Goal: Information Seeking & Learning: Learn about a topic

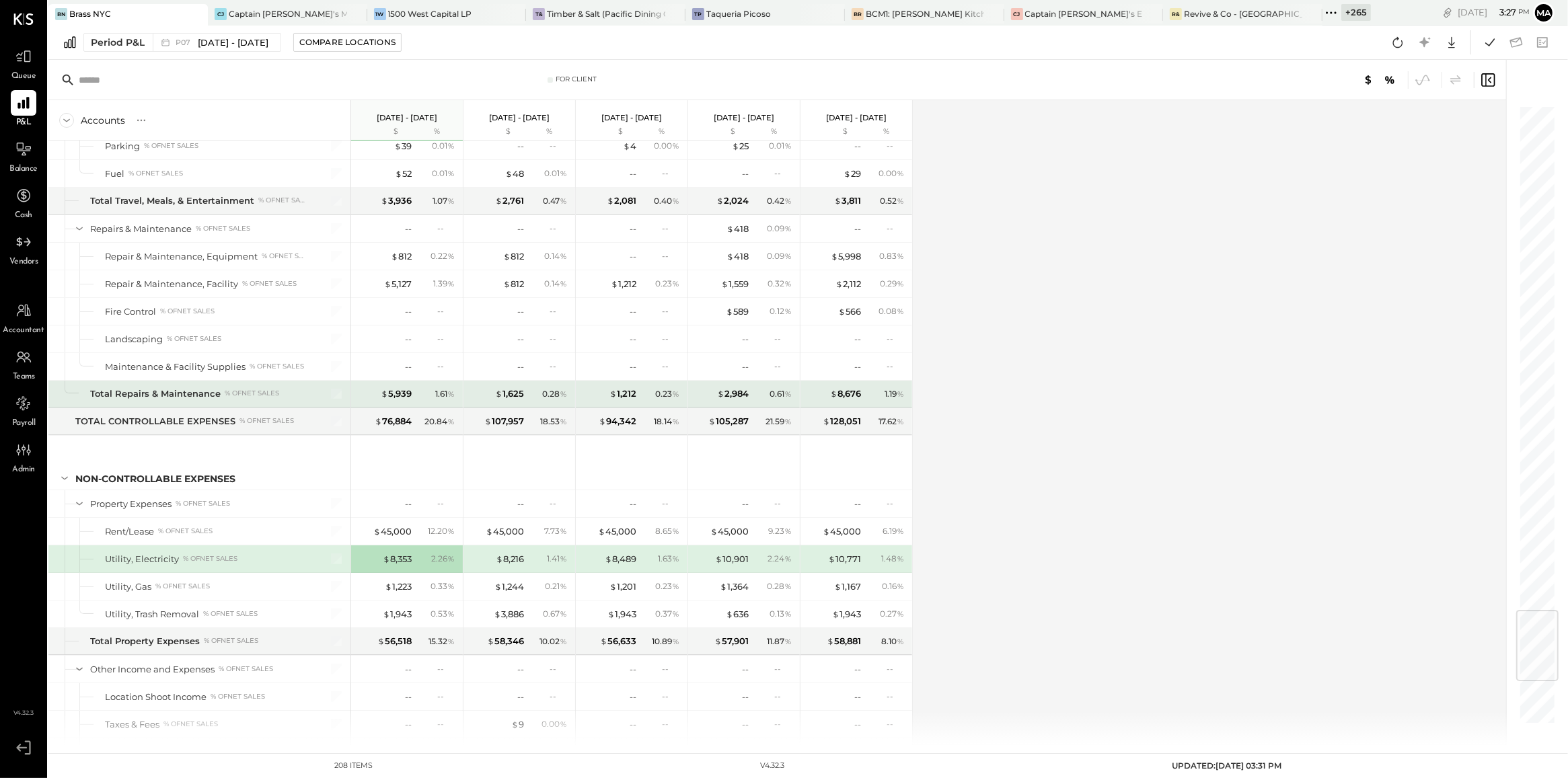
scroll to position [4276, 0]
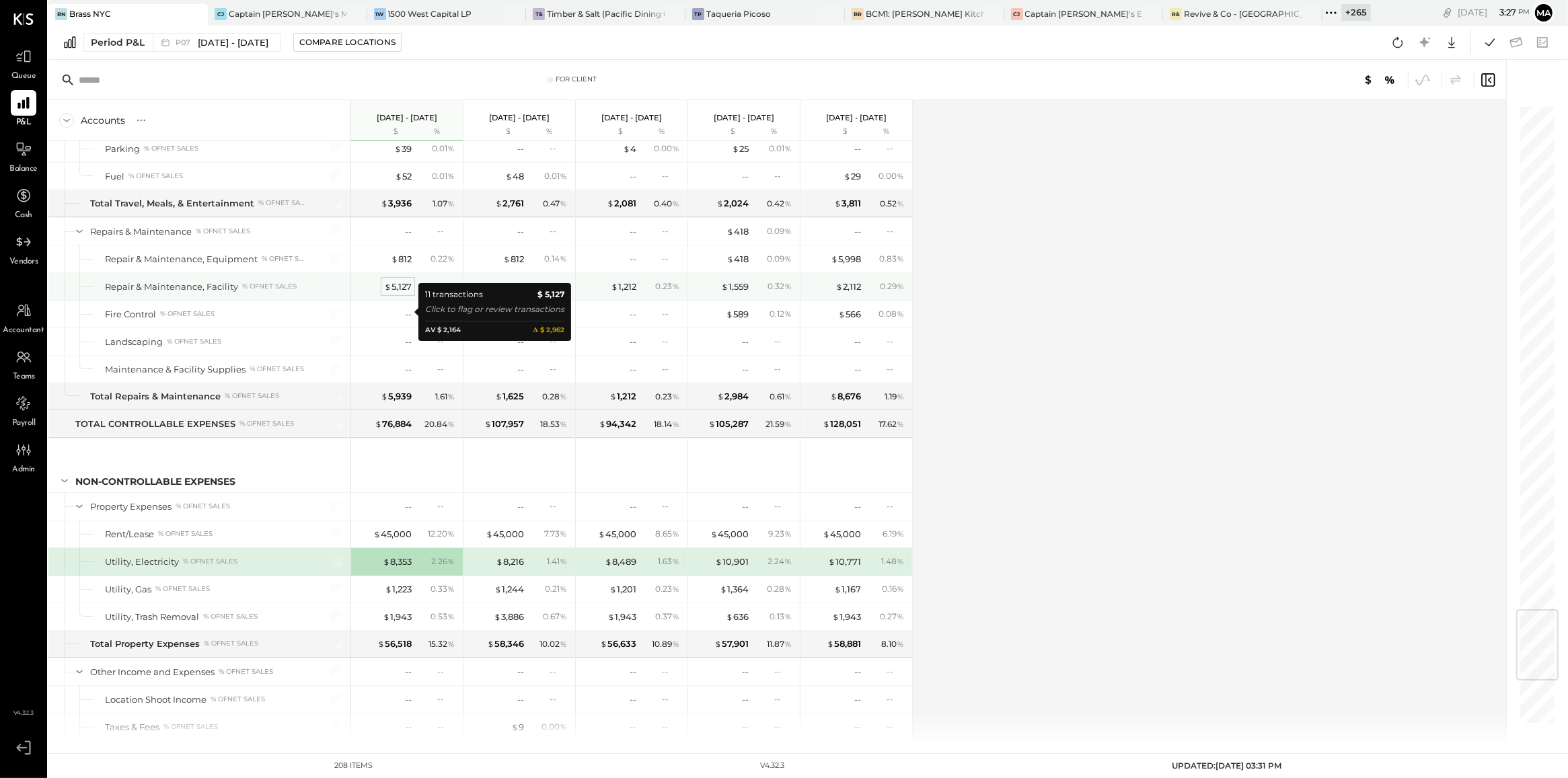
click at [395, 293] on div "$ 5,127" at bounding box center [398, 286] width 28 height 13
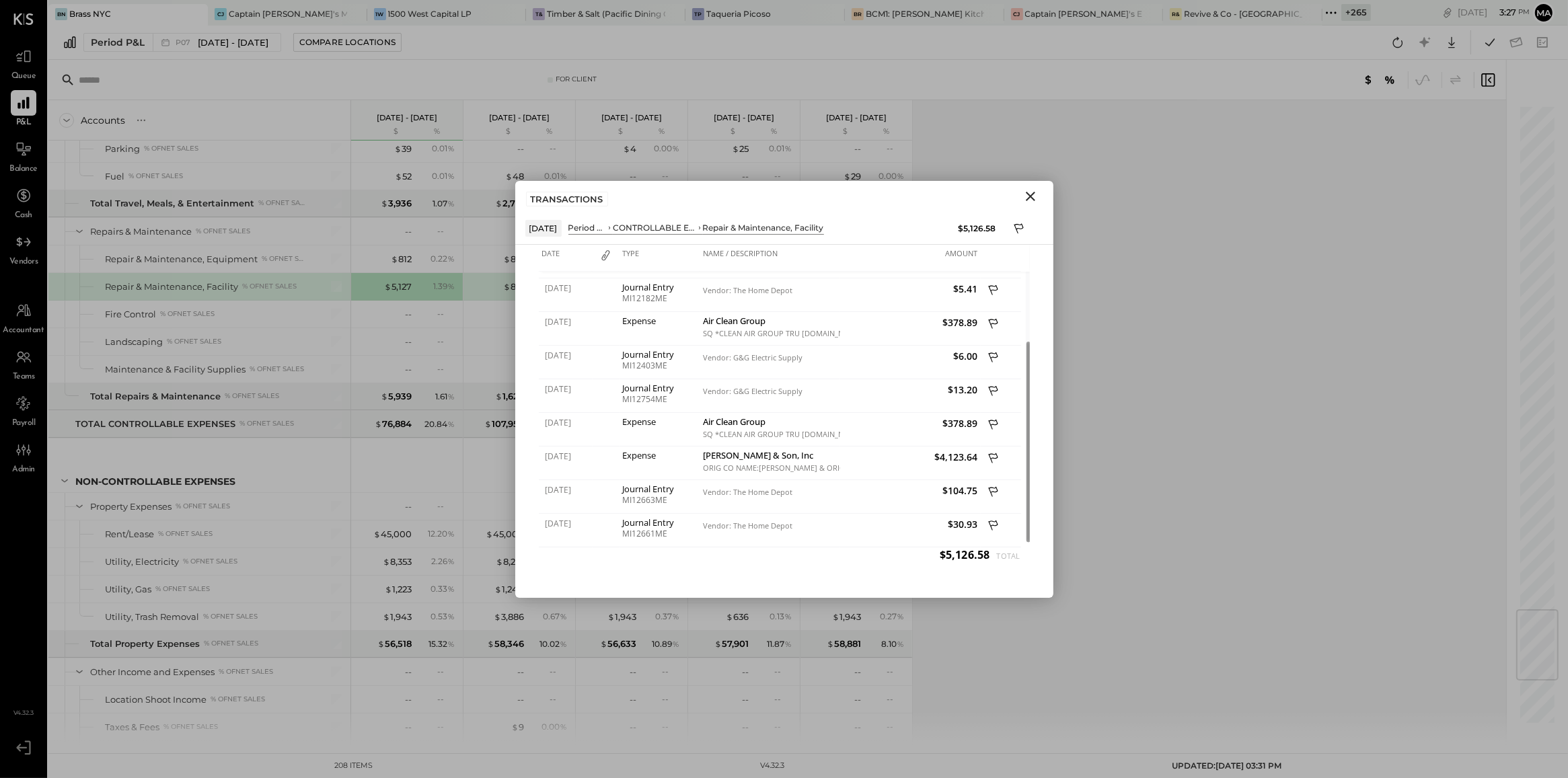
click at [1028, 194] on icon "Close" at bounding box center [1030, 196] width 10 height 10
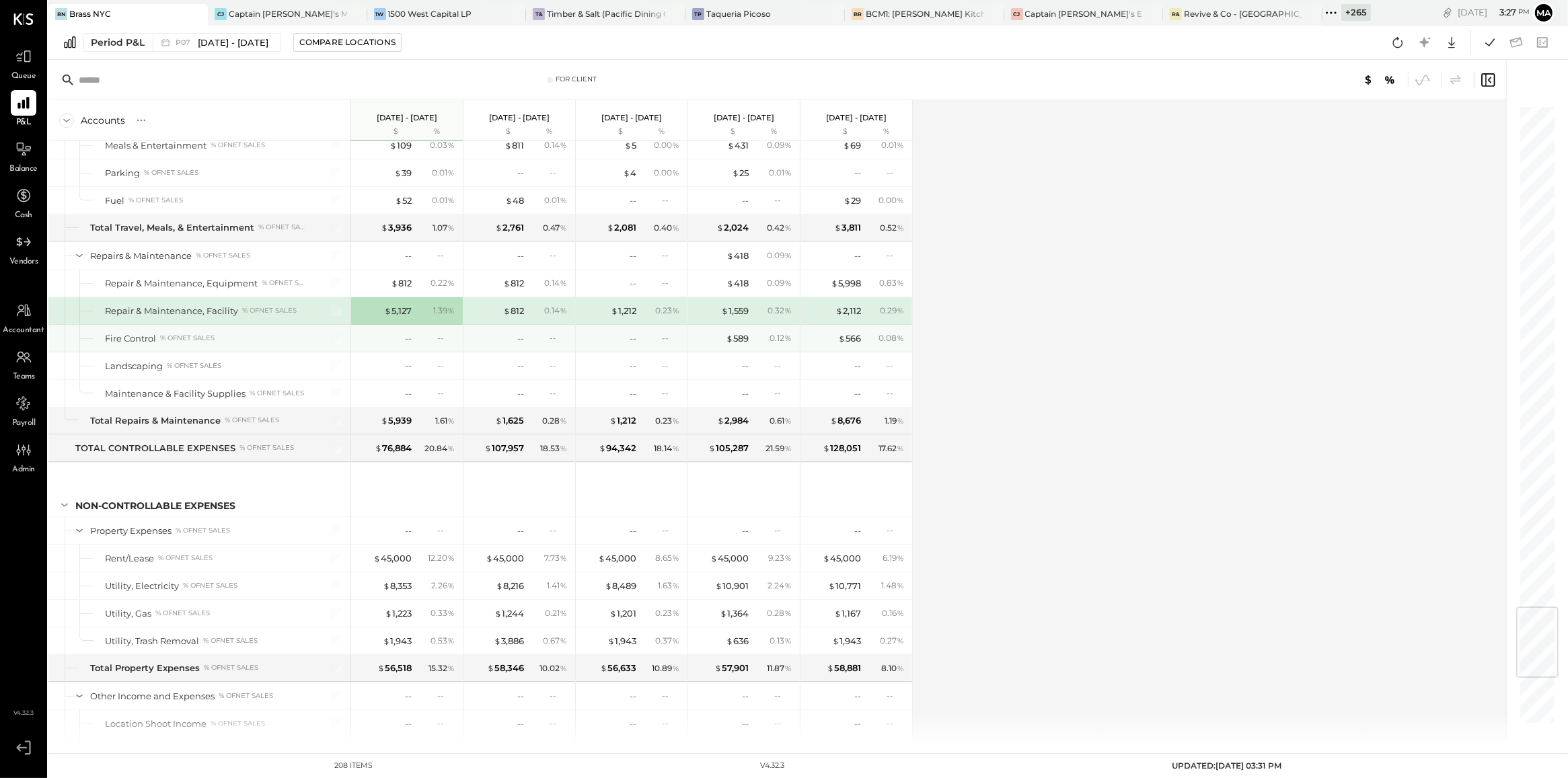
scroll to position [4253, 0]
click at [518, 317] on div "$ 812" at bounding box center [513, 310] width 21 height 13
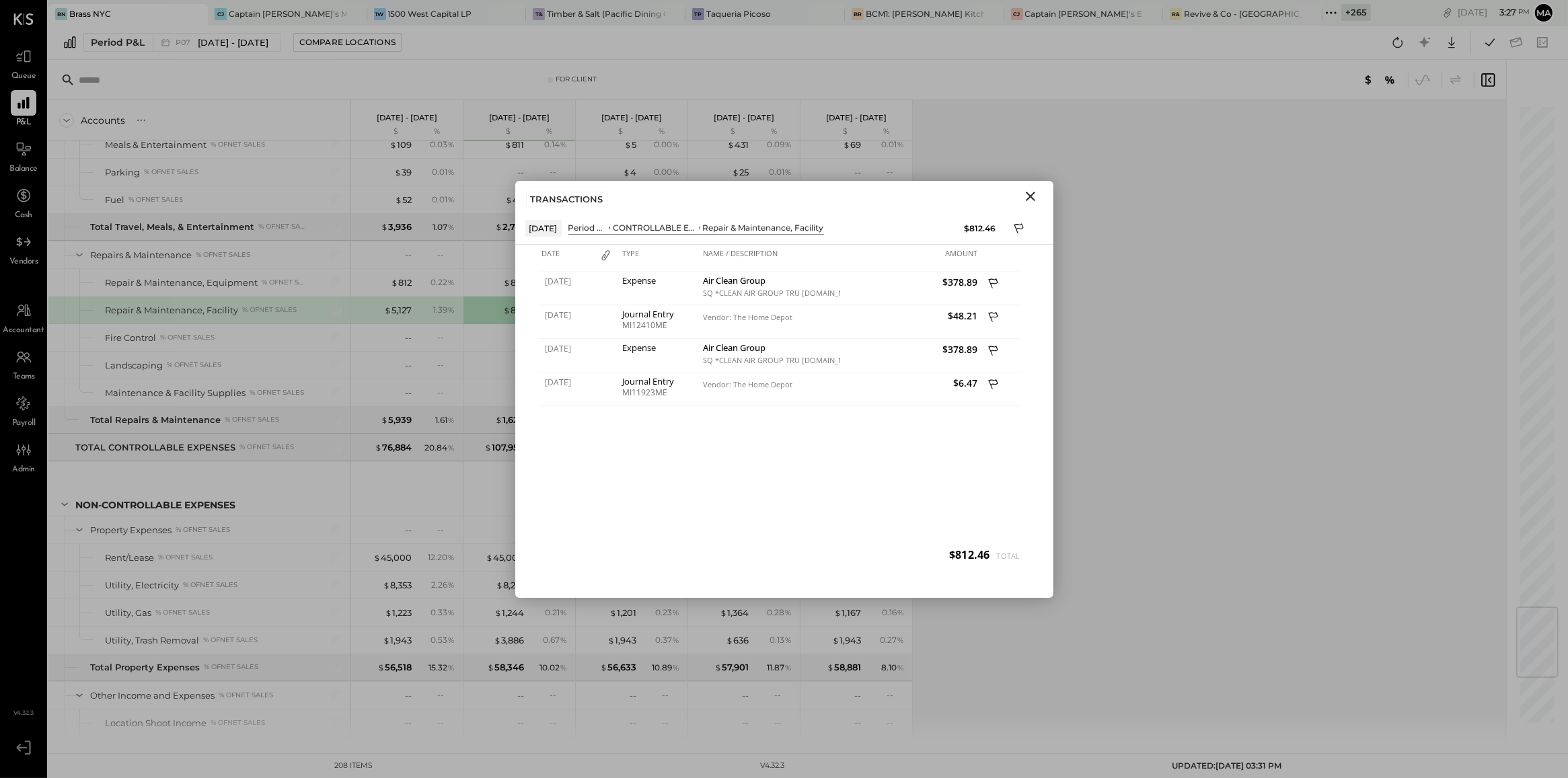
click at [1036, 194] on icon "Close" at bounding box center [1030, 196] width 16 height 16
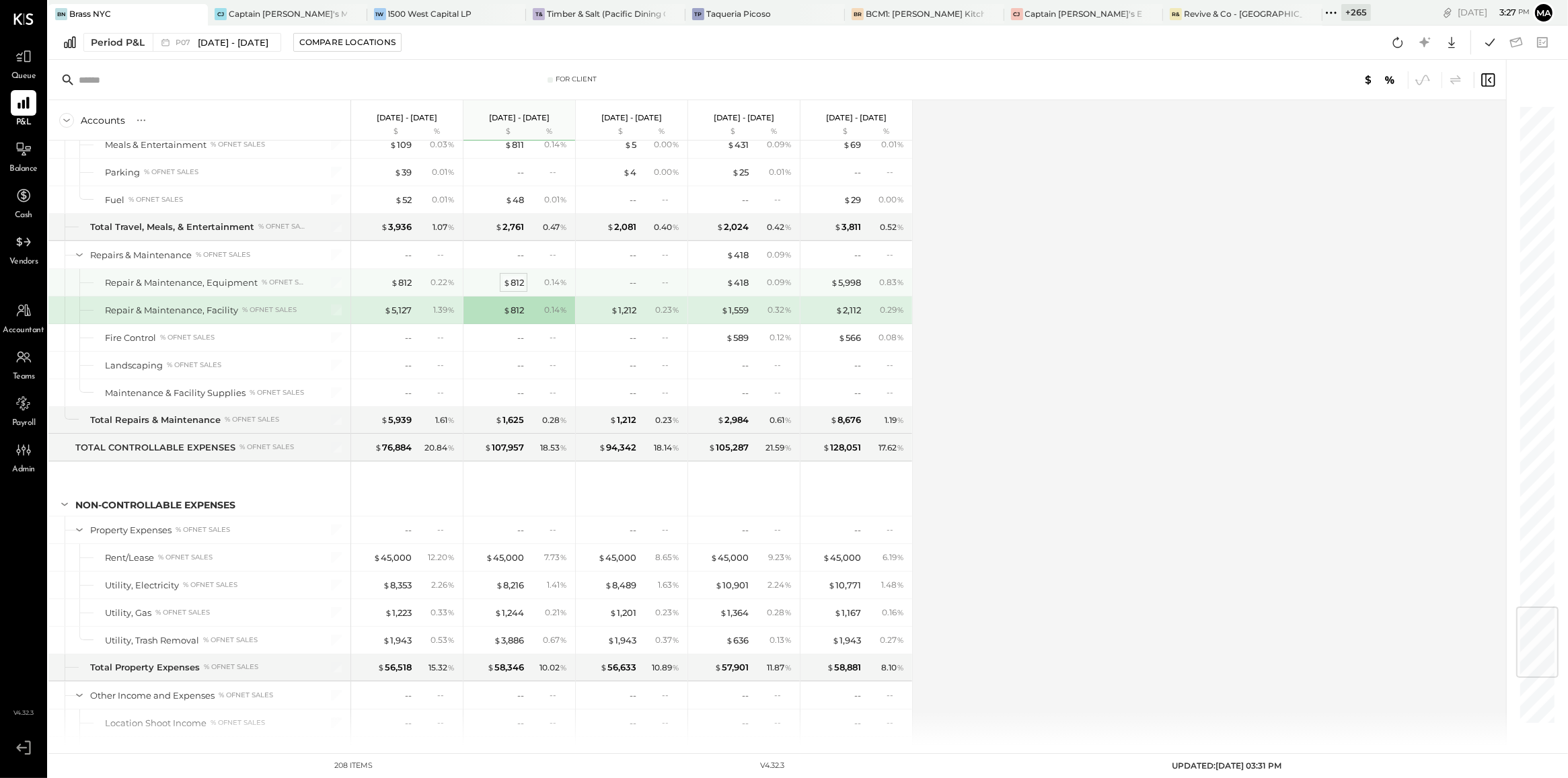
click at [521, 289] on div "$ 812" at bounding box center [513, 282] width 21 height 13
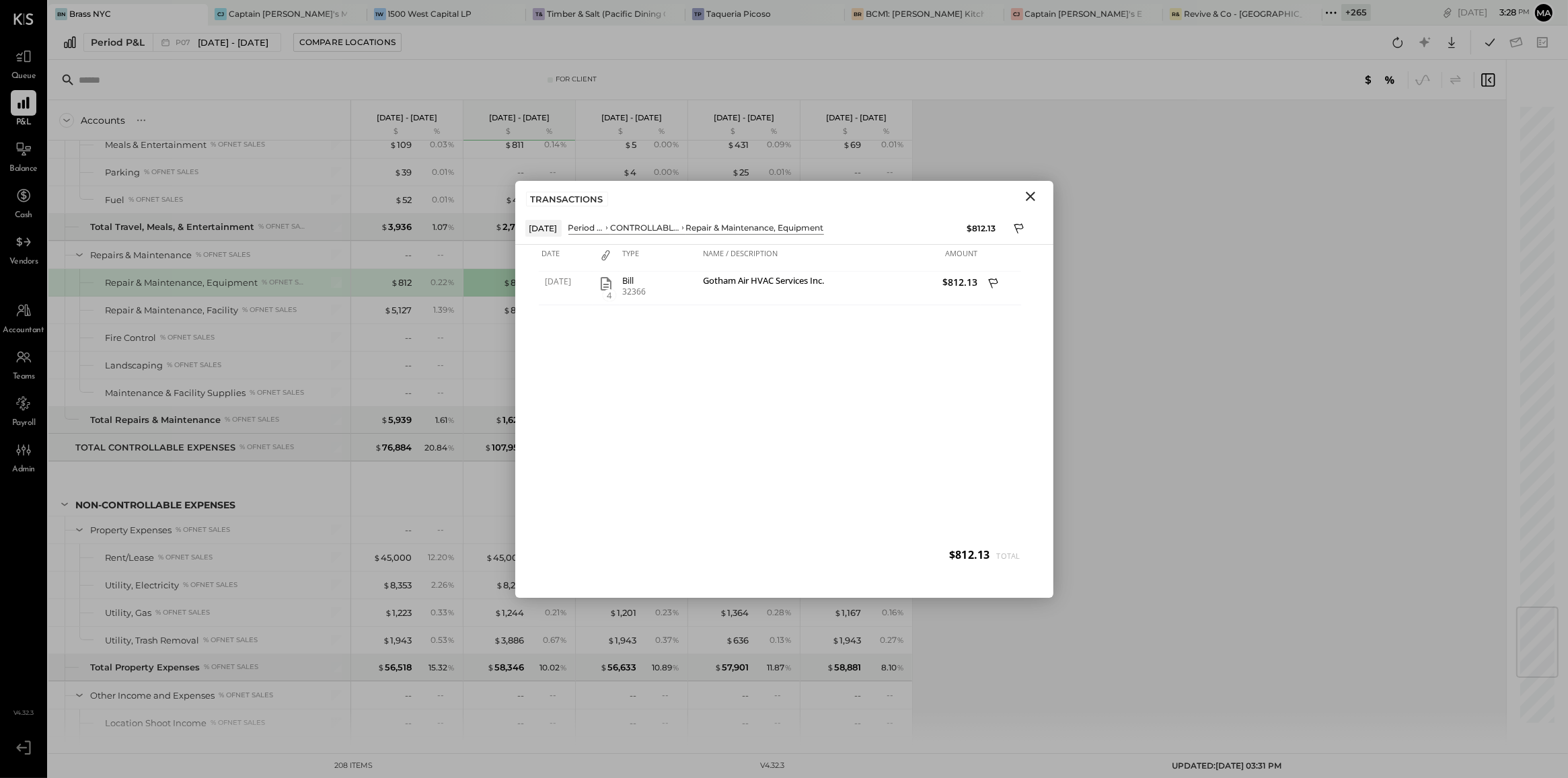
click at [1030, 200] on icon "Close" at bounding box center [1030, 196] width 16 height 16
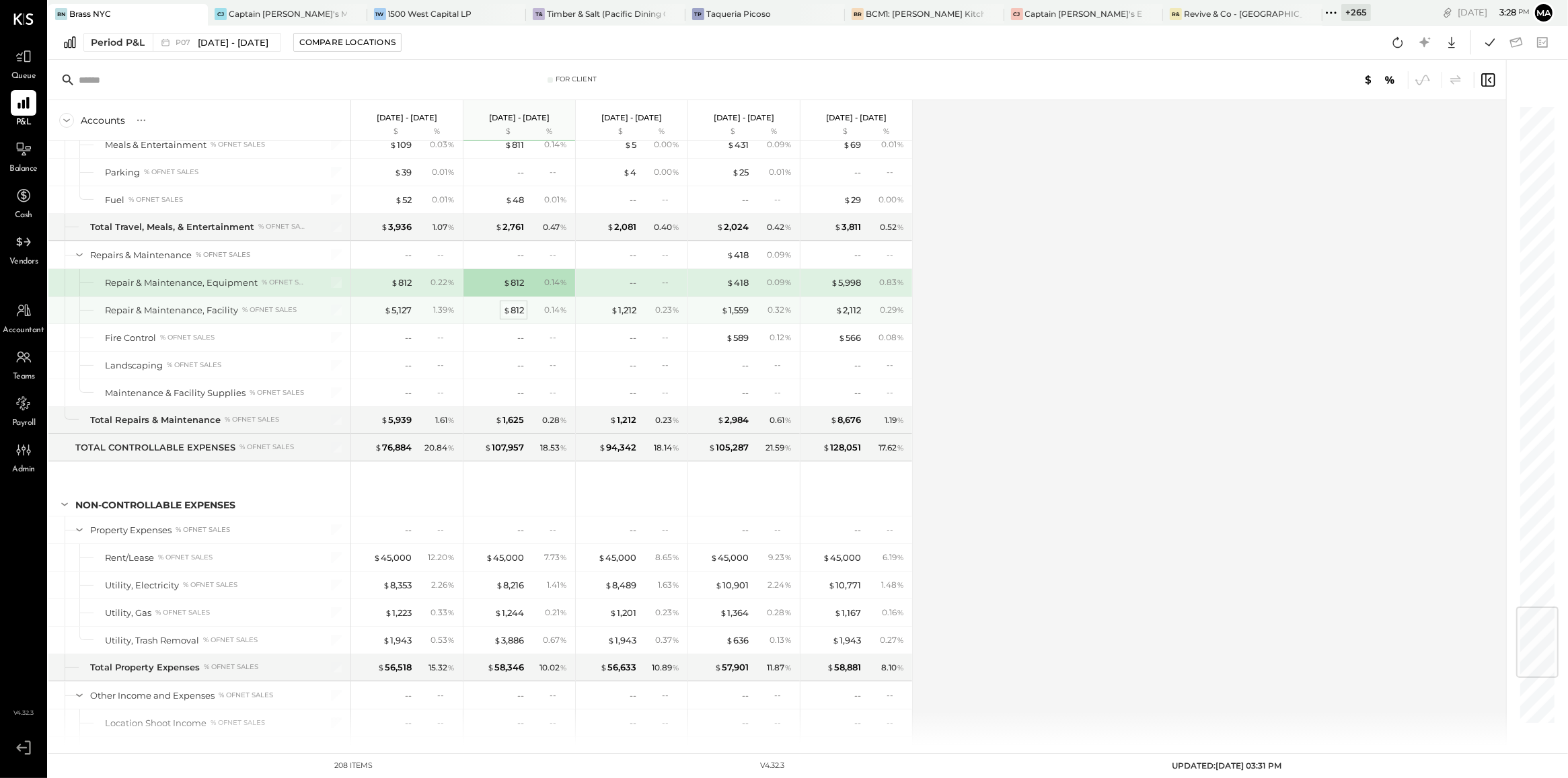
click at [512, 317] on div "$ 812" at bounding box center [513, 310] width 21 height 13
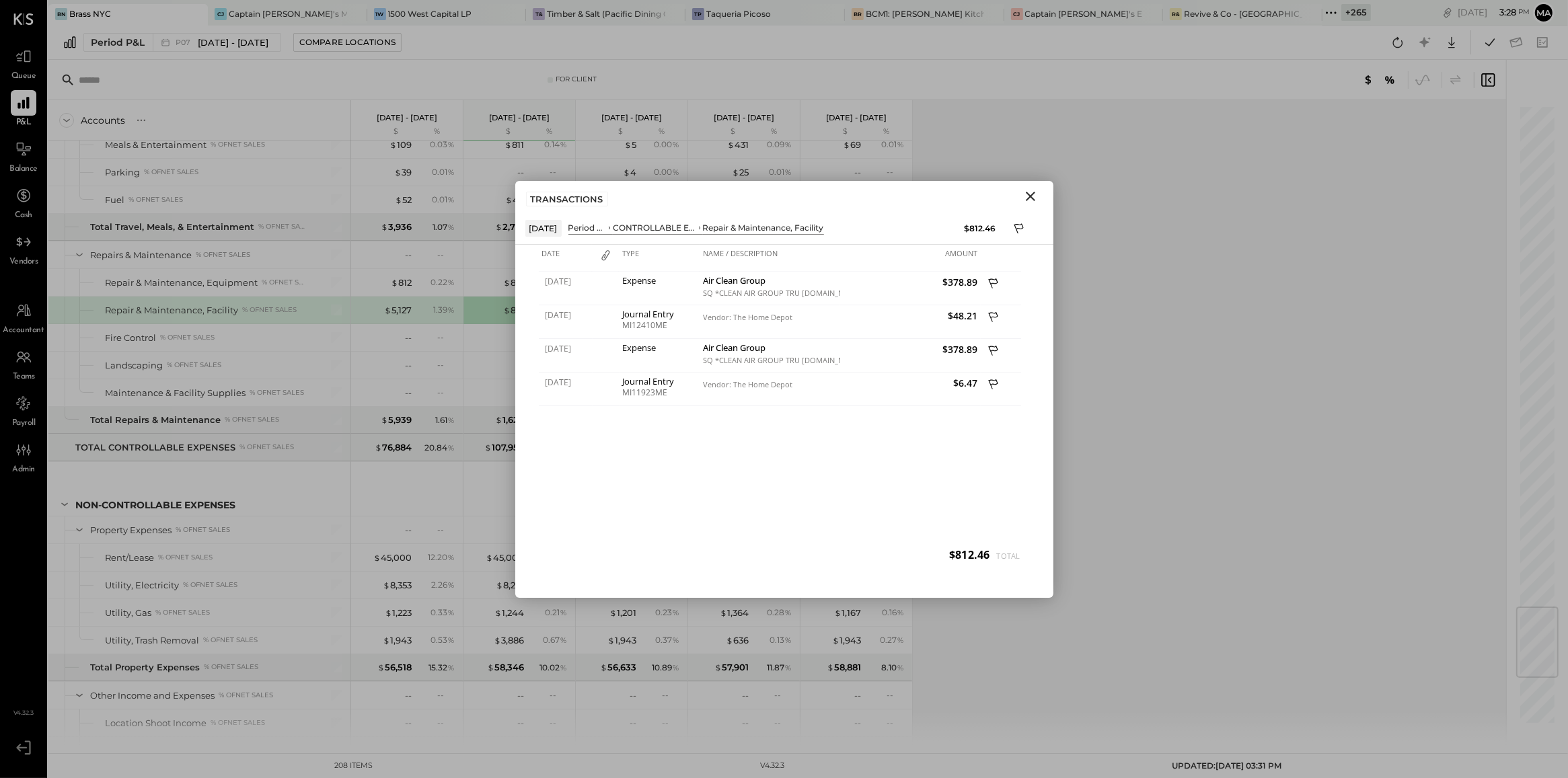
click at [1029, 195] on icon "Close" at bounding box center [1030, 196] width 10 height 10
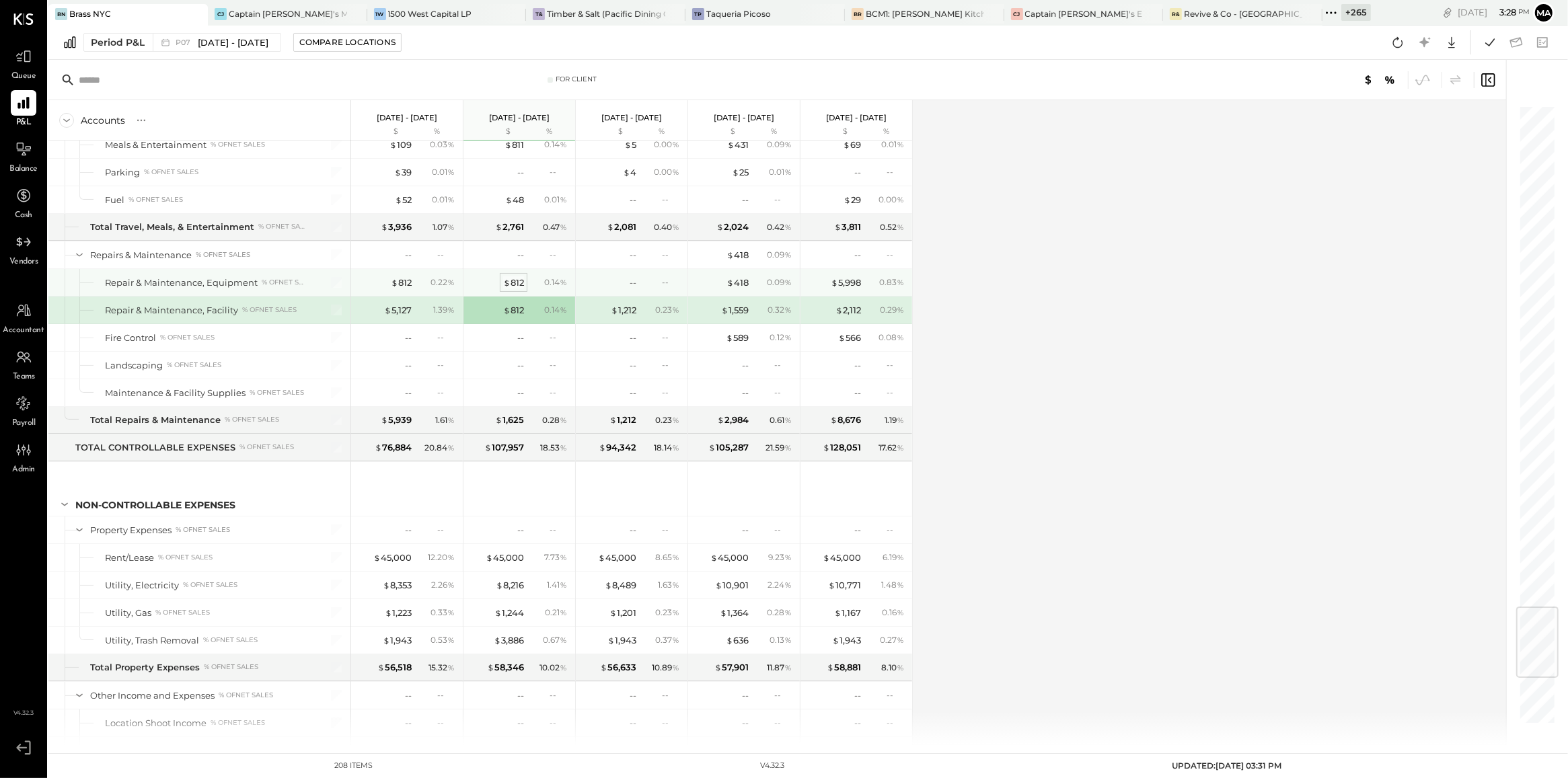
click at [510, 289] on div "$ 812" at bounding box center [513, 282] width 21 height 13
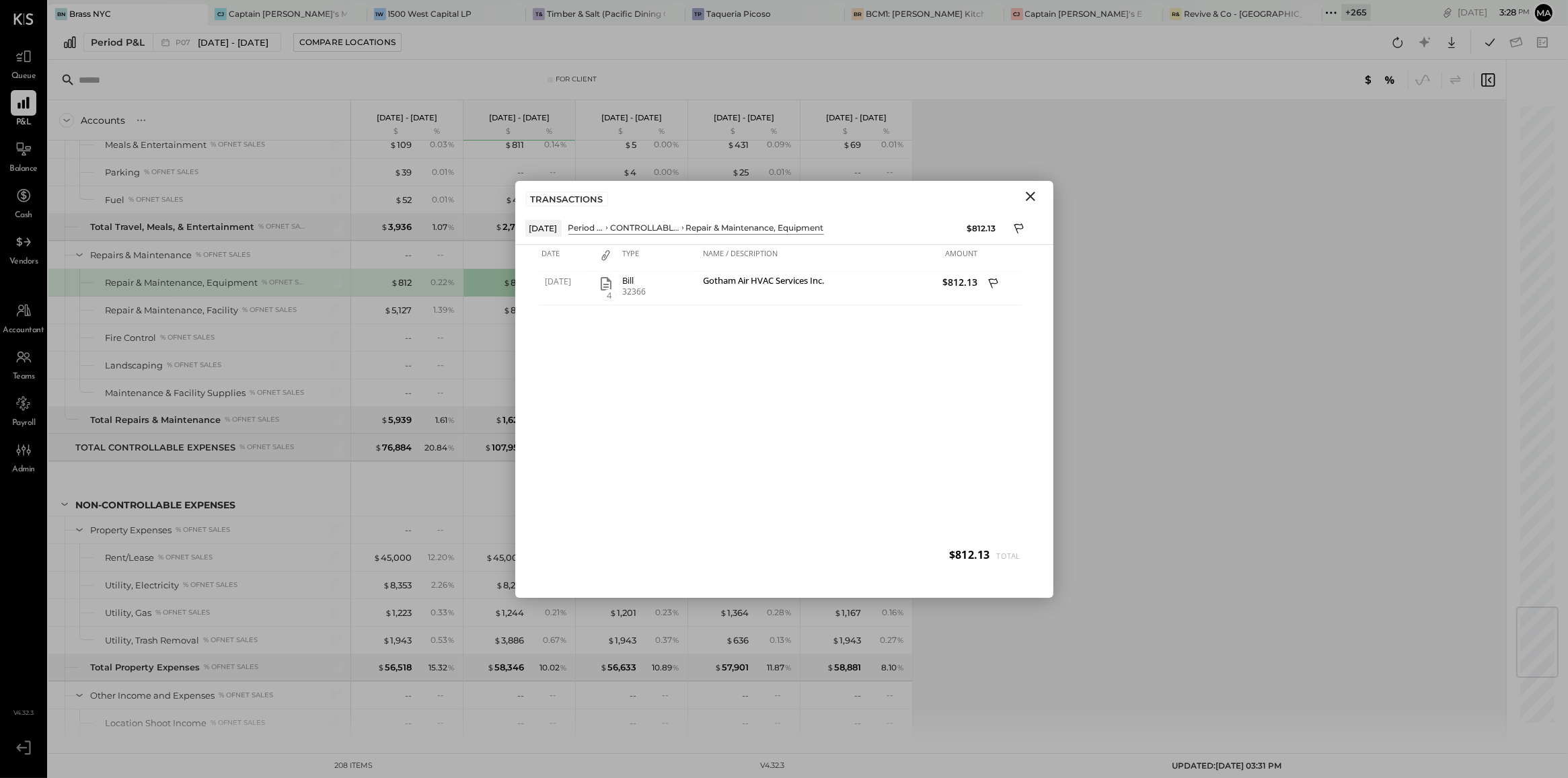
click at [1034, 201] on icon "Close" at bounding box center [1030, 196] width 16 height 16
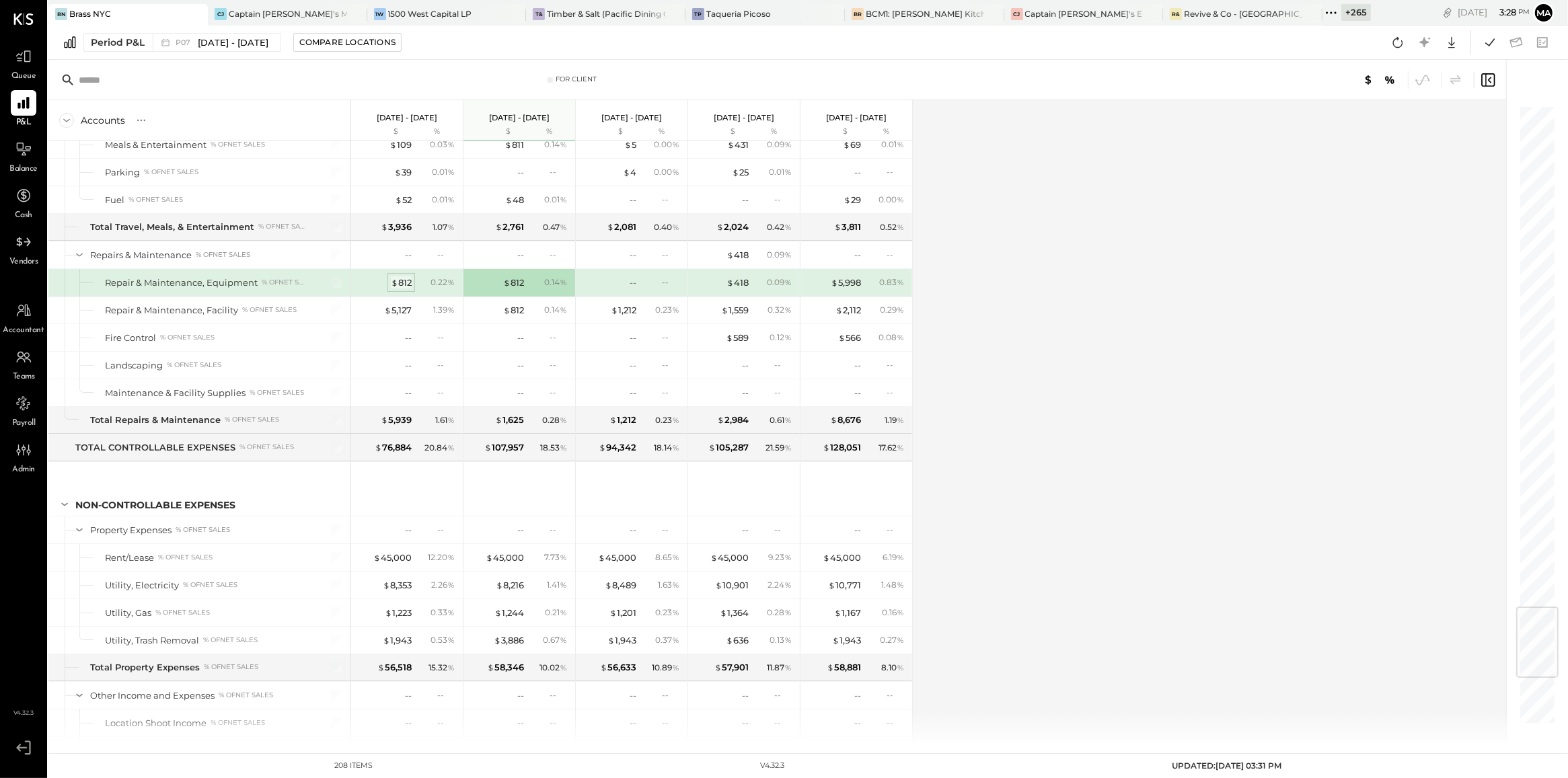
click at [402, 289] on div "$ 812" at bounding box center [402, 282] width 21 height 13
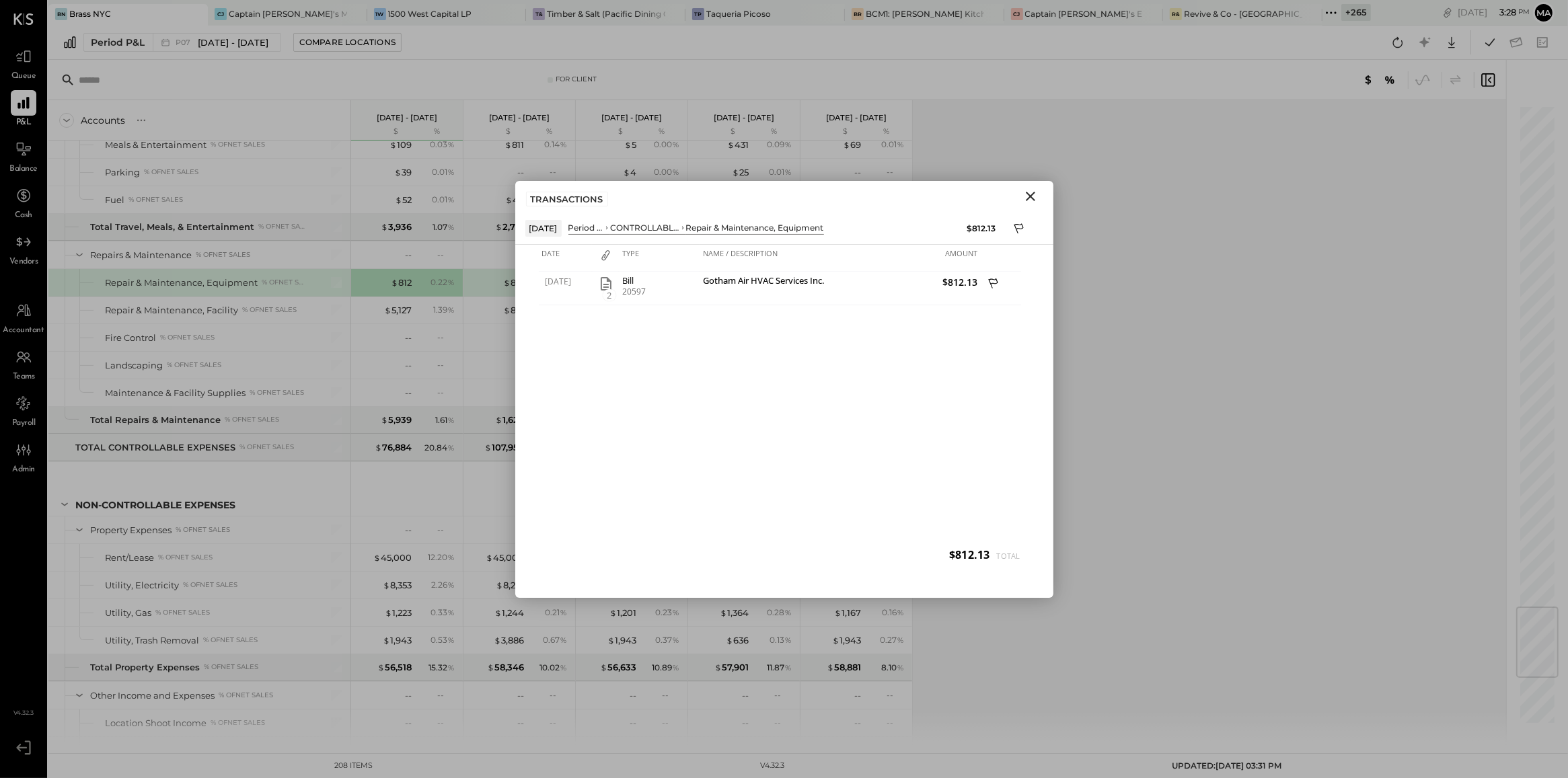
drag, startPoint x: 1027, startPoint y: 186, endPoint x: 1028, endPoint y: 198, distance: 12.0
click at [1028, 198] on div "TRANSACTIONS" at bounding box center [784, 196] width 538 height 31
click at [1028, 198] on icon "Close" at bounding box center [1030, 196] width 10 height 10
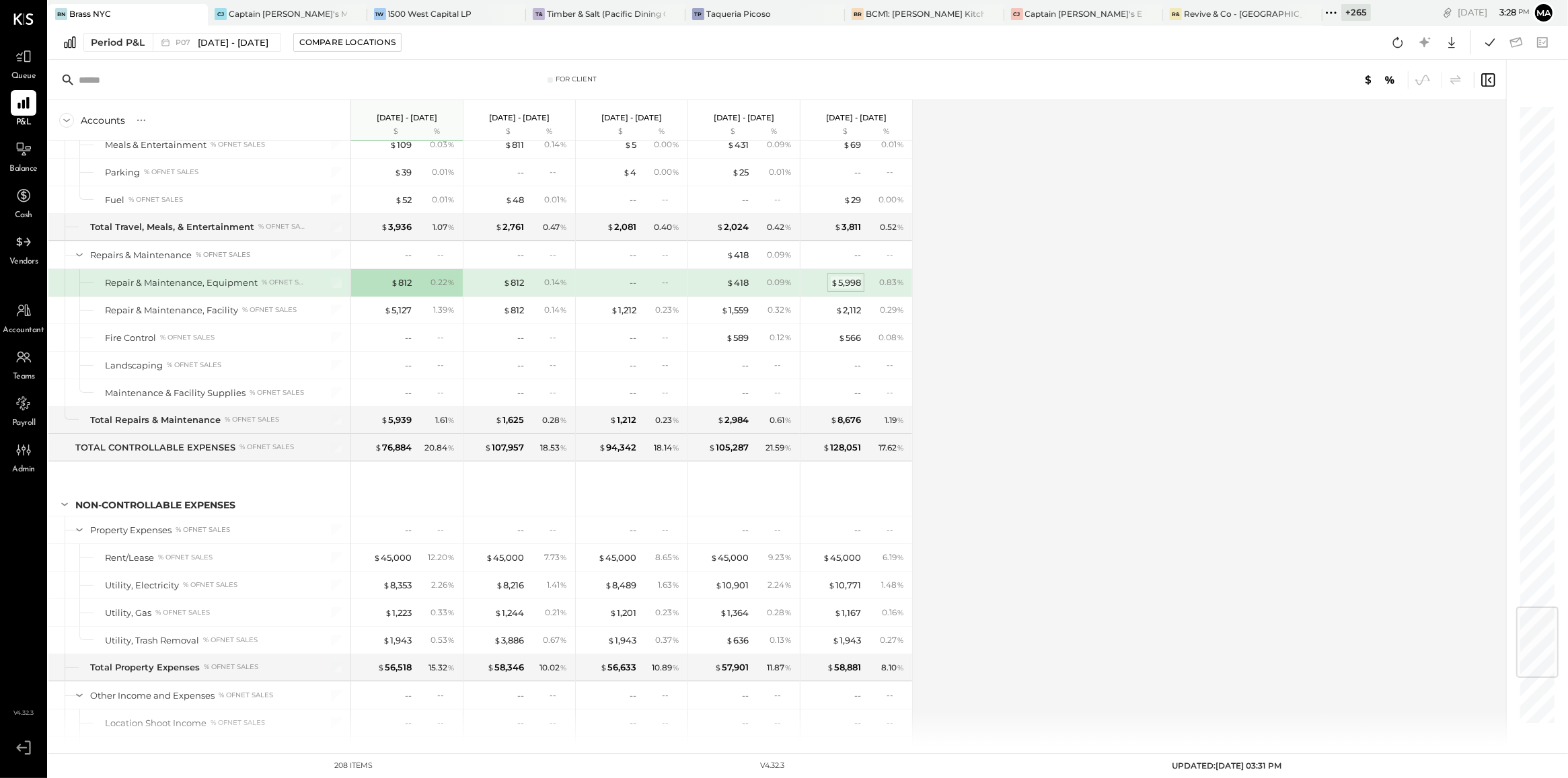
click at [847, 289] on div "$ 5,998" at bounding box center [845, 282] width 30 height 13
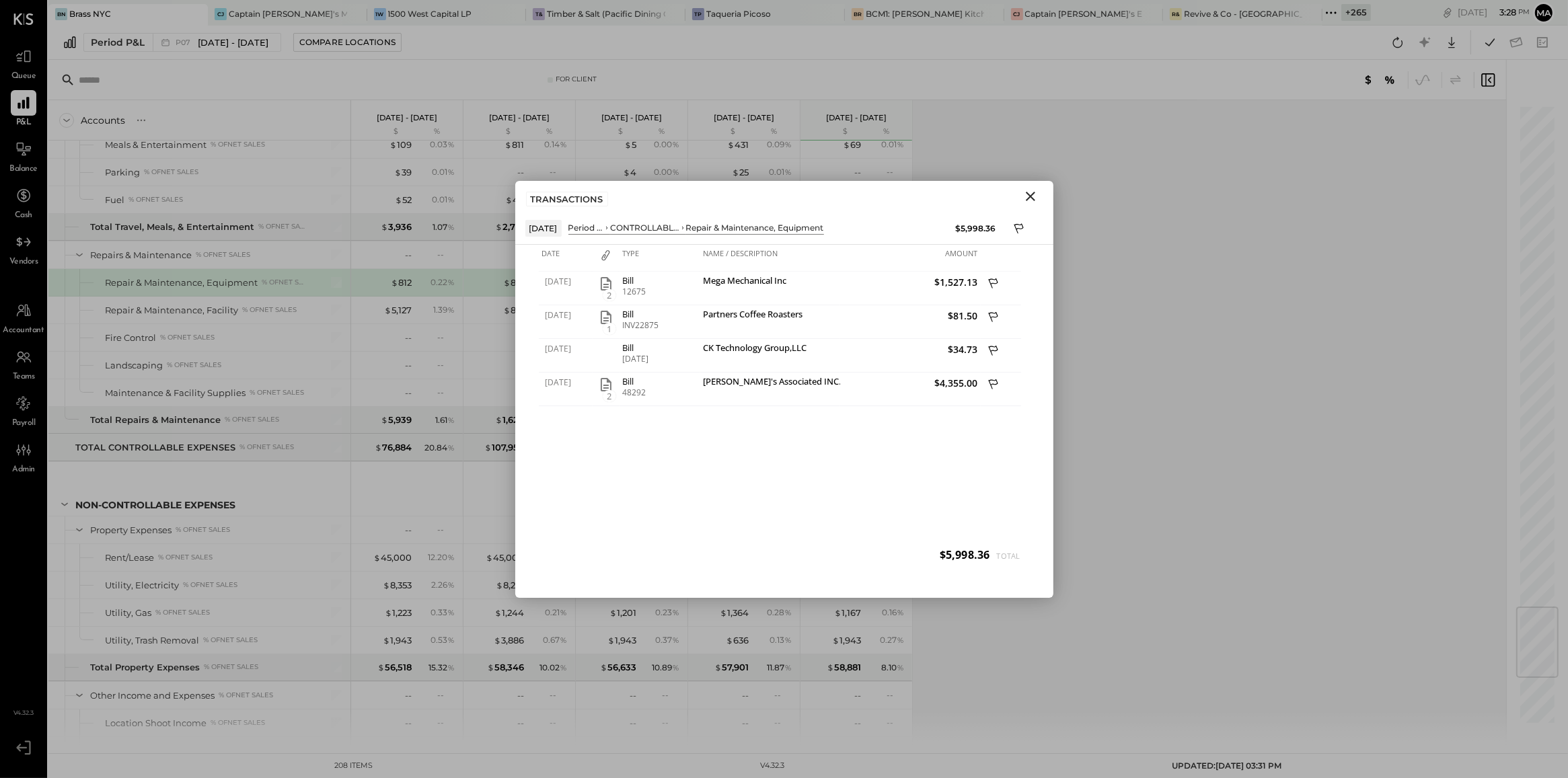
click at [1038, 194] on icon "Close" at bounding box center [1030, 196] width 16 height 16
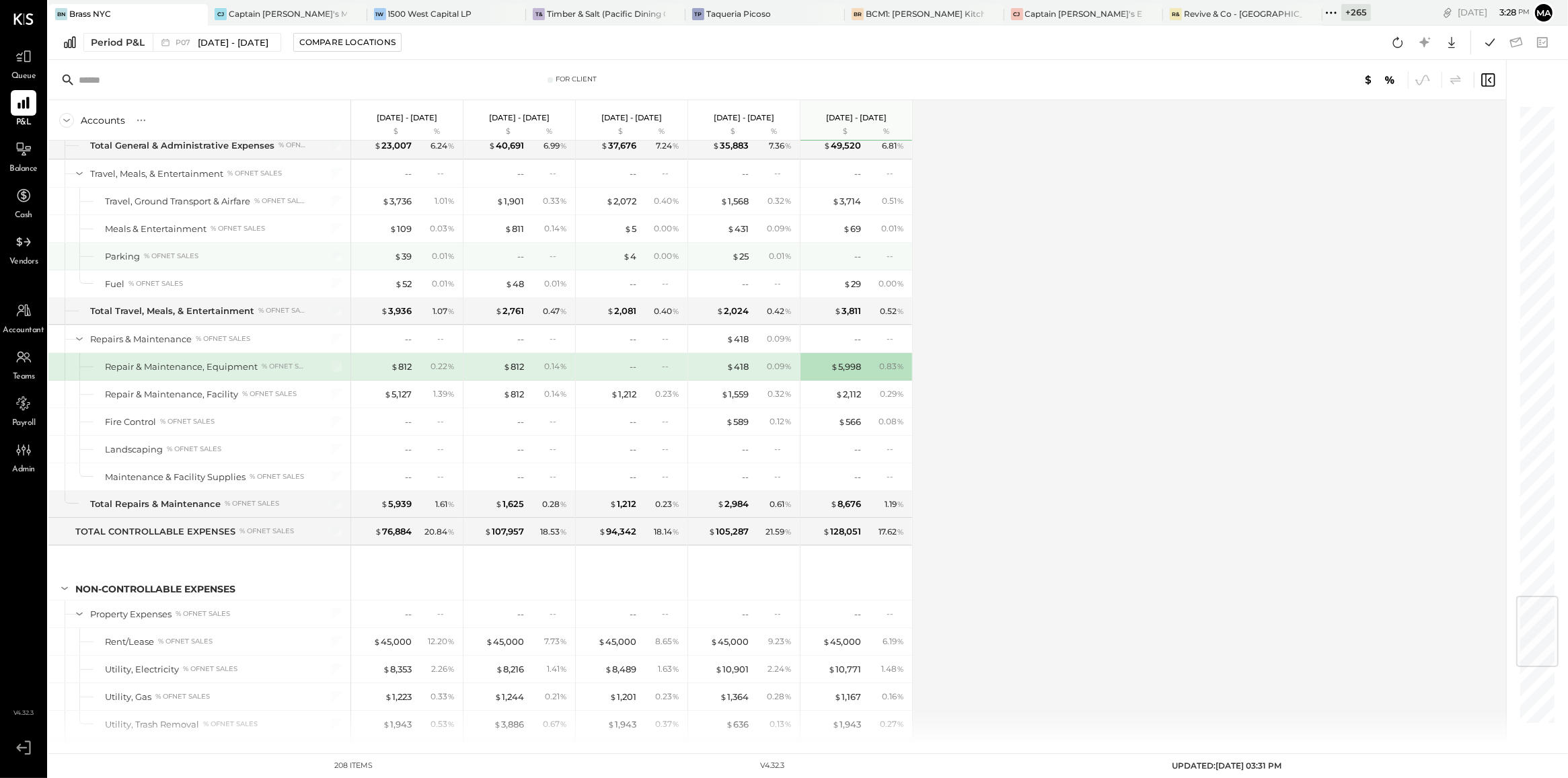
scroll to position [4158, 0]
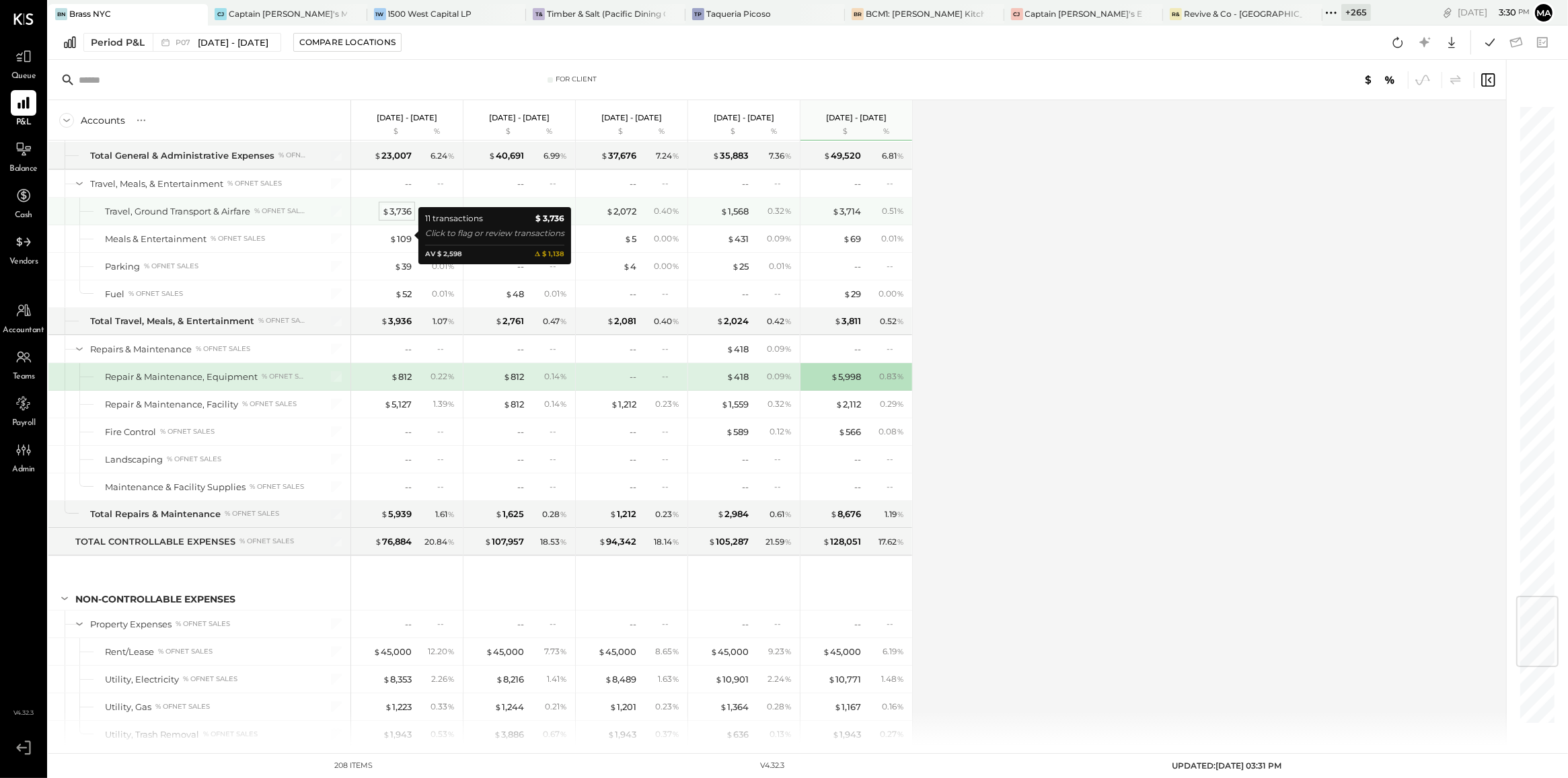
click at [402, 218] on div "$ 3,736" at bounding box center [396, 211] width 29 height 13
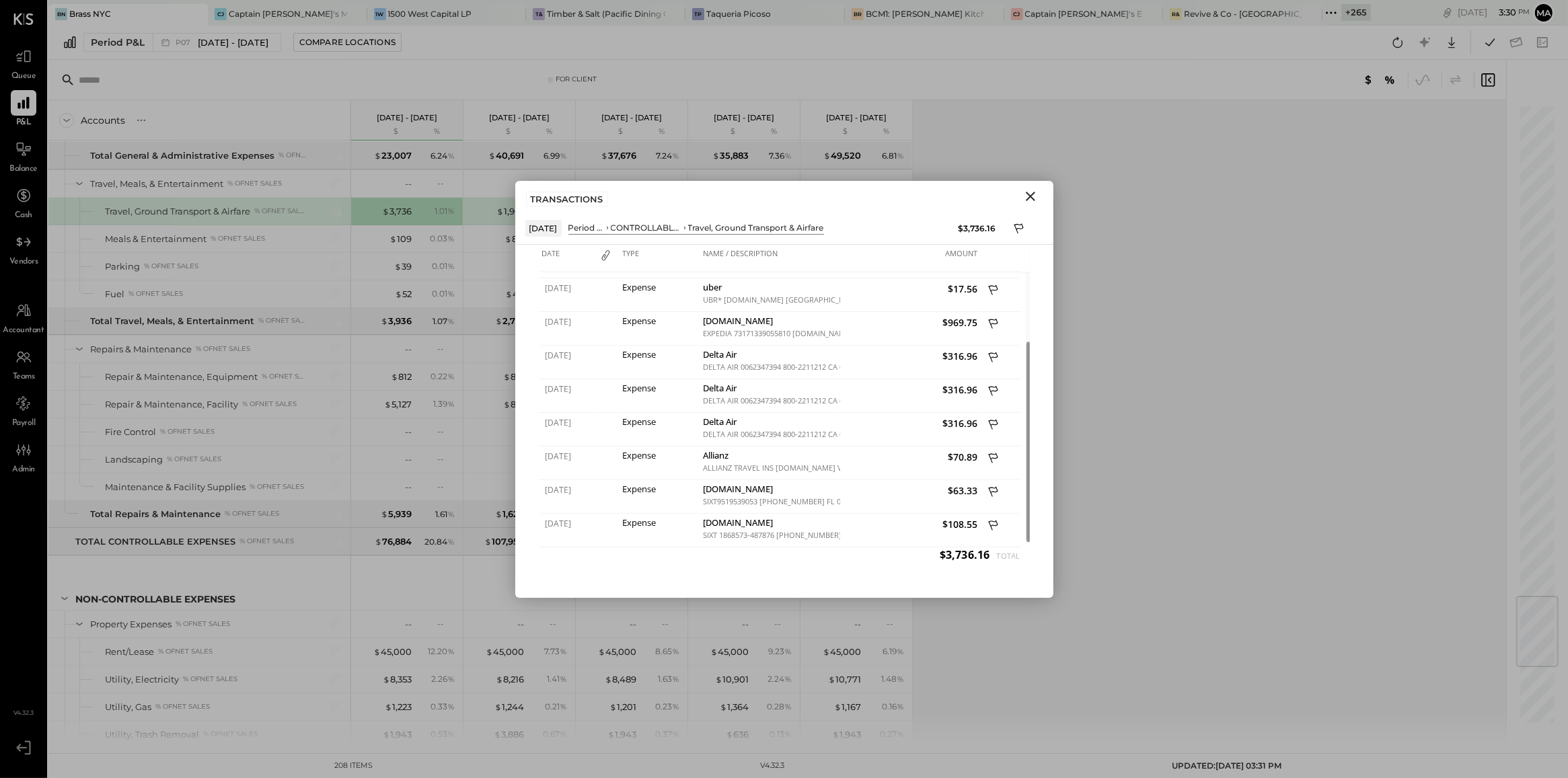
click at [1031, 202] on icon "Close" at bounding box center [1030, 196] width 16 height 16
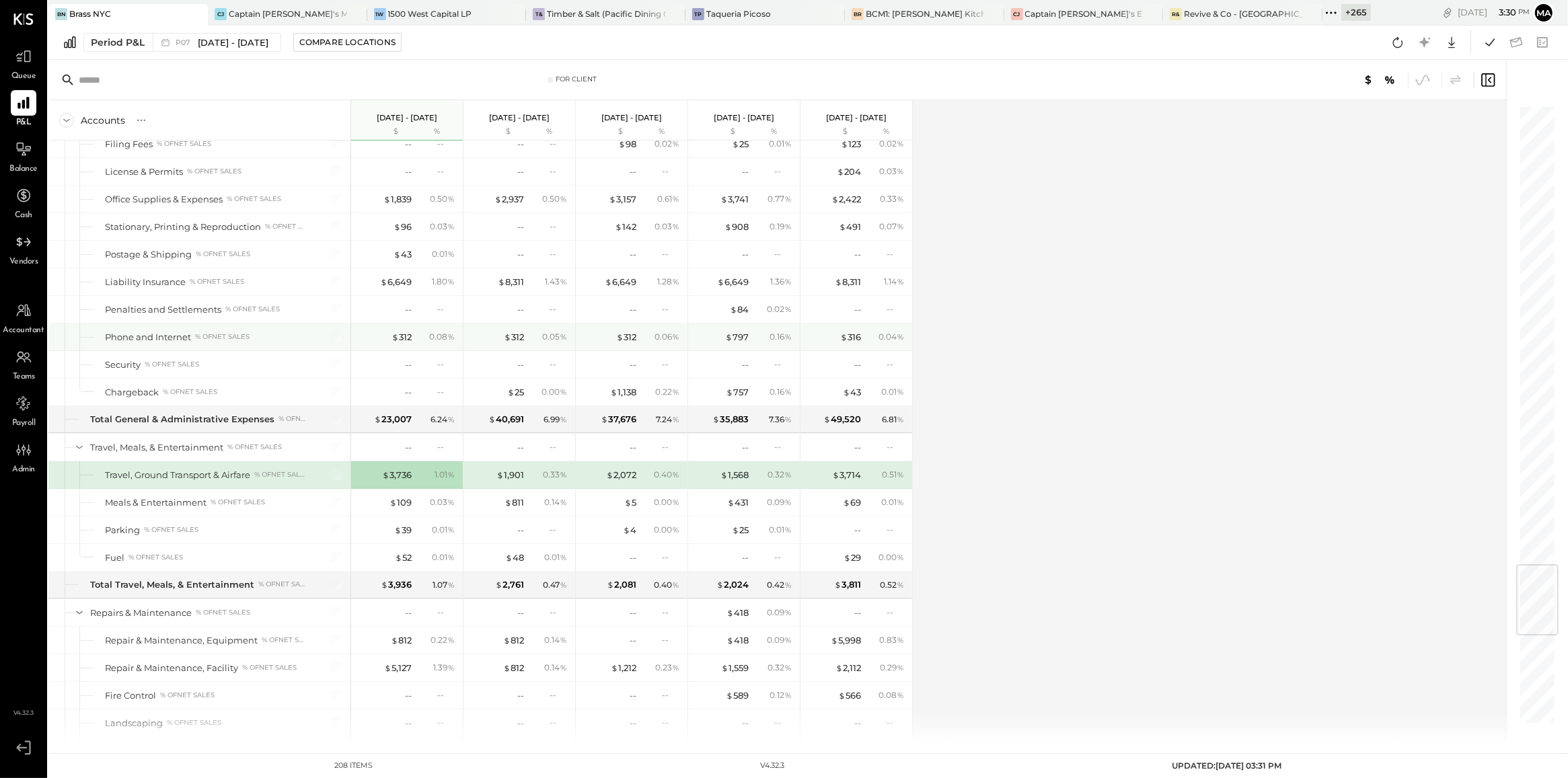
scroll to position [3893, 0]
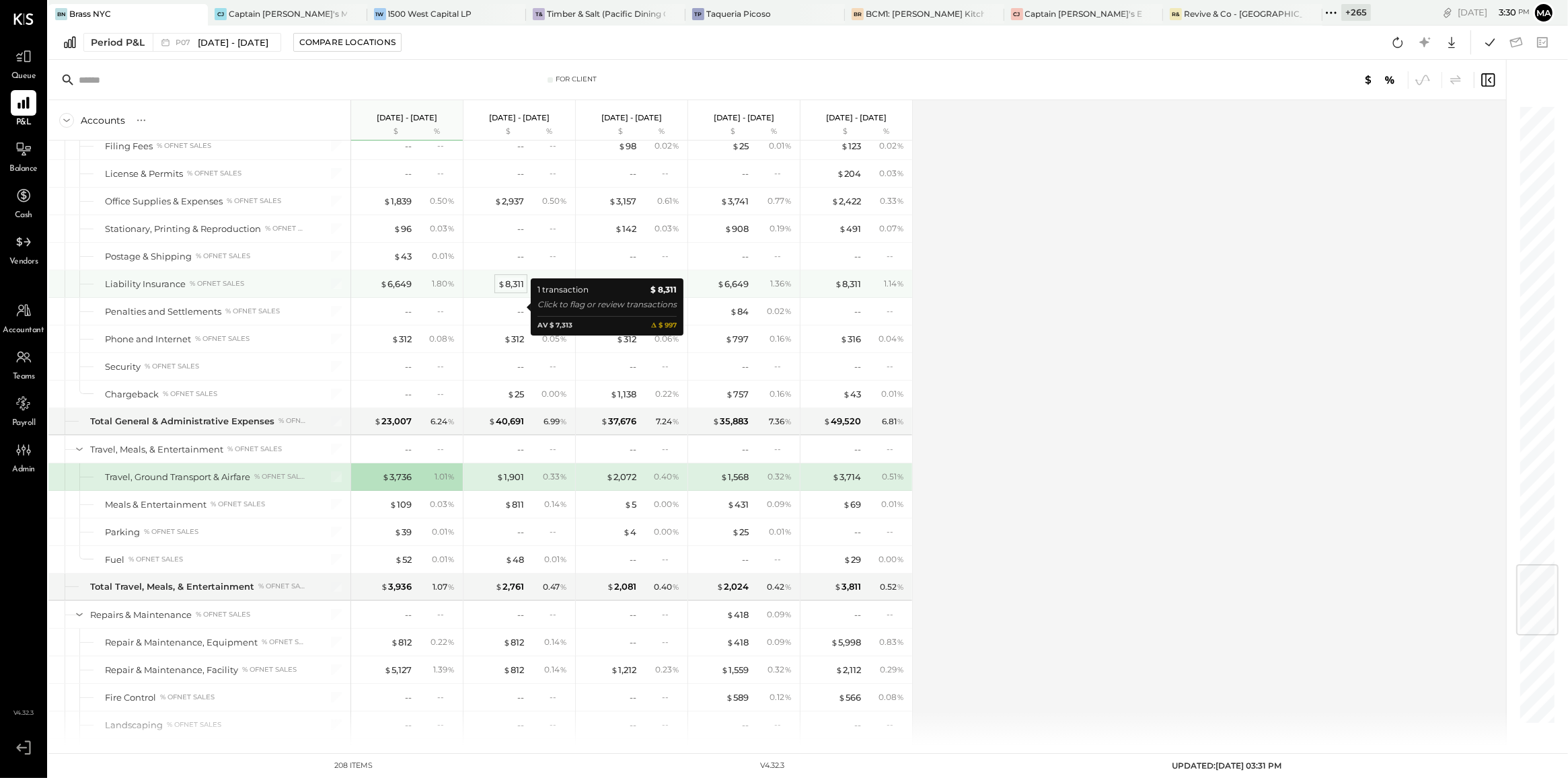
click at [512, 291] on div "$ 8,311" at bounding box center [511, 284] width 26 height 13
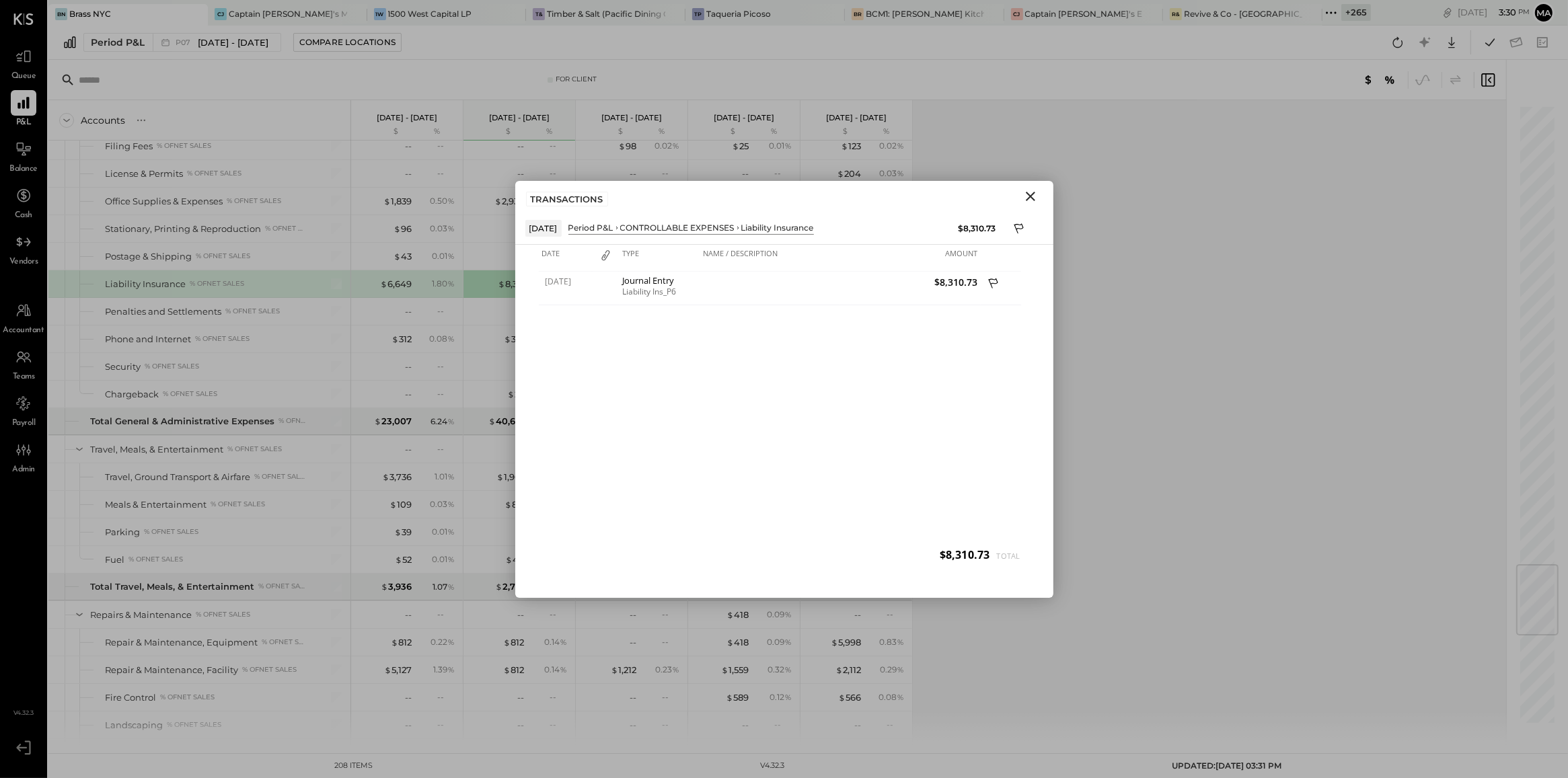
click at [1031, 197] on icon "Close" at bounding box center [1030, 196] width 10 height 10
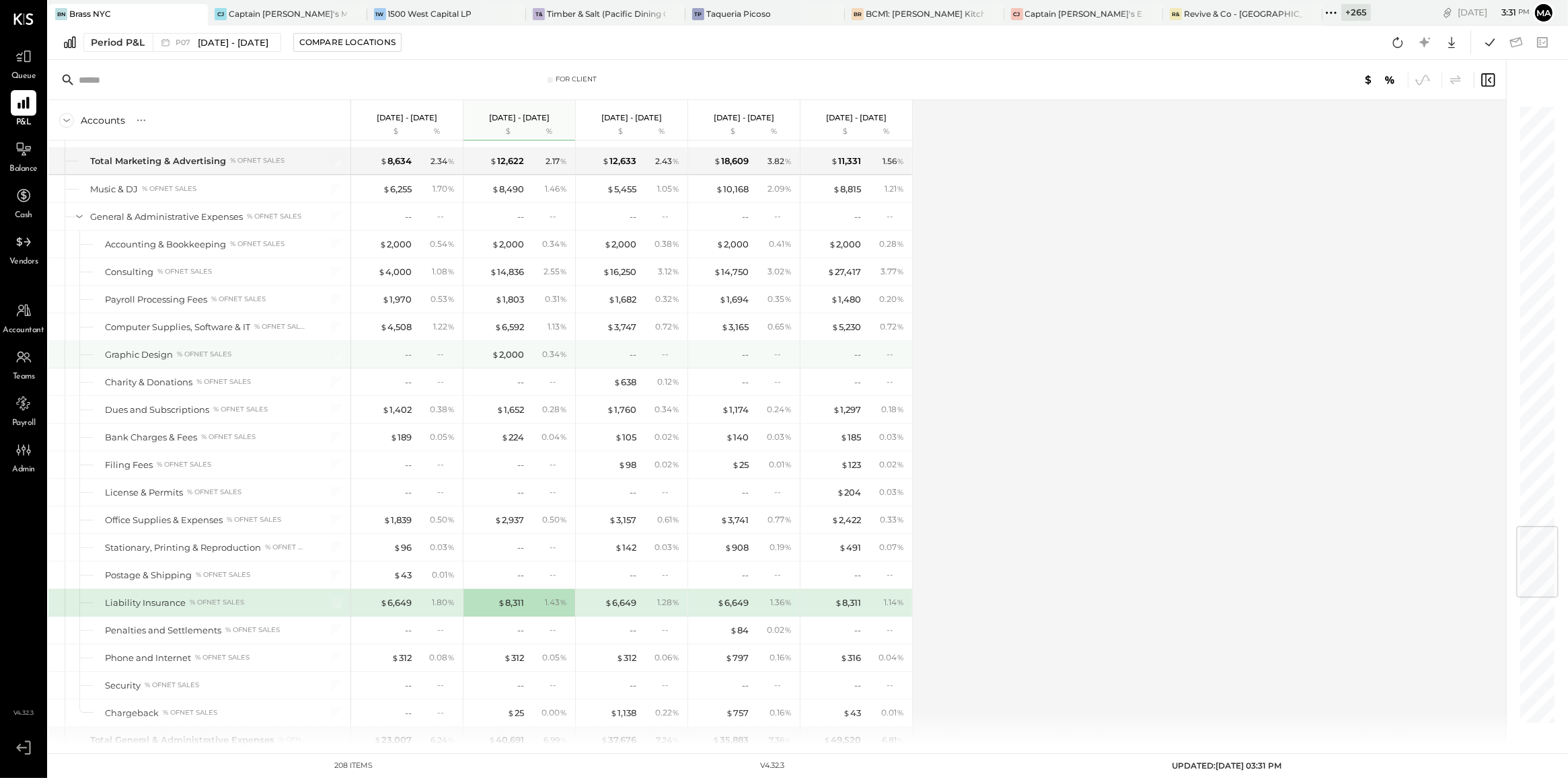
scroll to position [3566, 0]
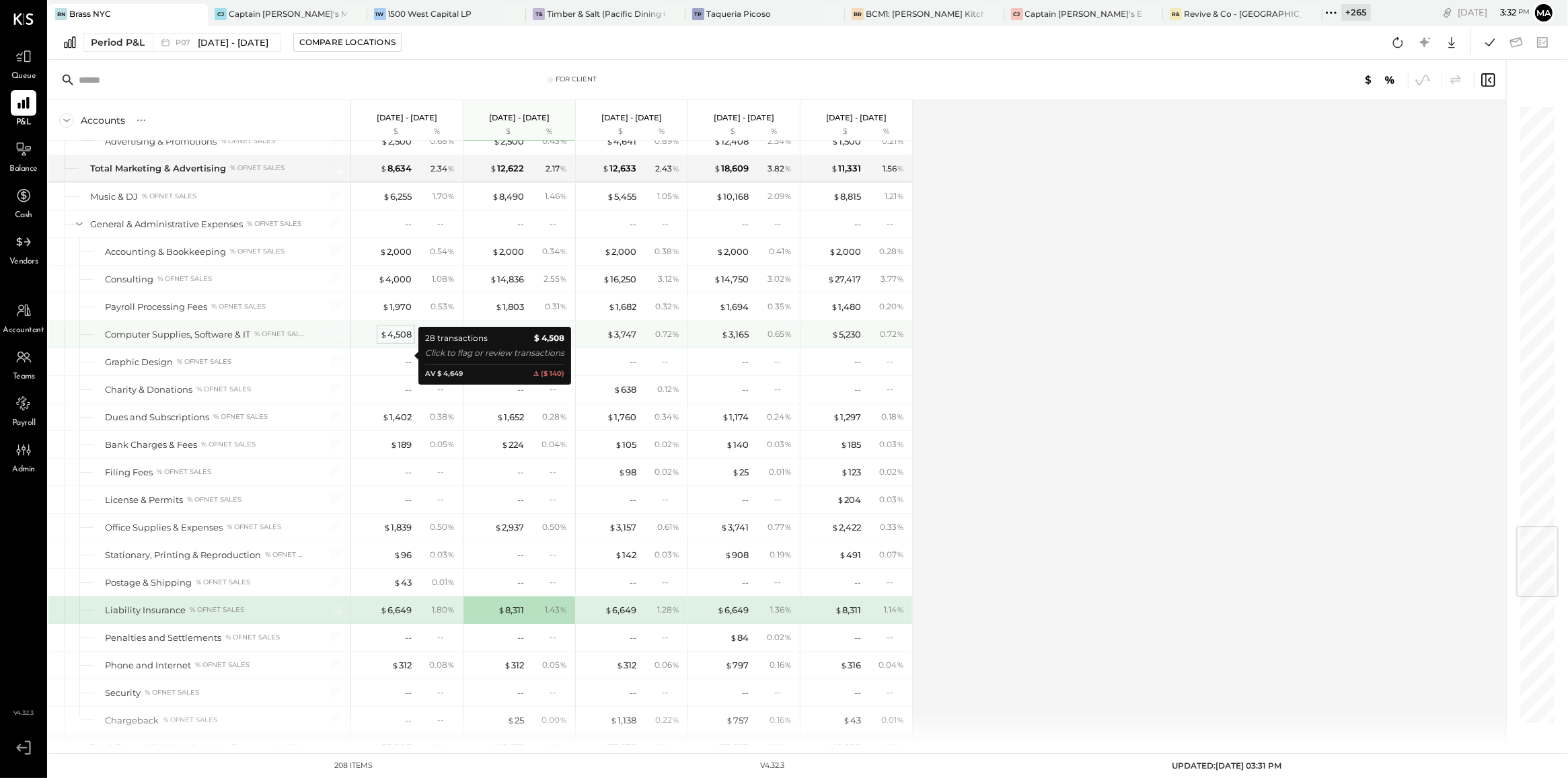
click at [403, 341] on div "$ 4,508" at bounding box center [395, 334] width 32 height 13
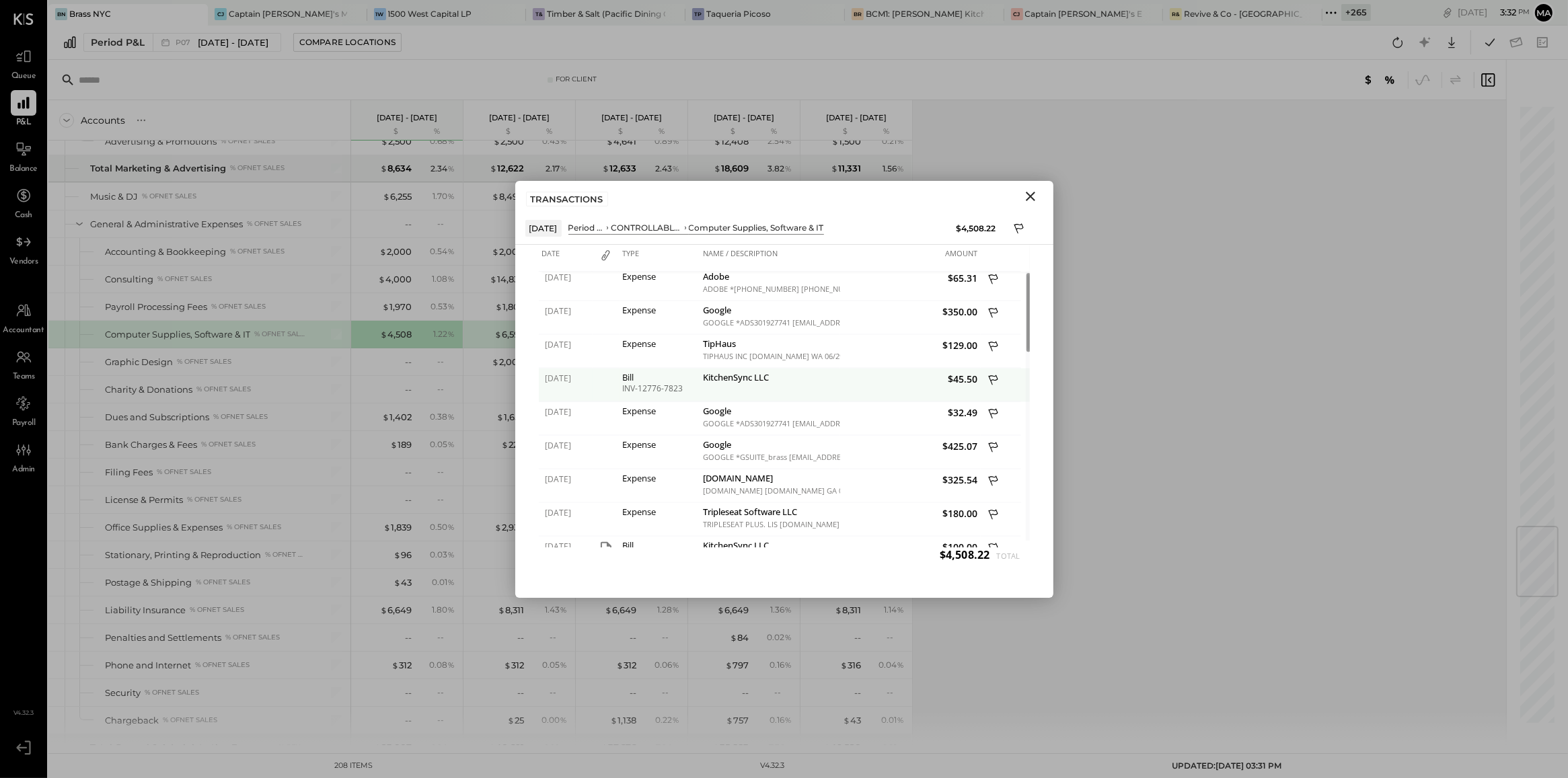
click at [637, 391] on div "INV-12776-7823" at bounding box center [660, 388] width 74 height 10
click at [608, 384] on div at bounding box center [606, 384] width 27 height 34
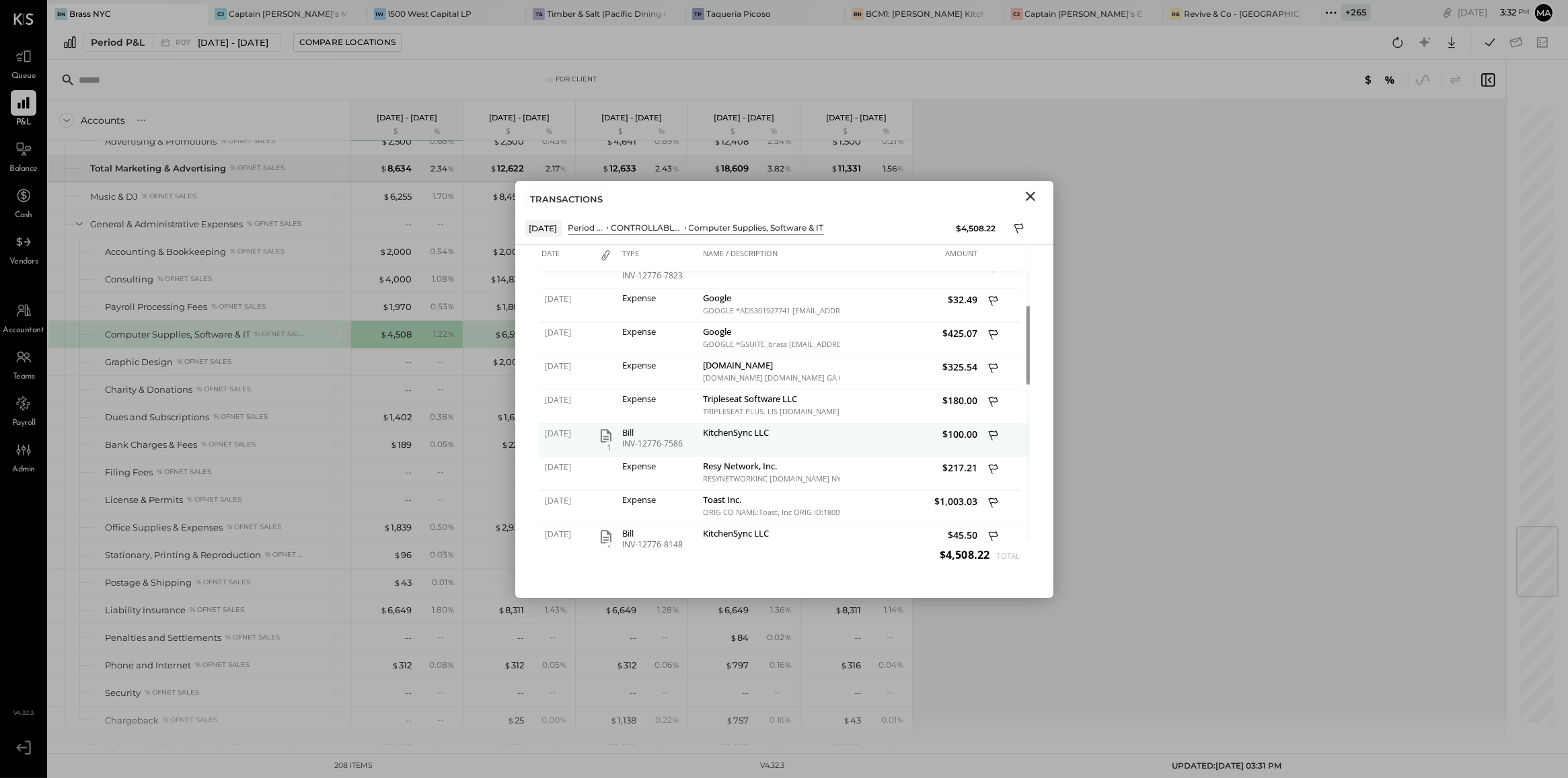
click at [606, 440] on icon "button" at bounding box center [606, 436] width 10 height 14
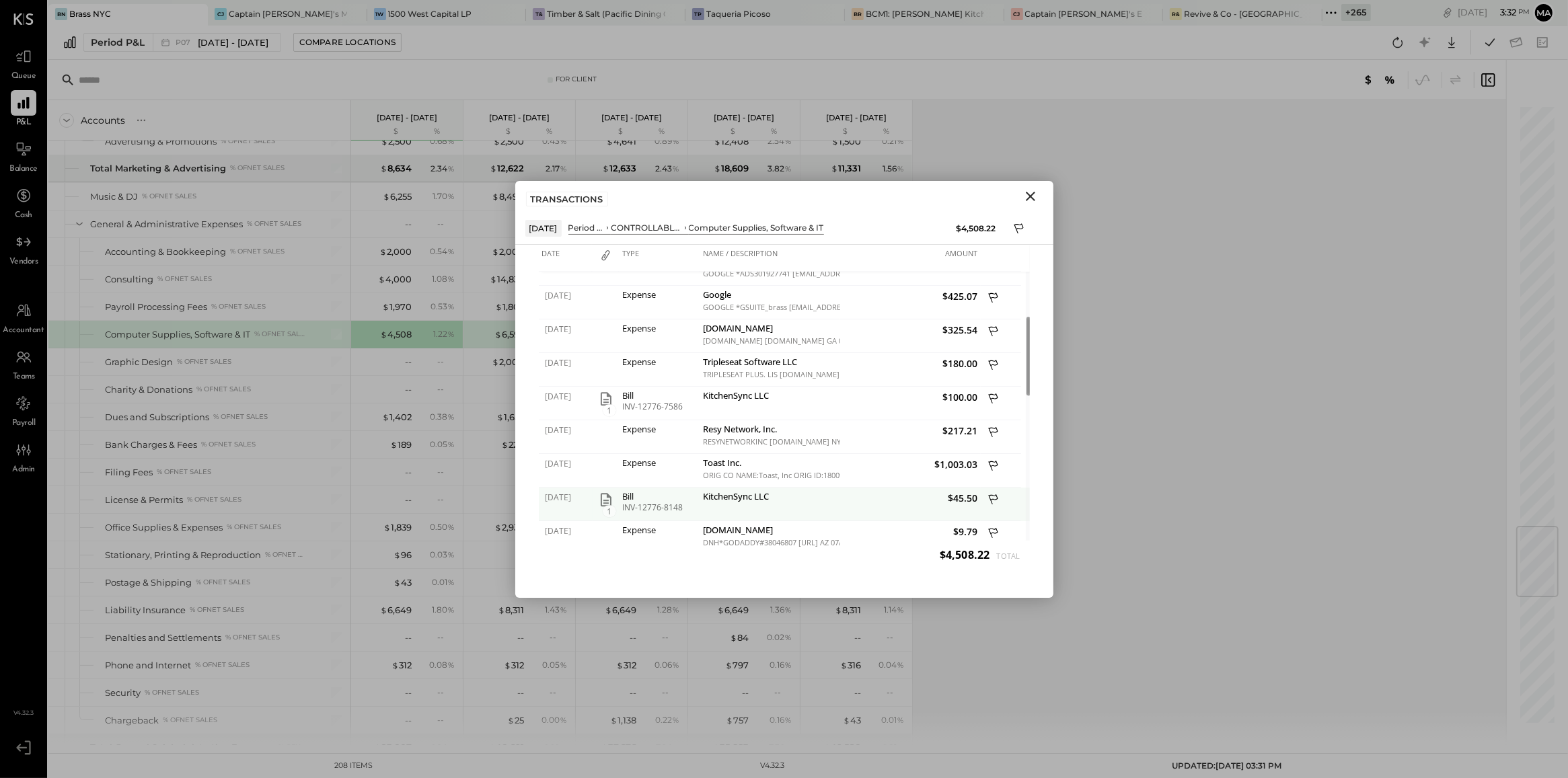
click at [608, 500] on icon "button" at bounding box center [606, 499] width 16 height 16
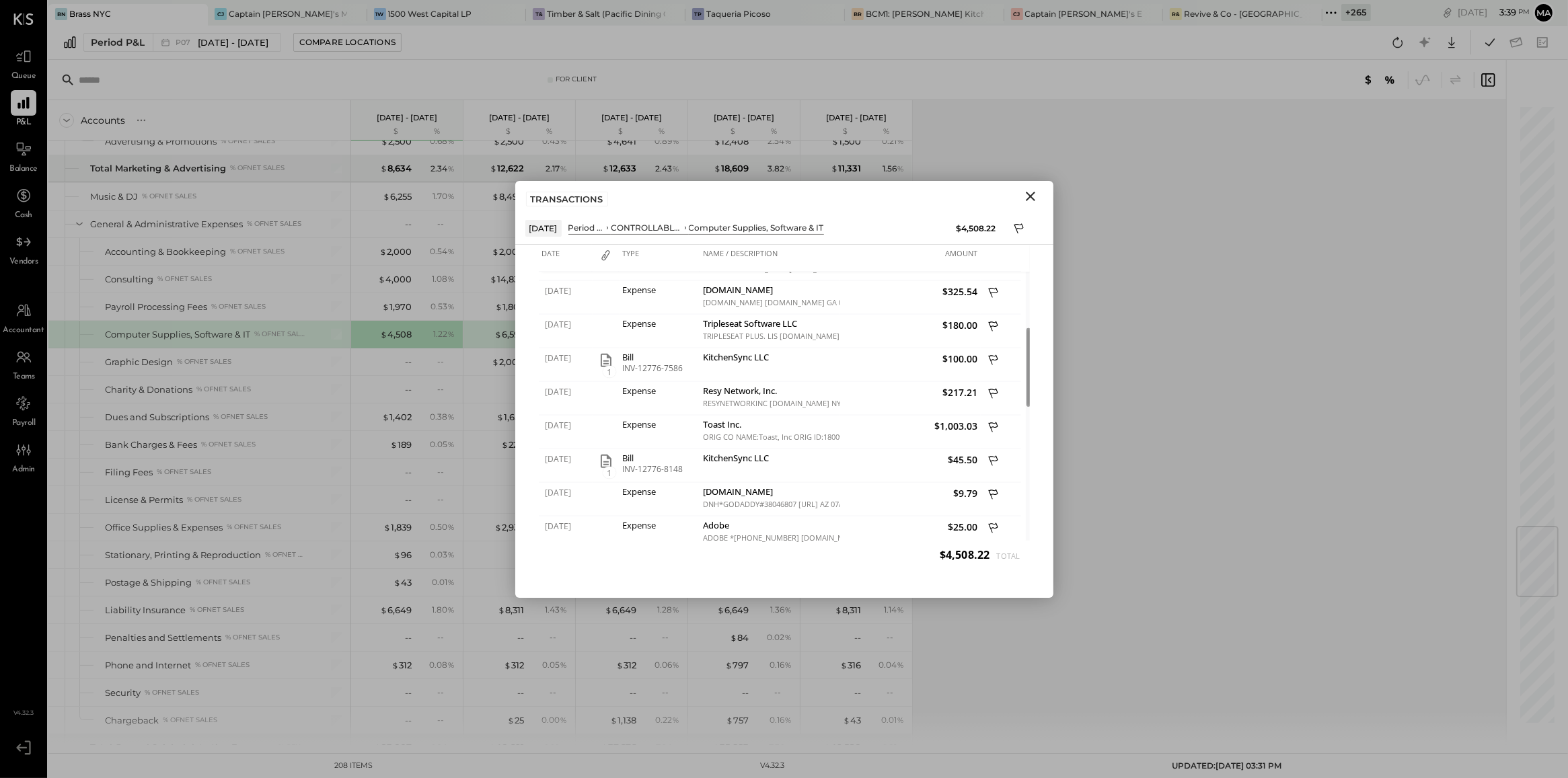
click at [1022, 195] on icon "Close" at bounding box center [1030, 196] width 16 height 16
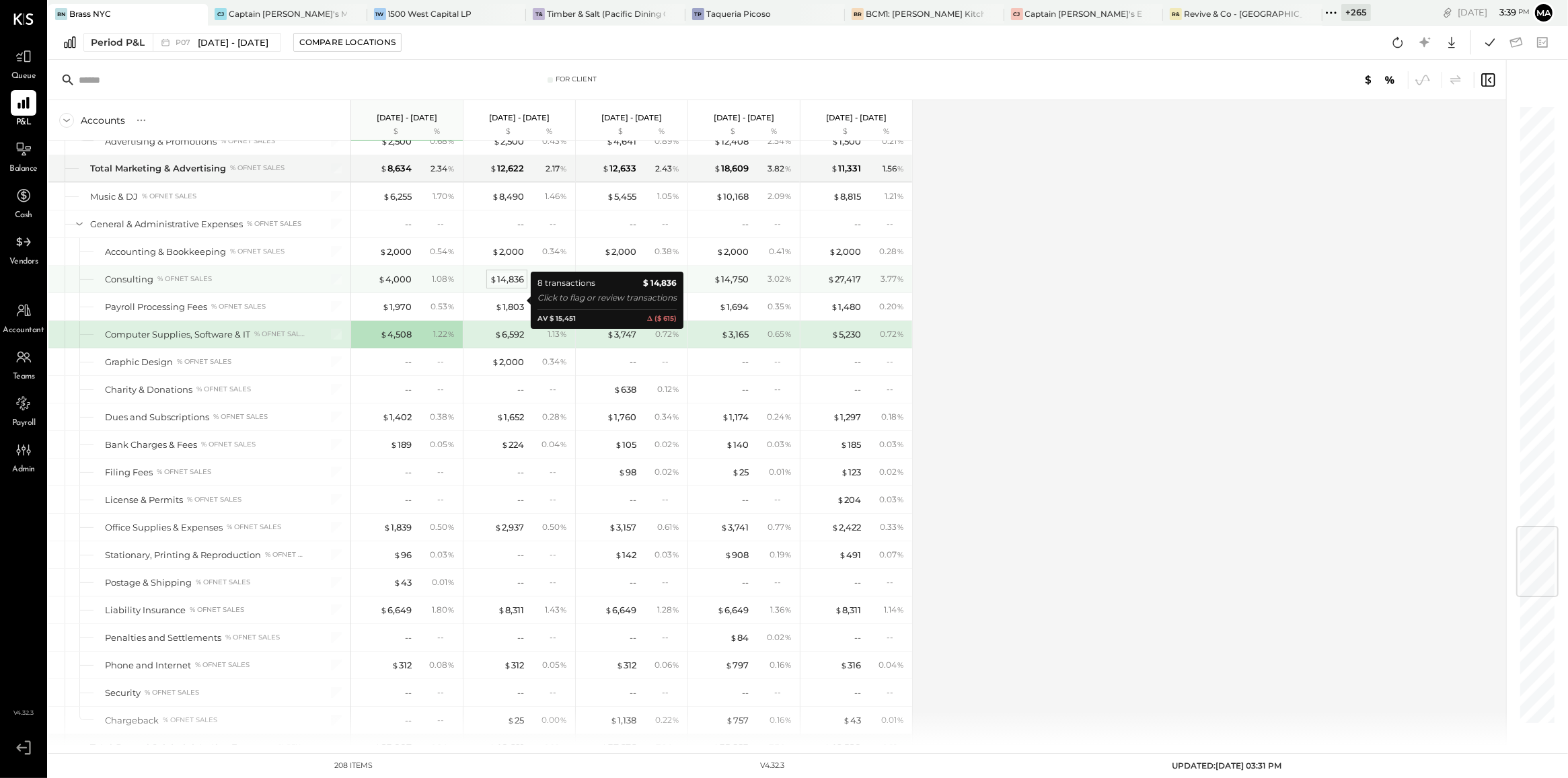
click at [503, 286] on div "$ 14,836" at bounding box center [507, 280] width 35 height 13
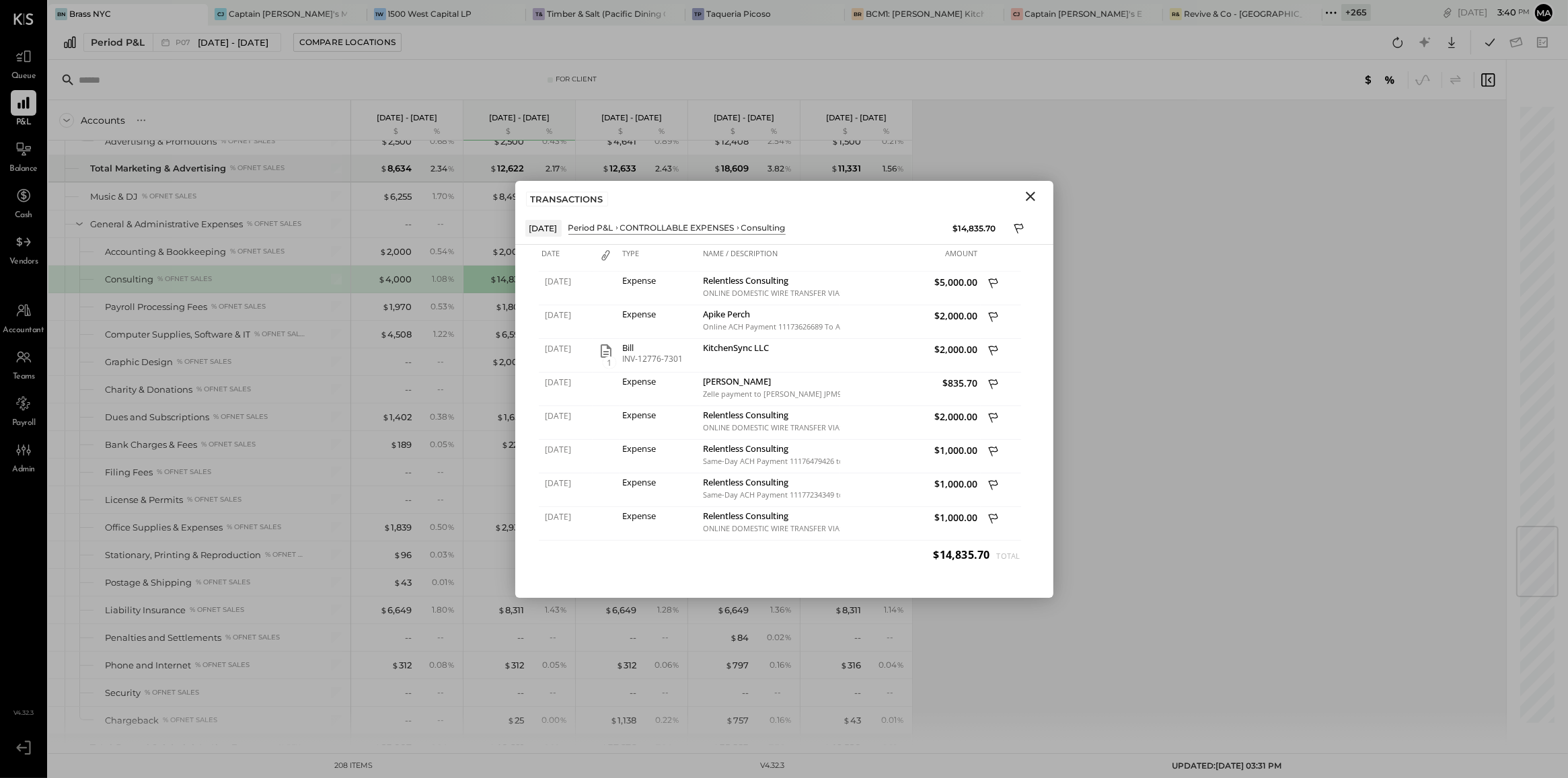
click at [1022, 196] on icon "Close" at bounding box center [1030, 196] width 16 height 16
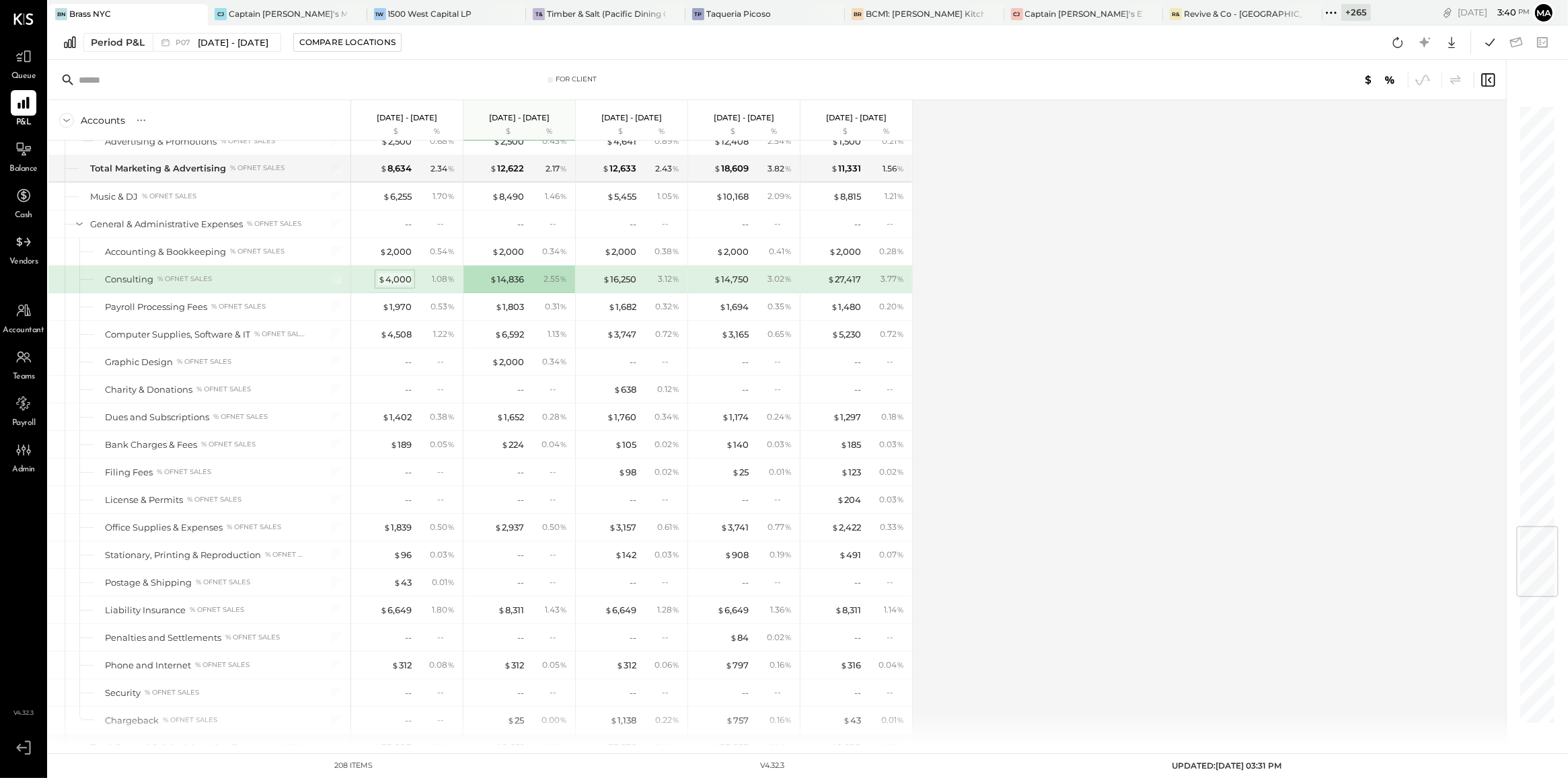
click at [401, 286] on div "$ 4,000" at bounding box center [395, 280] width 34 height 13
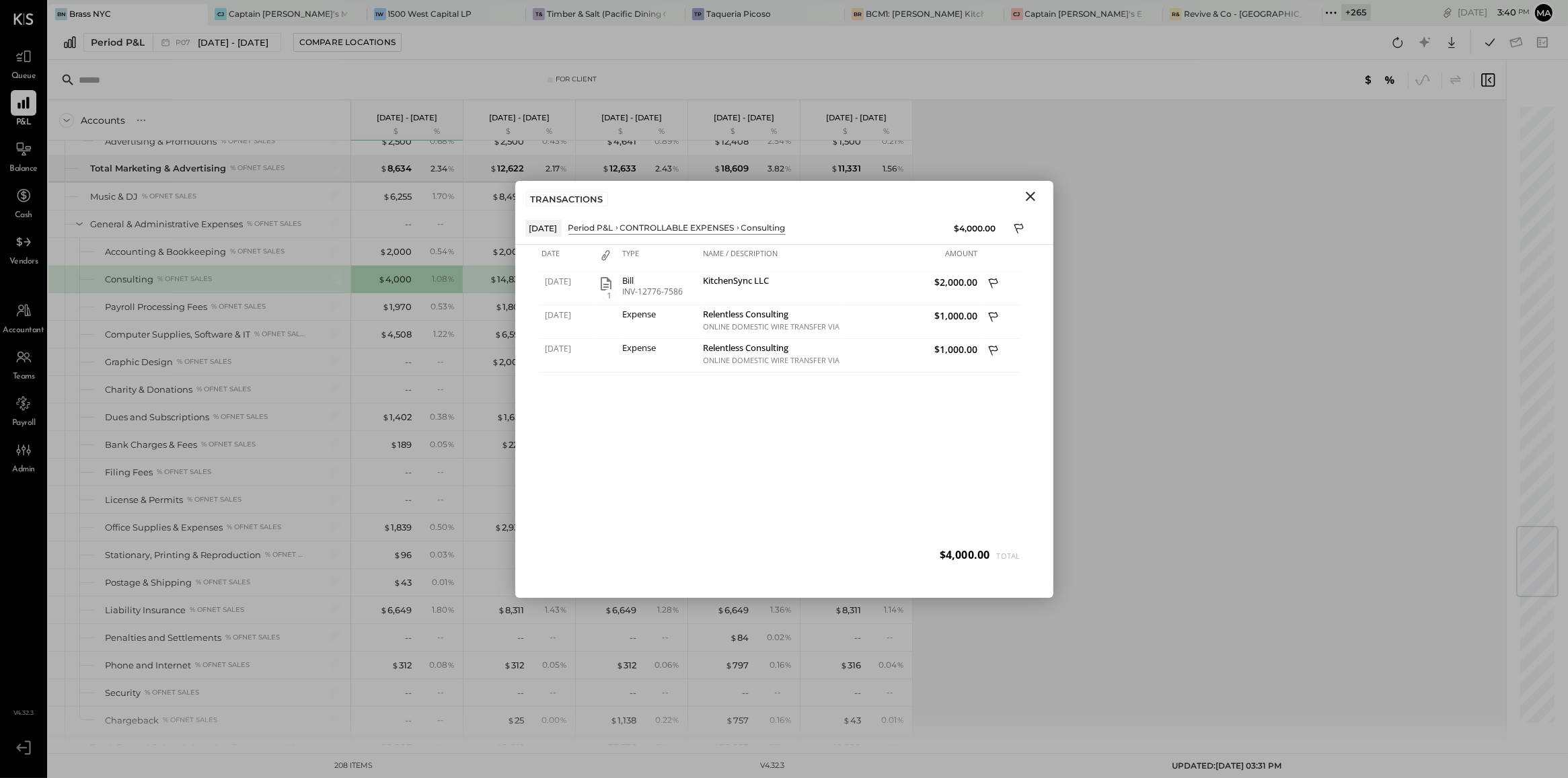
click at [1030, 198] on icon "Close" at bounding box center [1030, 196] width 16 height 16
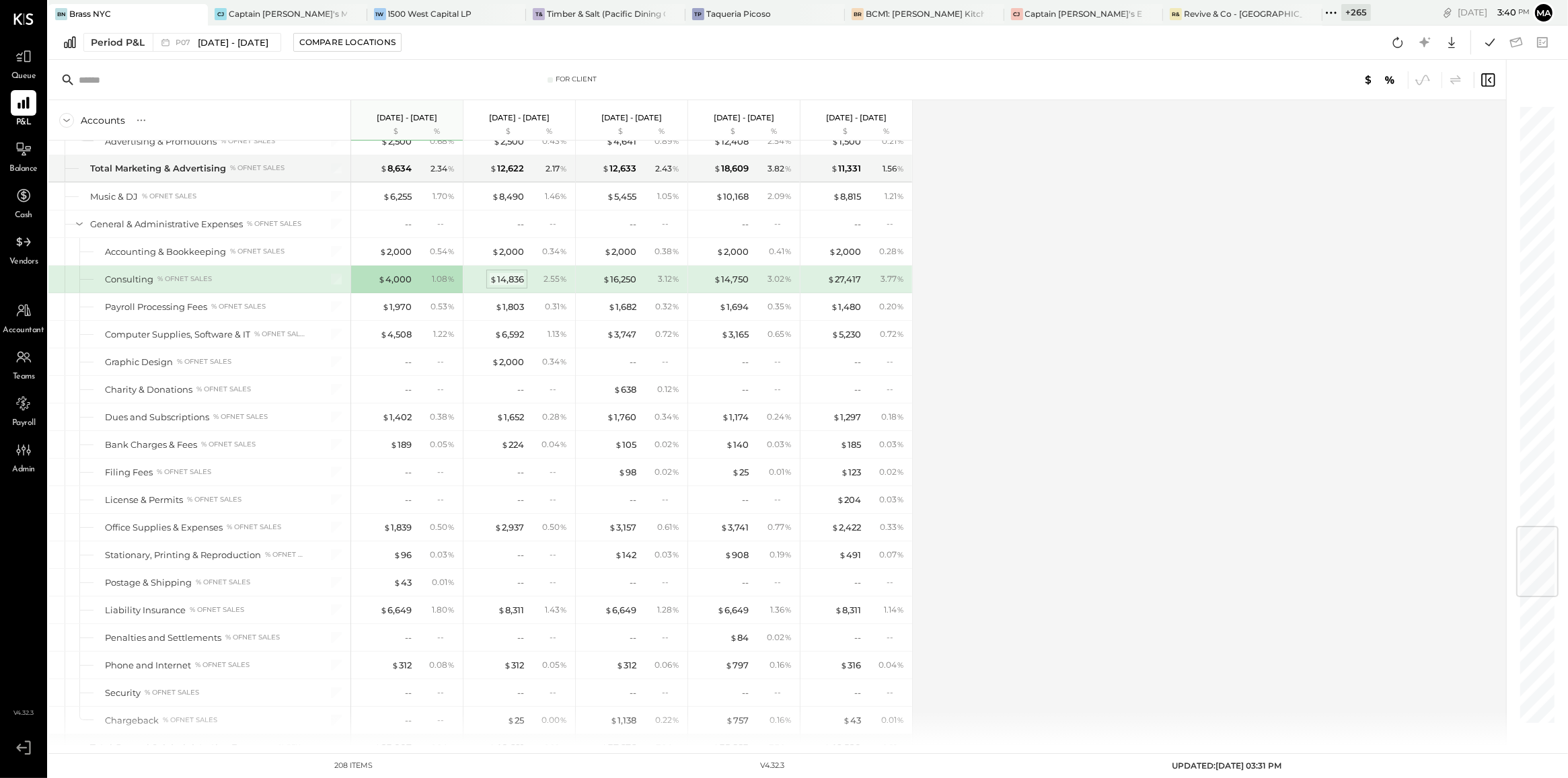
click at [515, 286] on div "$ 14,836" at bounding box center [507, 280] width 35 height 13
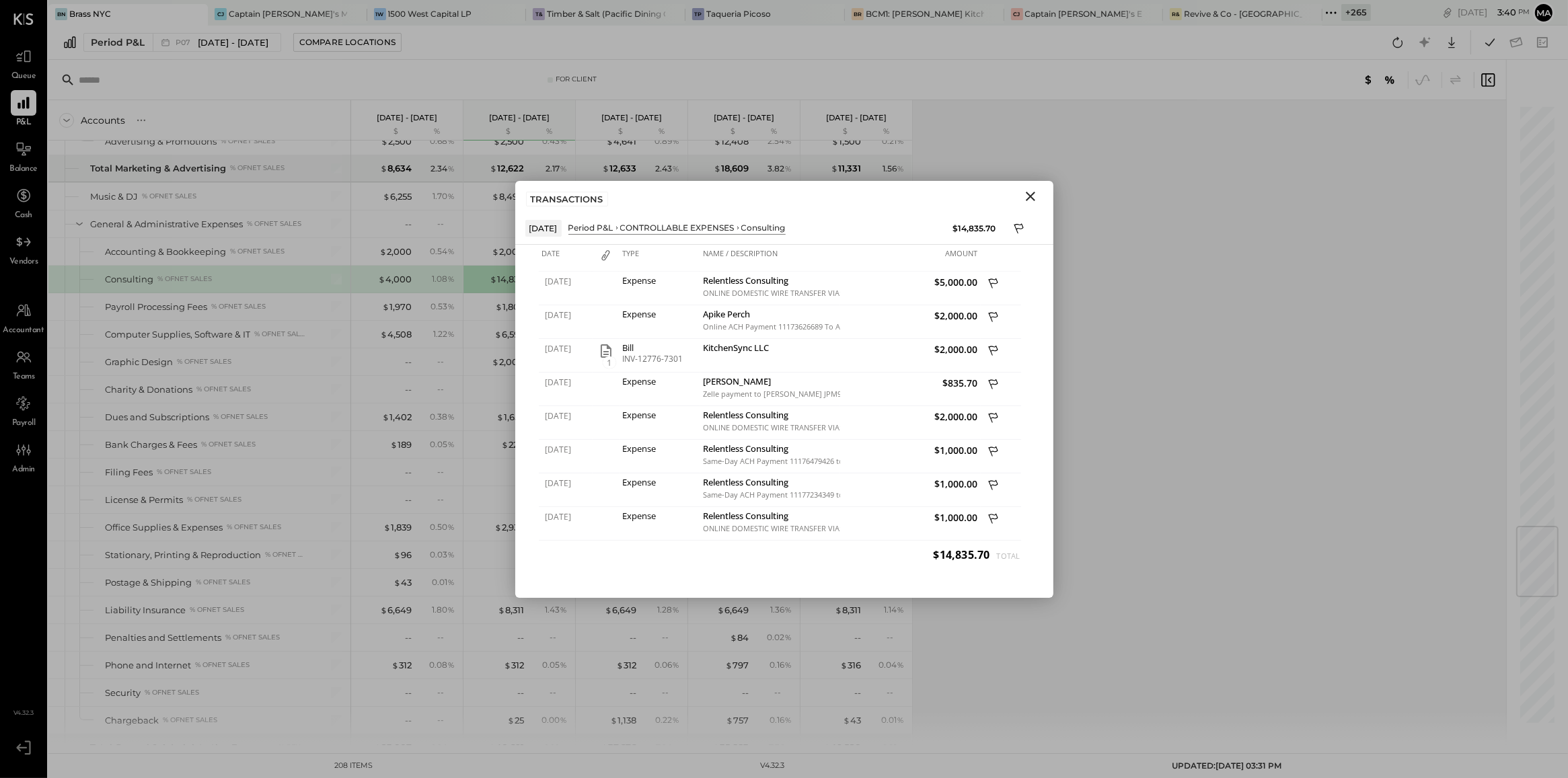
click at [1024, 200] on icon "Close" at bounding box center [1030, 196] width 16 height 16
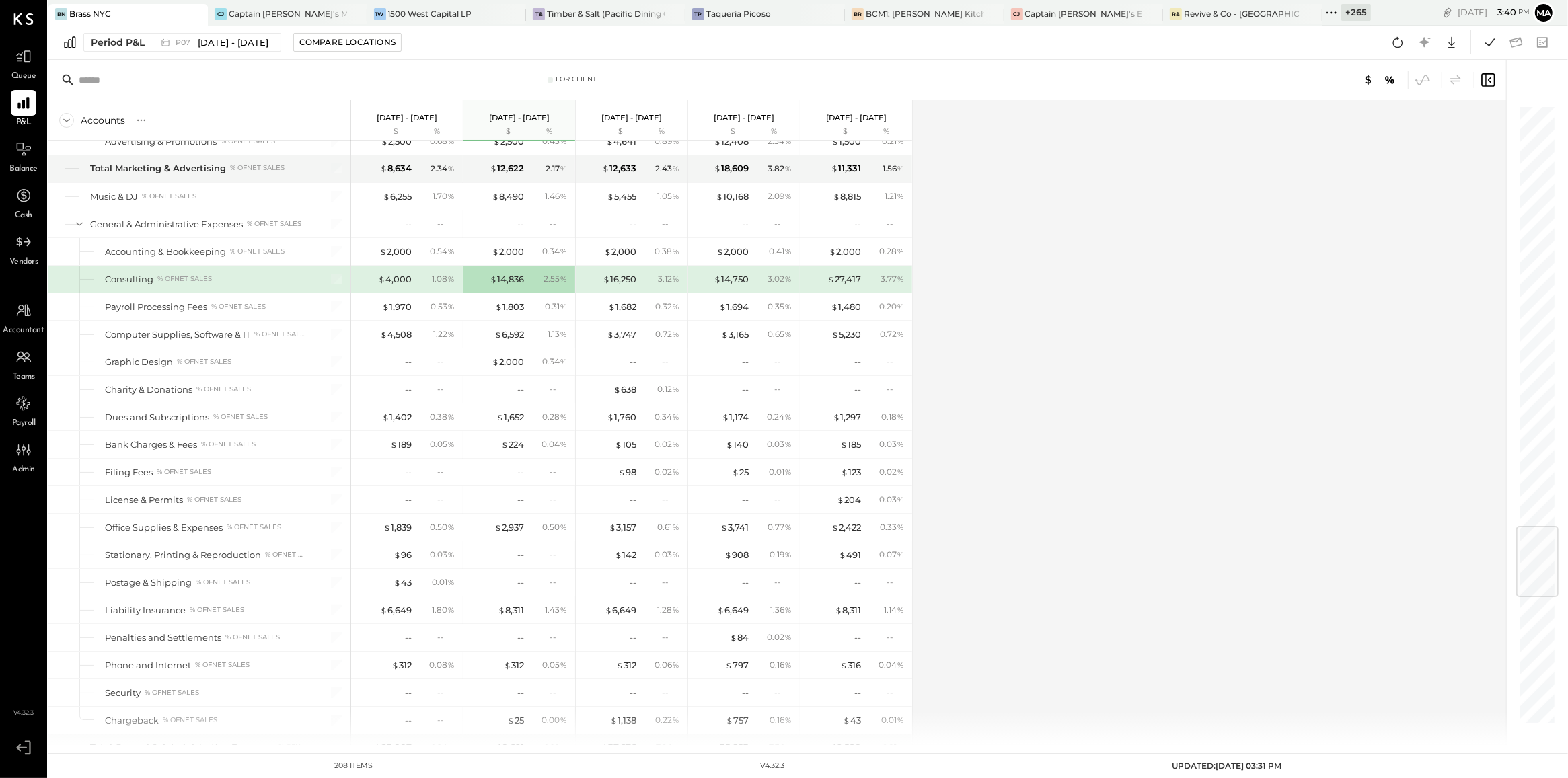
click at [422, 286] on div "1.08 %" at bounding box center [437, 280] width 44 height 12
click at [402, 286] on div "$ 4,000" at bounding box center [395, 280] width 34 height 13
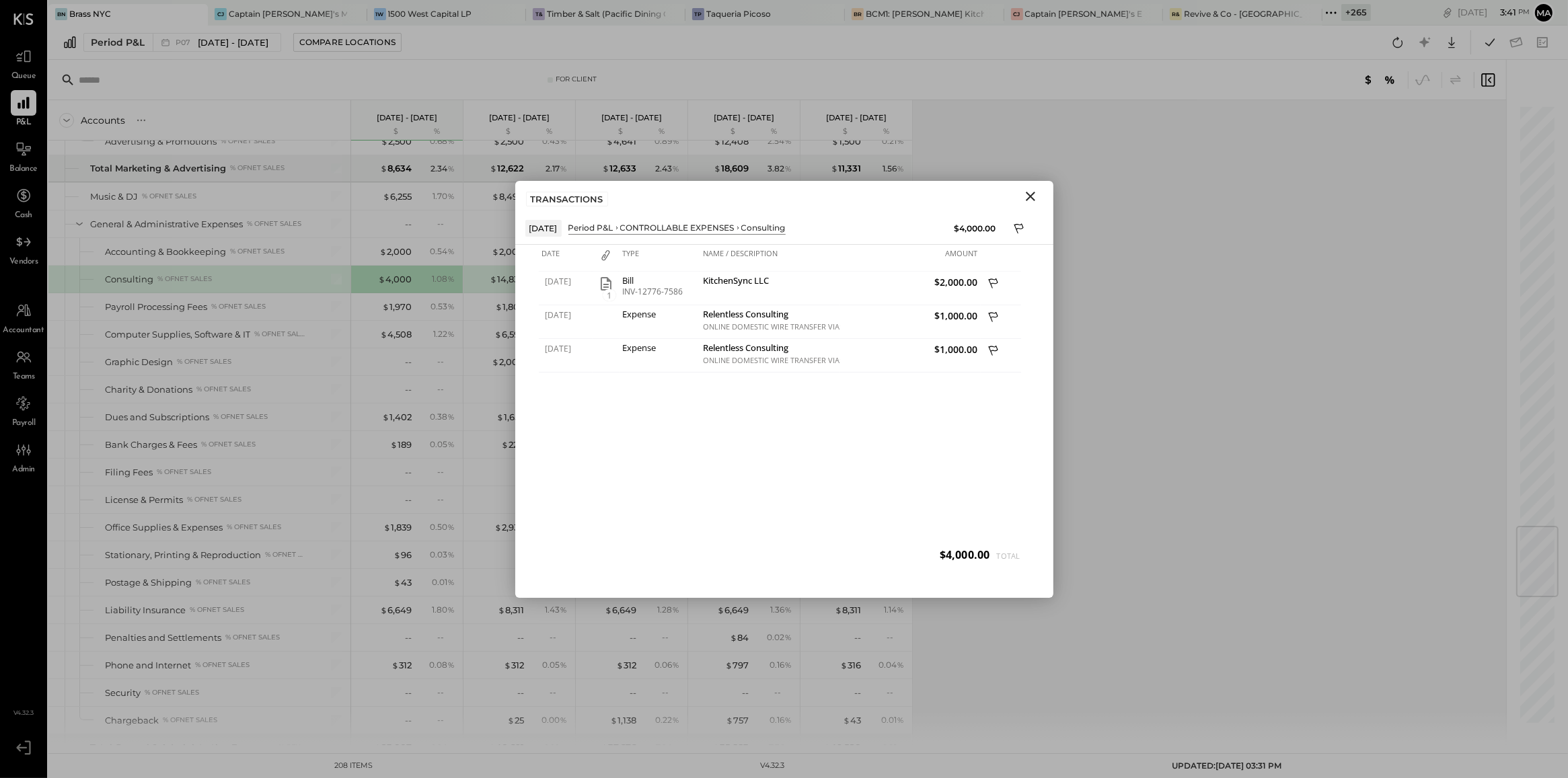
click at [1027, 197] on icon "Close" at bounding box center [1030, 196] width 16 height 16
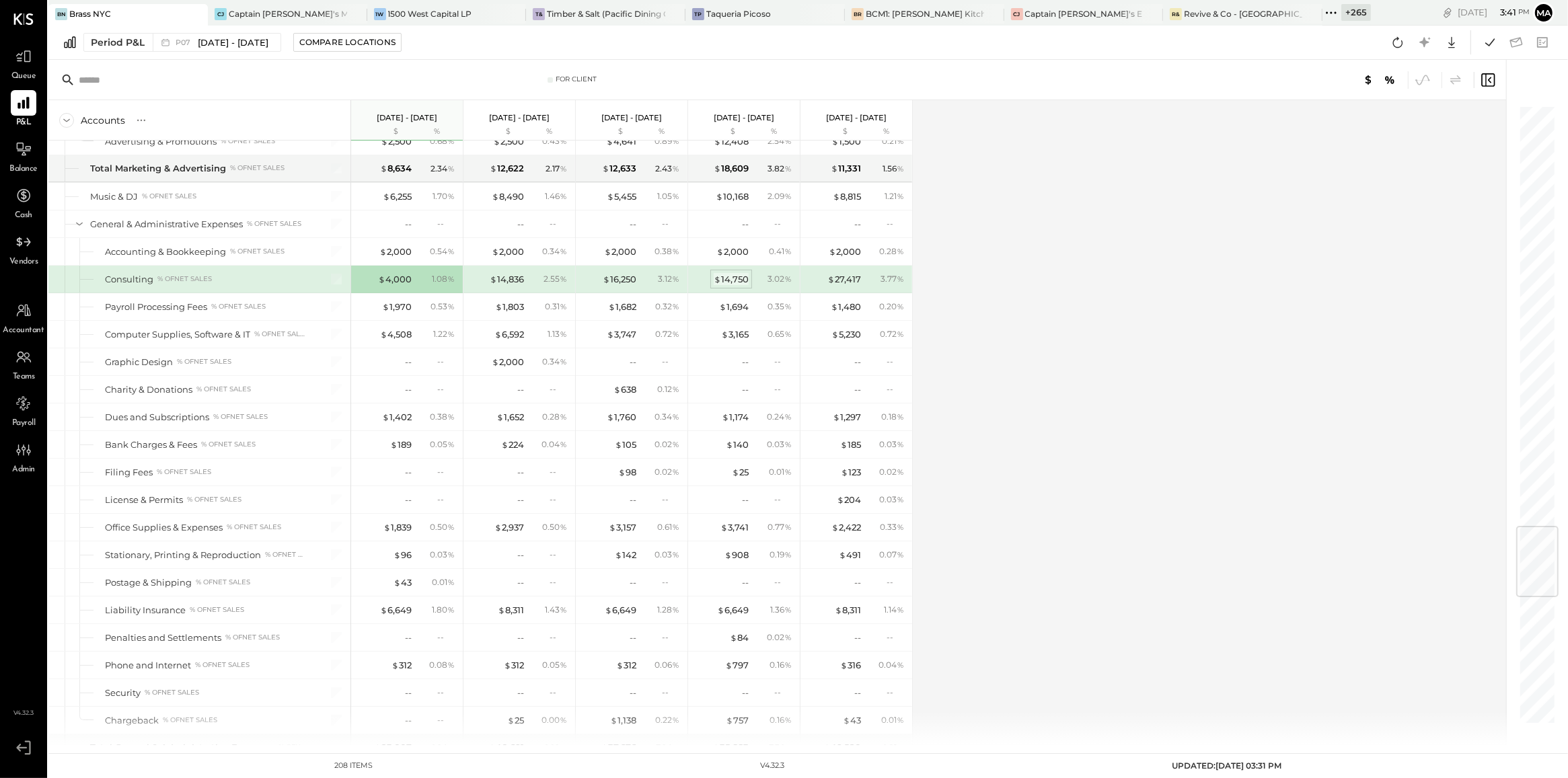
click at [728, 286] on div "$ 14,750" at bounding box center [731, 280] width 35 height 13
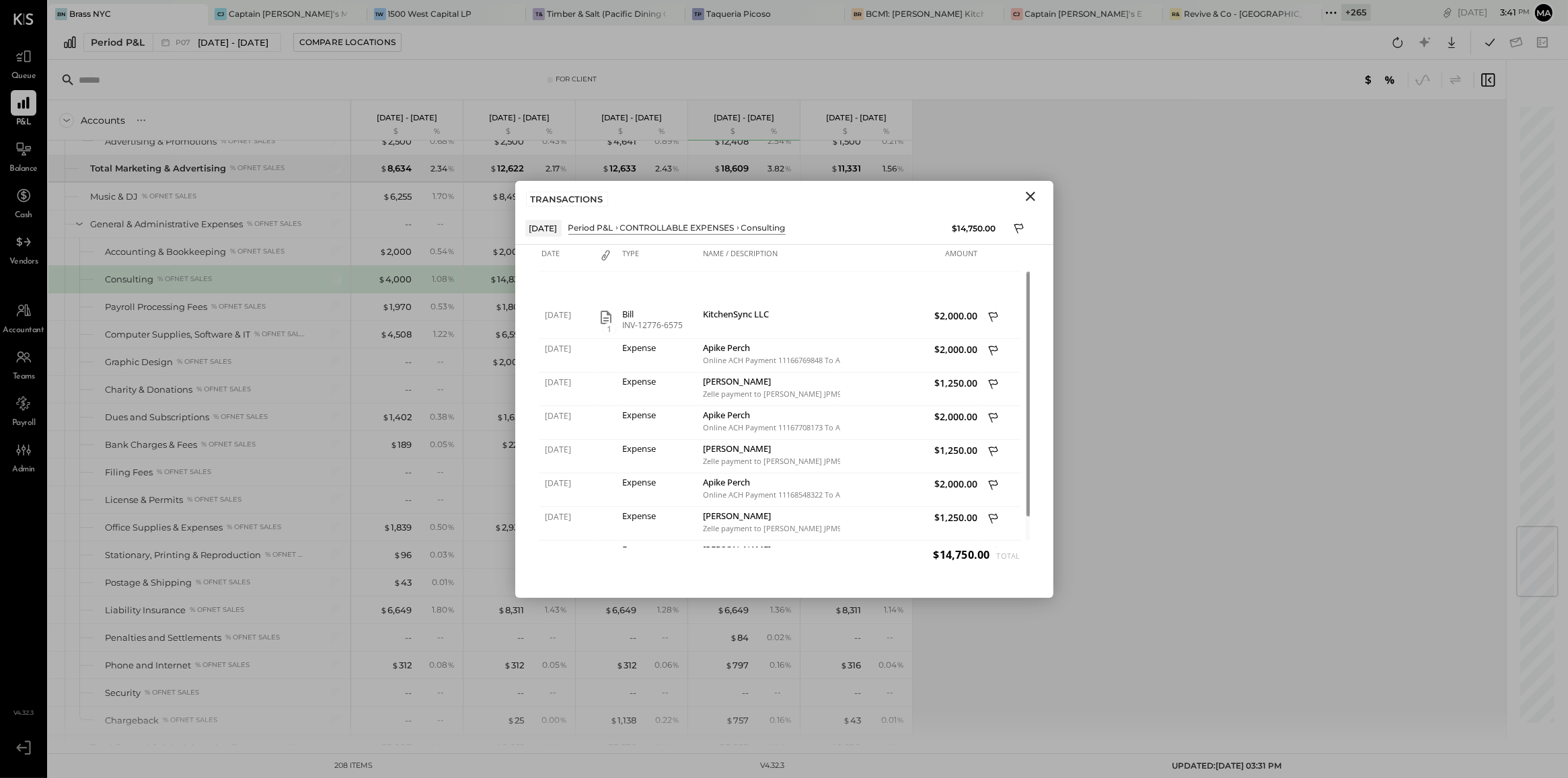
click at [1031, 204] on icon "Close" at bounding box center [1030, 196] width 16 height 16
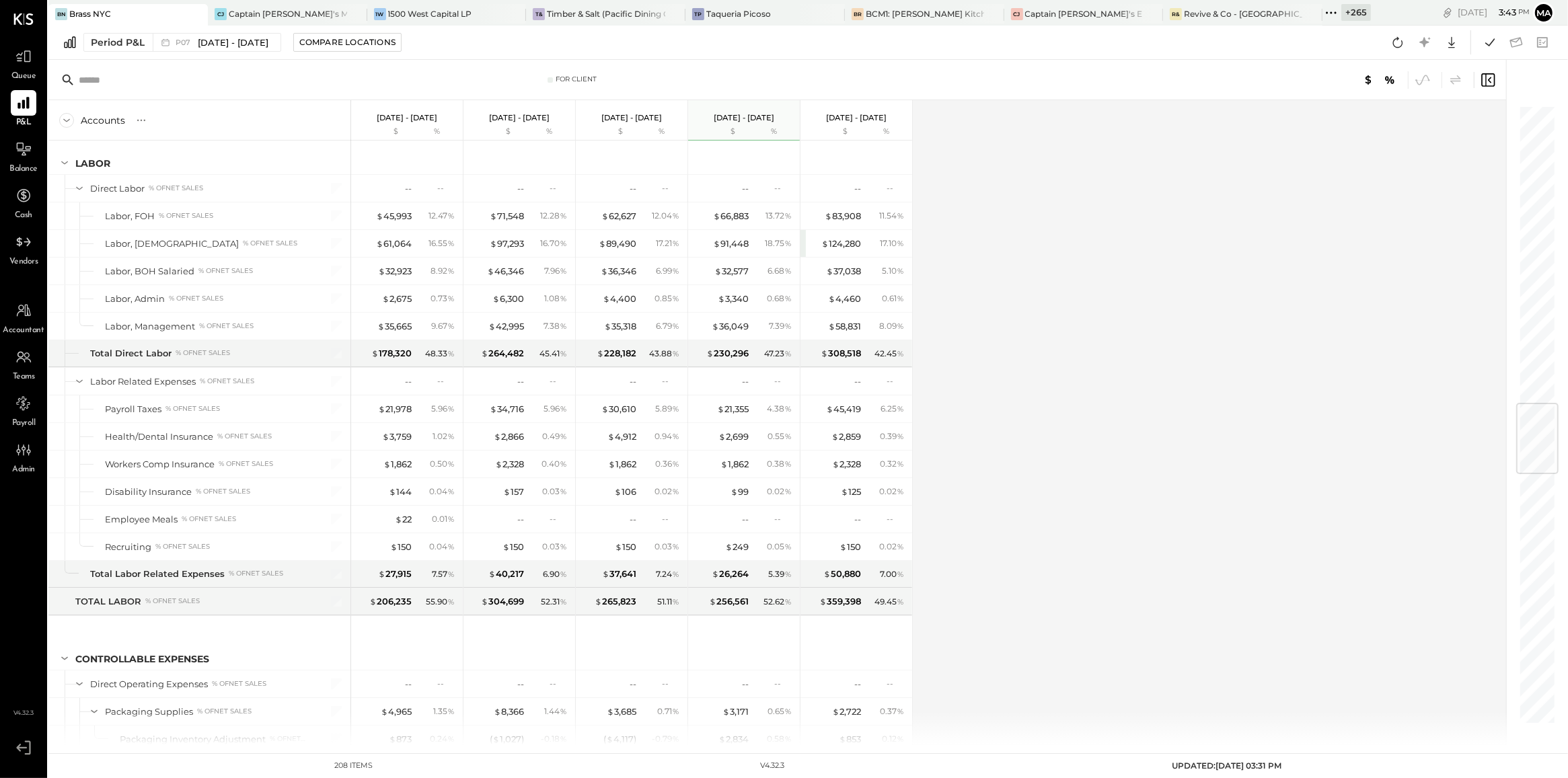
scroll to position [2526, 0]
click at [411, 416] on div "$ 21,978" at bounding box center [395, 409] width 34 height 13
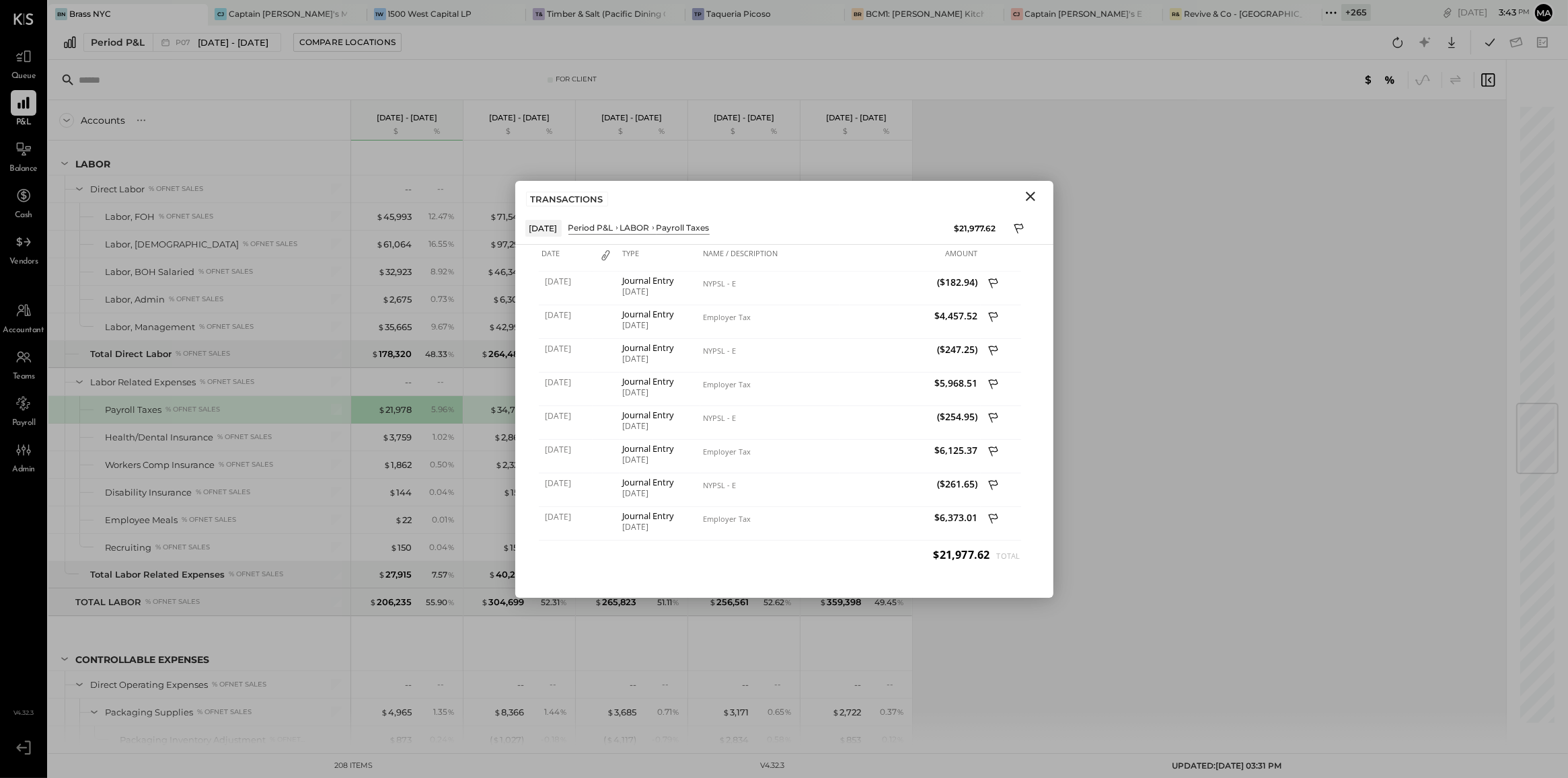
click at [1031, 197] on icon "Close" at bounding box center [1030, 196] width 10 height 10
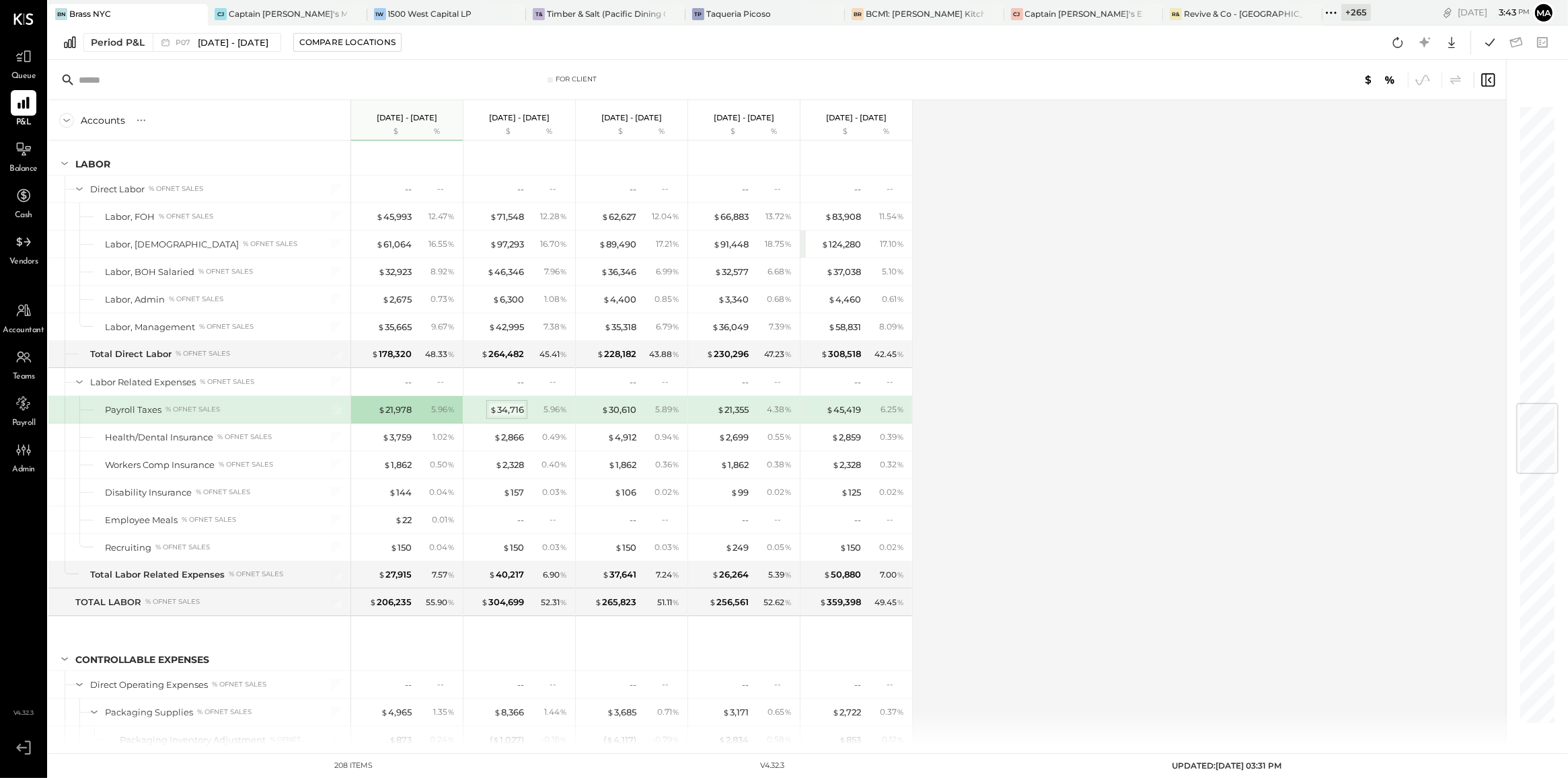
click at [515, 416] on div "$ 34,716" at bounding box center [507, 409] width 35 height 13
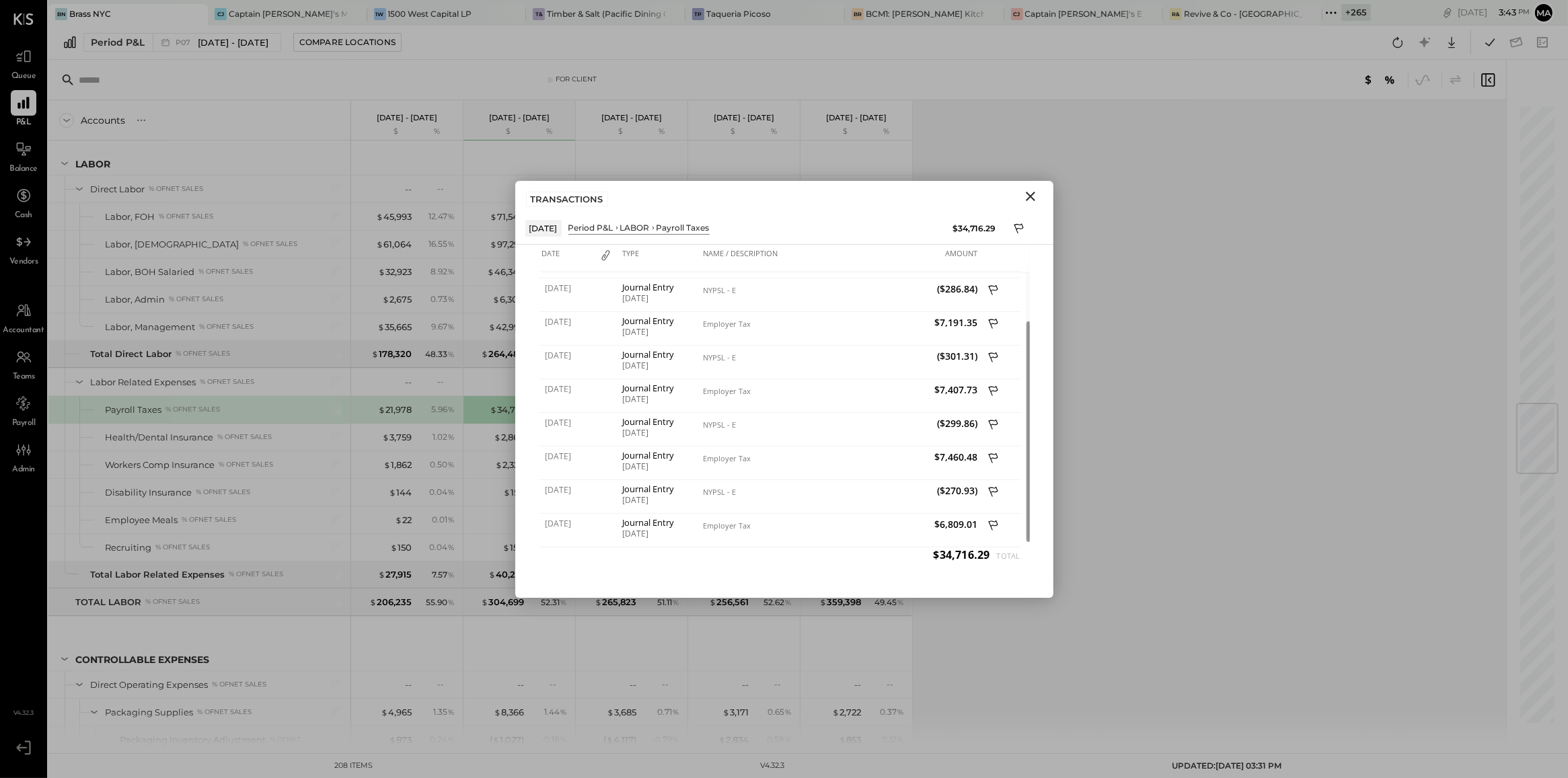
click at [1029, 199] on icon "Close" at bounding box center [1030, 196] width 16 height 16
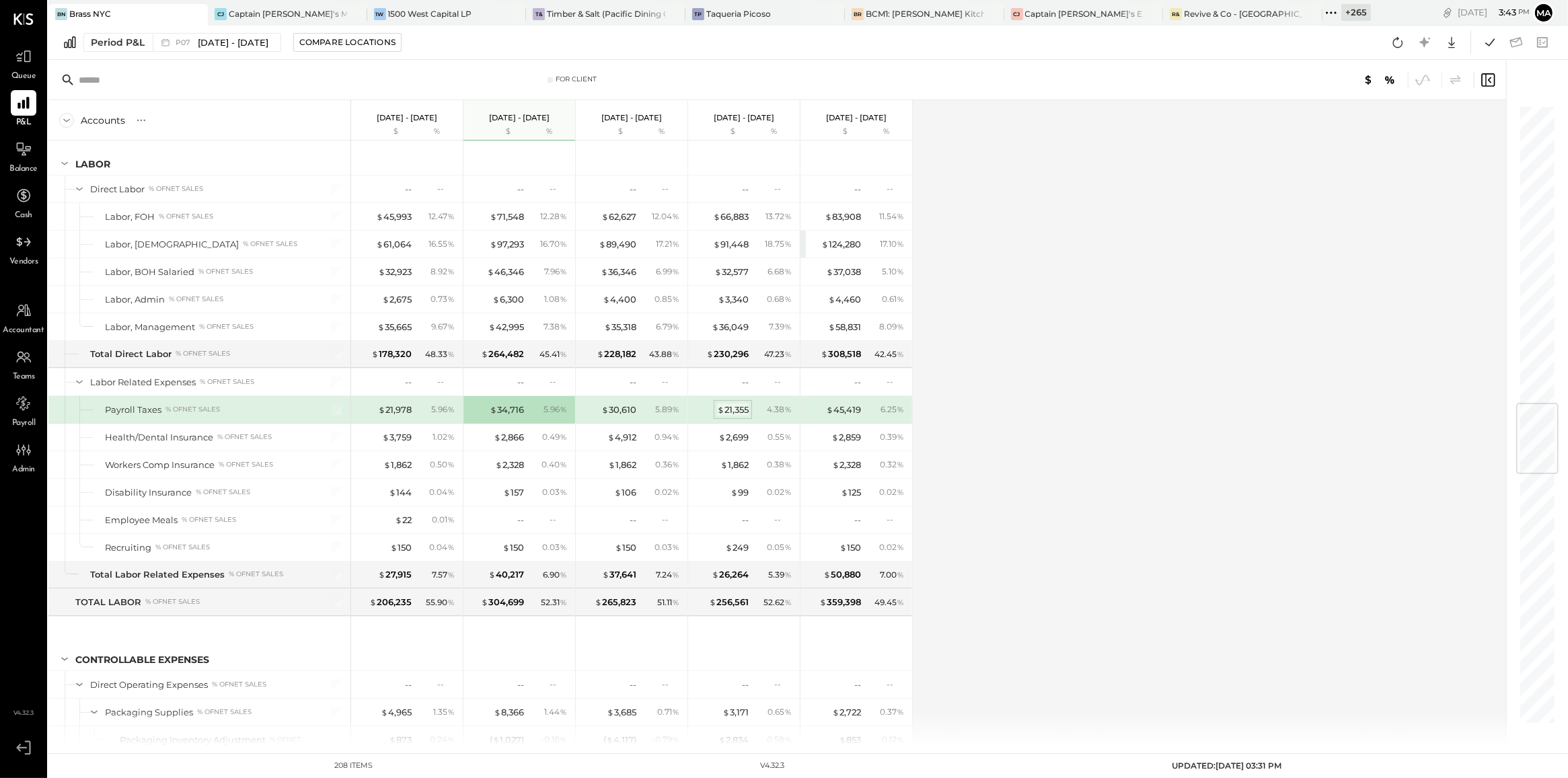
click at [735, 416] on div "$ 21,355" at bounding box center [733, 409] width 32 height 13
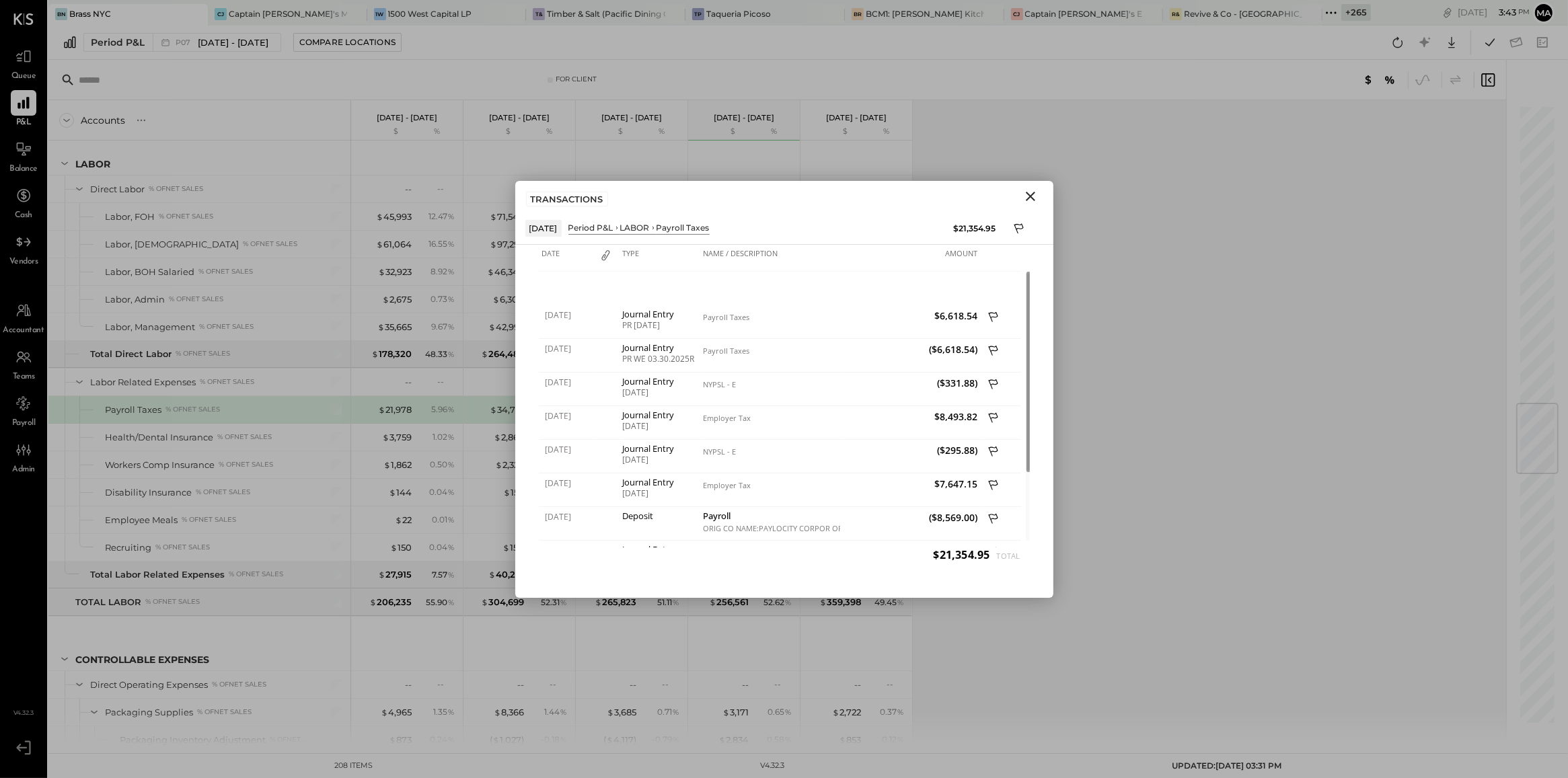
click at [1031, 201] on icon "Close" at bounding box center [1030, 196] width 16 height 16
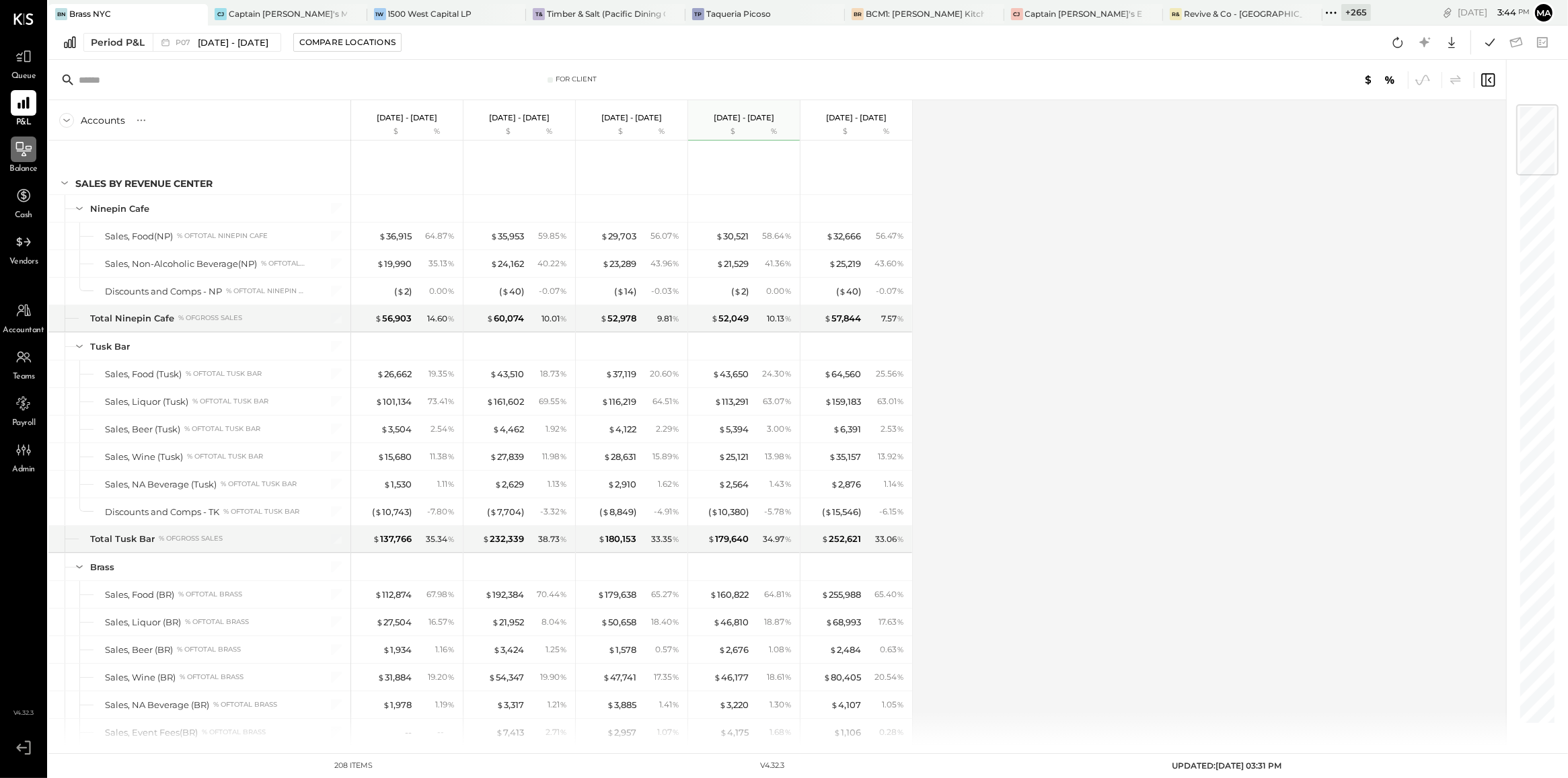
click at [14, 160] on div at bounding box center [23, 150] width 26 height 26
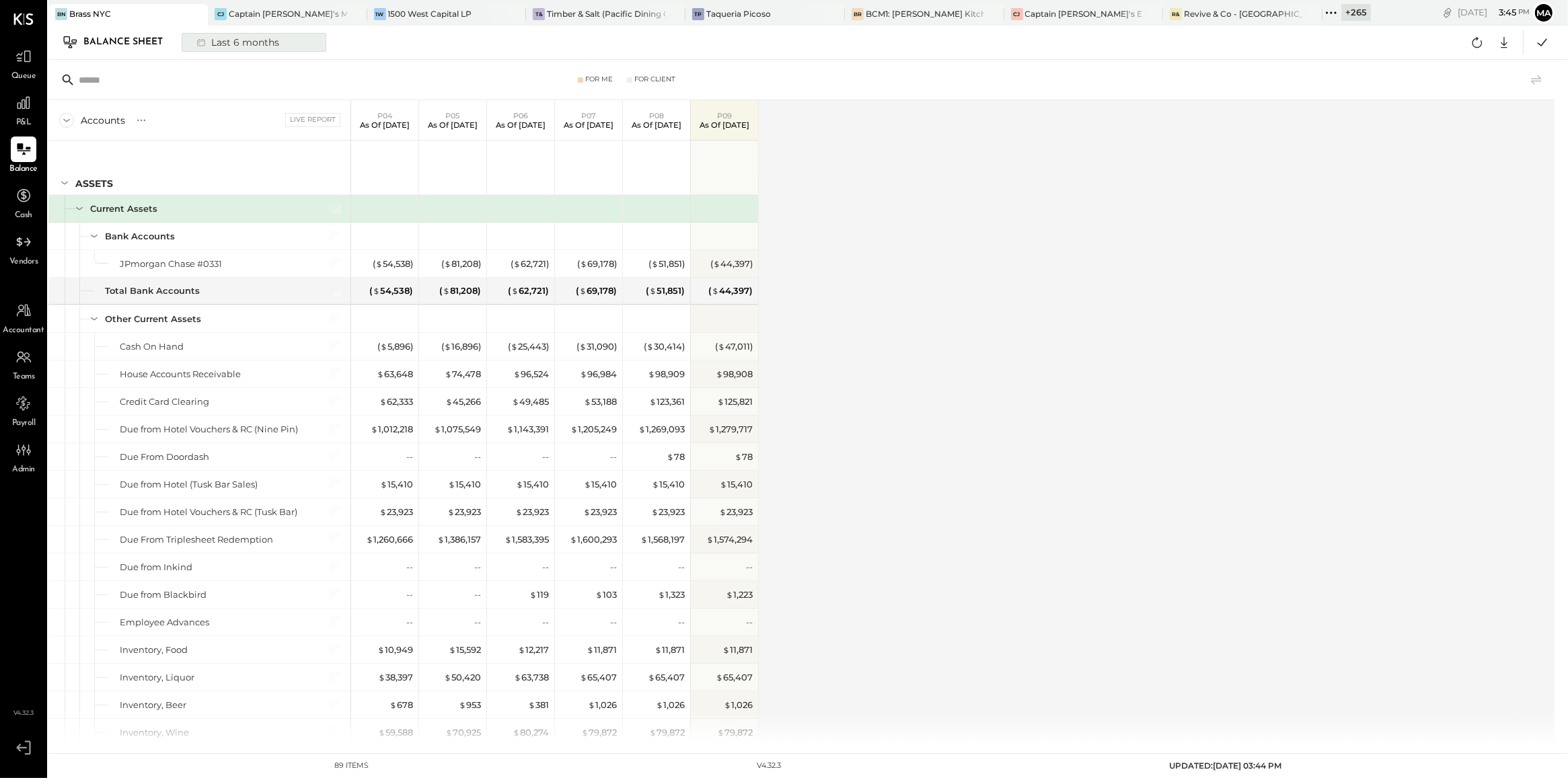
click at [237, 41] on div "Last 6 months" at bounding box center [236, 42] width 95 height 17
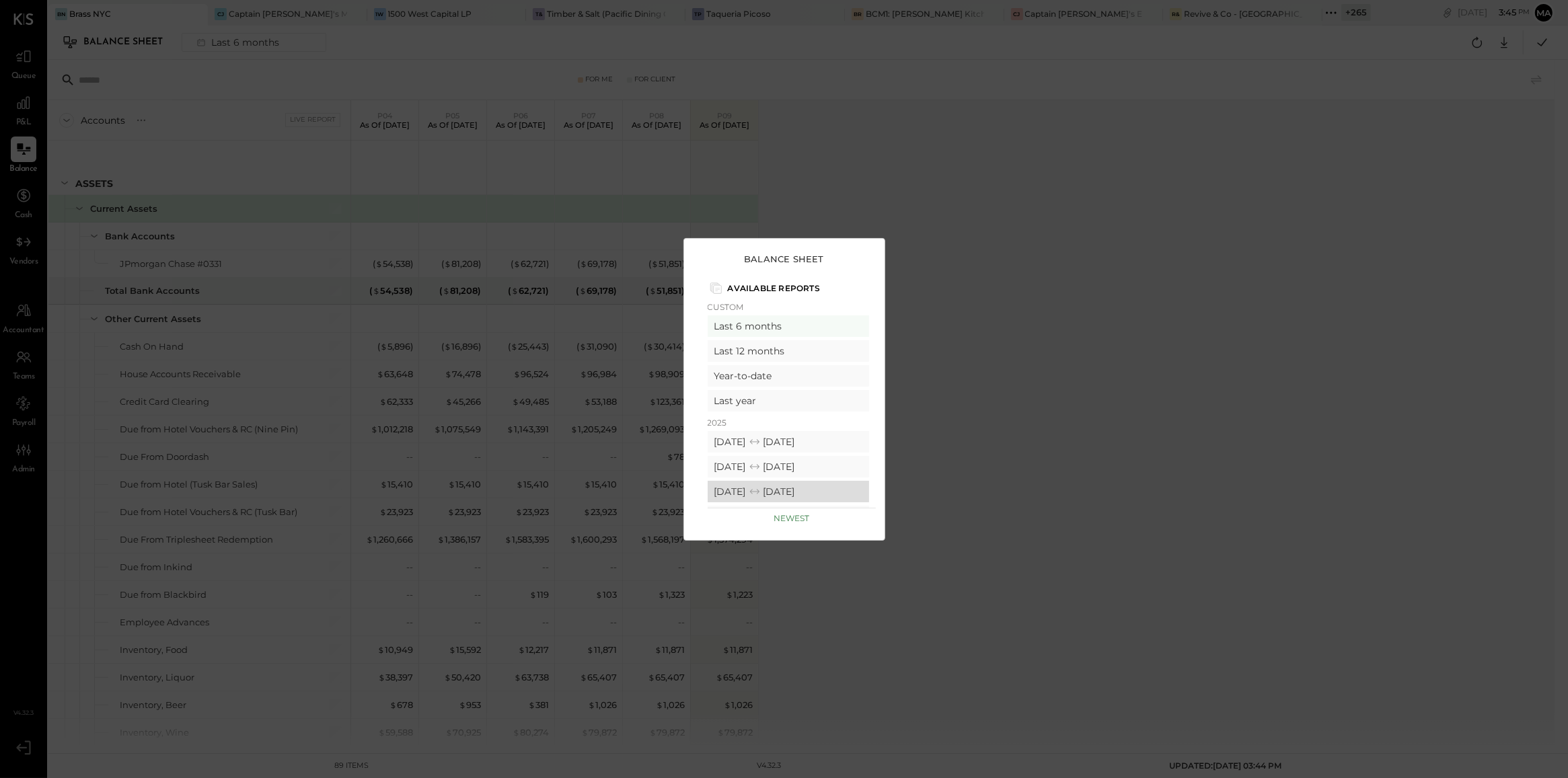
click at [758, 486] on div "[DATE] [DATE]" at bounding box center [788, 492] width 162 height 22
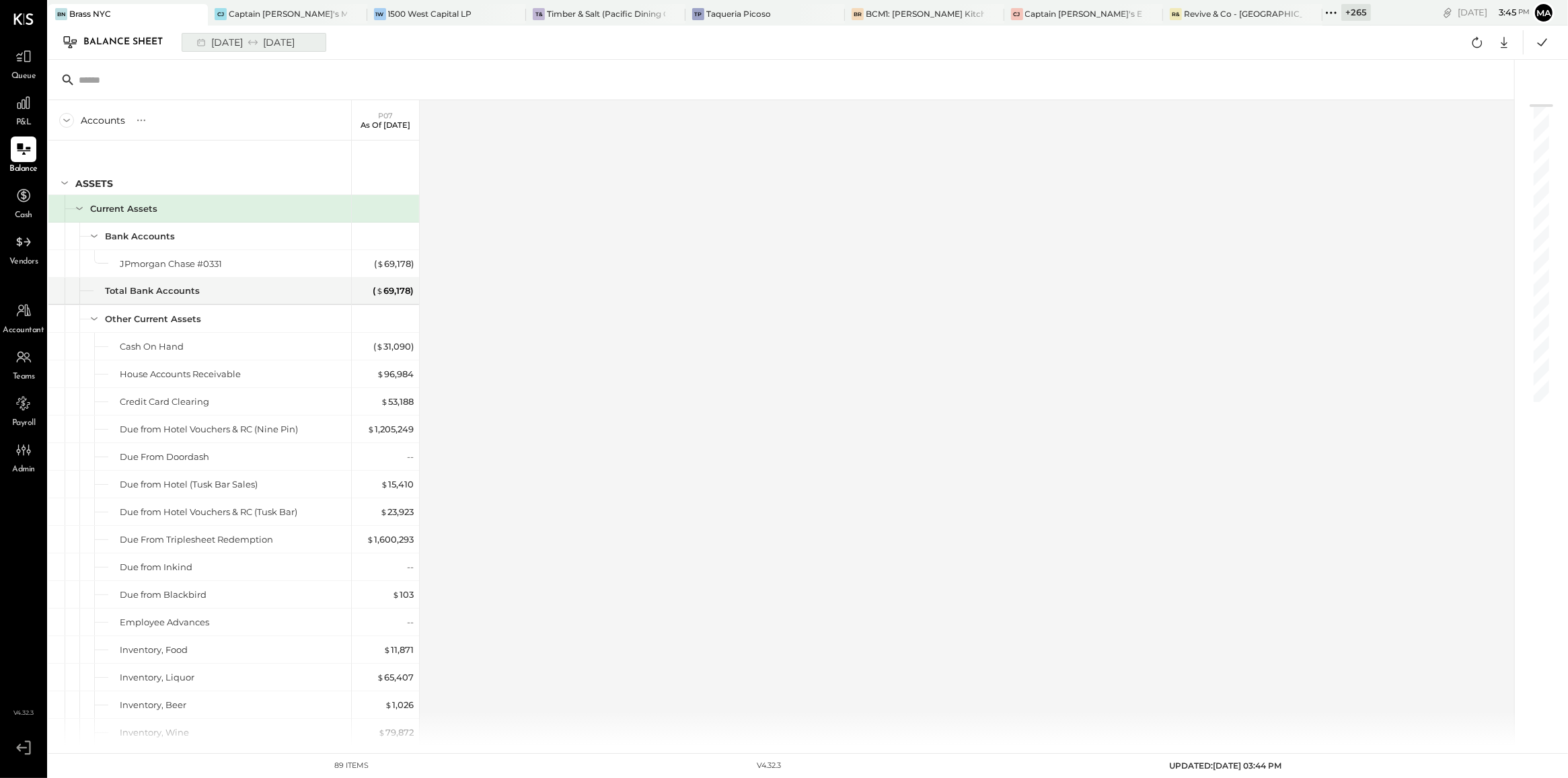
click at [280, 42] on div "[DATE] [DATE]" at bounding box center [244, 42] width 111 height 17
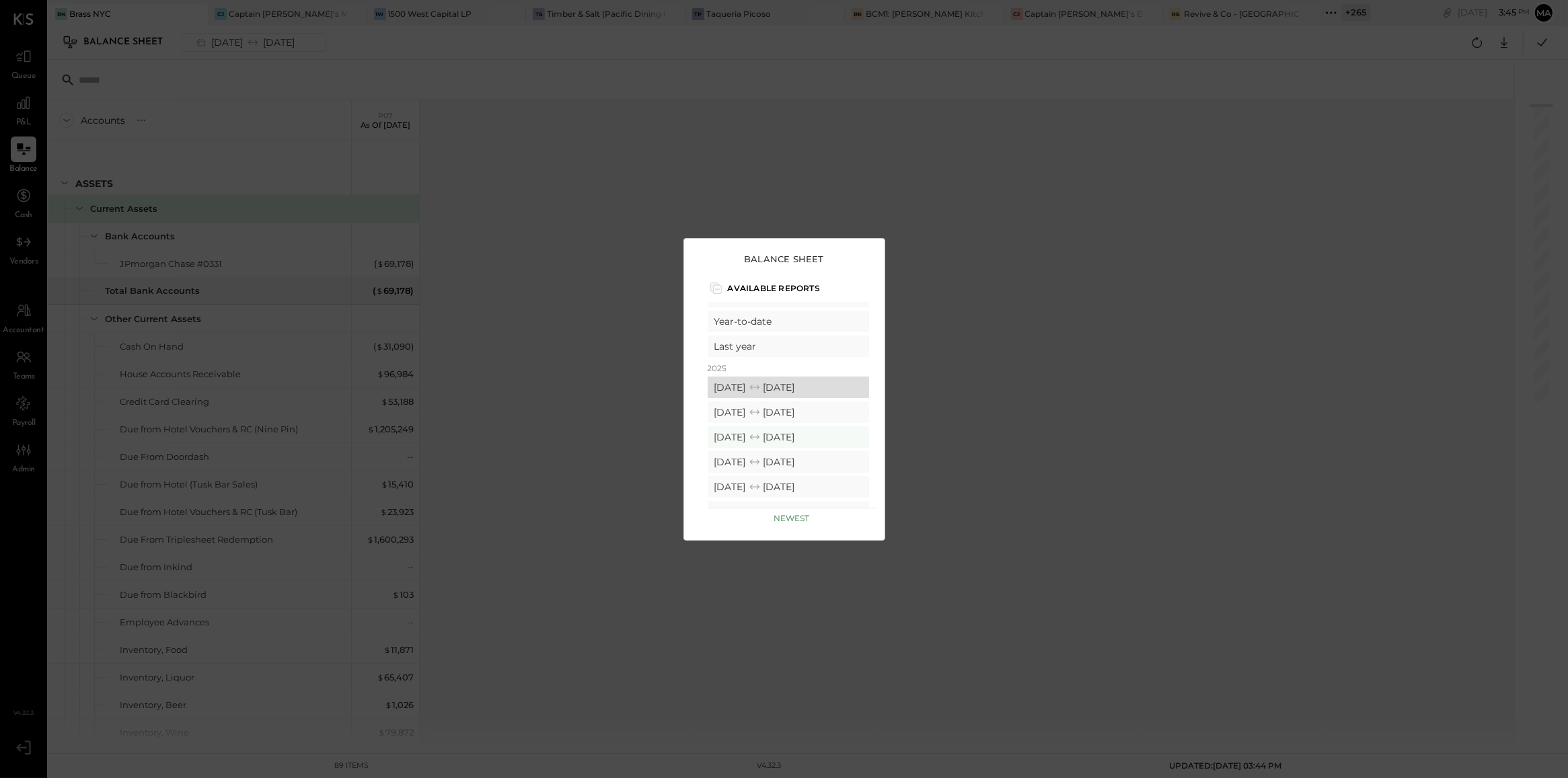
scroll to position [54, 0]
click at [793, 455] on div "[DATE] [DATE]" at bounding box center [788, 462] width 162 height 22
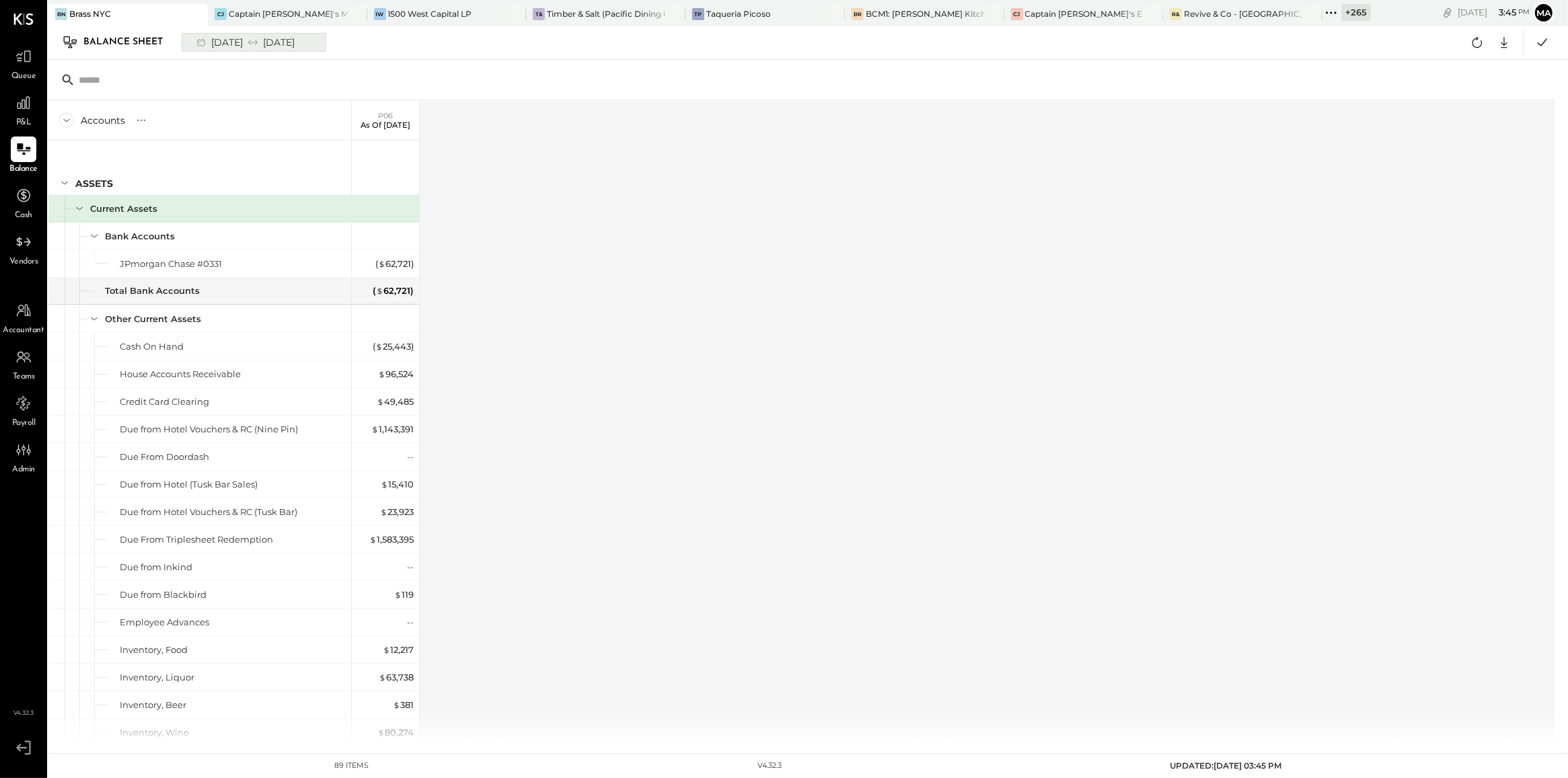
click at [287, 42] on div "[DATE] [DATE]" at bounding box center [244, 42] width 111 height 17
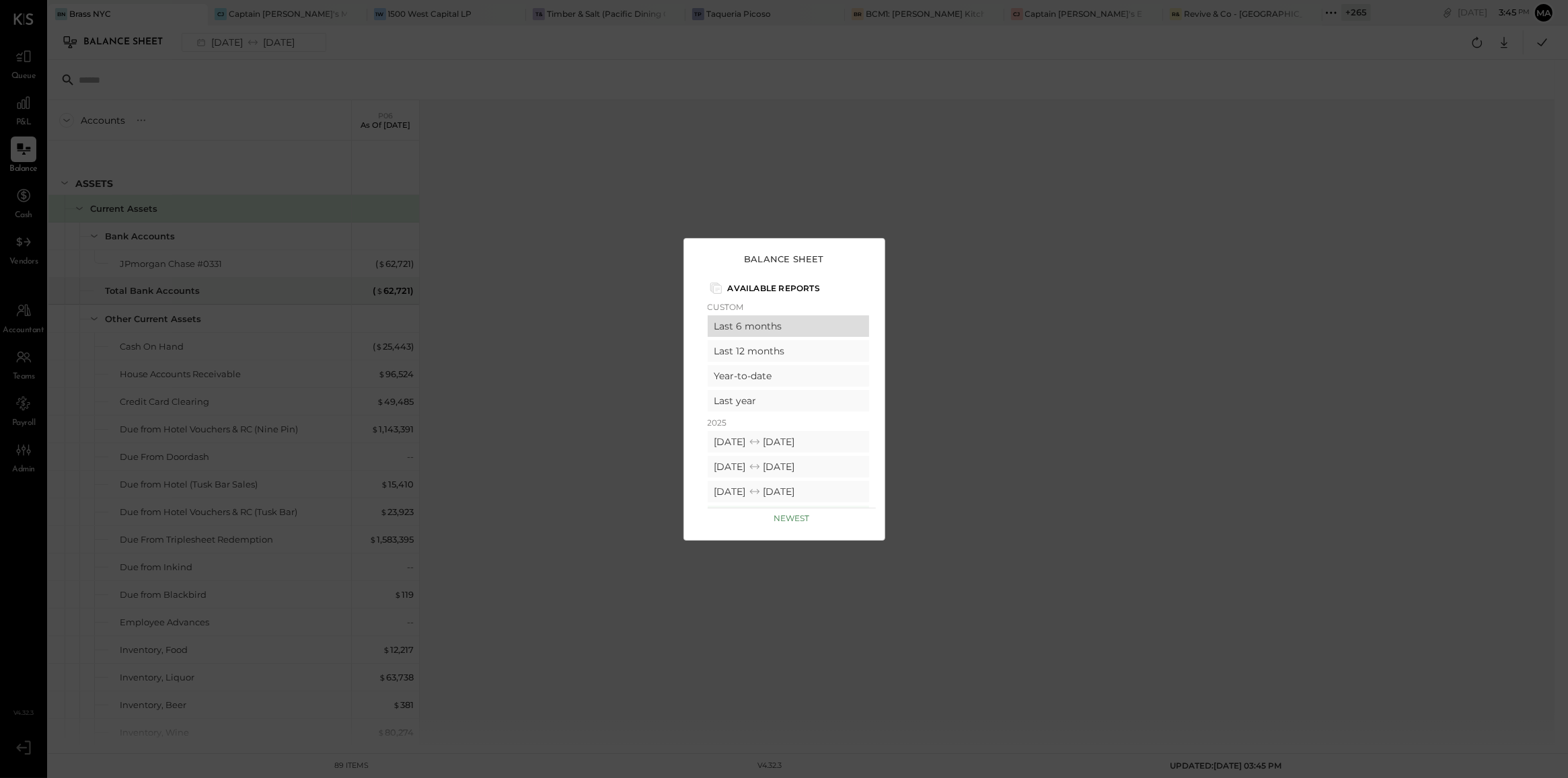
click at [762, 331] on div "Last 6 months" at bounding box center [788, 326] width 162 height 22
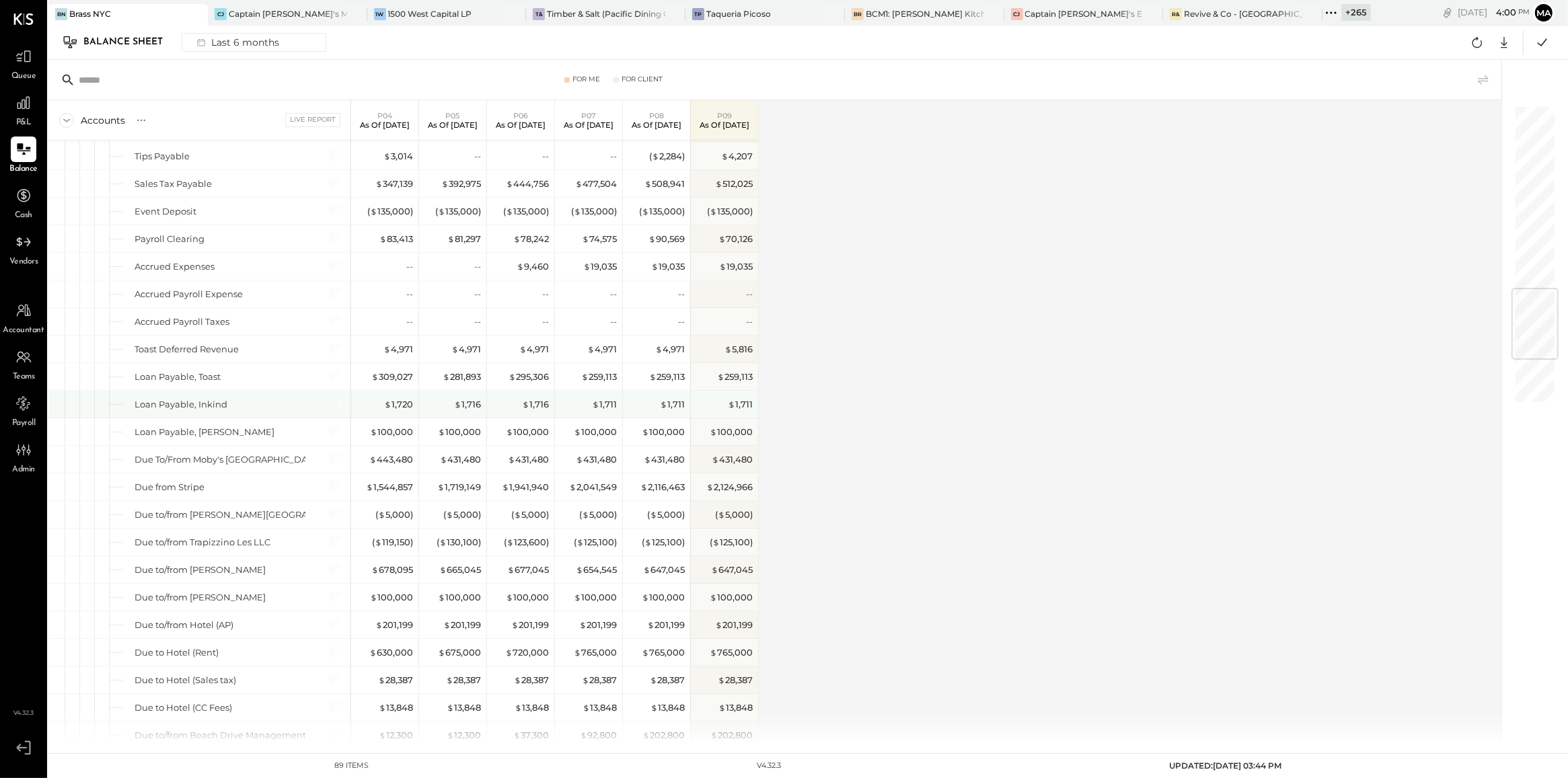
scroll to position [1537, 0]
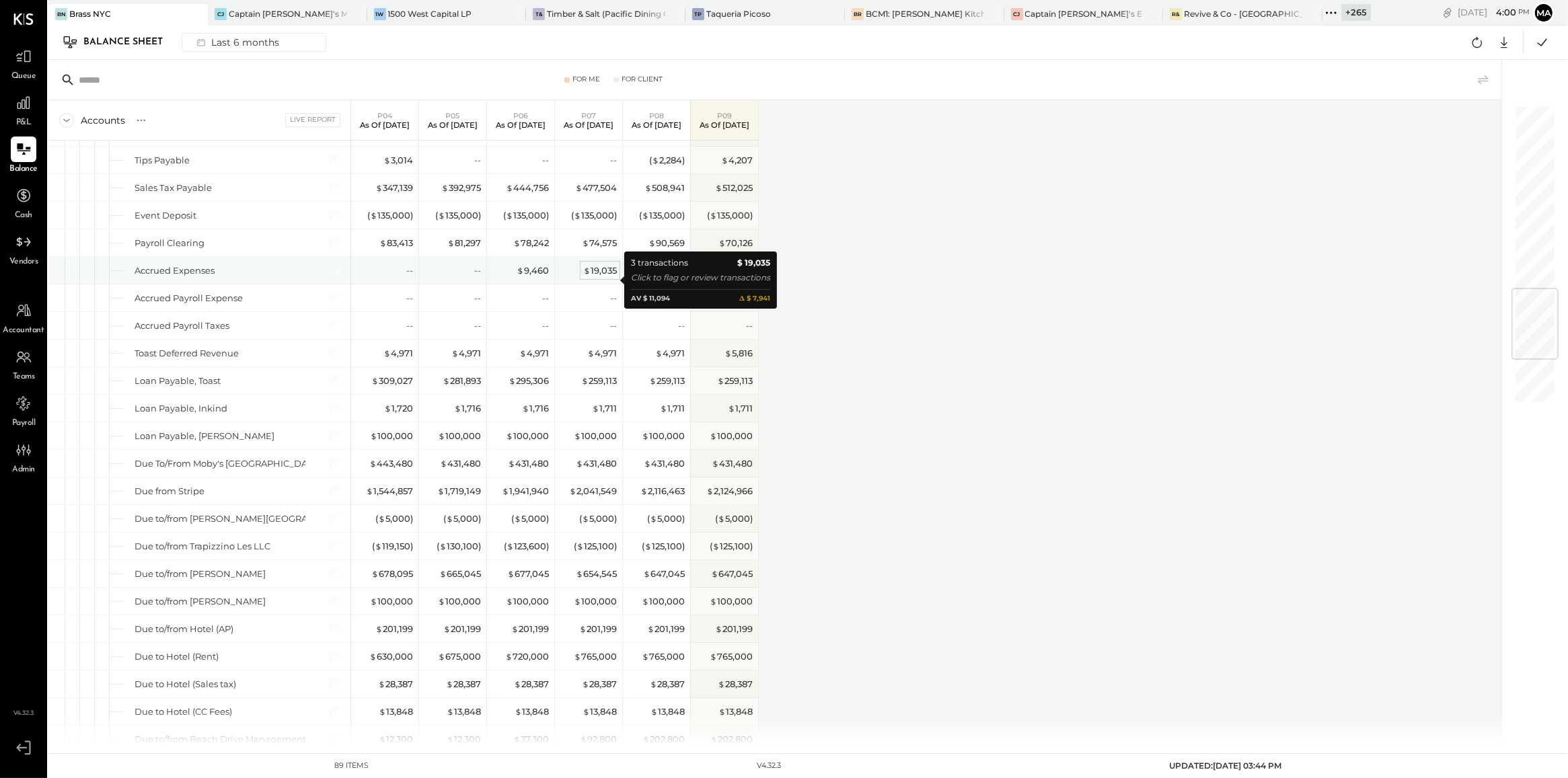
click at [608, 277] on div "$ 19,035" at bounding box center [600, 270] width 34 height 13
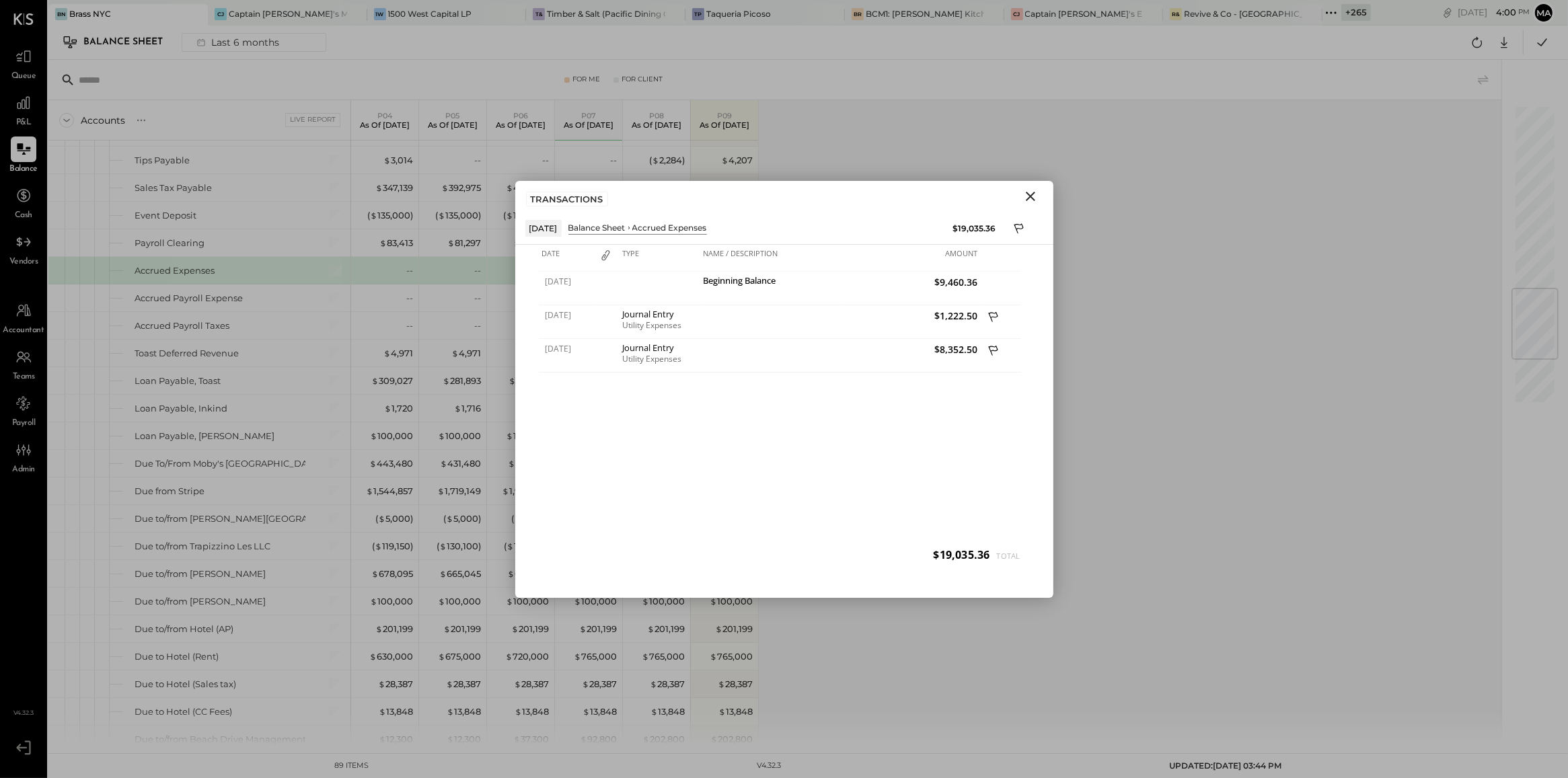
click at [1031, 196] on icon "Close" at bounding box center [1030, 196] width 10 height 10
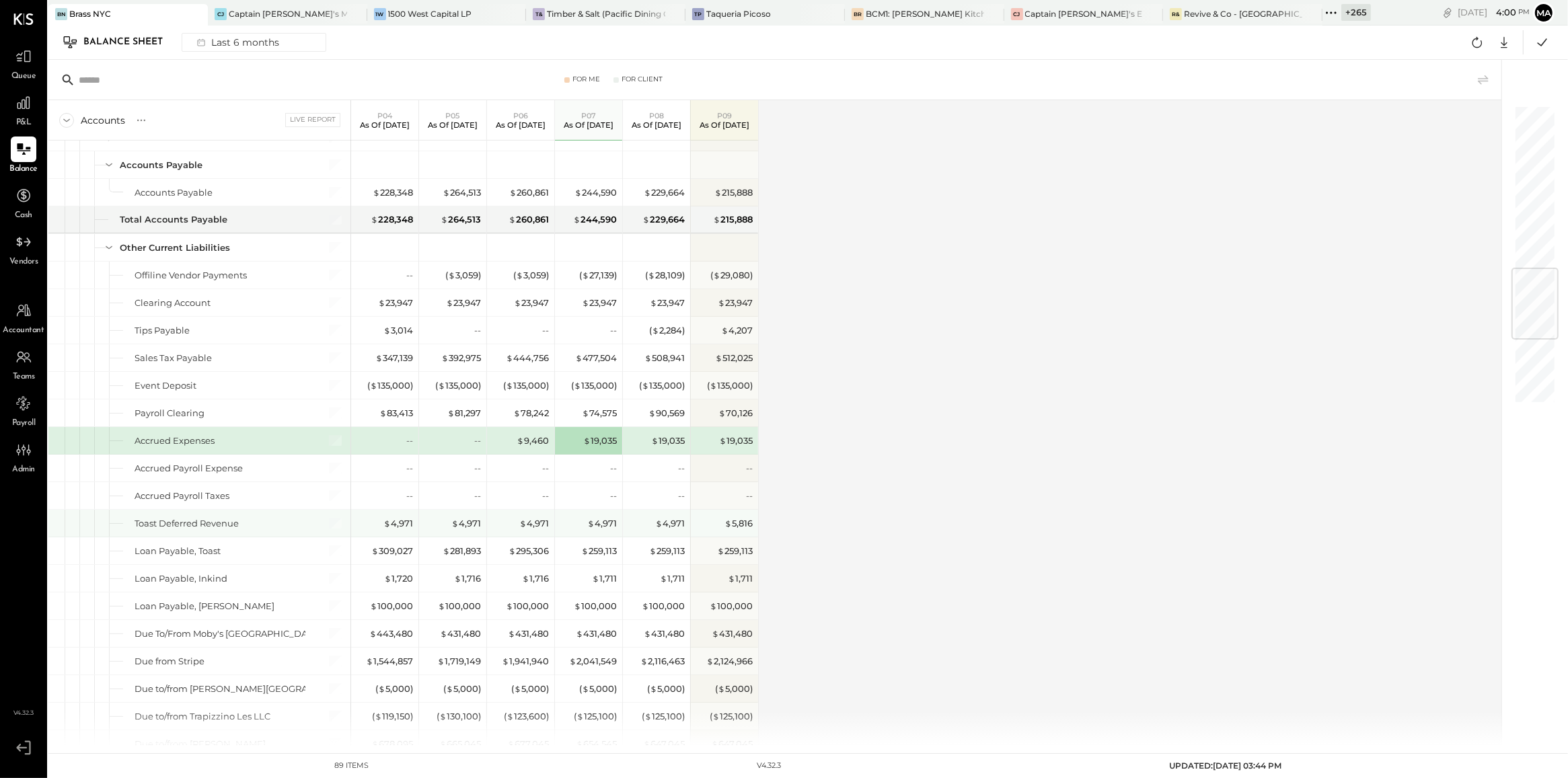
scroll to position [1366, 0]
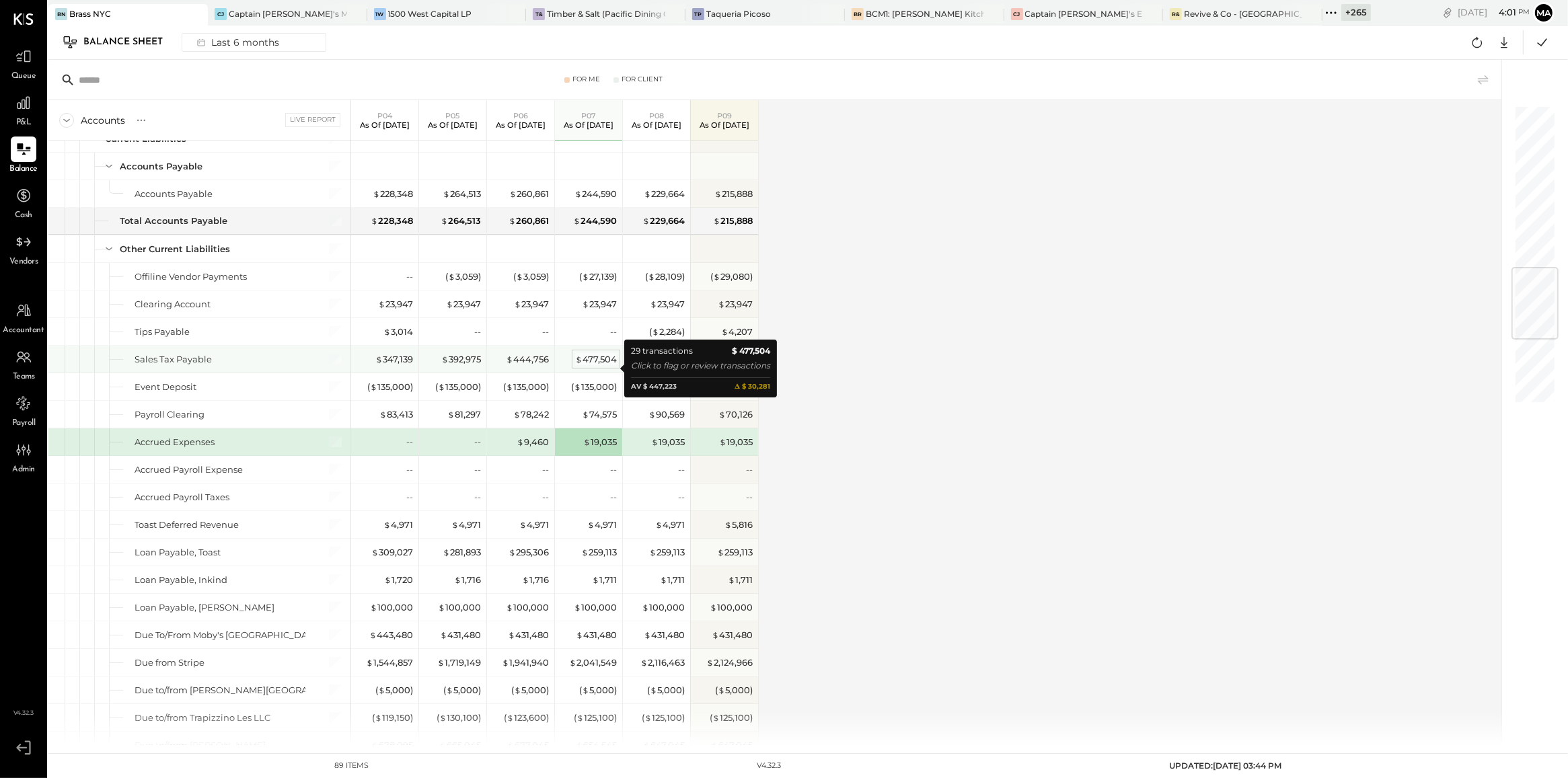
click at [600, 366] on div "$ 477,504" at bounding box center [596, 359] width 42 height 13
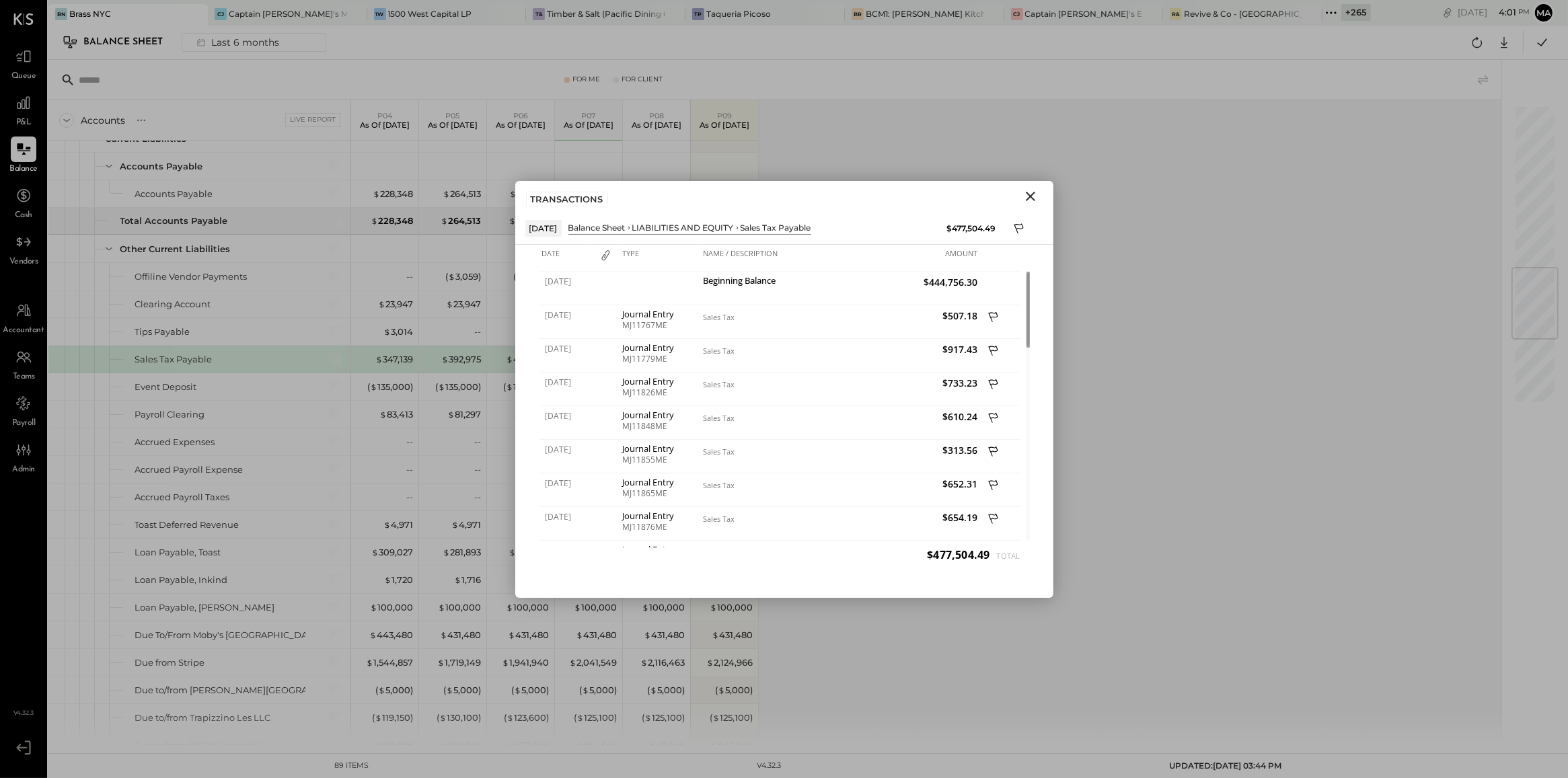
click at [1038, 205] on button "Close" at bounding box center [1031, 196] width 24 height 17
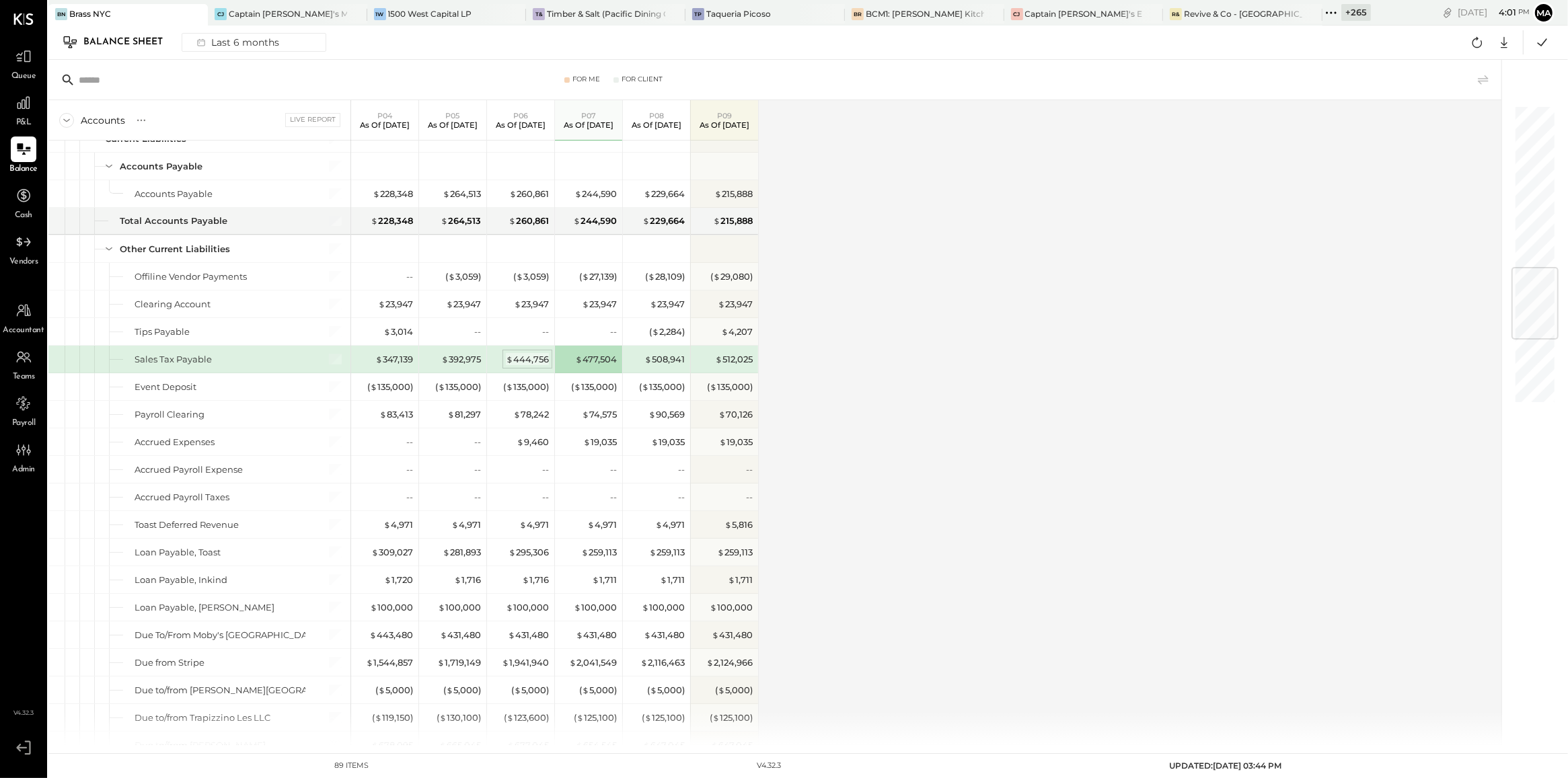
click at [524, 366] on div "$ 444,756" at bounding box center [528, 359] width 43 height 13
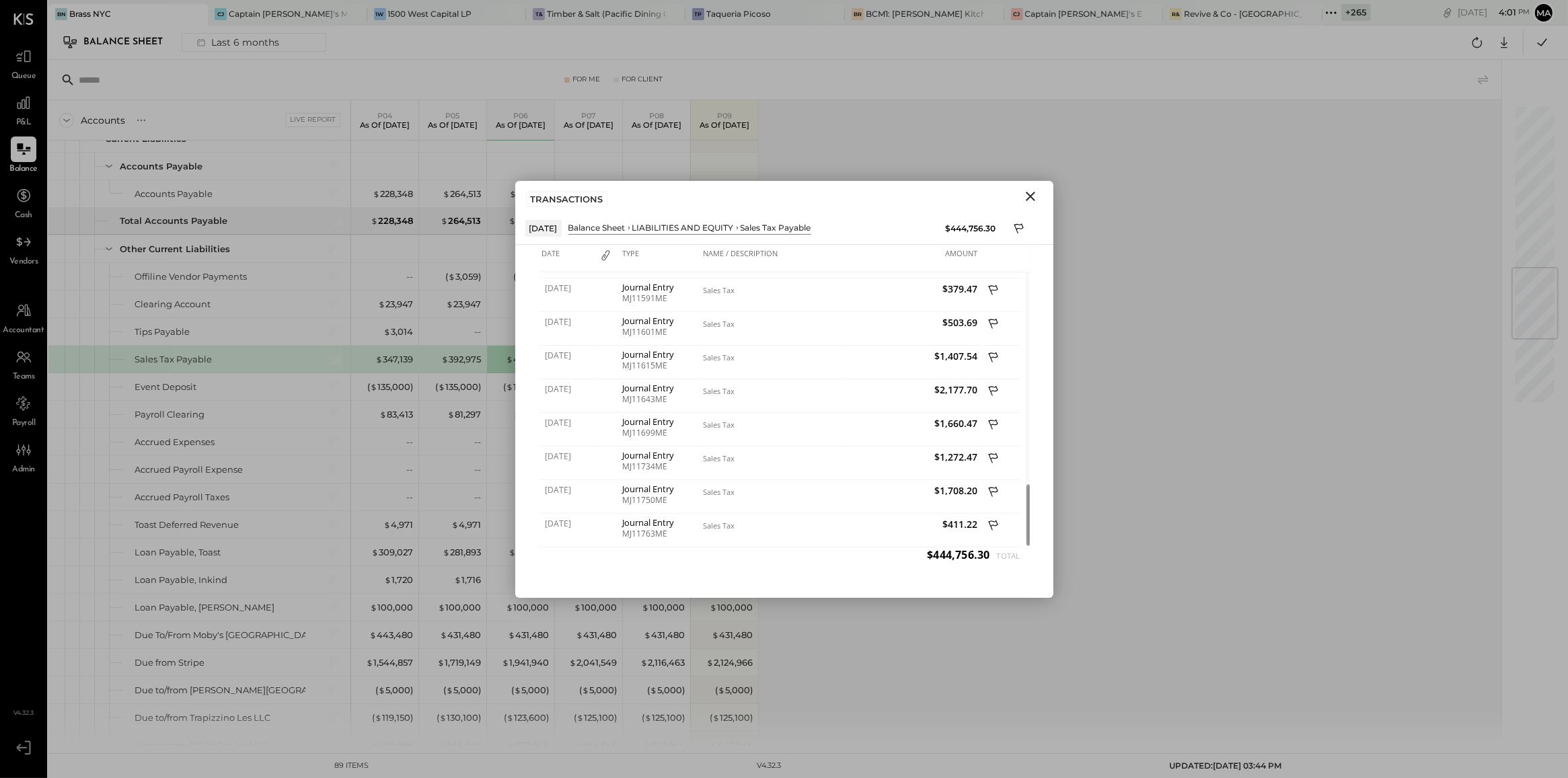
click at [1034, 203] on icon "Close" at bounding box center [1030, 196] width 16 height 16
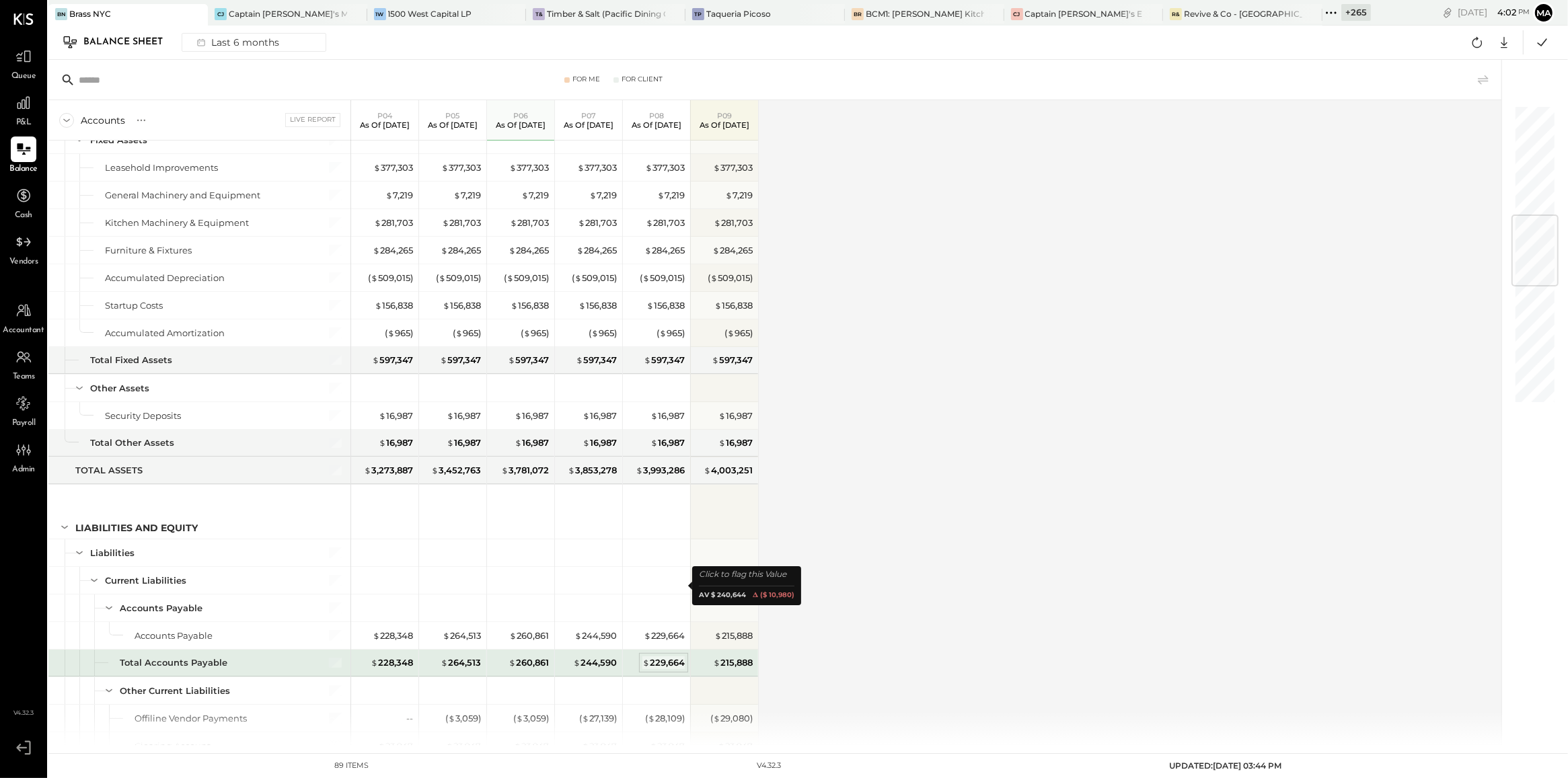
scroll to position [923, 0]
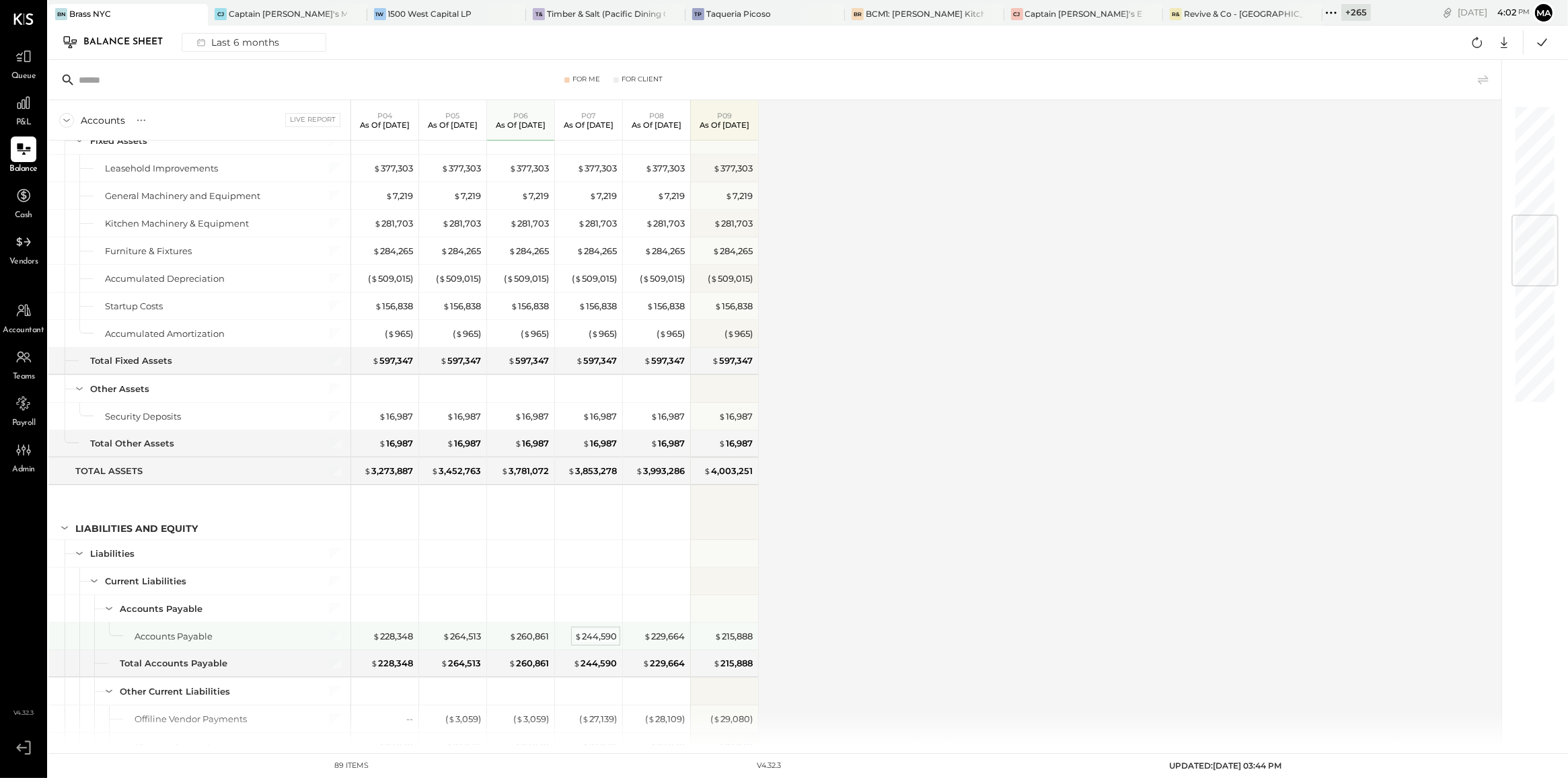
click at [582, 643] on div "$ 244,590" at bounding box center [595, 636] width 42 height 13
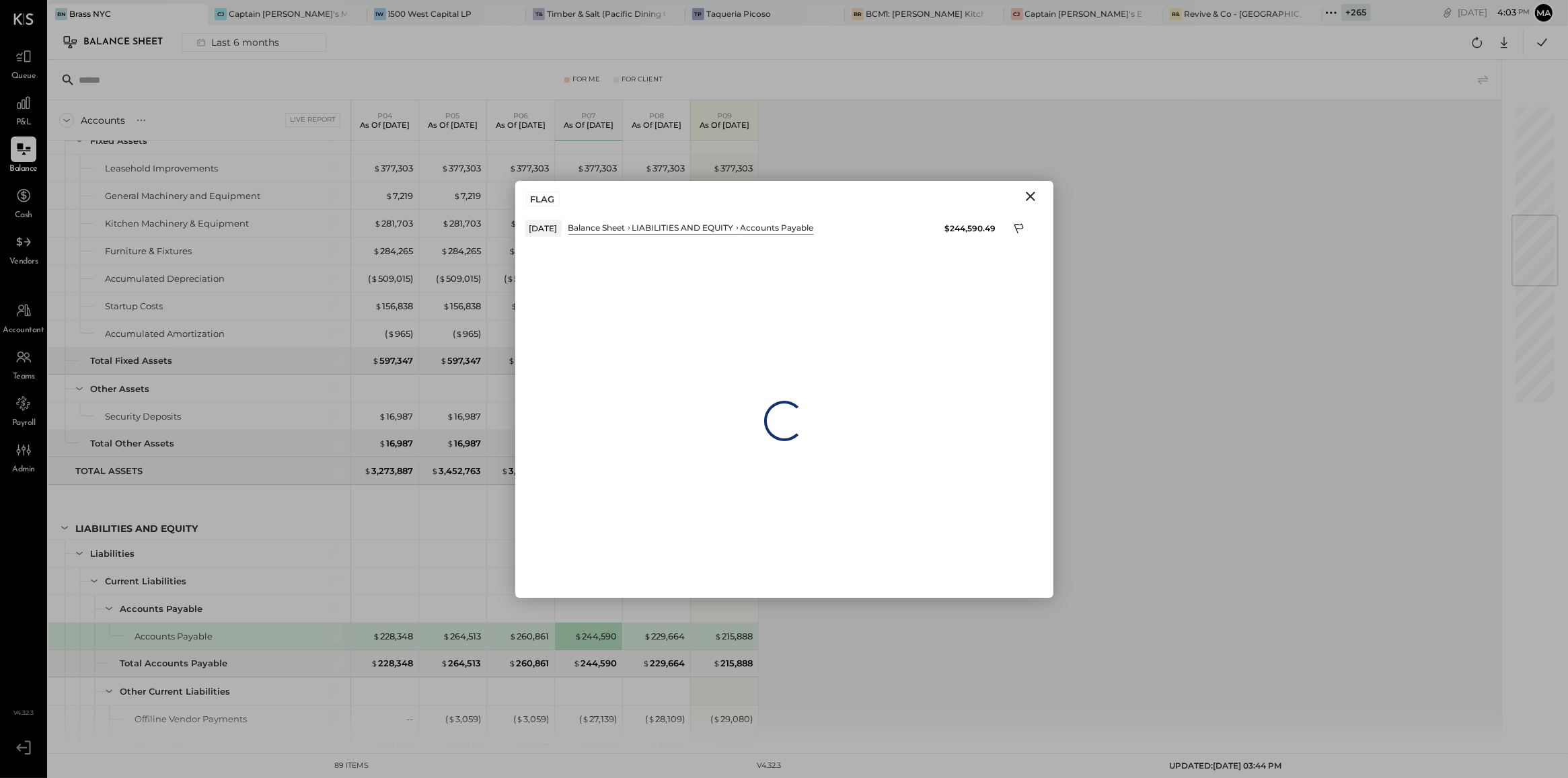
click at [1031, 198] on icon "Close" at bounding box center [1030, 196] width 10 height 10
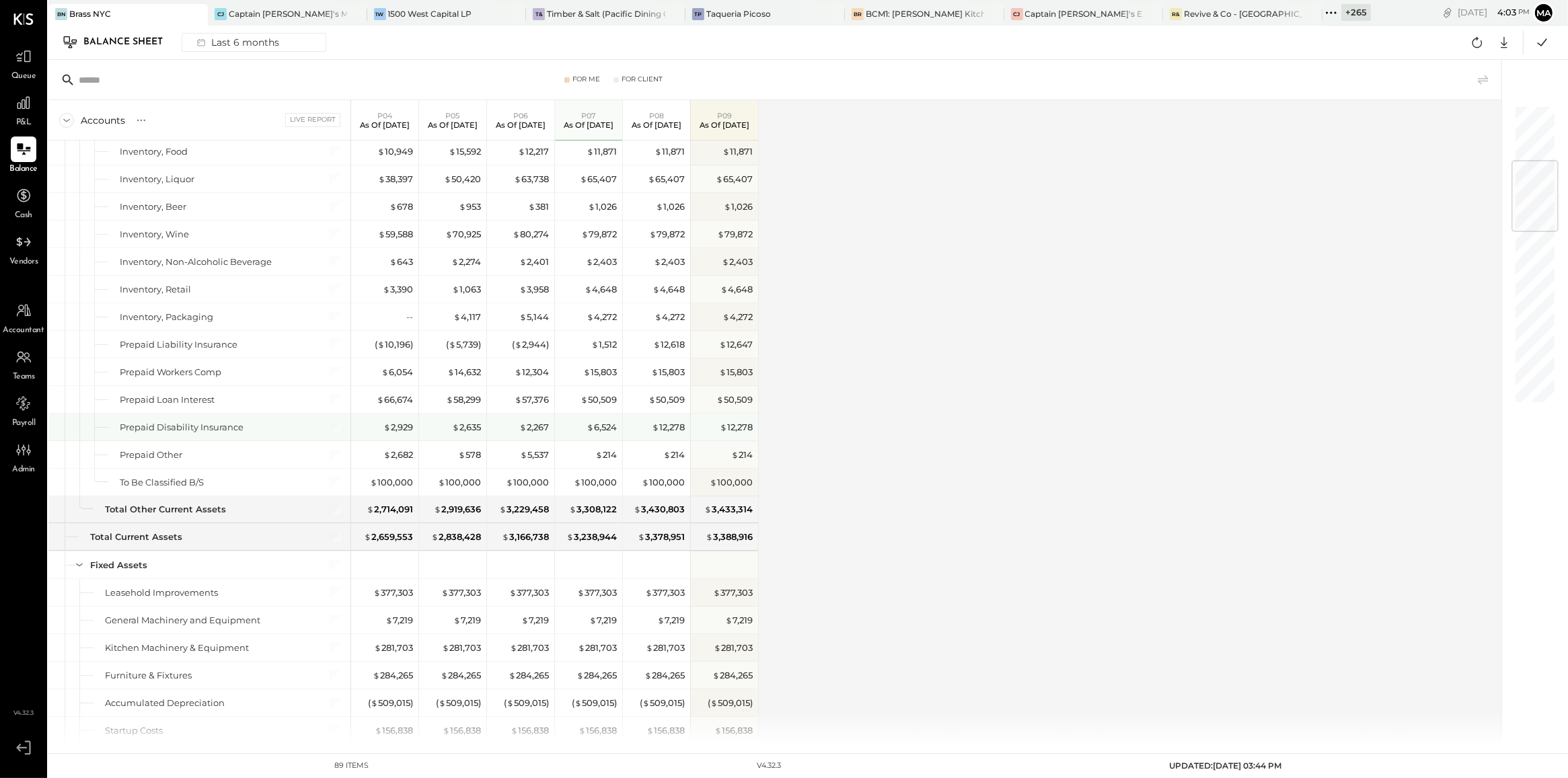
scroll to position [458, 0]
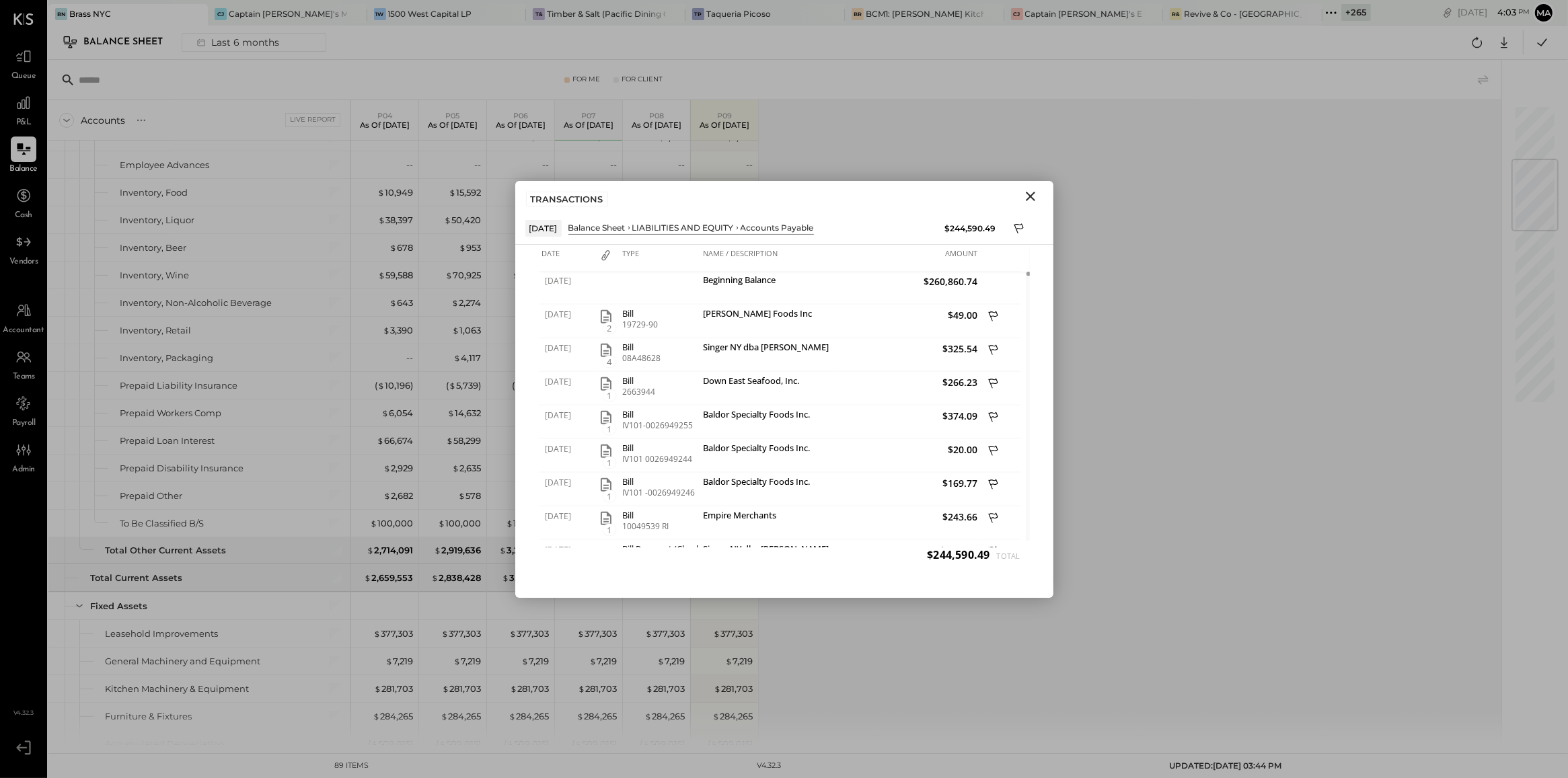
click at [1031, 196] on icon "Close" at bounding box center [1030, 196] width 10 height 10
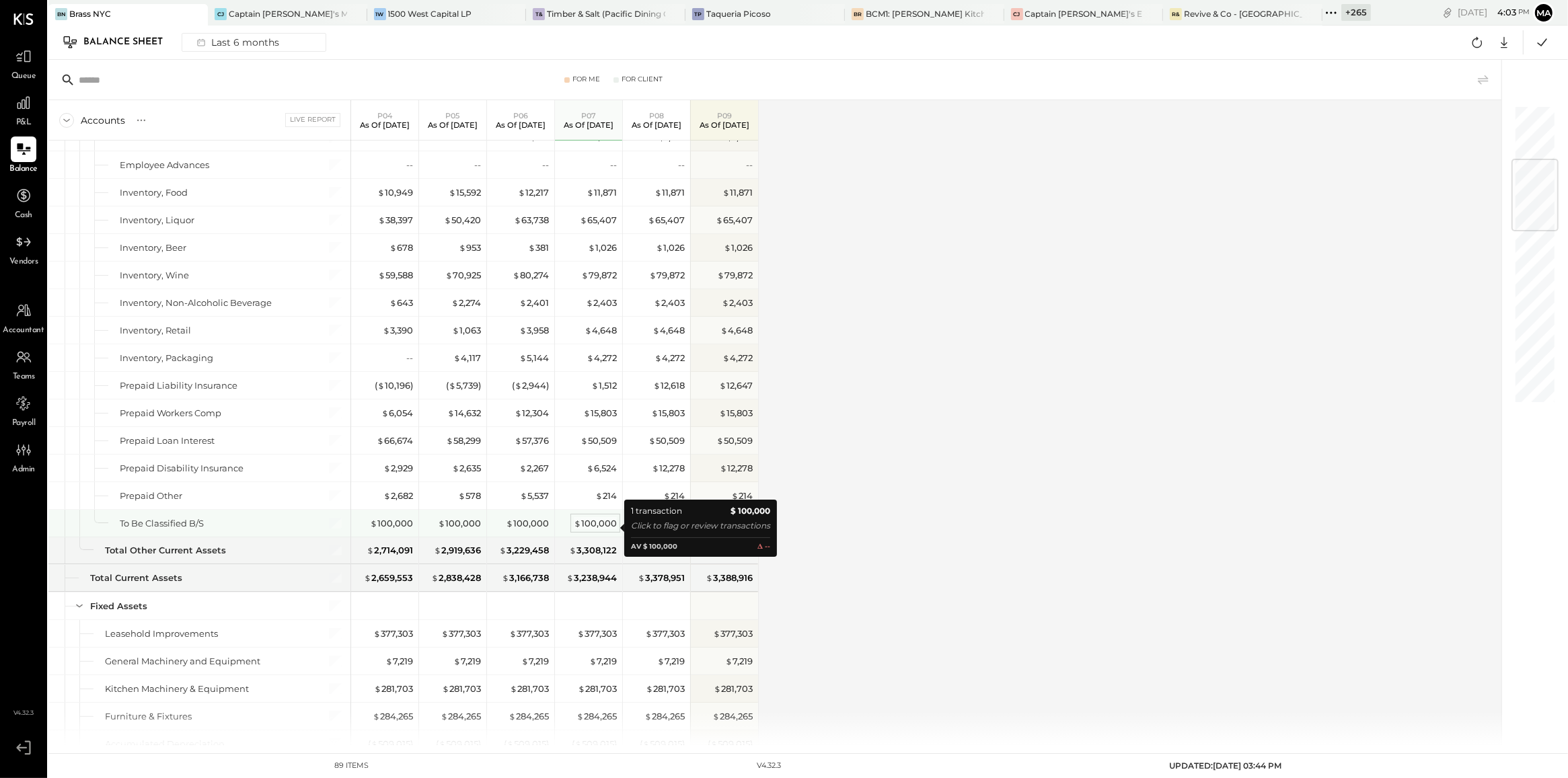
click at [601, 530] on div "$ 100,000" at bounding box center [595, 524] width 43 height 13
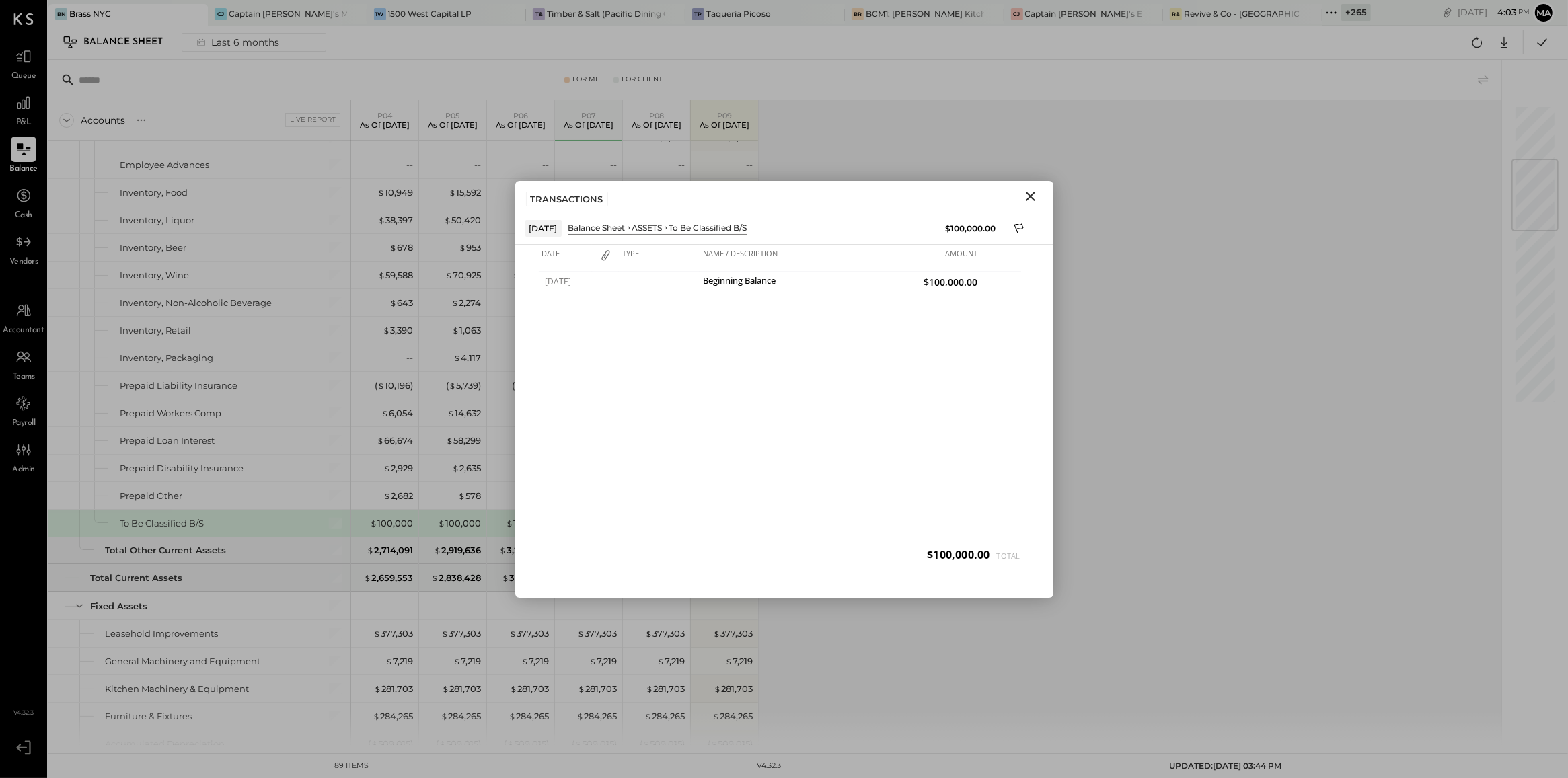
click at [601, 530] on div "[DATE] Beginning Balance $100,000.00" at bounding box center [784, 423] width 491 height 303
click at [1028, 188] on button "Close" at bounding box center [1031, 196] width 24 height 17
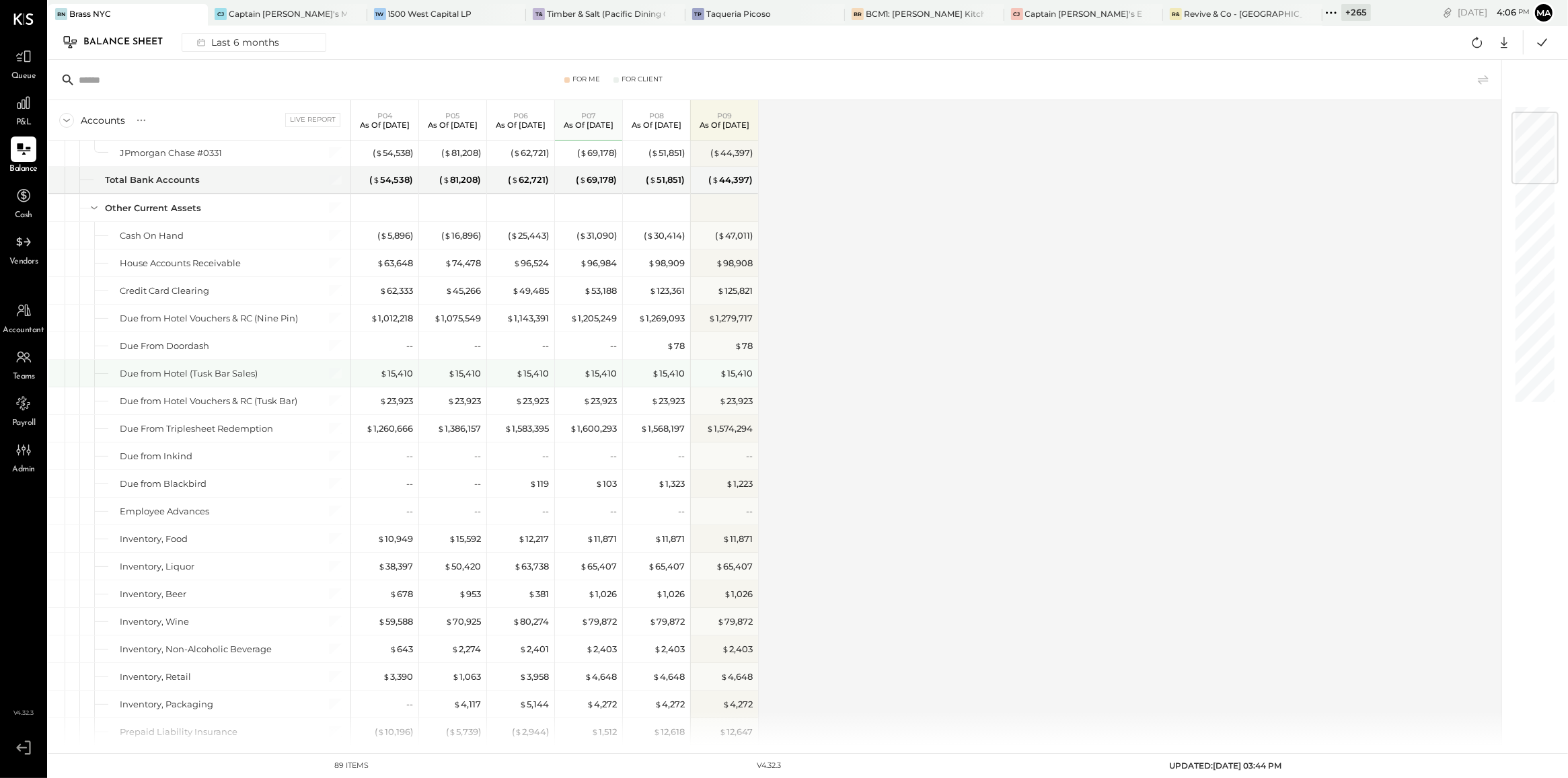
scroll to position [62, 0]
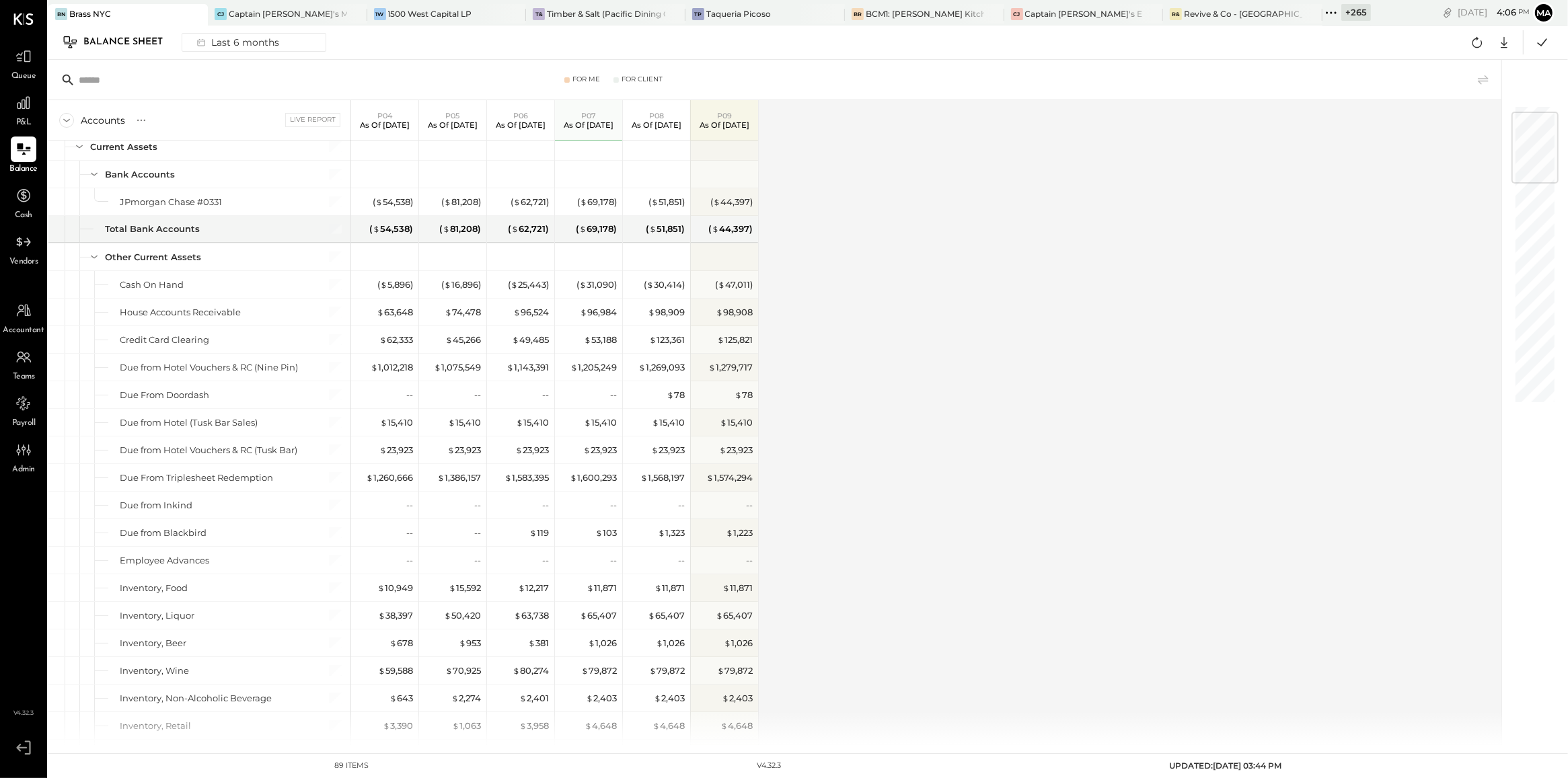
click at [892, 451] on div "Accounts S GL Live Report P04 As of [DATE] P05 As of [DATE] P06 As of [DATE] P0…" at bounding box center [775, 422] width 1455 height 645
click at [594, 286] on div "( $ 31,090 )" at bounding box center [596, 285] width 41 height 13
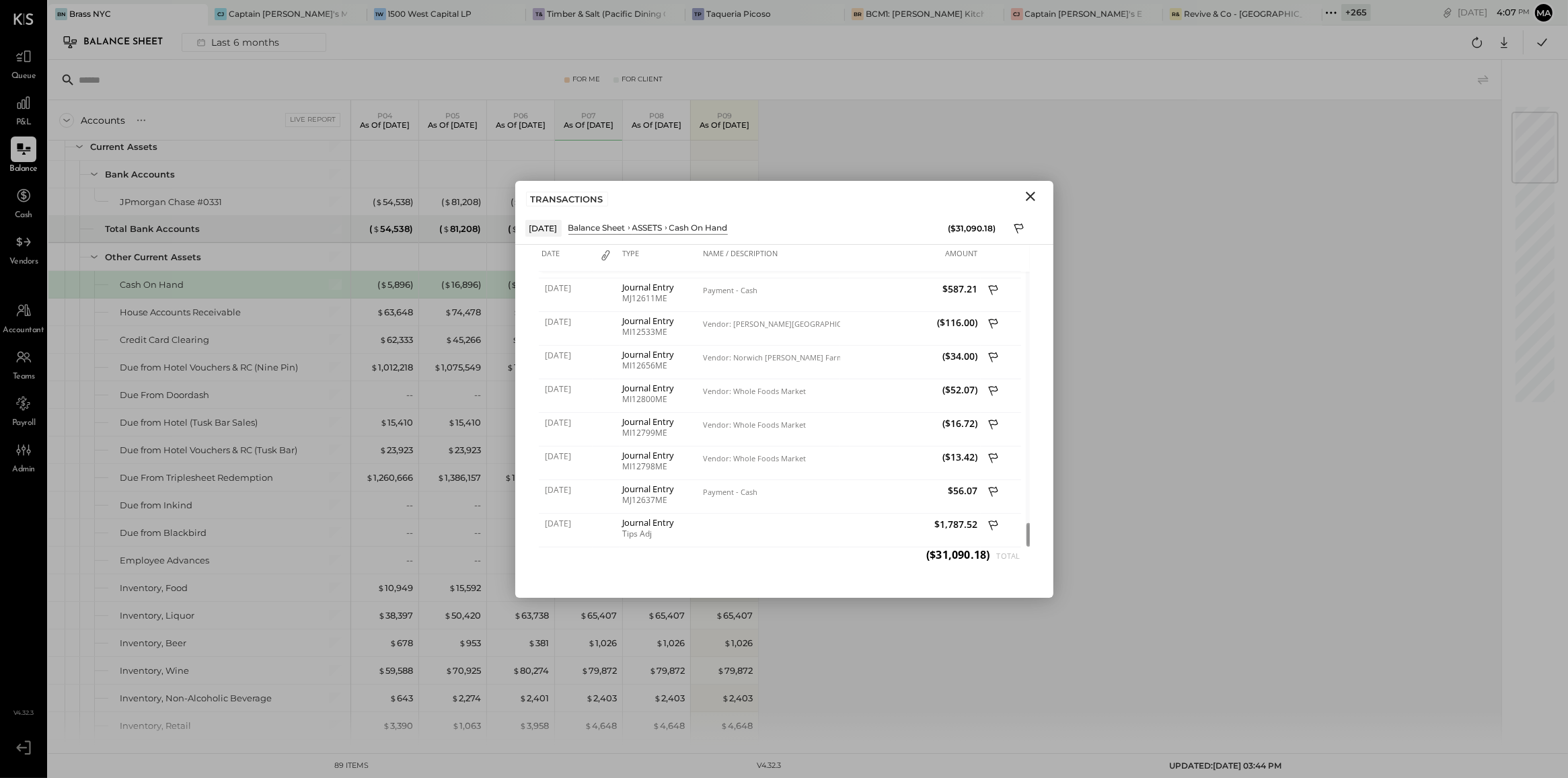
click at [1029, 197] on icon "Close" at bounding box center [1030, 196] width 10 height 10
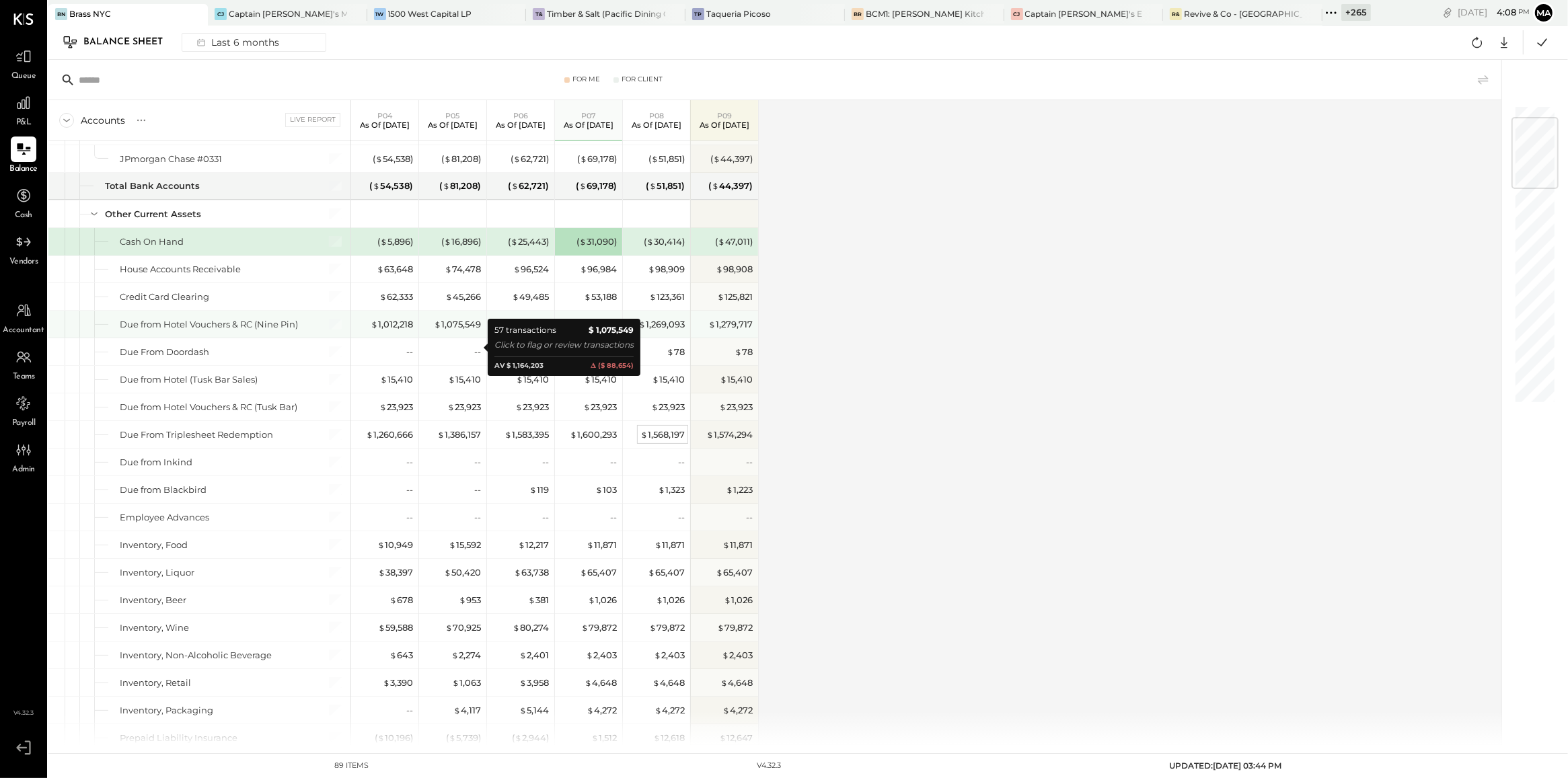
scroll to position [106, 0]
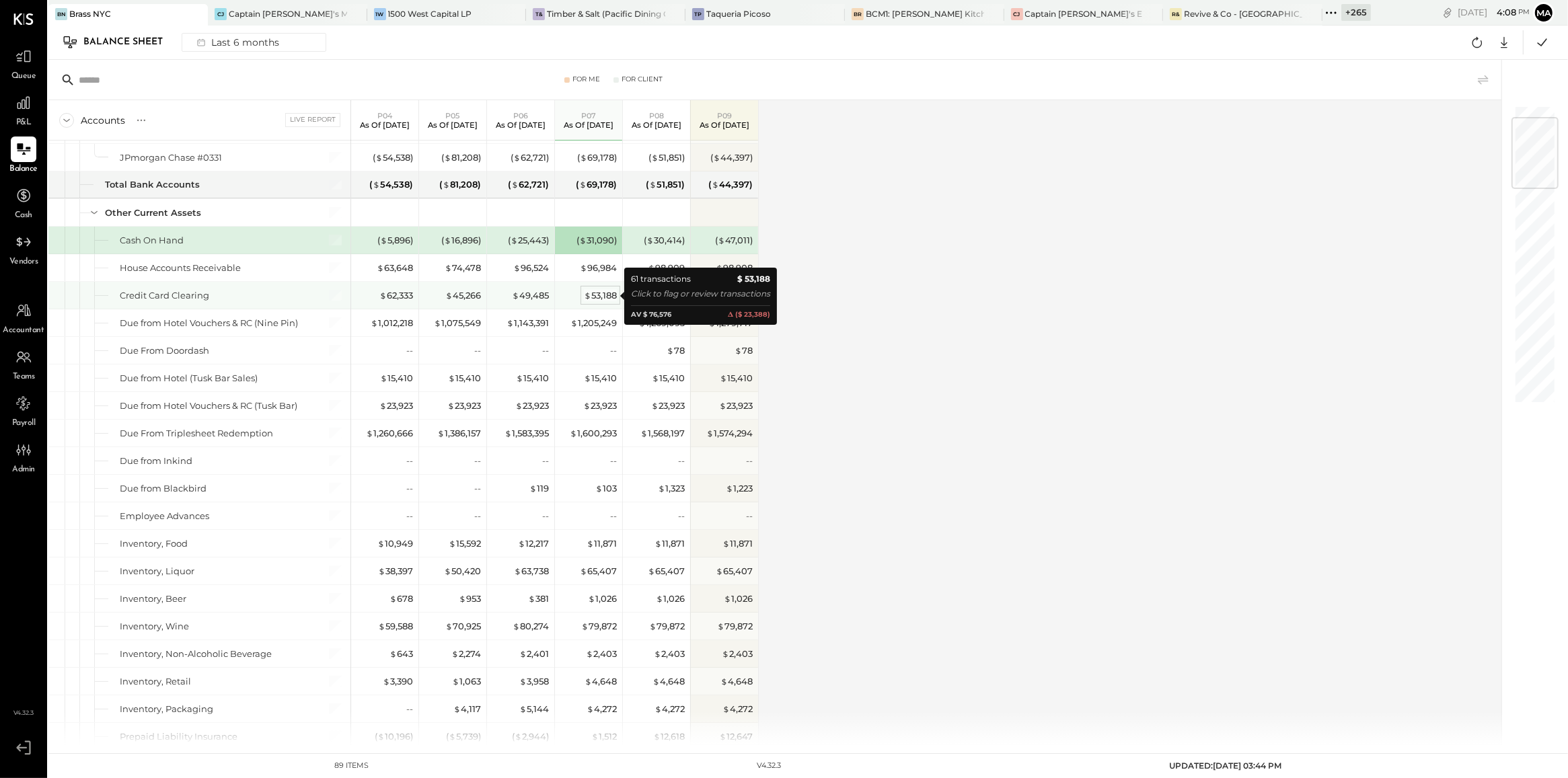
click at [600, 297] on div "$ 53,188" at bounding box center [601, 295] width 33 height 13
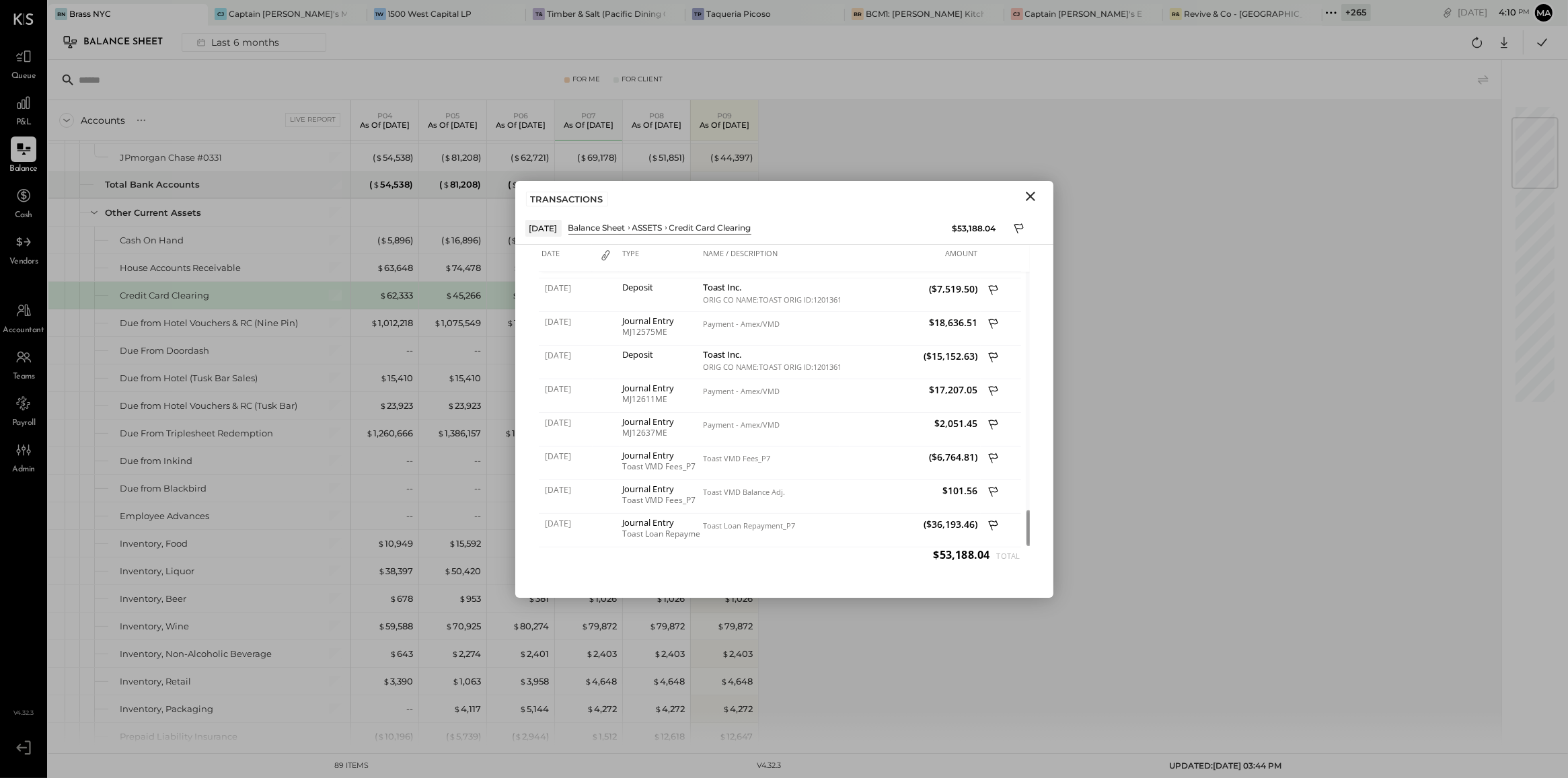
click at [1025, 196] on icon "Close" at bounding box center [1030, 196] width 16 height 16
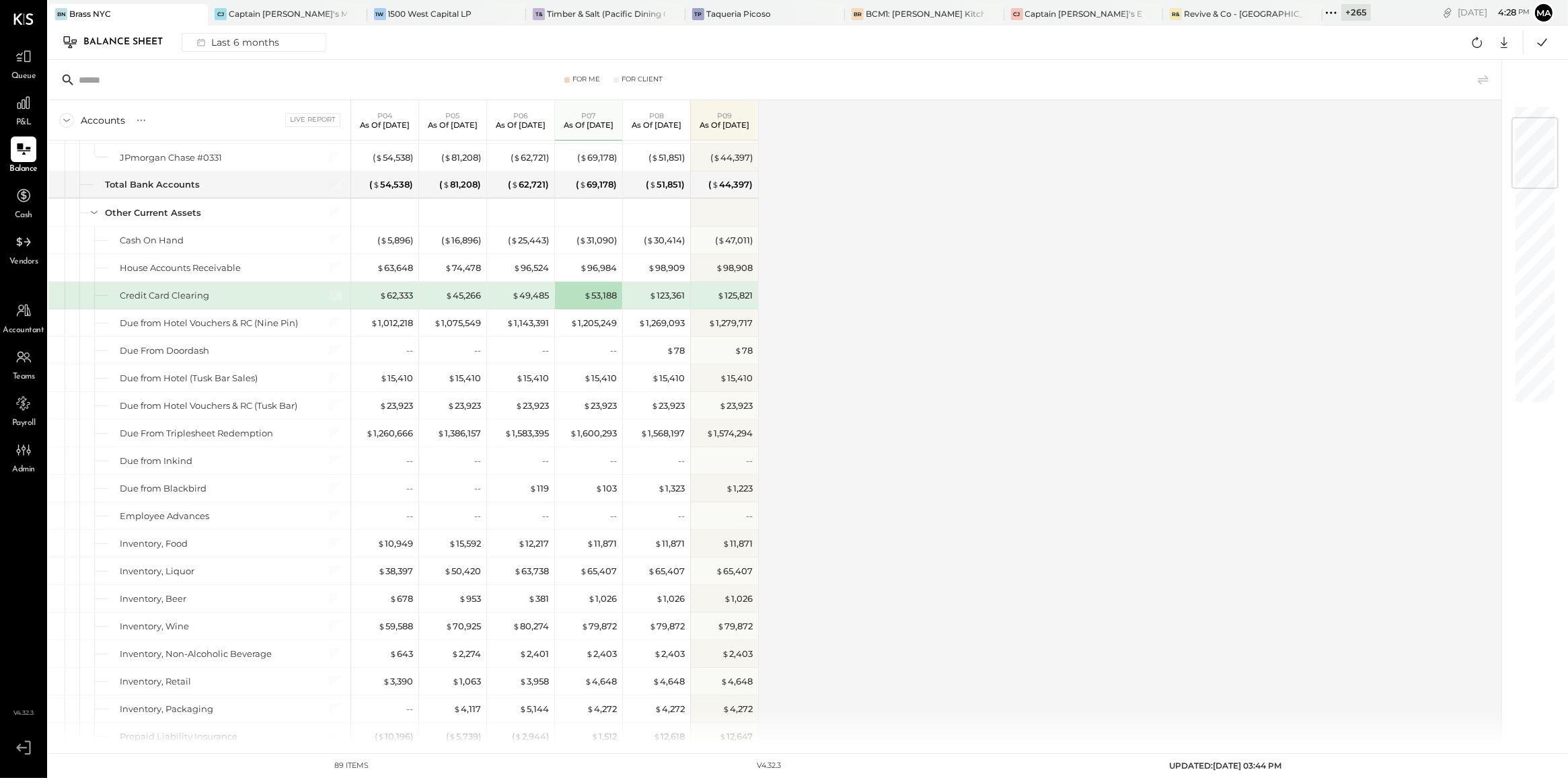
click at [1341, 14] on div "+ 265" at bounding box center [1356, 12] width 29 height 16
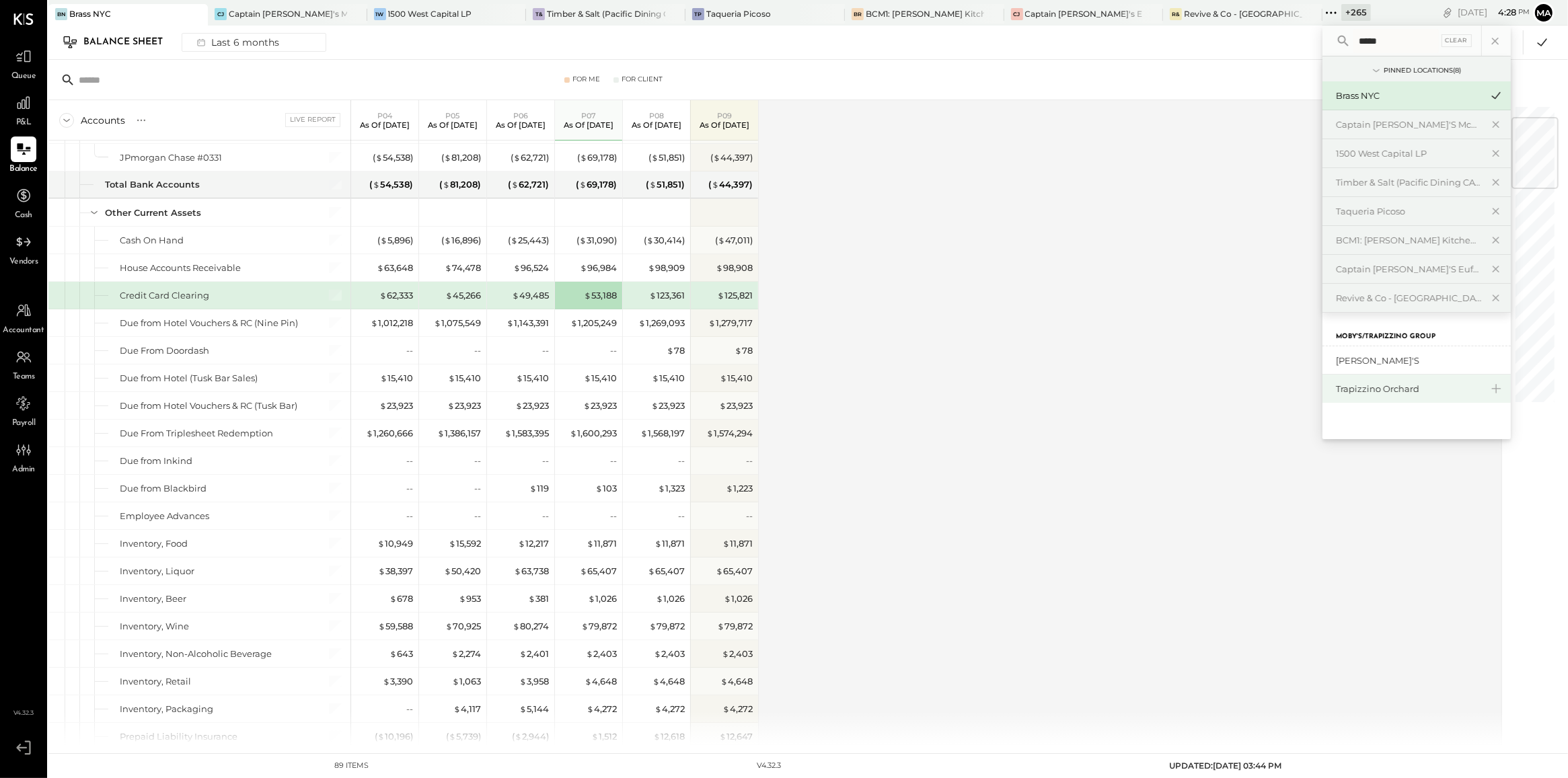
type input "*****"
click at [1336, 394] on div "Trapizzino Orchard" at bounding box center [1409, 389] width 145 height 13
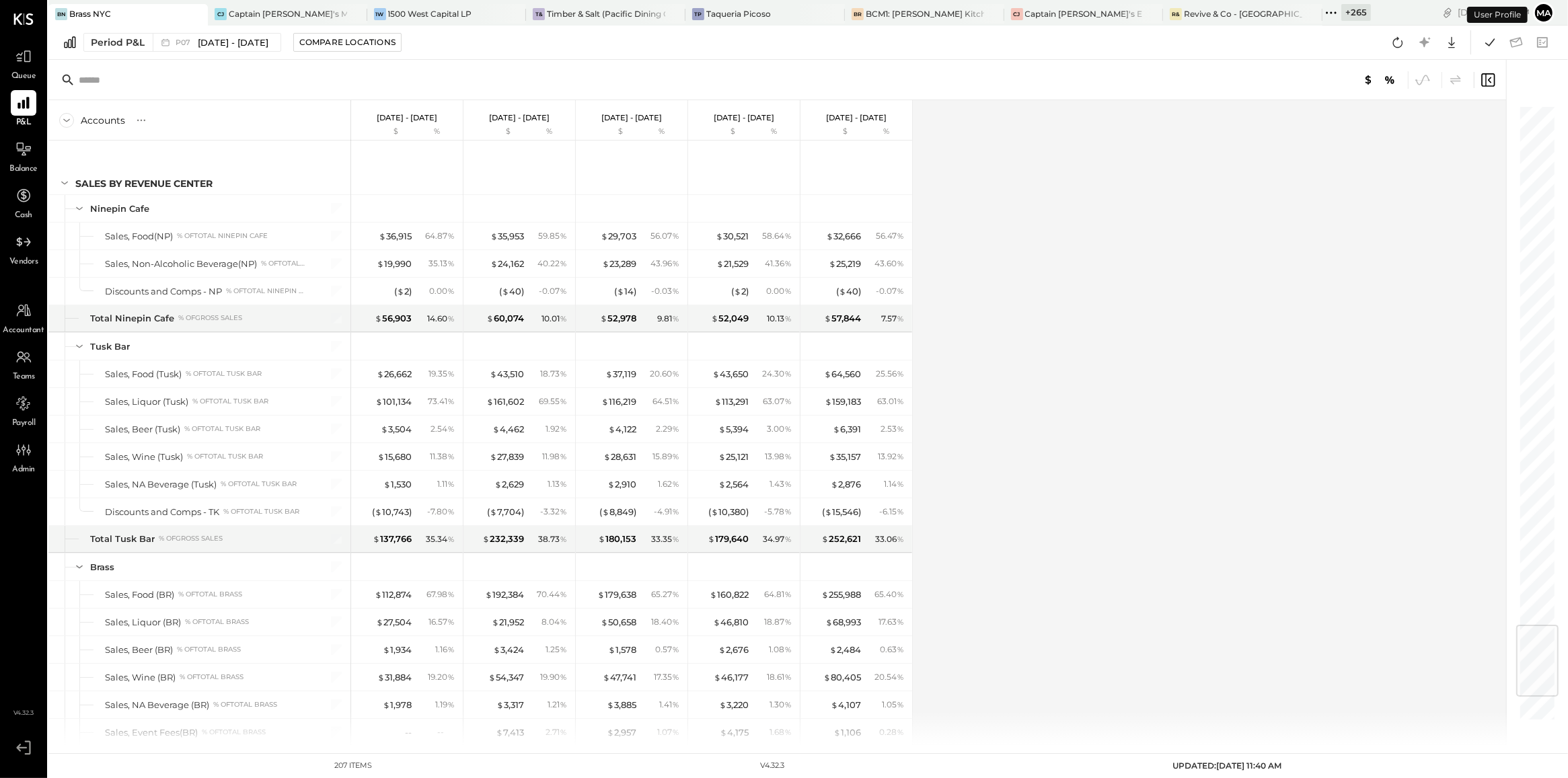
scroll to position [4408, 0]
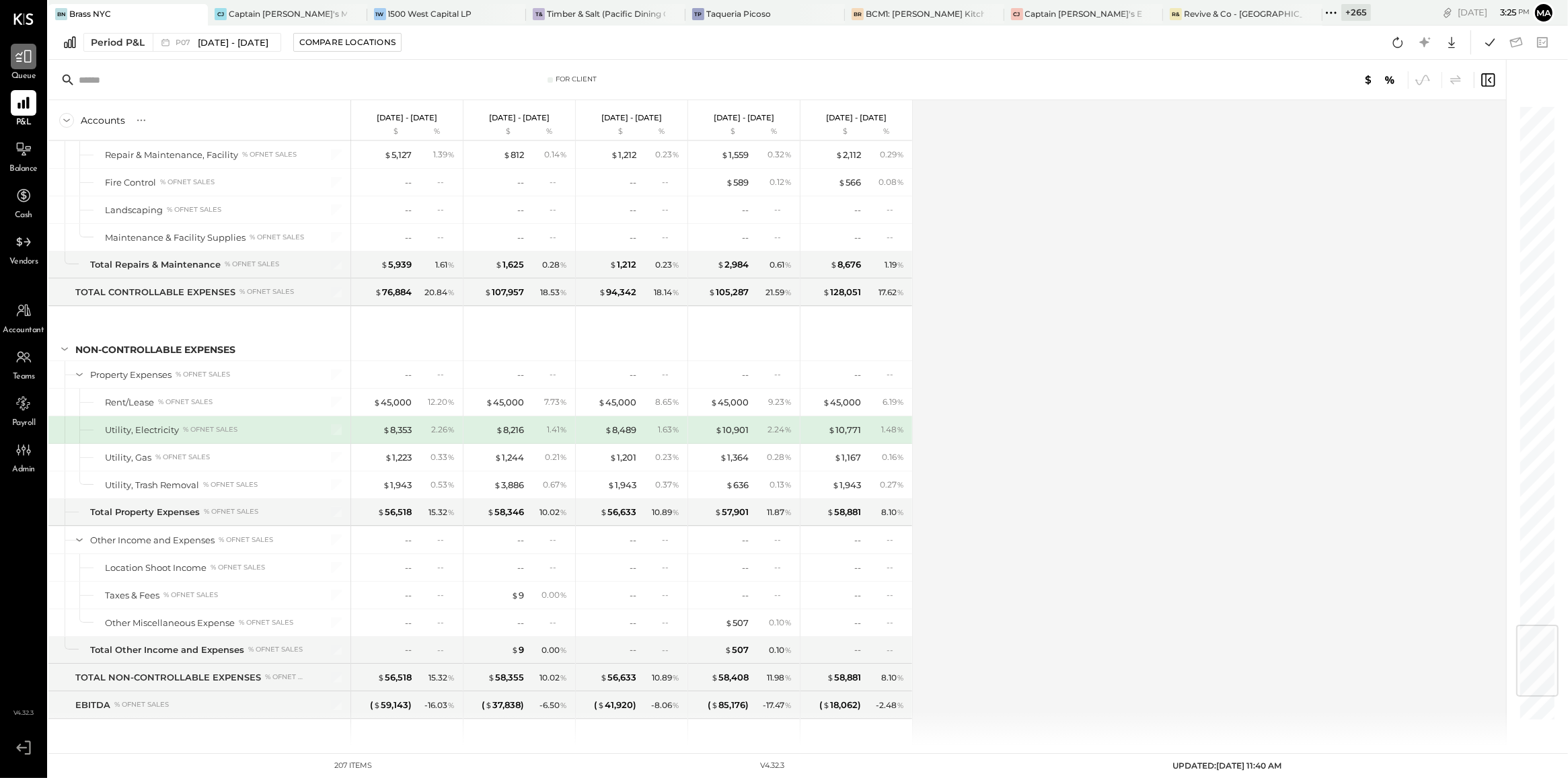
click at [30, 58] on icon at bounding box center [23, 56] width 16 height 13
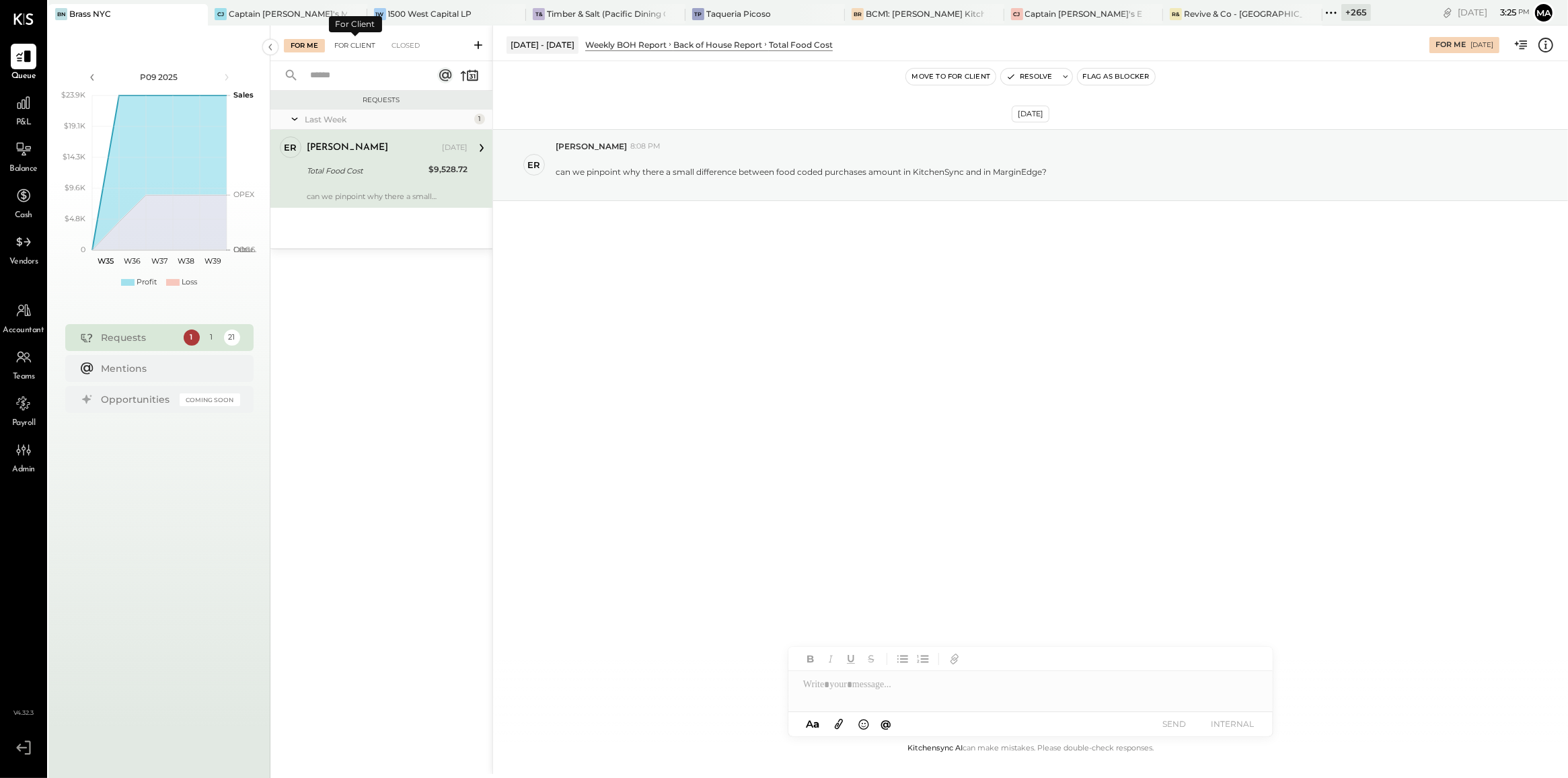
click at [337, 47] on div "For Client" at bounding box center [355, 46] width 55 height 14
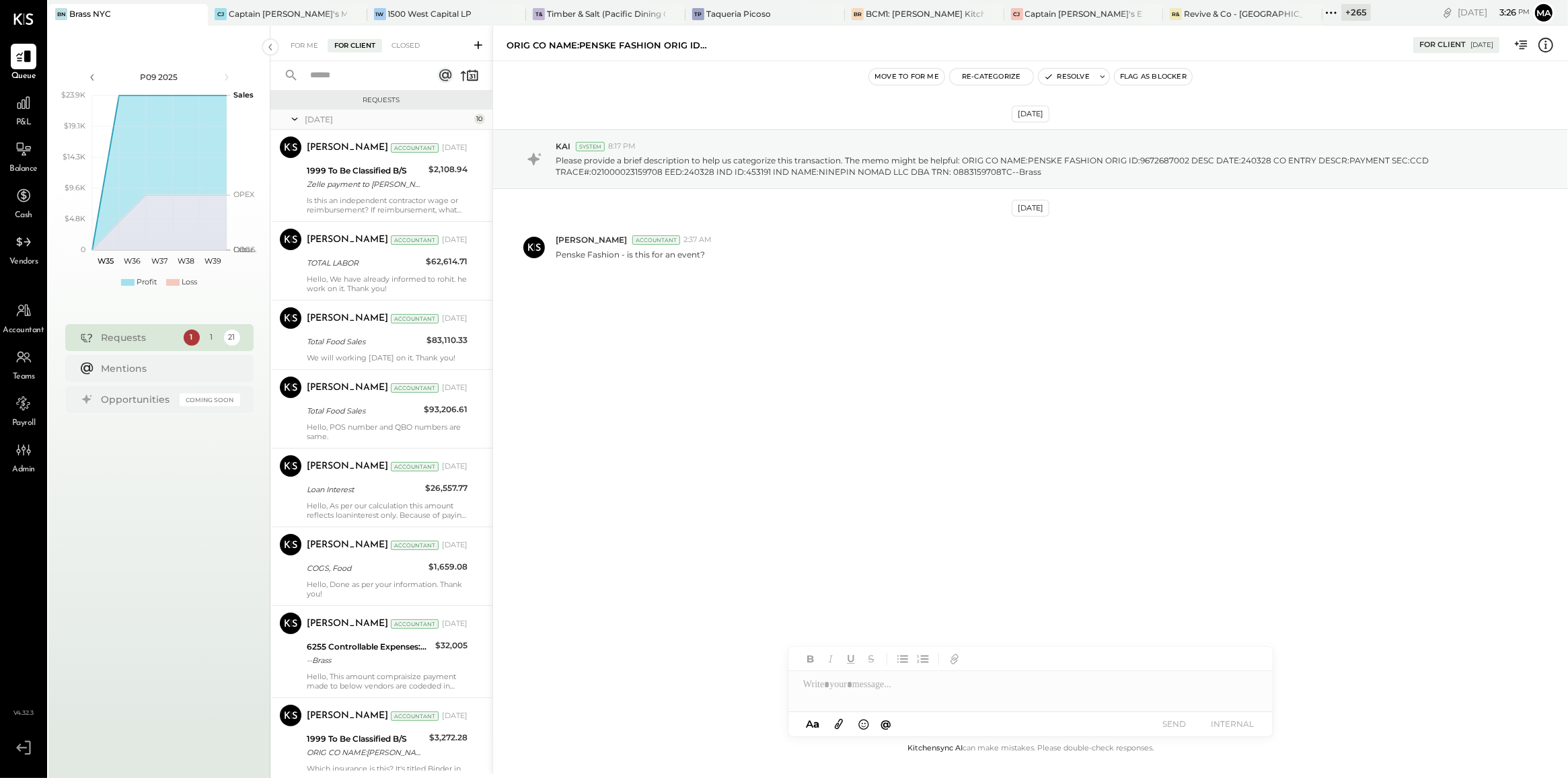
click at [4, 118] on div "P&L" at bounding box center [23, 109] width 39 height 39
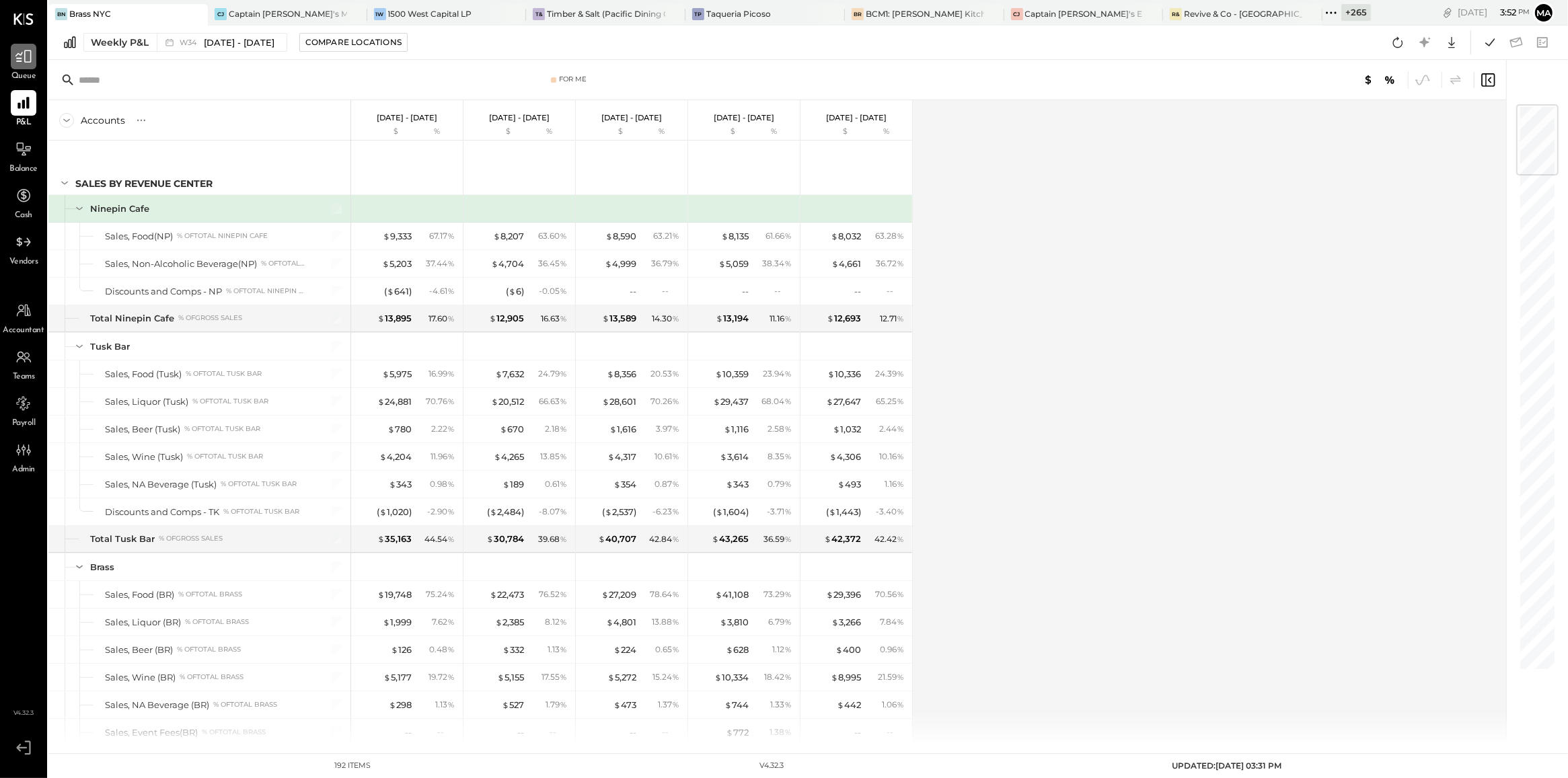
click at [25, 65] on icon at bounding box center [23, 56] width 17 height 17
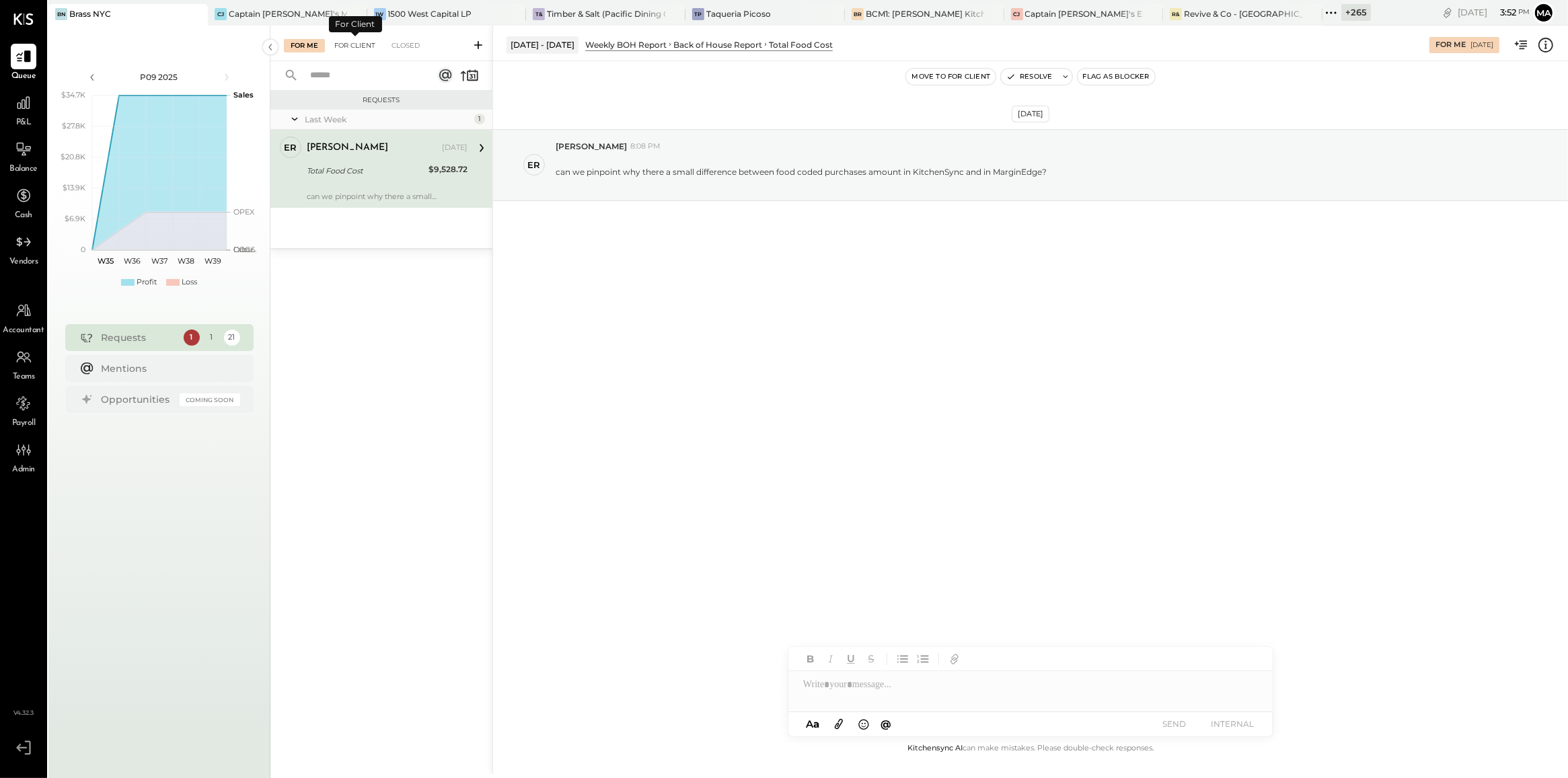
click at [344, 45] on div "For Client" at bounding box center [355, 46] width 55 height 14
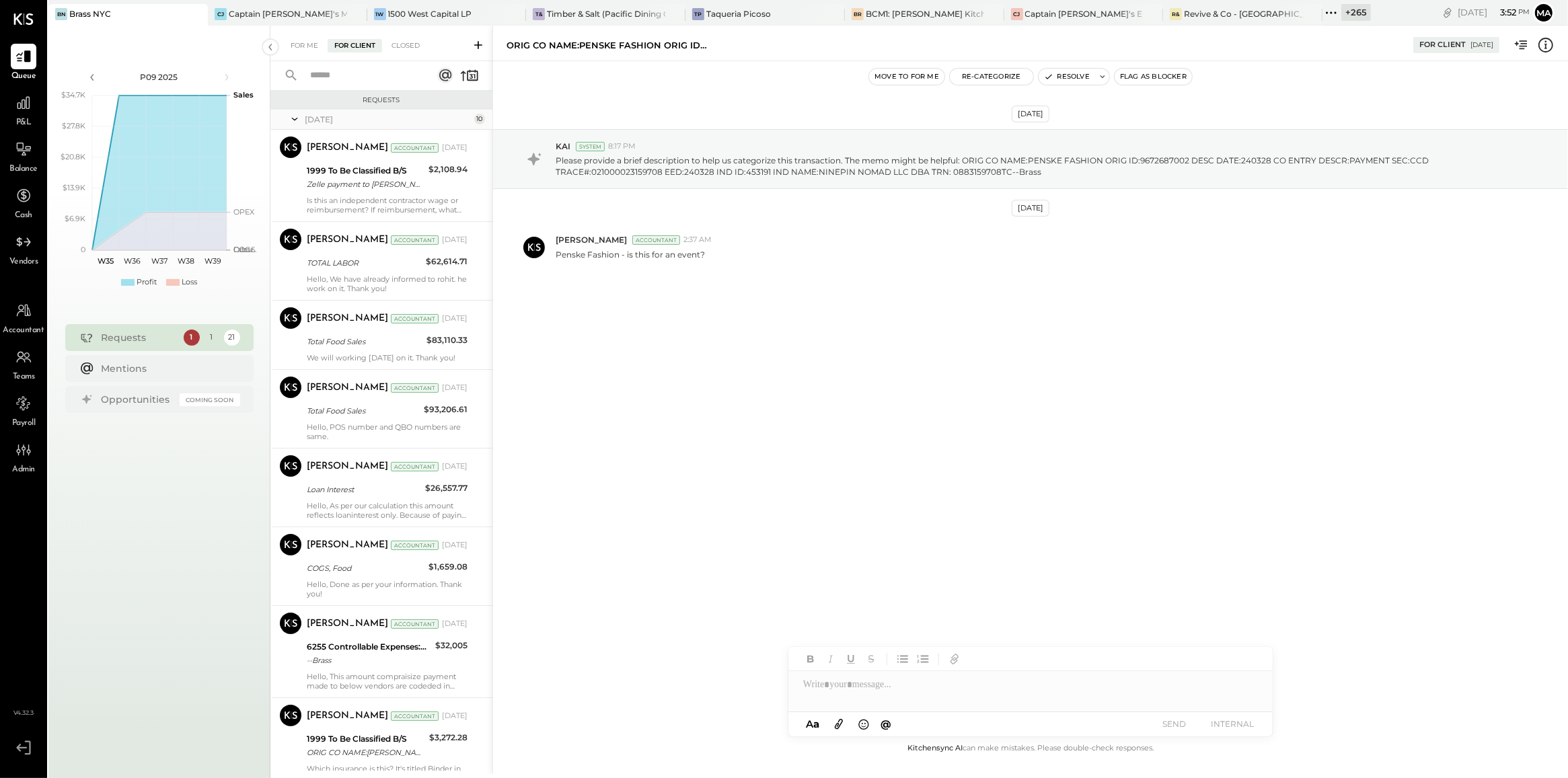
click at [340, 76] on input "text" at bounding box center [363, 76] width 122 height 23
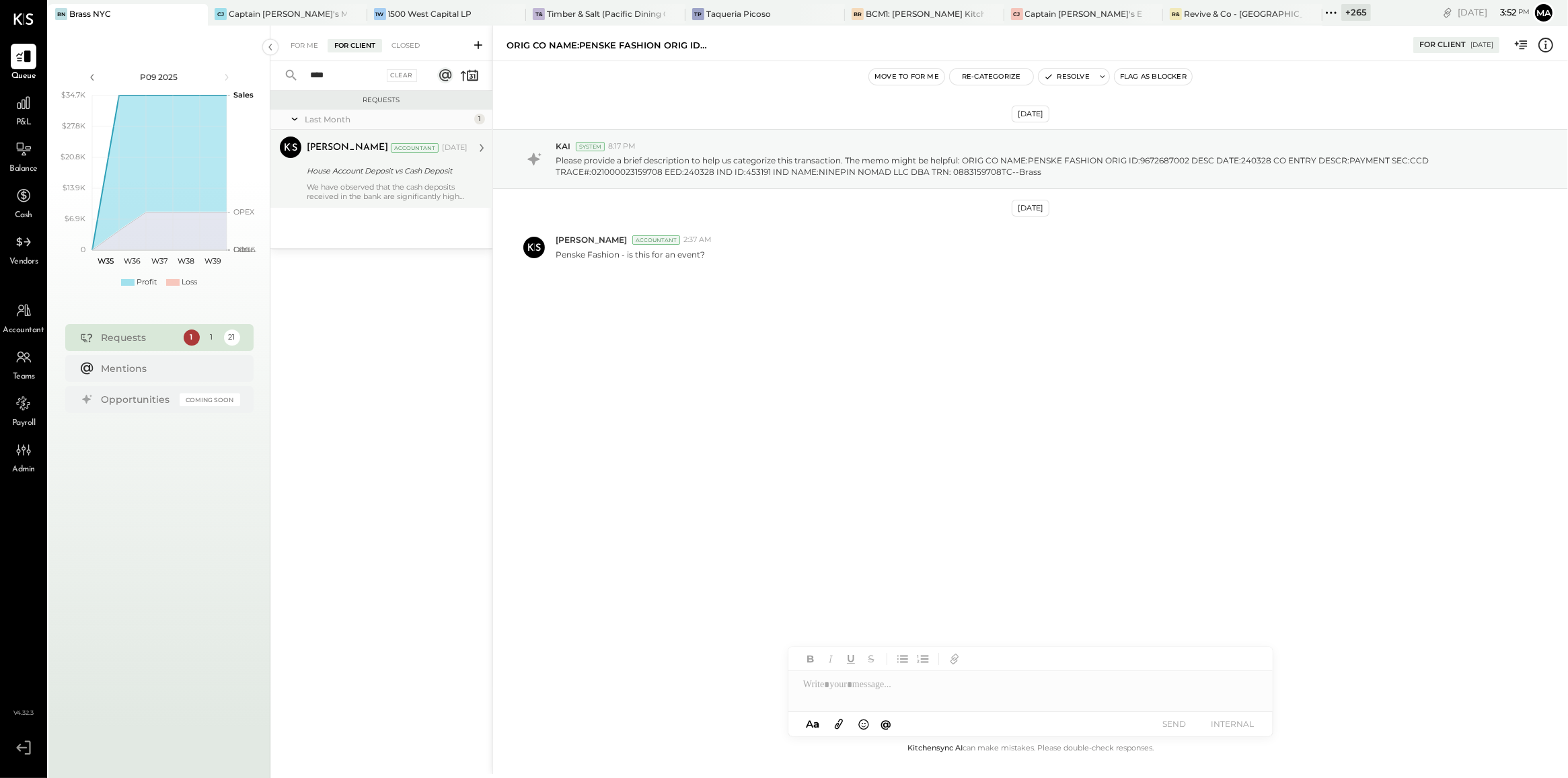
type input "****"
click at [375, 197] on div "We have observed that the cash deposits received in the bank are significantly …" at bounding box center [387, 192] width 161 height 19
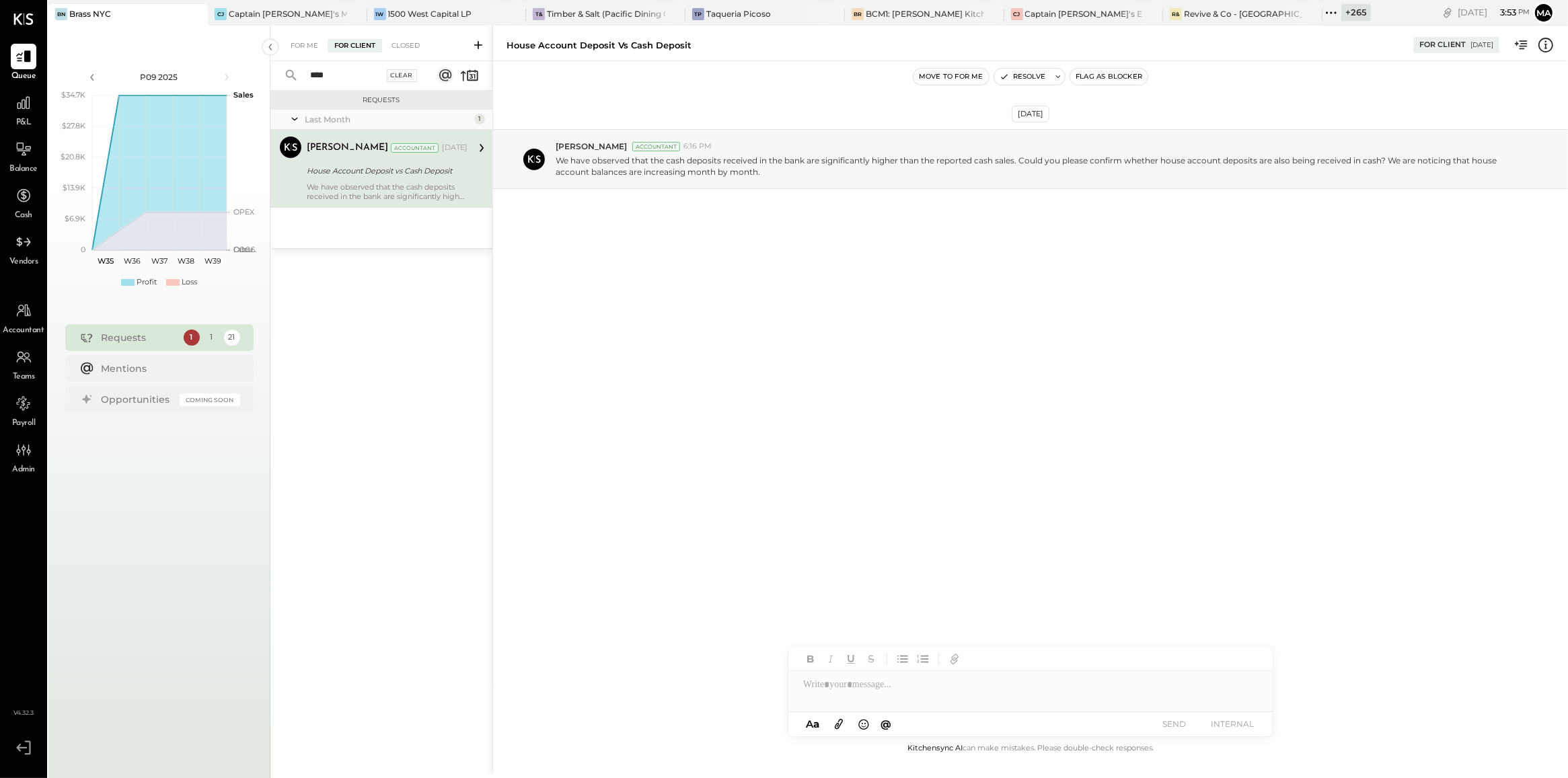
click at [401, 77] on div "Clear" at bounding box center [402, 75] width 31 height 13
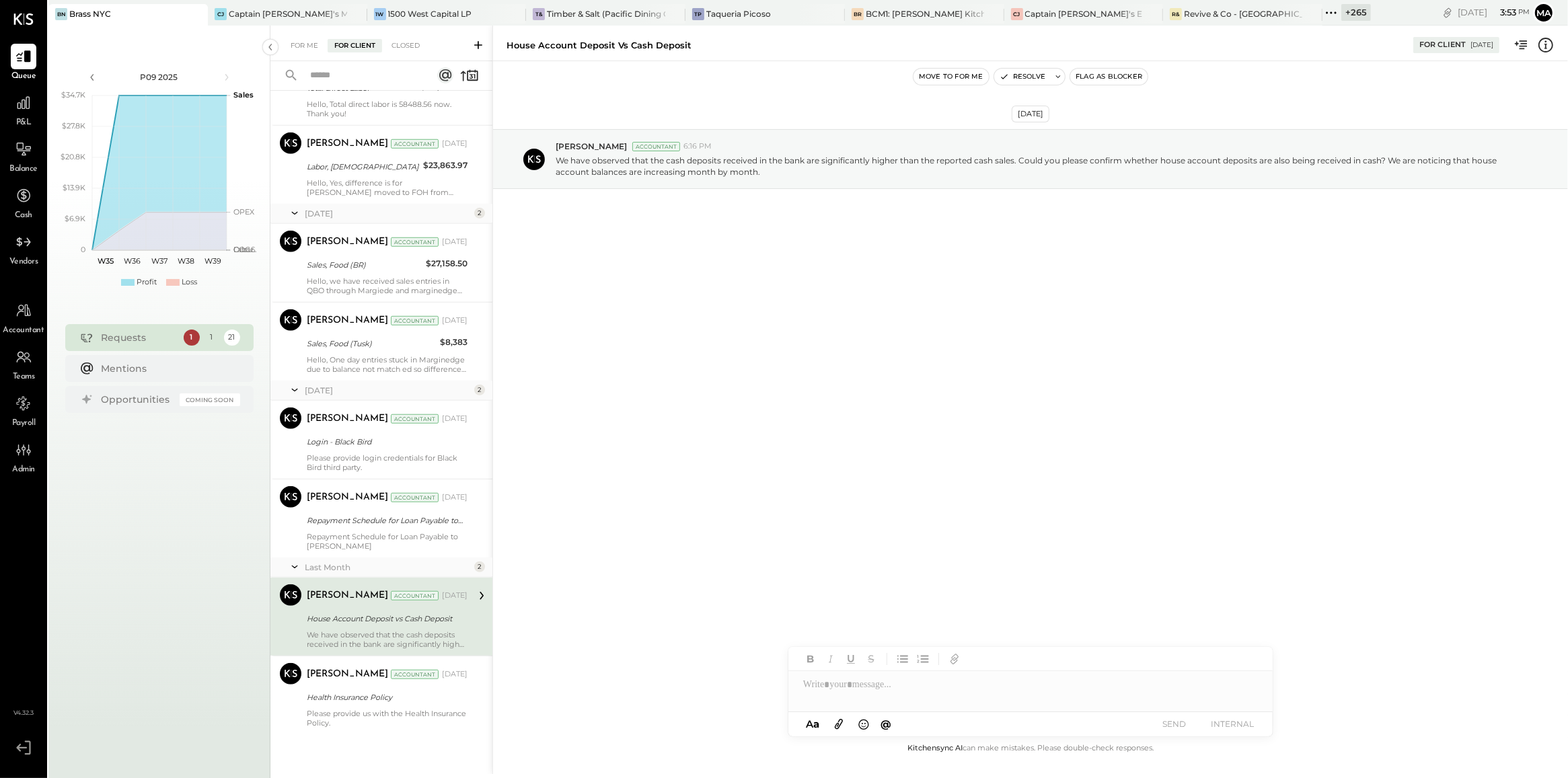
scroll to position [1180, 0]
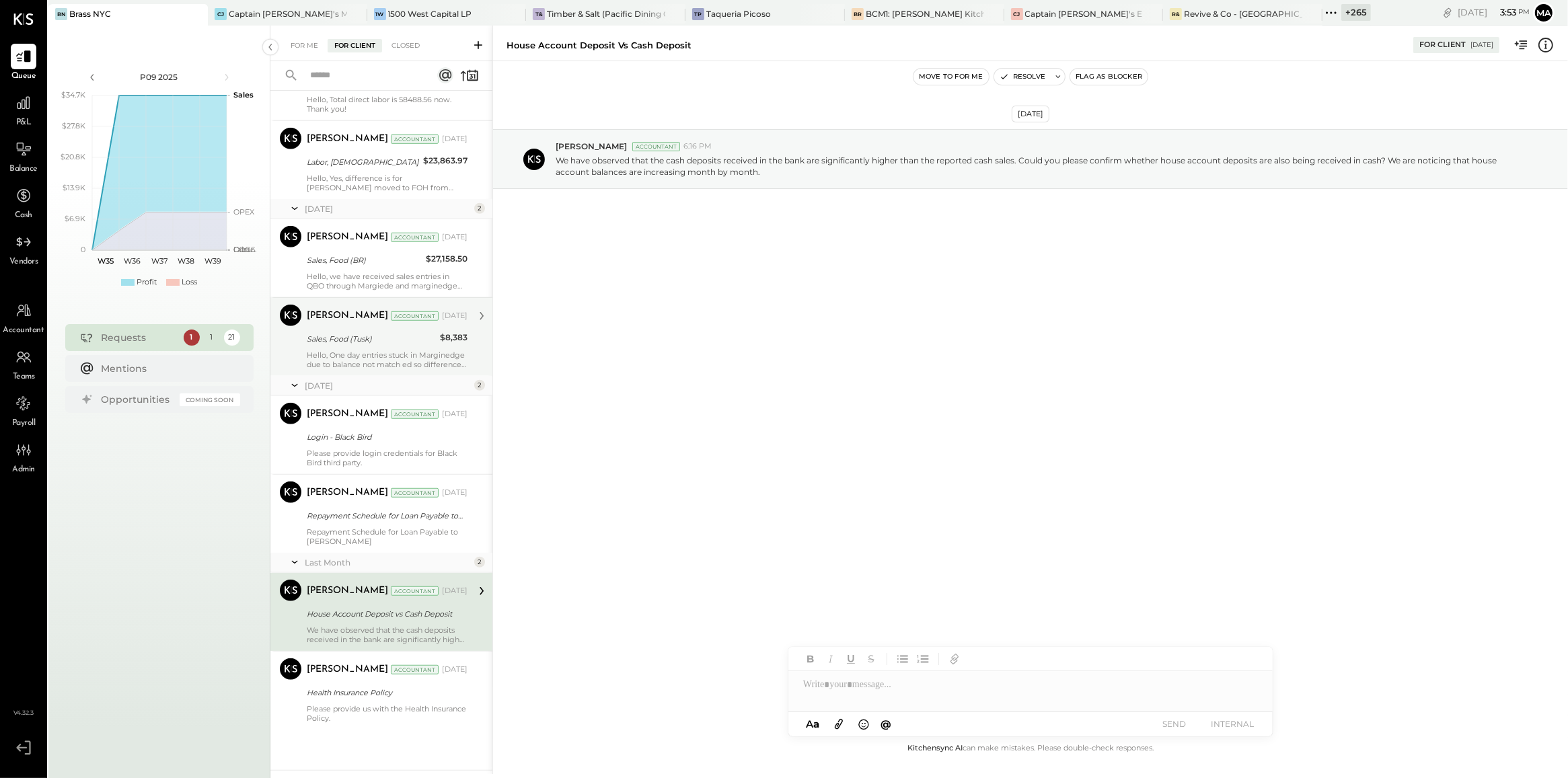
click at [385, 342] on div "Sales, Food (Tusk)" at bounding box center [370, 339] width 129 height 14
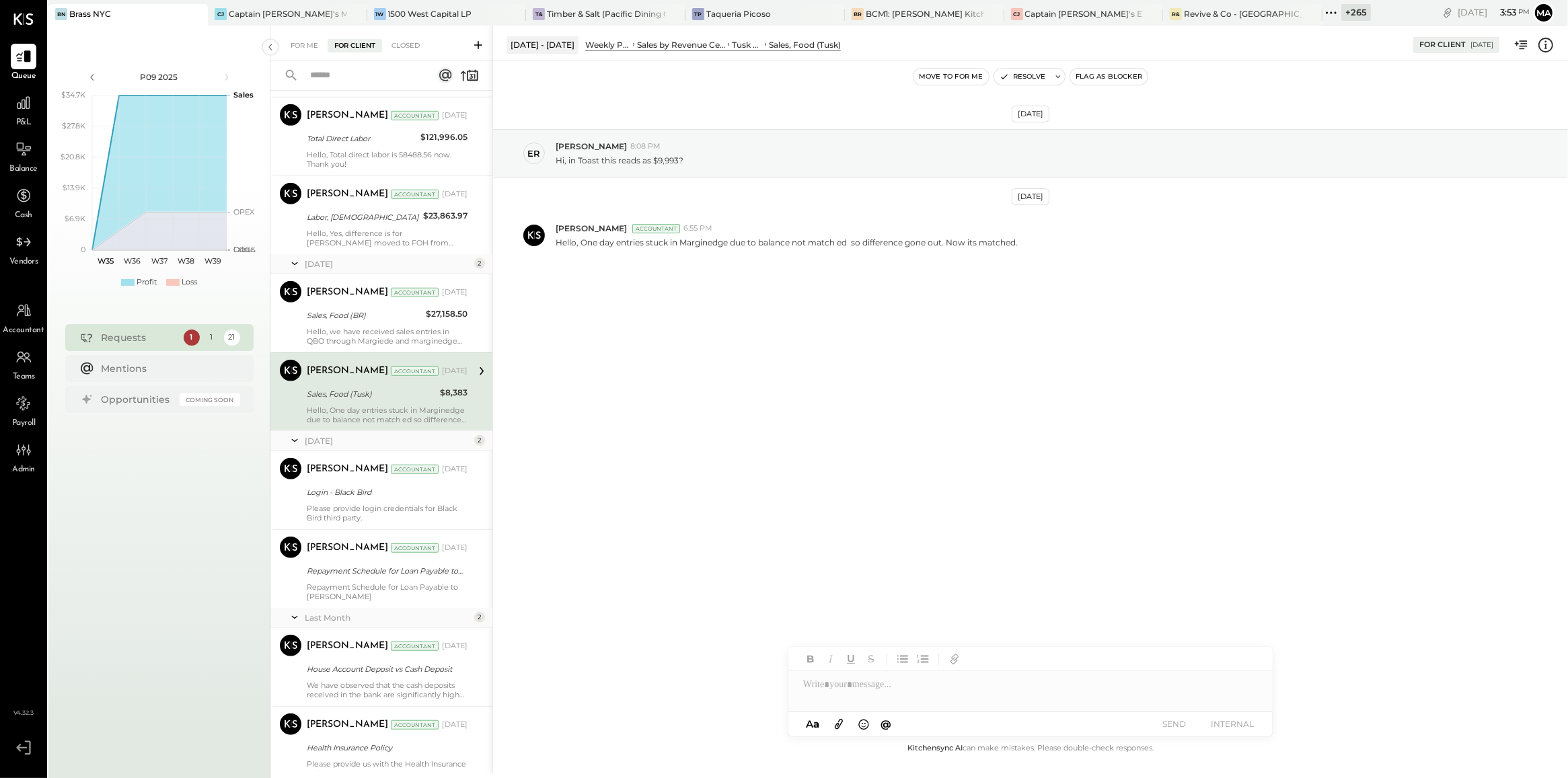
scroll to position [1122, 0]
click at [385, 342] on div "Hello, we have received sales entries in QBO through Margiede and marginedge re…" at bounding box center [387, 338] width 161 height 19
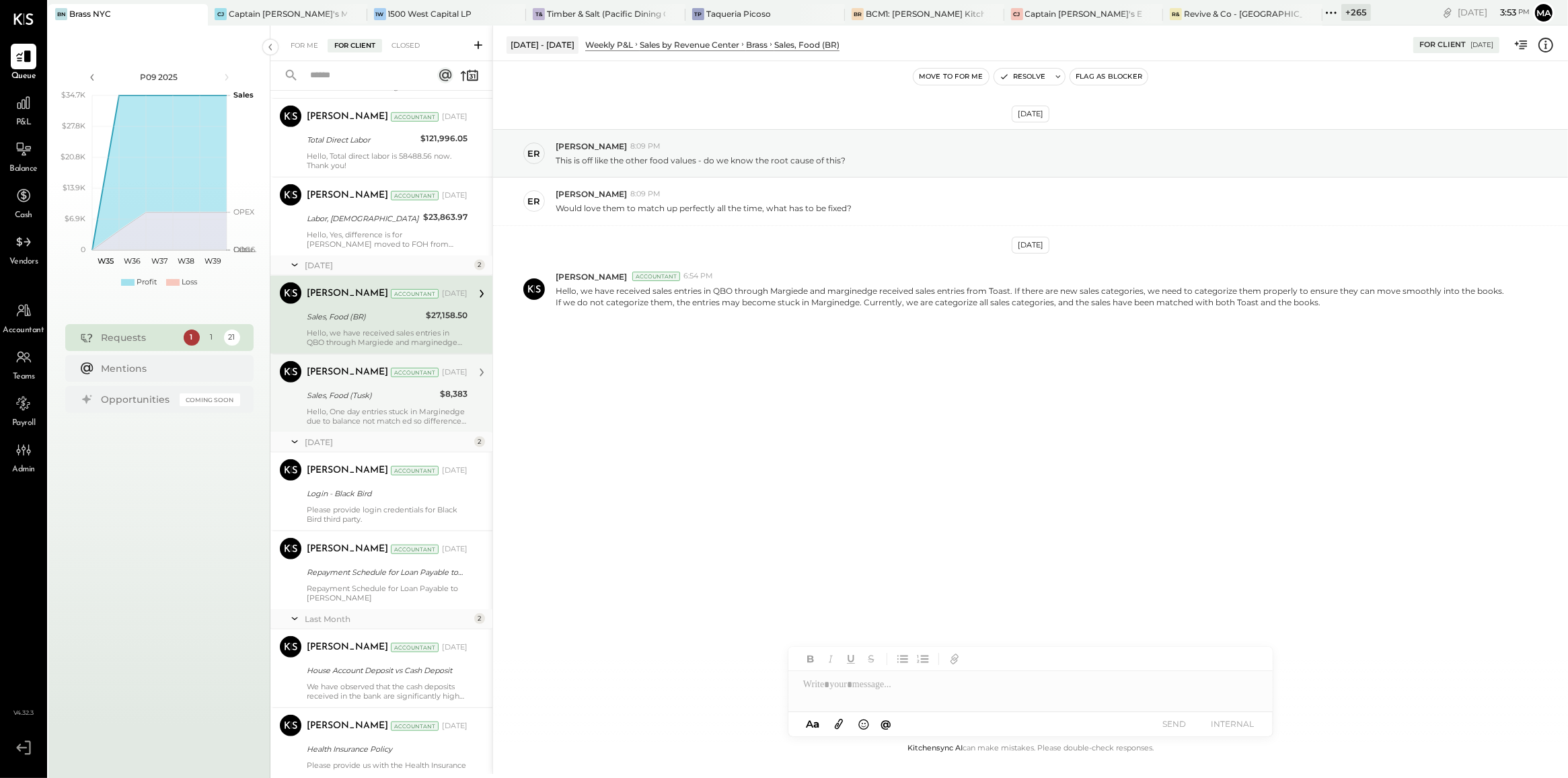
click at [378, 410] on div "Hello, One day entries stuck in Marginedge due to balance not match ed so diffe…" at bounding box center [387, 416] width 161 height 19
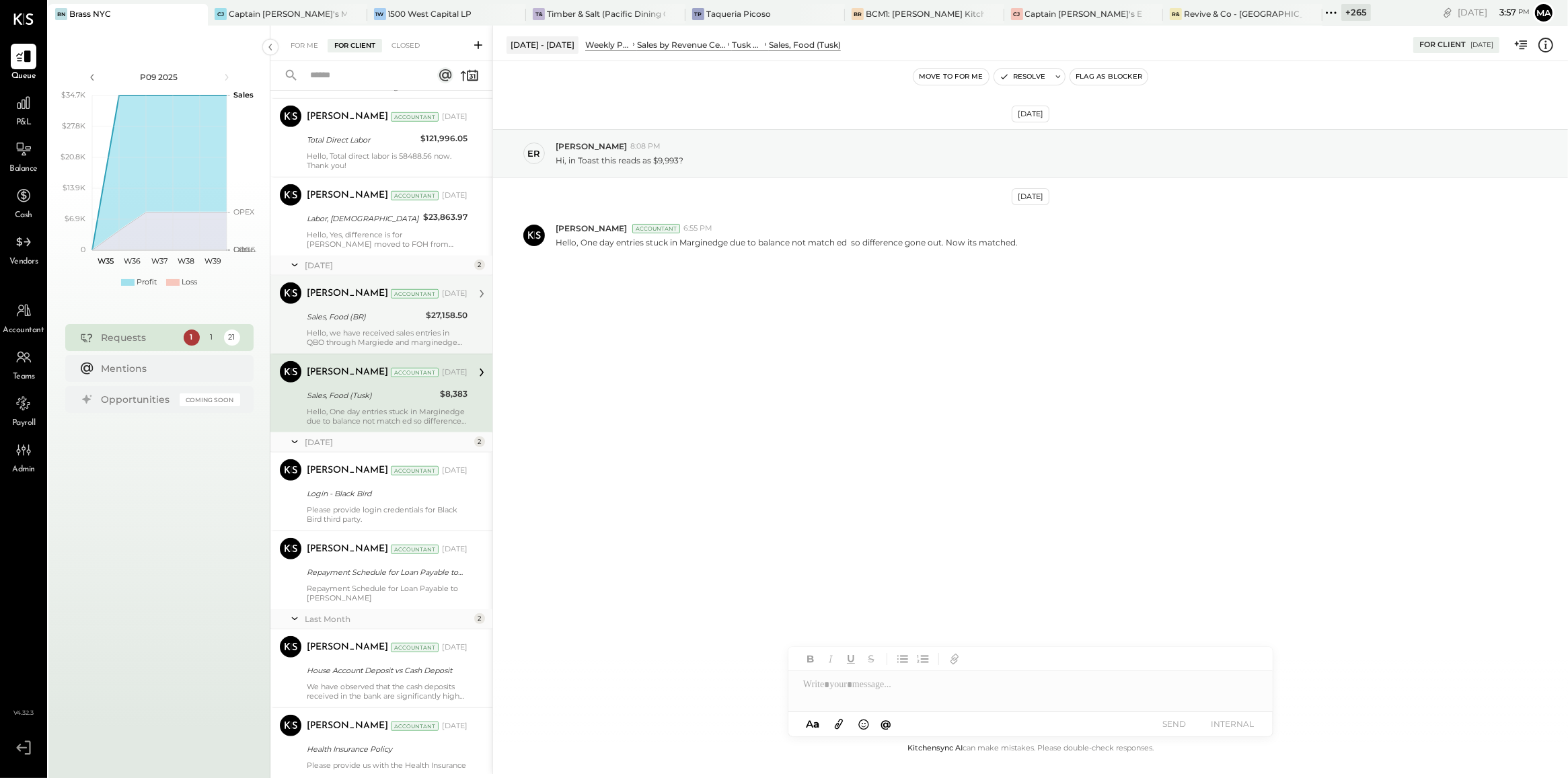
click at [300, 326] on div "Harshil Mehta Accountant Harshil Mehta Accountant Apr 16, 2025 Sales, Food (BR)…" at bounding box center [381, 315] width 222 height 78
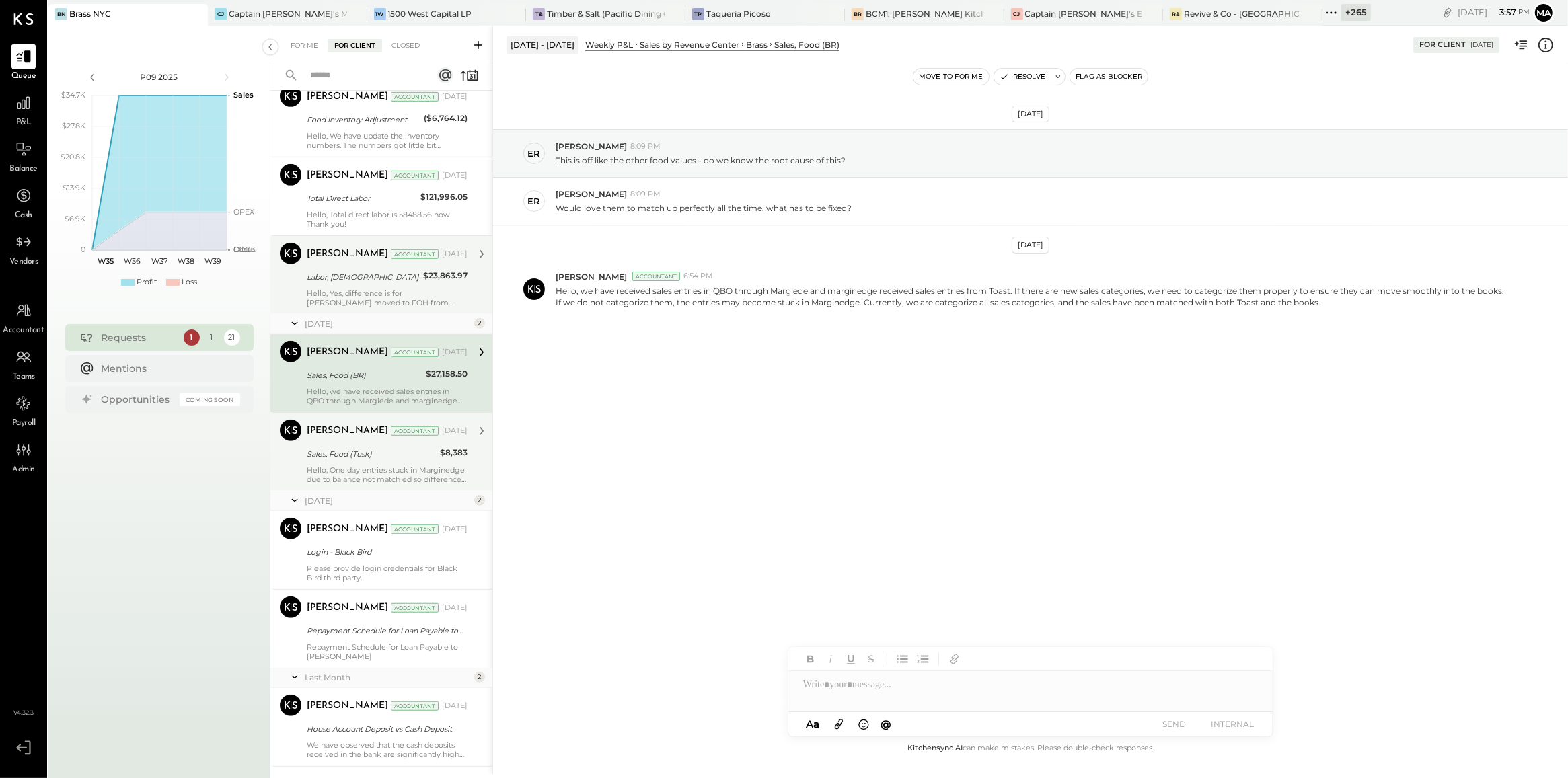
scroll to position [1053, 0]
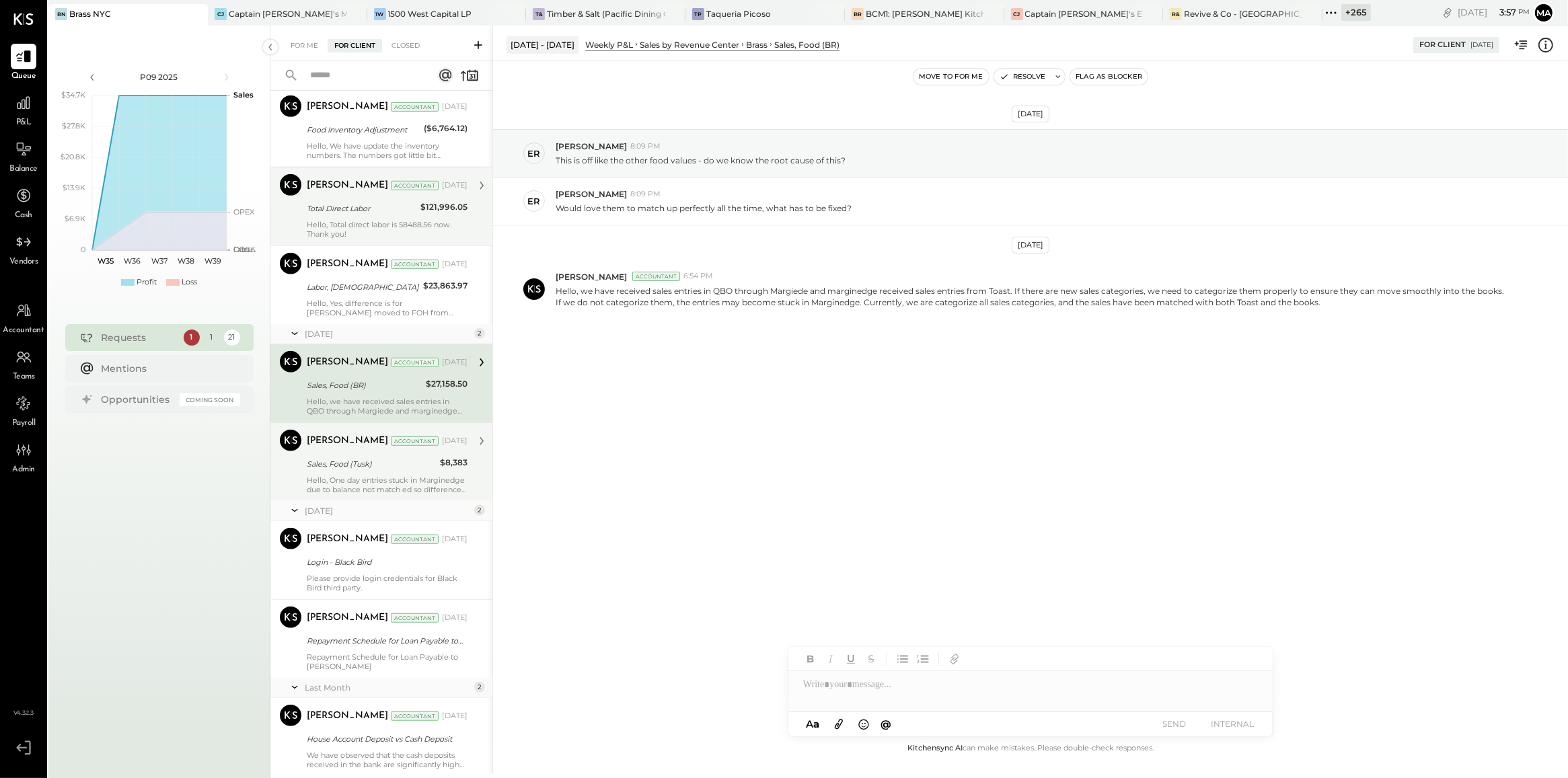
click at [364, 215] on div "Total Direct Labor" at bounding box center [361, 209] width 110 height 14
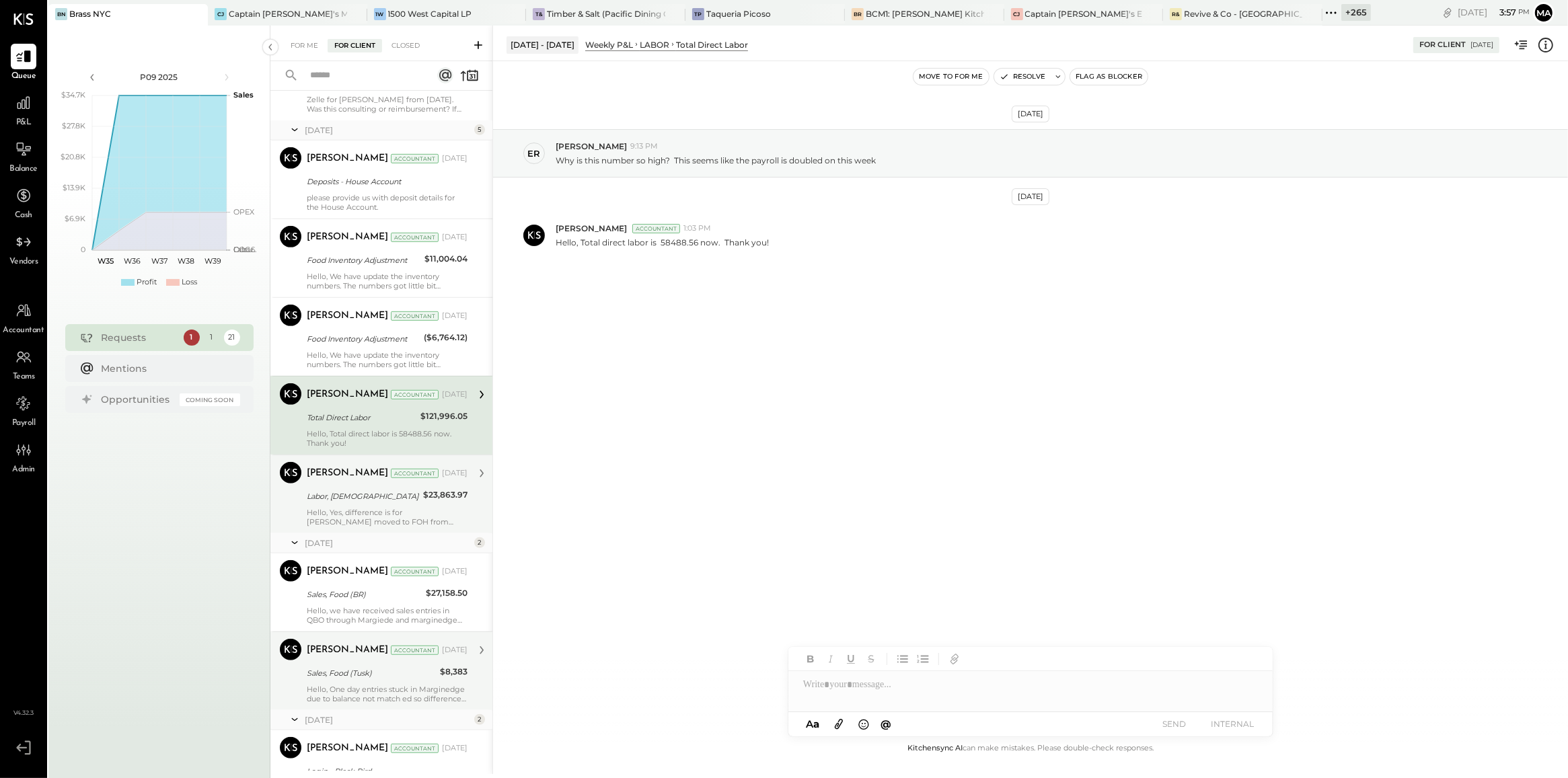
scroll to position [841, 0]
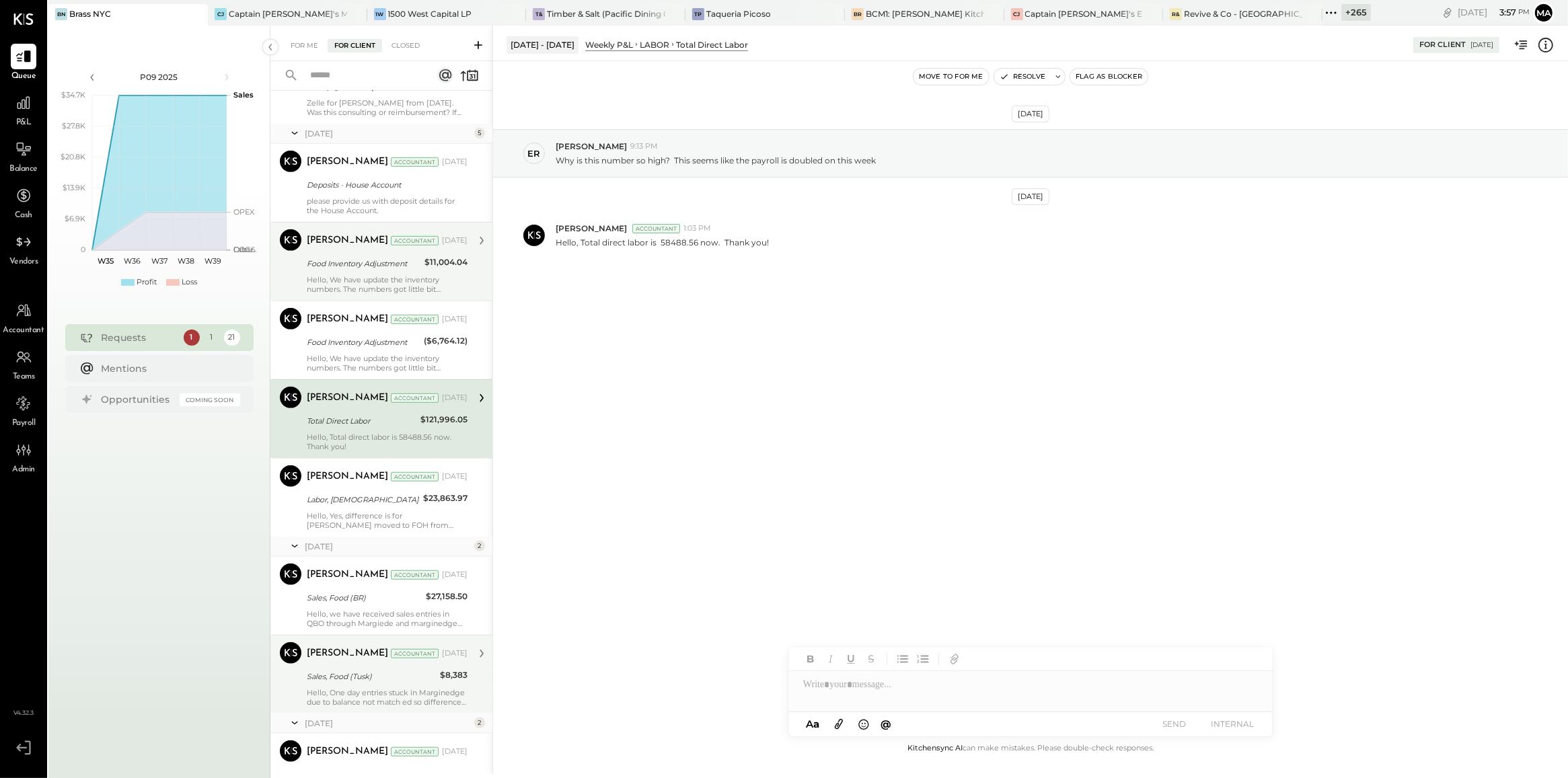
click at [387, 284] on div "Hello, We have update the inventory numbers. The numbers got little bit changed…" at bounding box center [387, 285] width 161 height 19
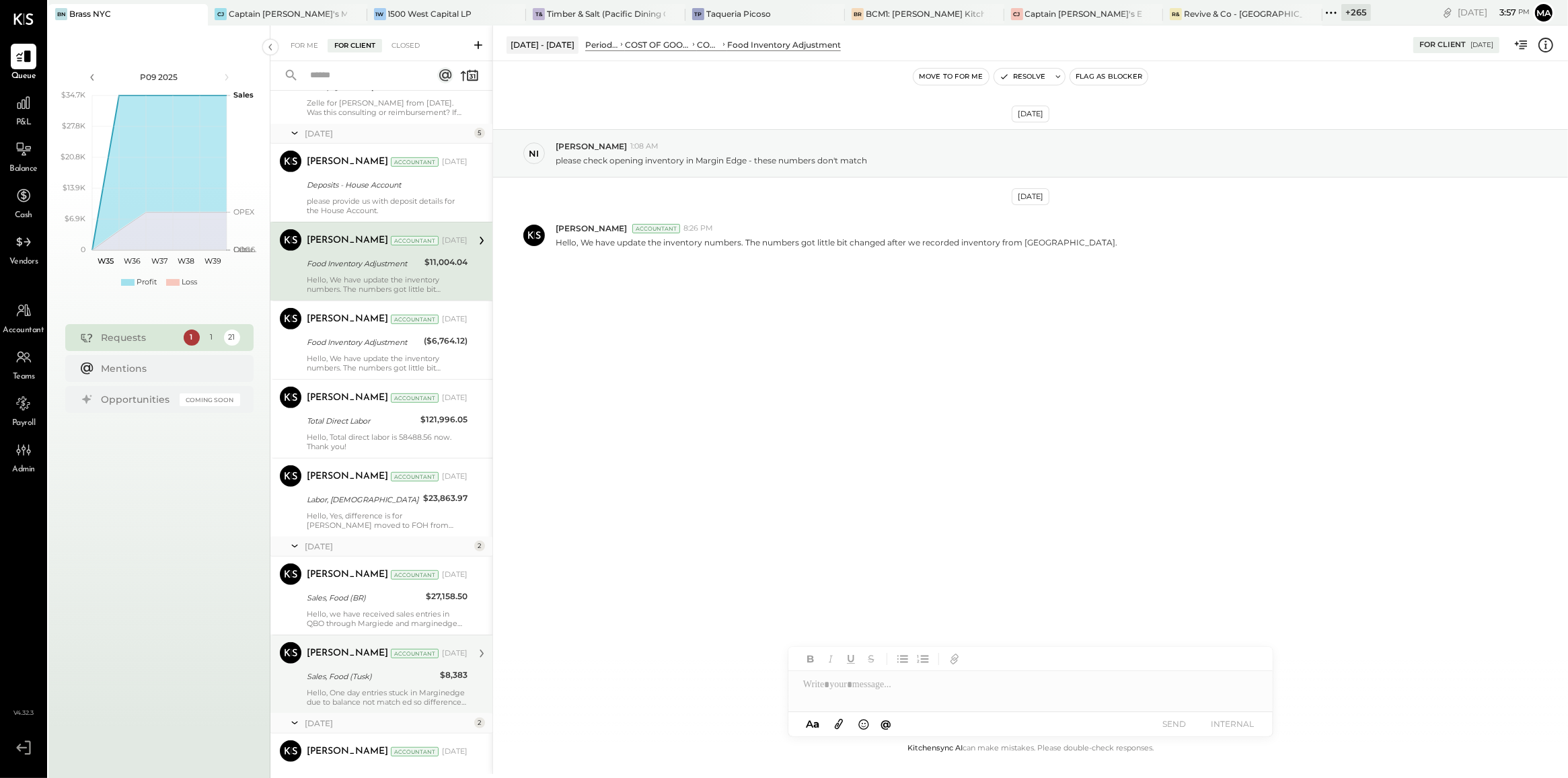
click at [575, 355] on div "Mar 6th, 2025 ni nick 1:08 AM please check opening inventory in Margin Edge - t…" at bounding box center [1031, 228] width 1075 height 266
click at [479, 41] on icon at bounding box center [479, 45] width 14 height 14
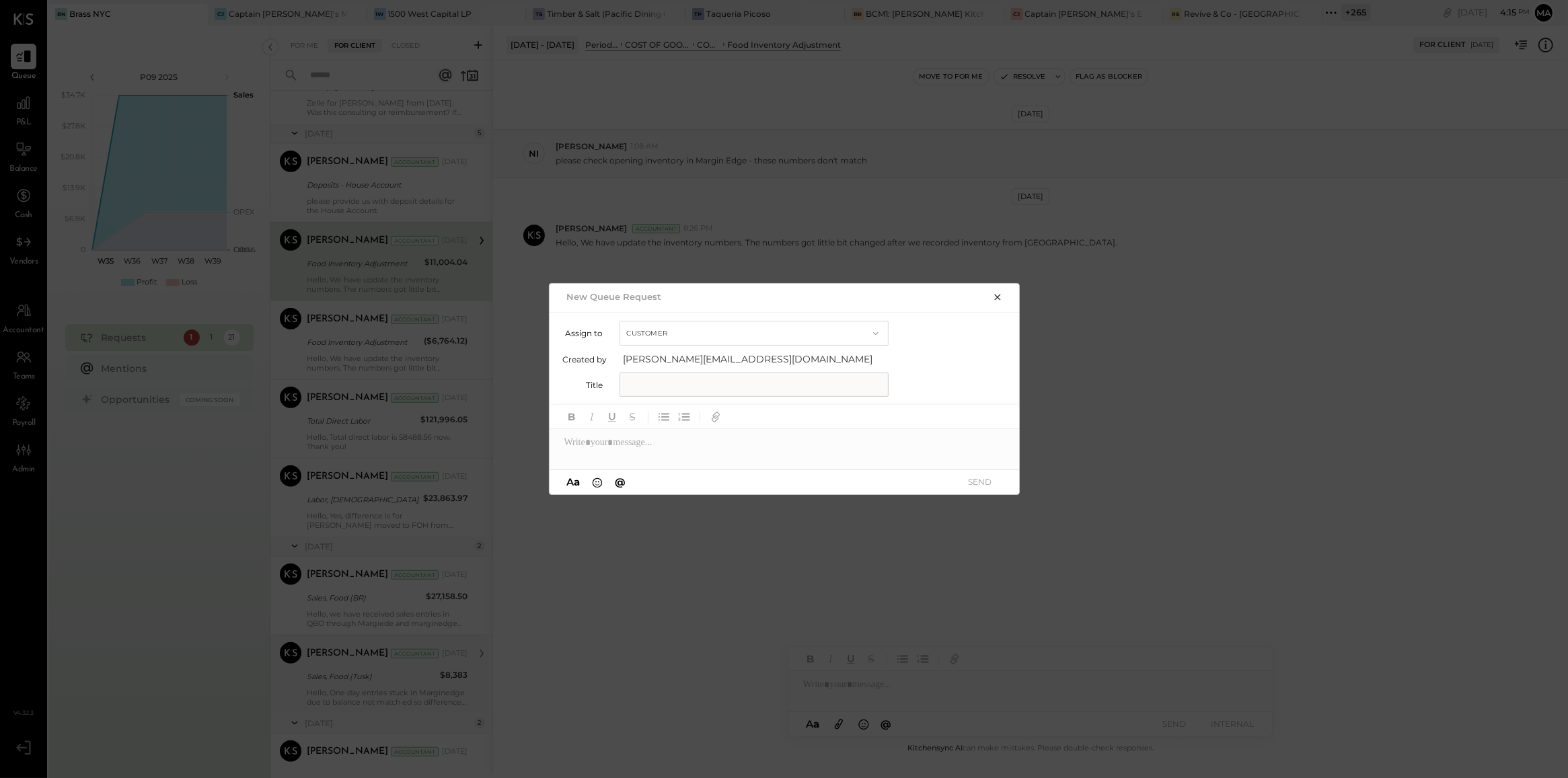
click at [730, 331] on button "Customer" at bounding box center [754, 333] width 269 height 25
click at [729, 352] on div "Accountant" at bounding box center [754, 358] width 267 height 24
click at [728, 385] on input "text" at bounding box center [754, 385] width 269 height 24
click at [807, 436] on div at bounding box center [785, 442] width 471 height 27
paste div
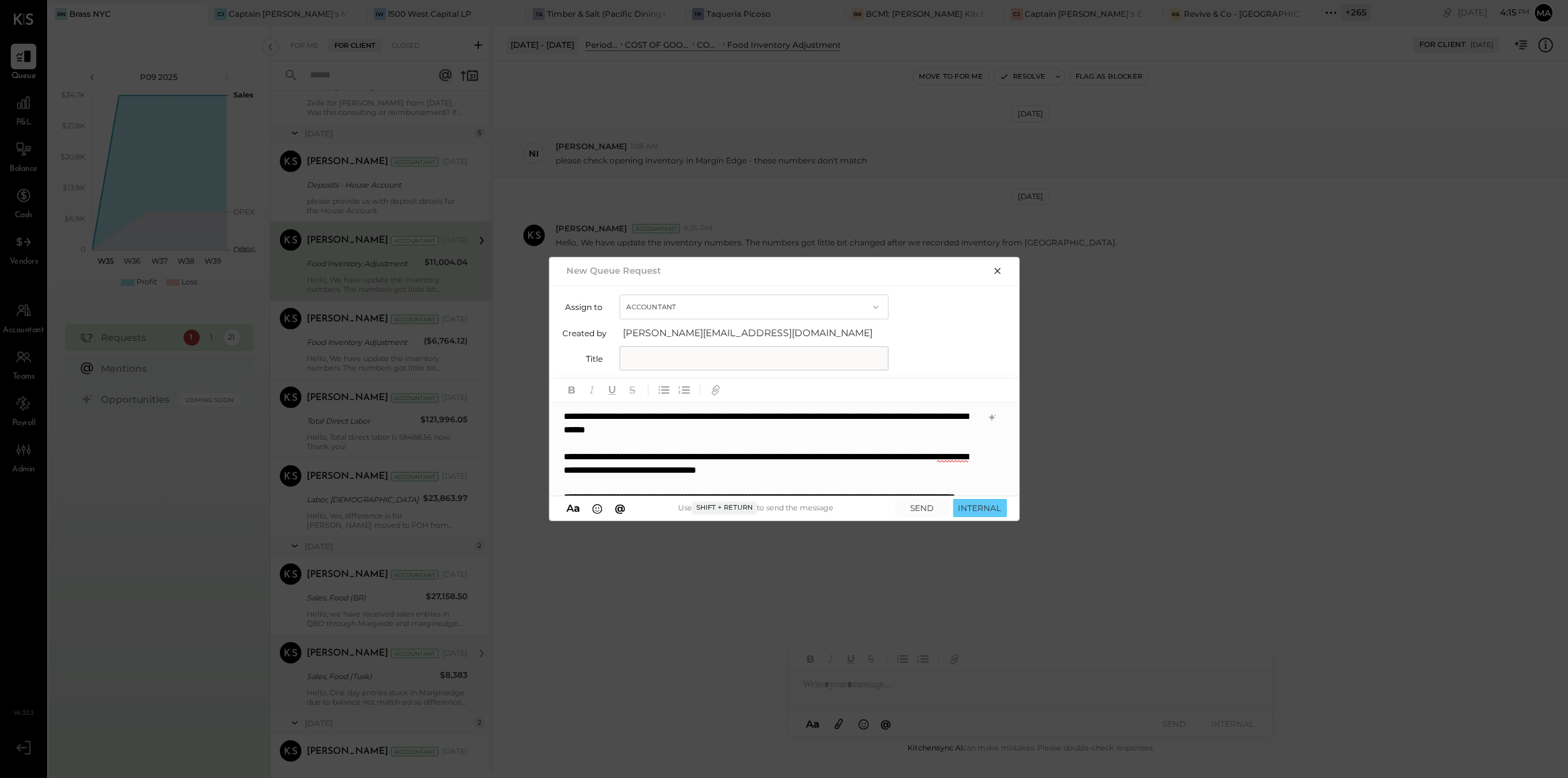
click at [567, 421] on div "**********" at bounding box center [784, 450] width 470 height 93
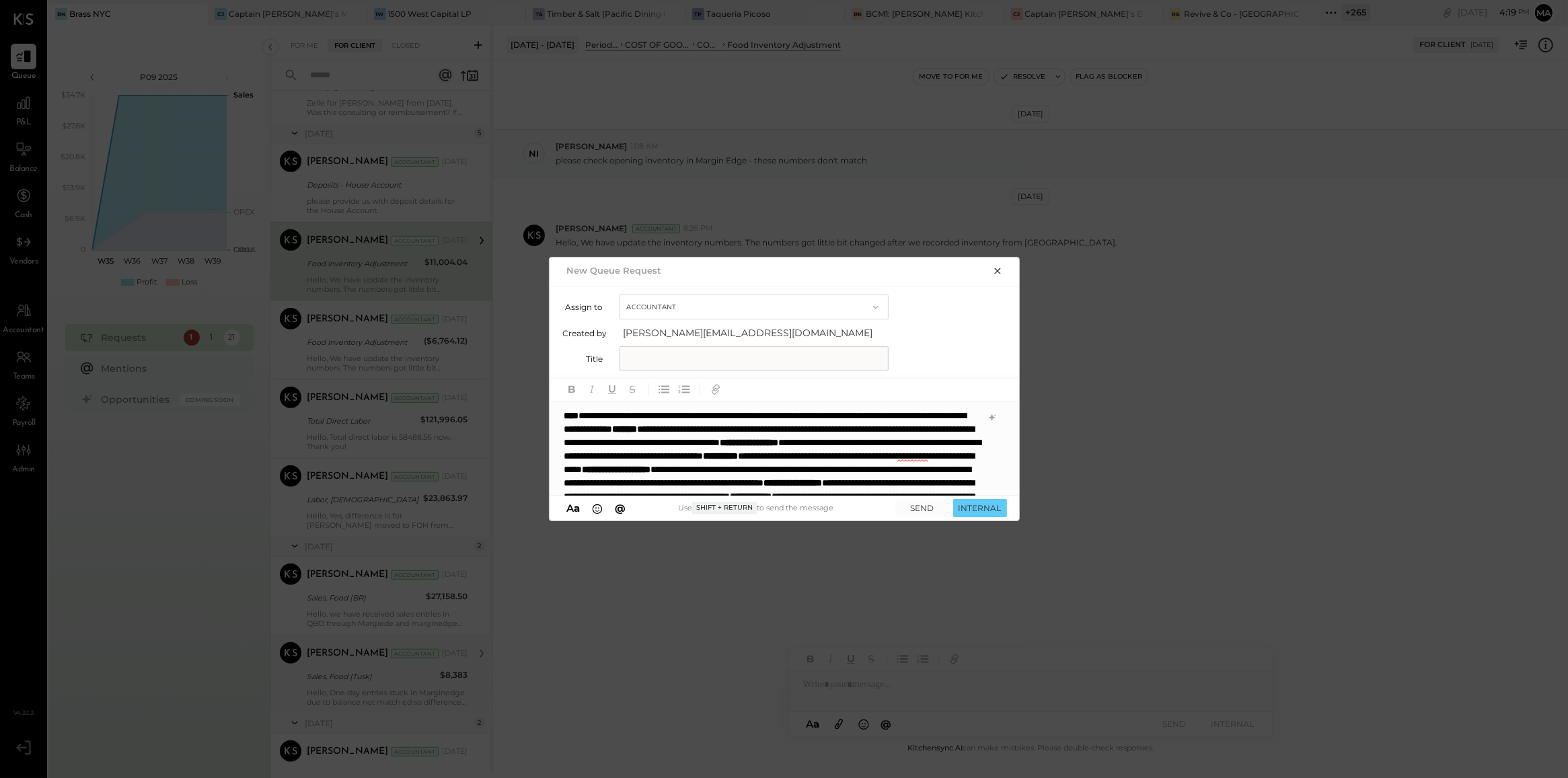
click at [665, 360] on input "text" at bounding box center [754, 358] width 269 height 24
click at [564, 415] on b "****" at bounding box center [571, 415] width 15 height 10
click at [640, 388] on span "Harshil Mehta" at bounding box center [679, 386] width 106 height 13
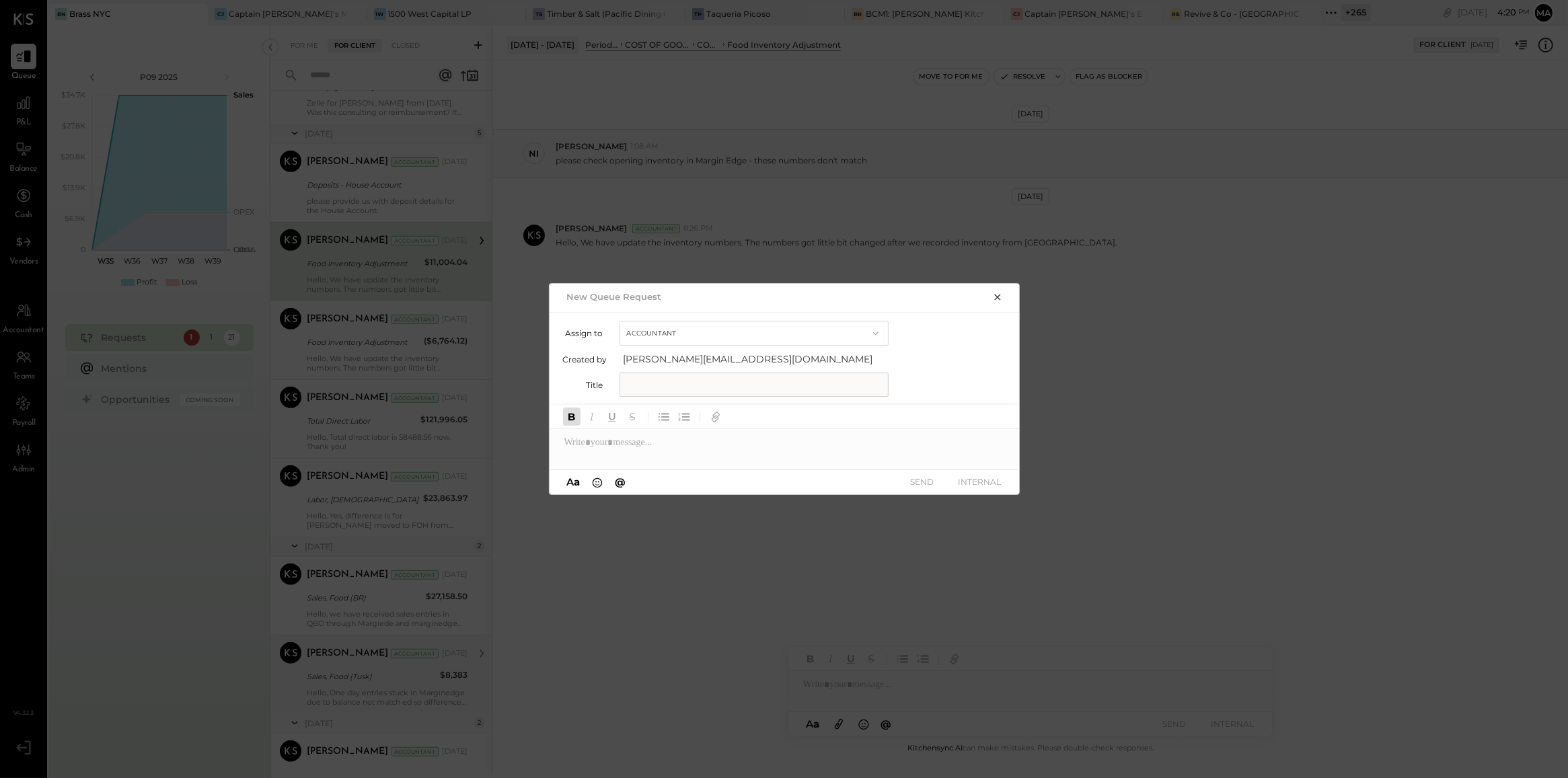
click at [864, 338] on span "button" at bounding box center [872, 333] width 17 height 10
click at [855, 361] on div "Accountant" at bounding box center [754, 358] width 267 height 24
click at [821, 454] on div at bounding box center [785, 442] width 471 height 27
type input "**"
click at [680, 357] on span "Harshil Mehta" at bounding box center [679, 360] width 106 height 13
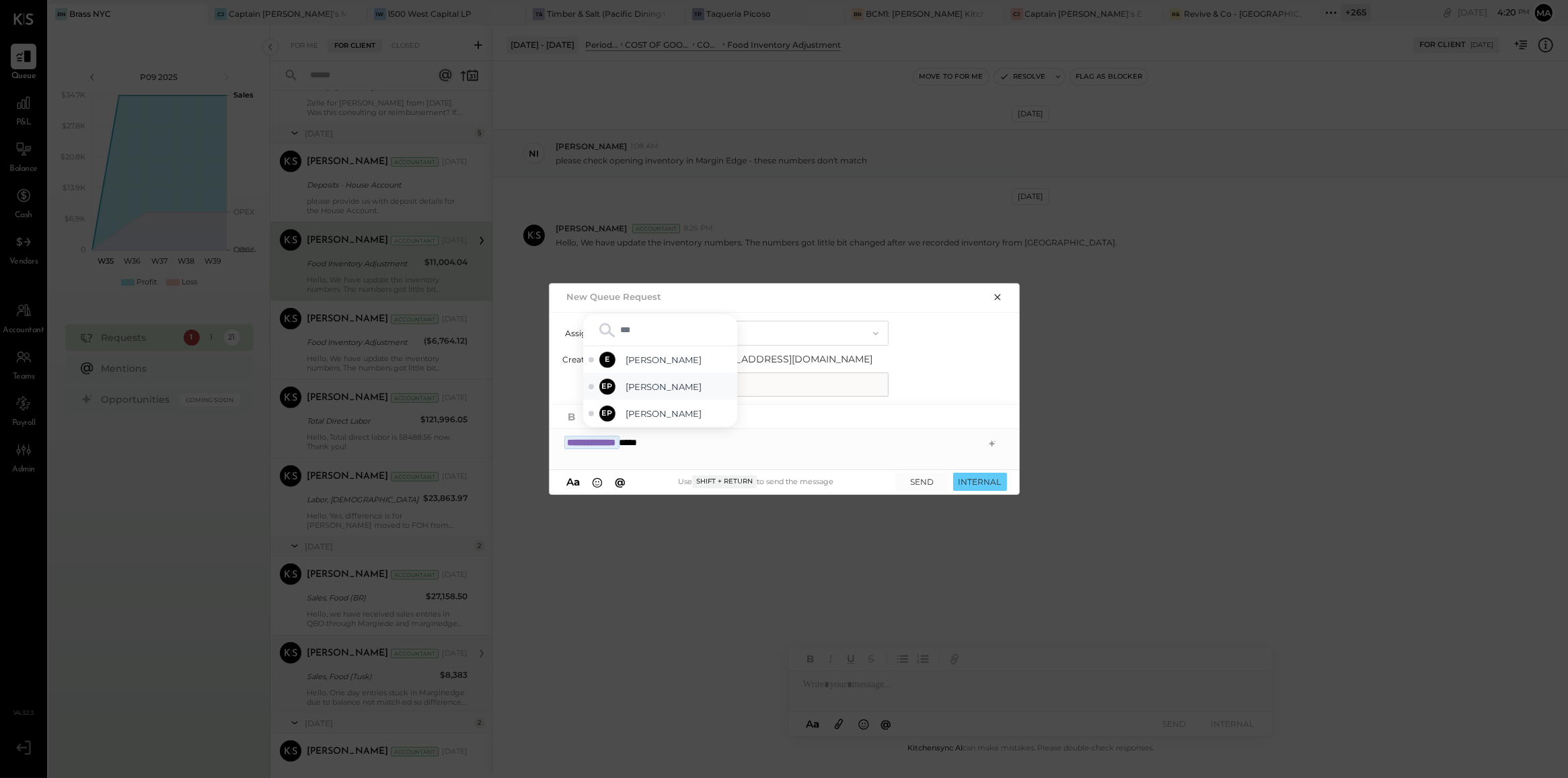
click at [681, 374] on div "EP Erika Perez" at bounding box center [660, 386] width 154 height 27
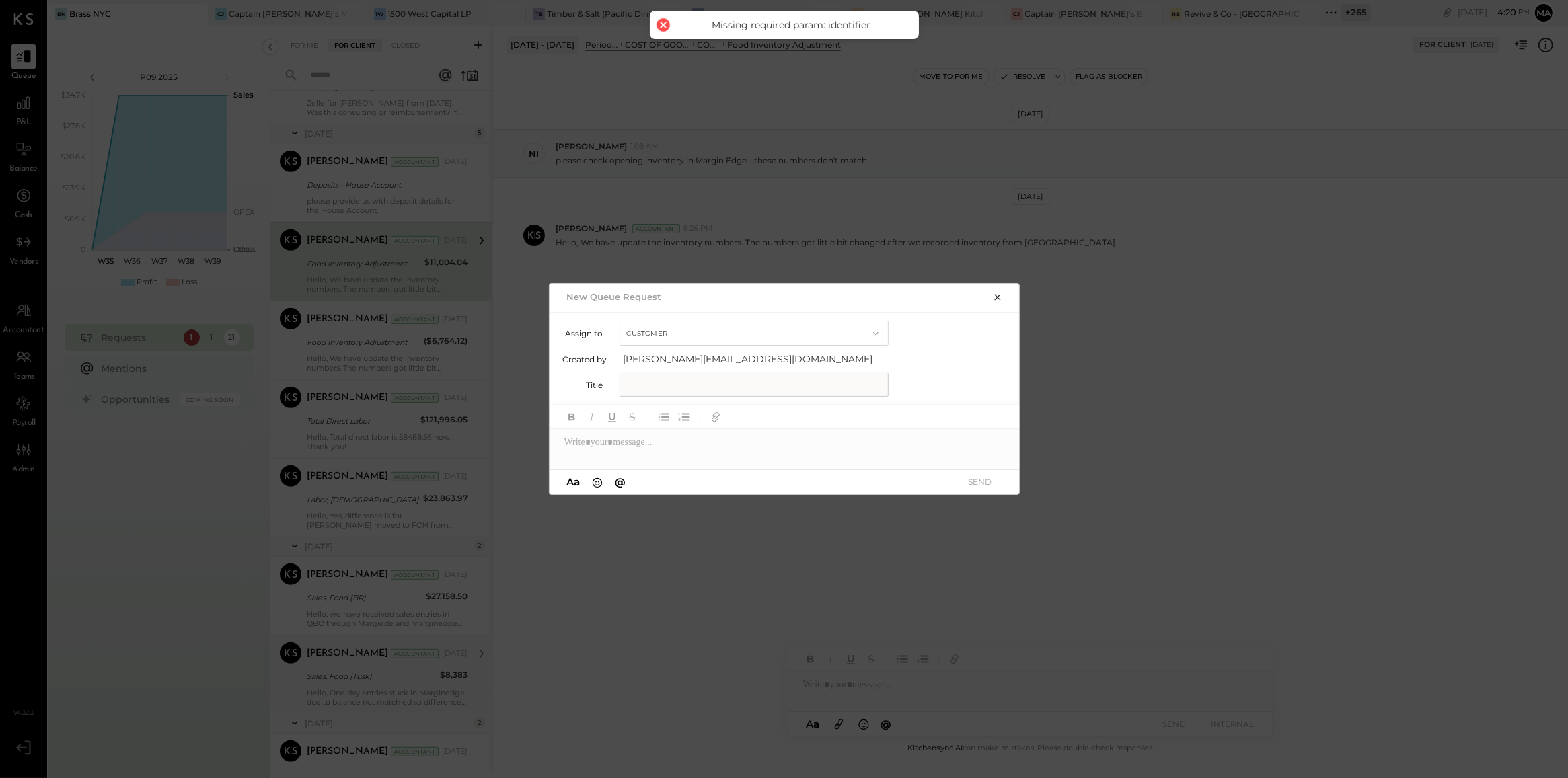
click at [817, 340] on button "Customer" at bounding box center [754, 333] width 269 height 25
click at [814, 357] on div "Accountant" at bounding box center [754, 358] width 267 height 24
click at [723, 453] on div at bounding box center [785, 442] width 471 height 27
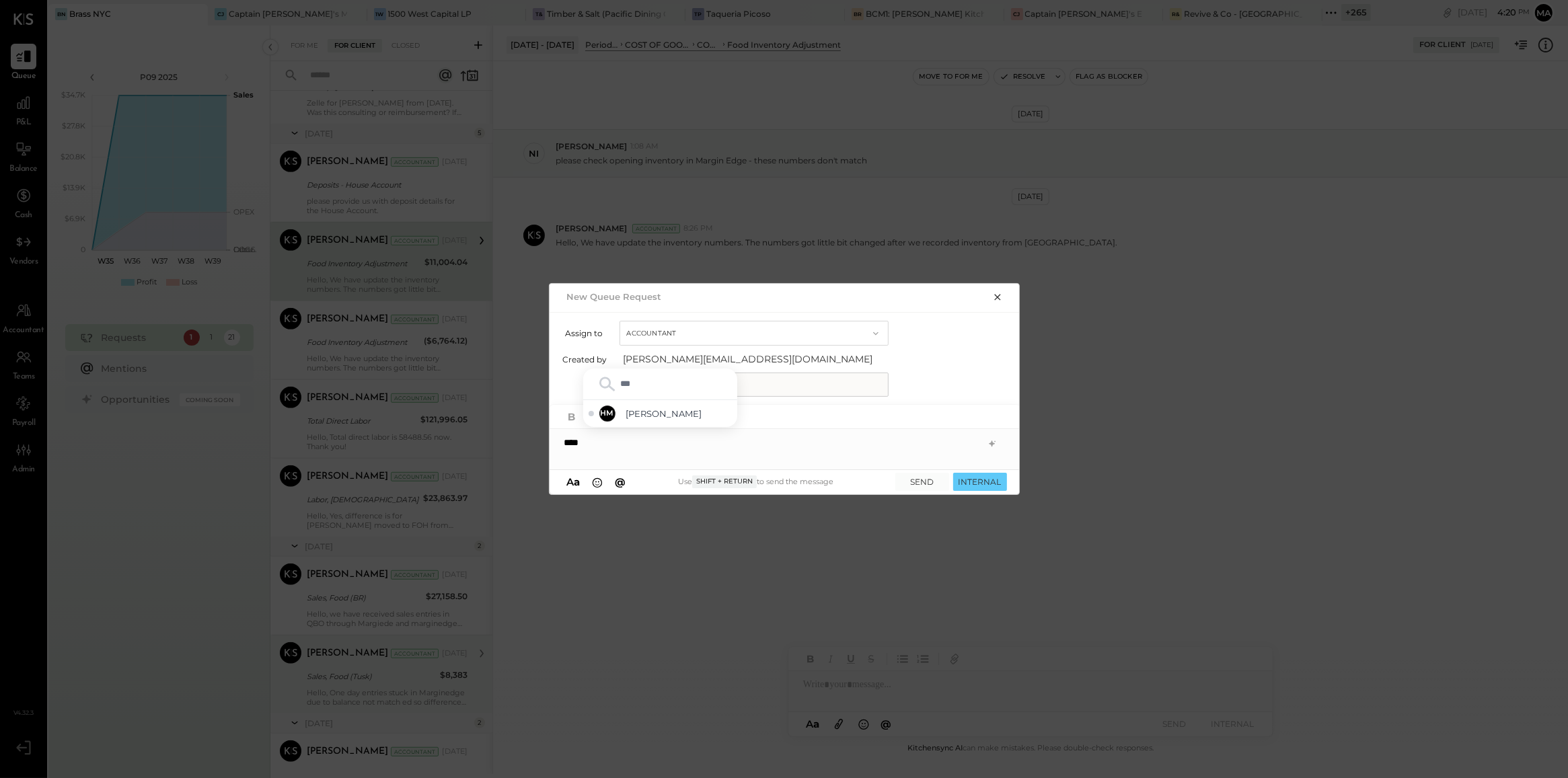
type input "****"
click at [693, 418] on span "Harshil Mehta" at bounding box center [679, 414] width 106 height 13
type input "***"
click at [691, 391] on span "Erika Perez" at bounding box center [679, 387] width 106 height 13
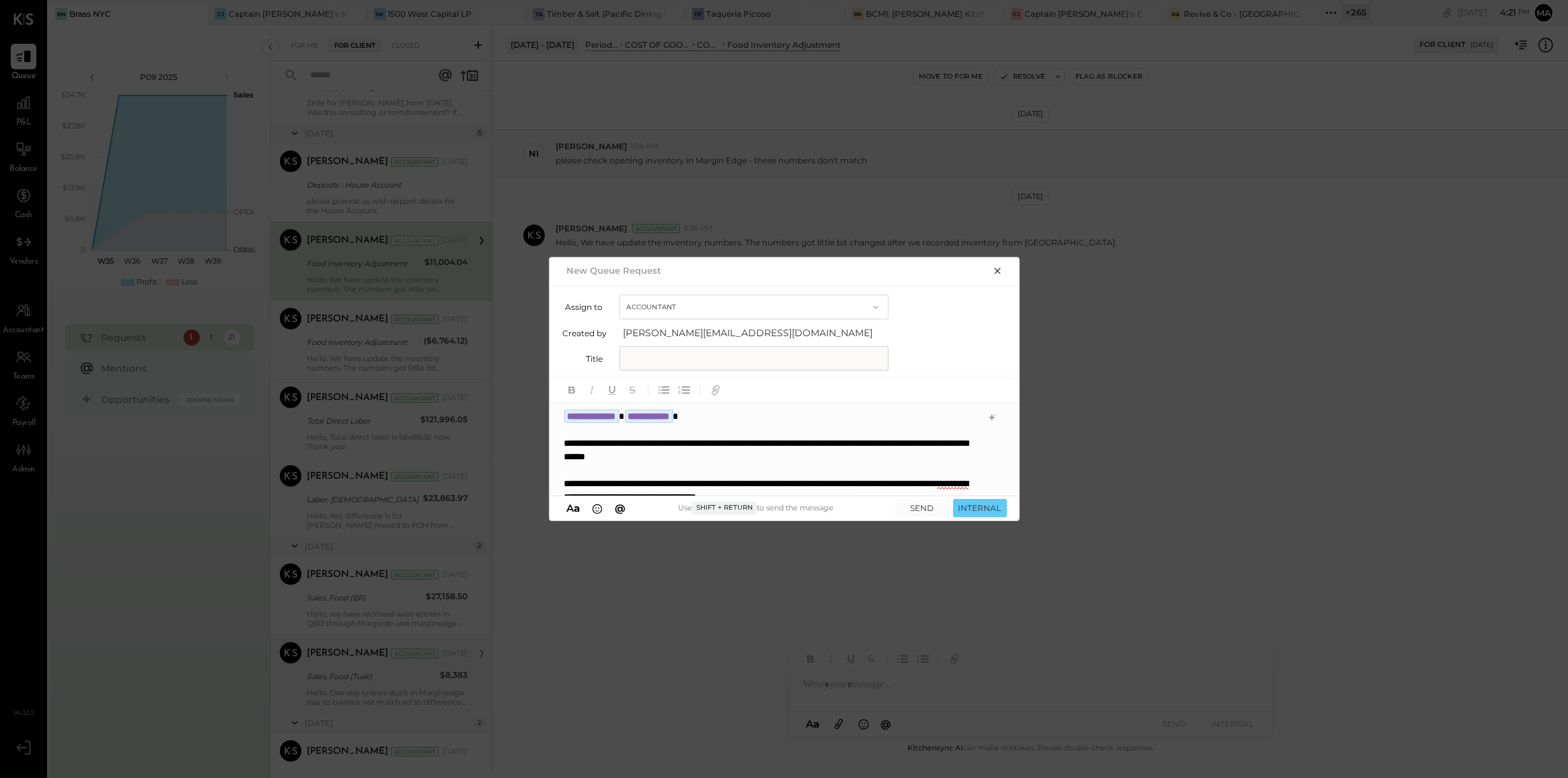
click at [588, 452] on div "**********" at bounding box center [771, 570] width 414 height 269
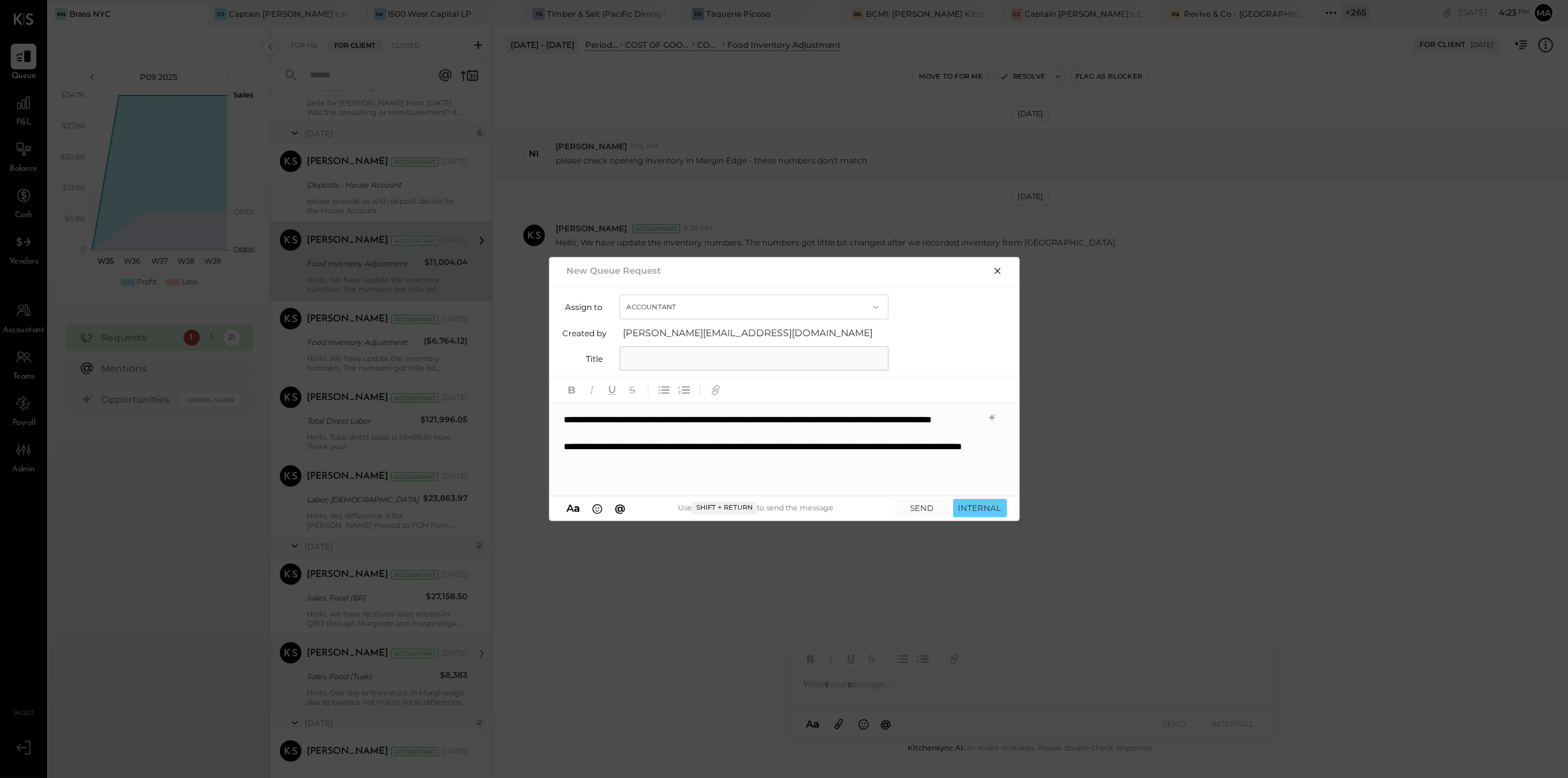
scroll to position [202, 0]
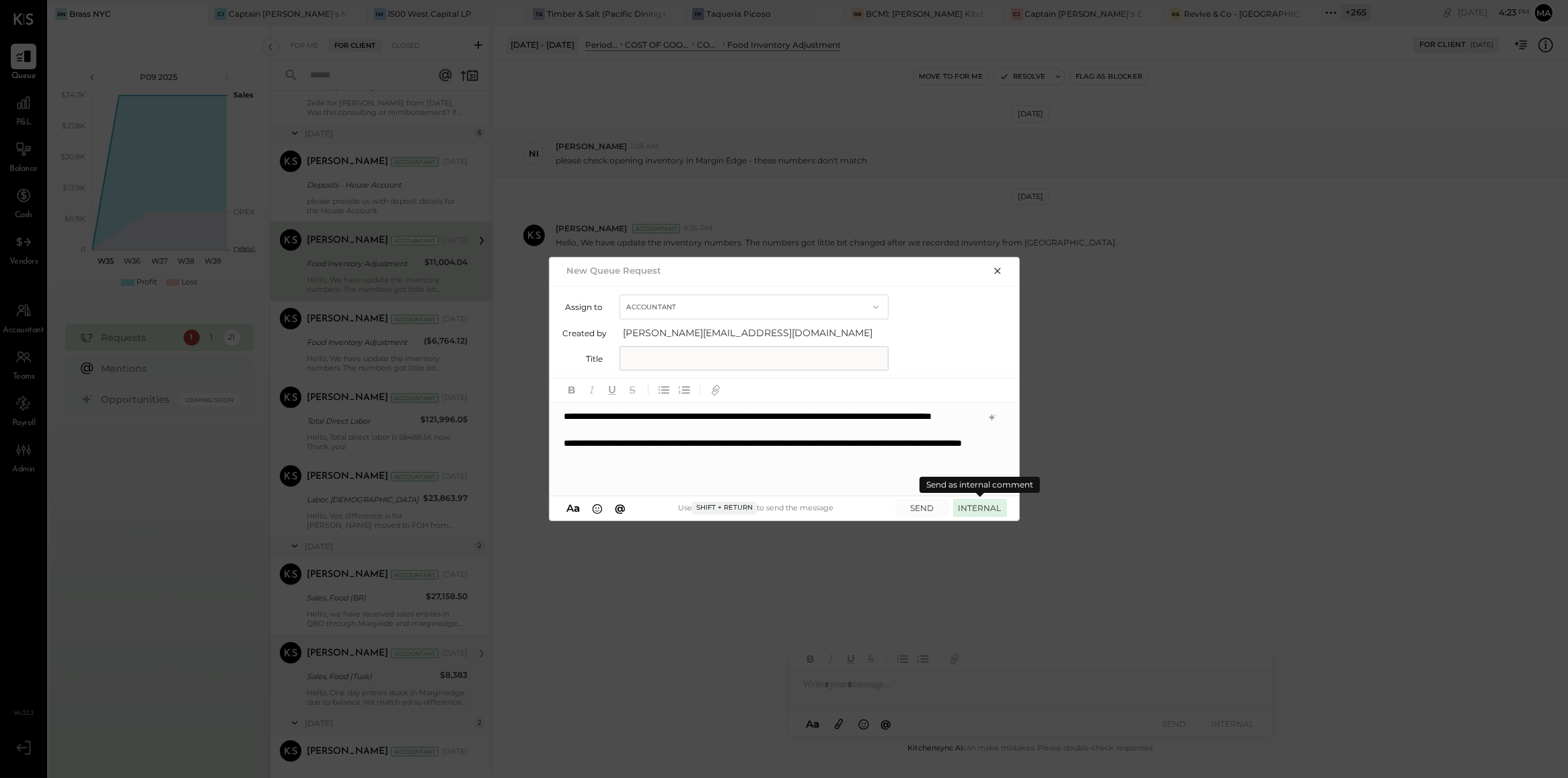
click at [971, 503] on button "INTERNAL" at bounding box center [980, 508] width 54 height 18
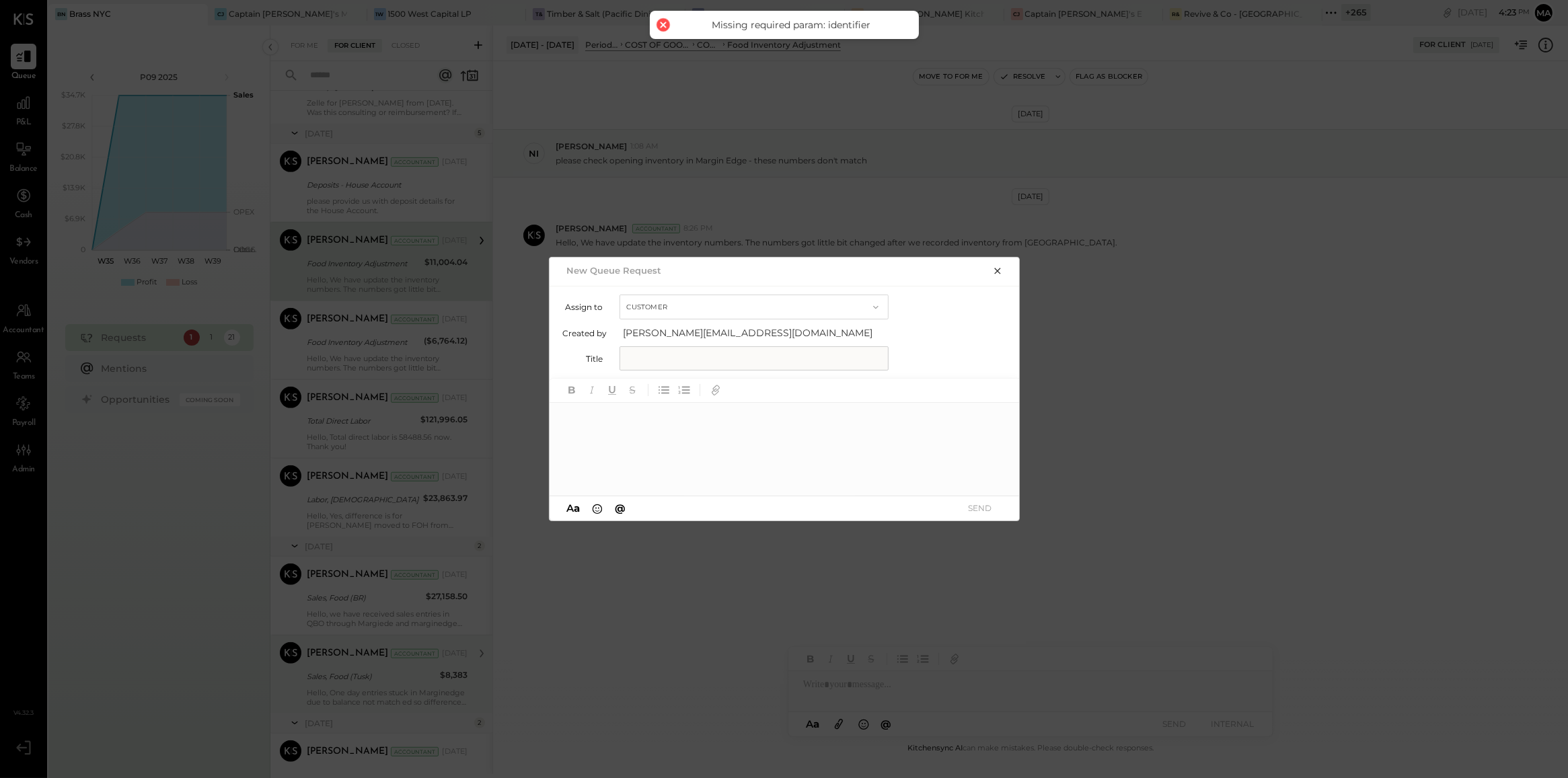
click at [996, 264] on button "button" at bounding box center [998, 270] width 19 height 15
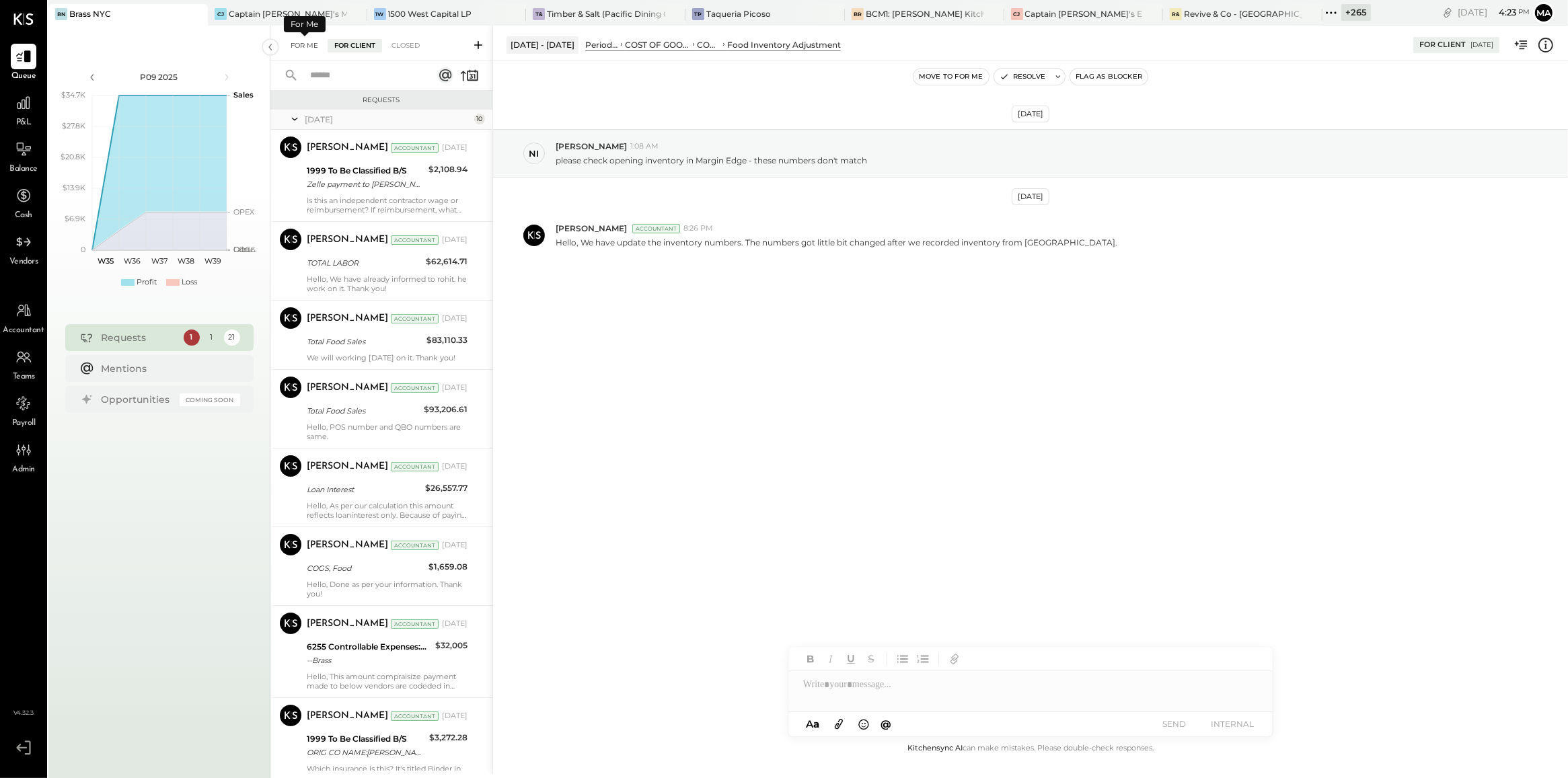
click at [322, 51] on div "For Me" at bounding box center [304, 46] width 41 height 14
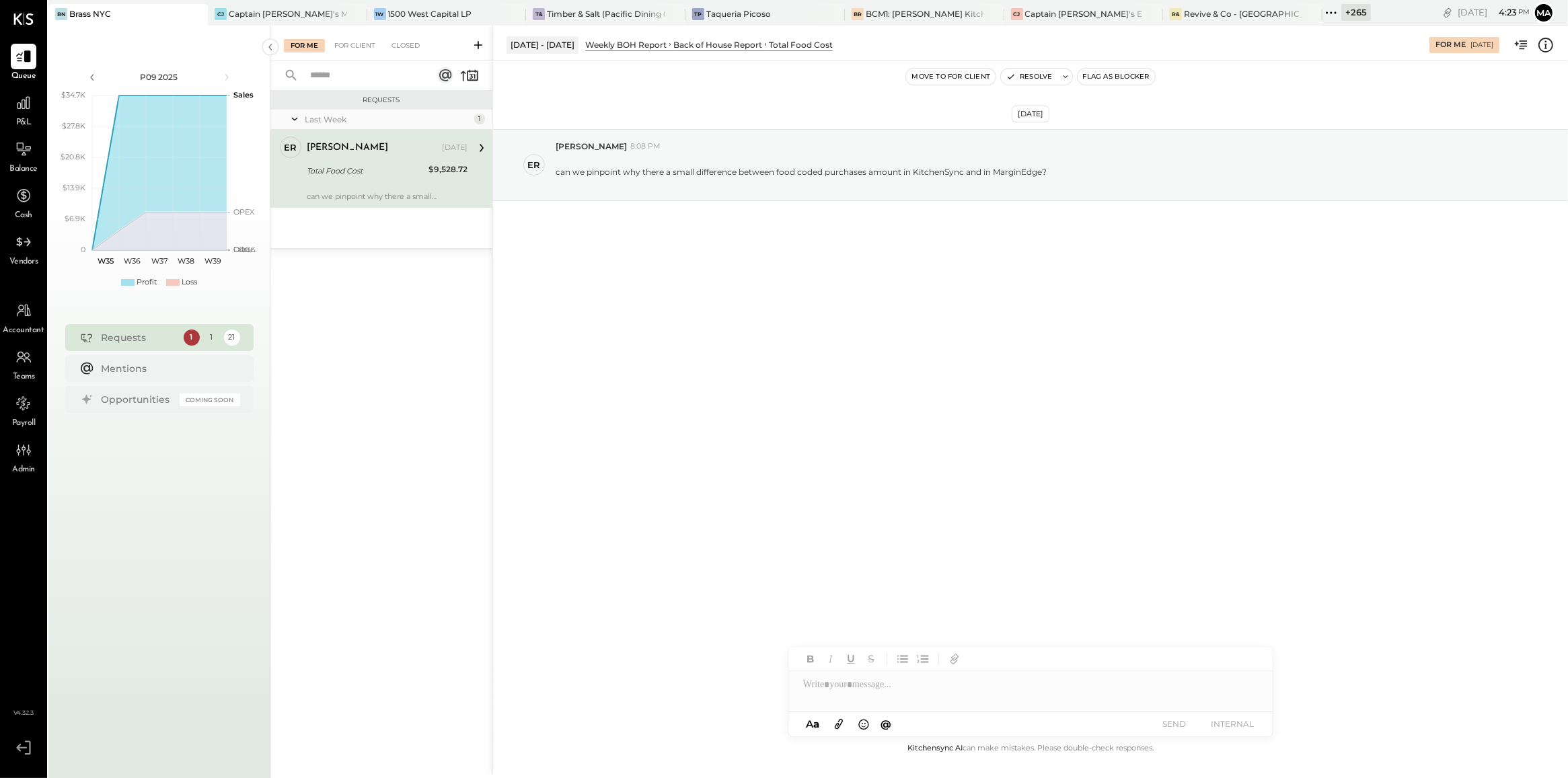
click at [479, 44] on icon at bounding box center [478, 44] width 8 height 8
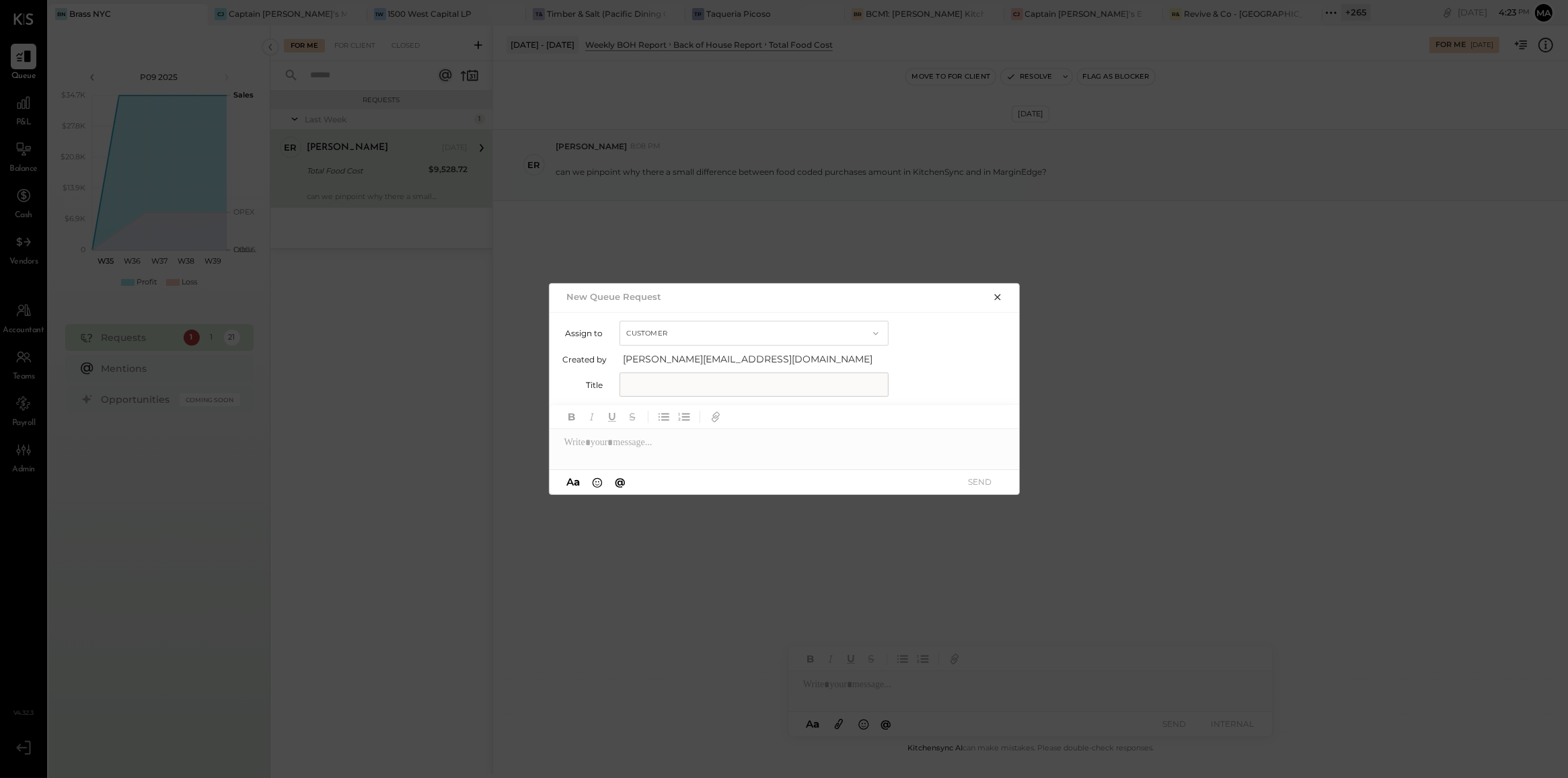
click at [994, 300] on icon "button" at bounding box center [997, 297] width 6 height 6
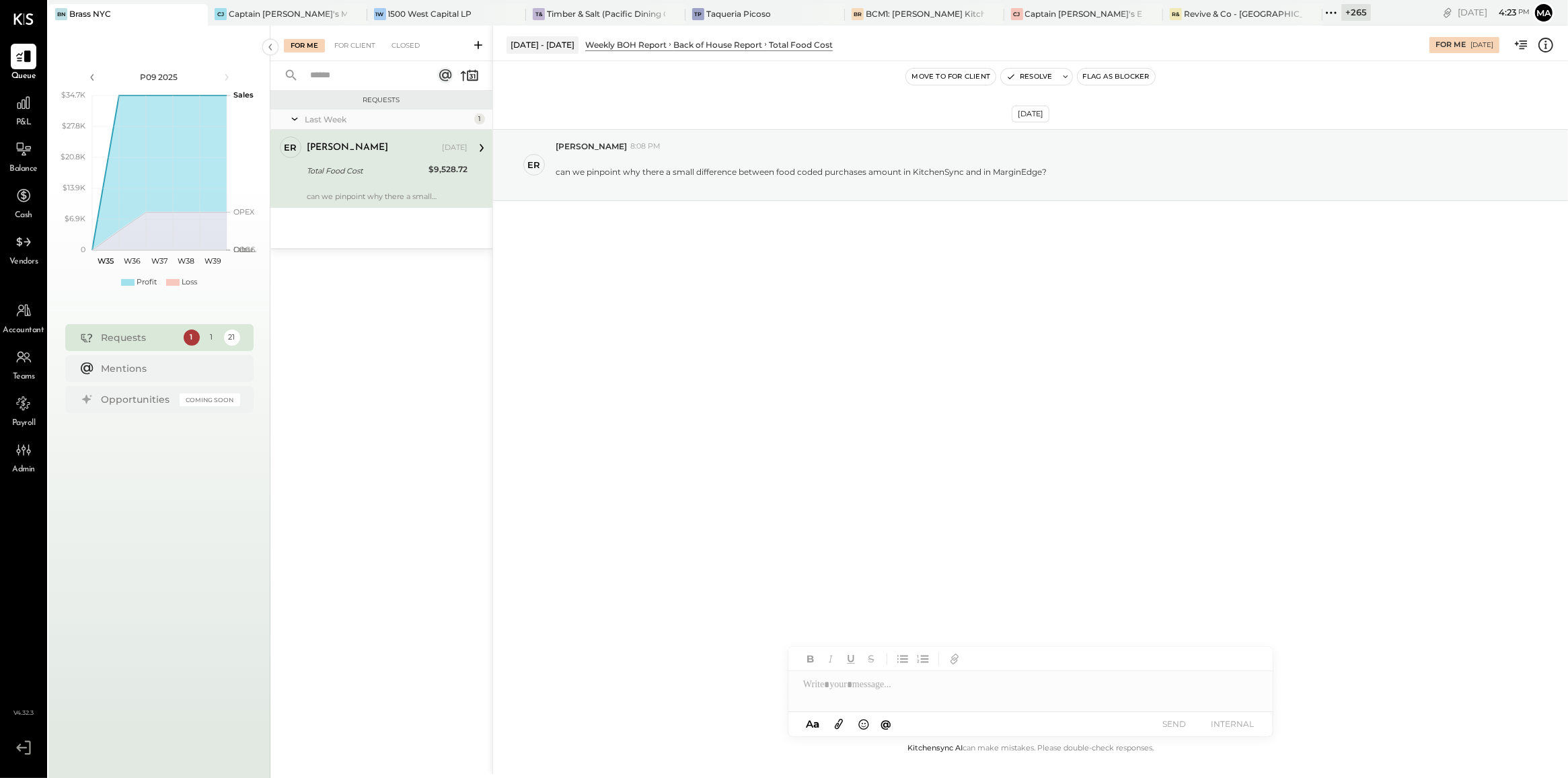
click at [179, 340] on div "Requests 1 1 21" at bounding box center [159, 338] width 189 height 27
click at [344, 48] on div "For Client" at bounding box center [355, 46] width 55 height 14
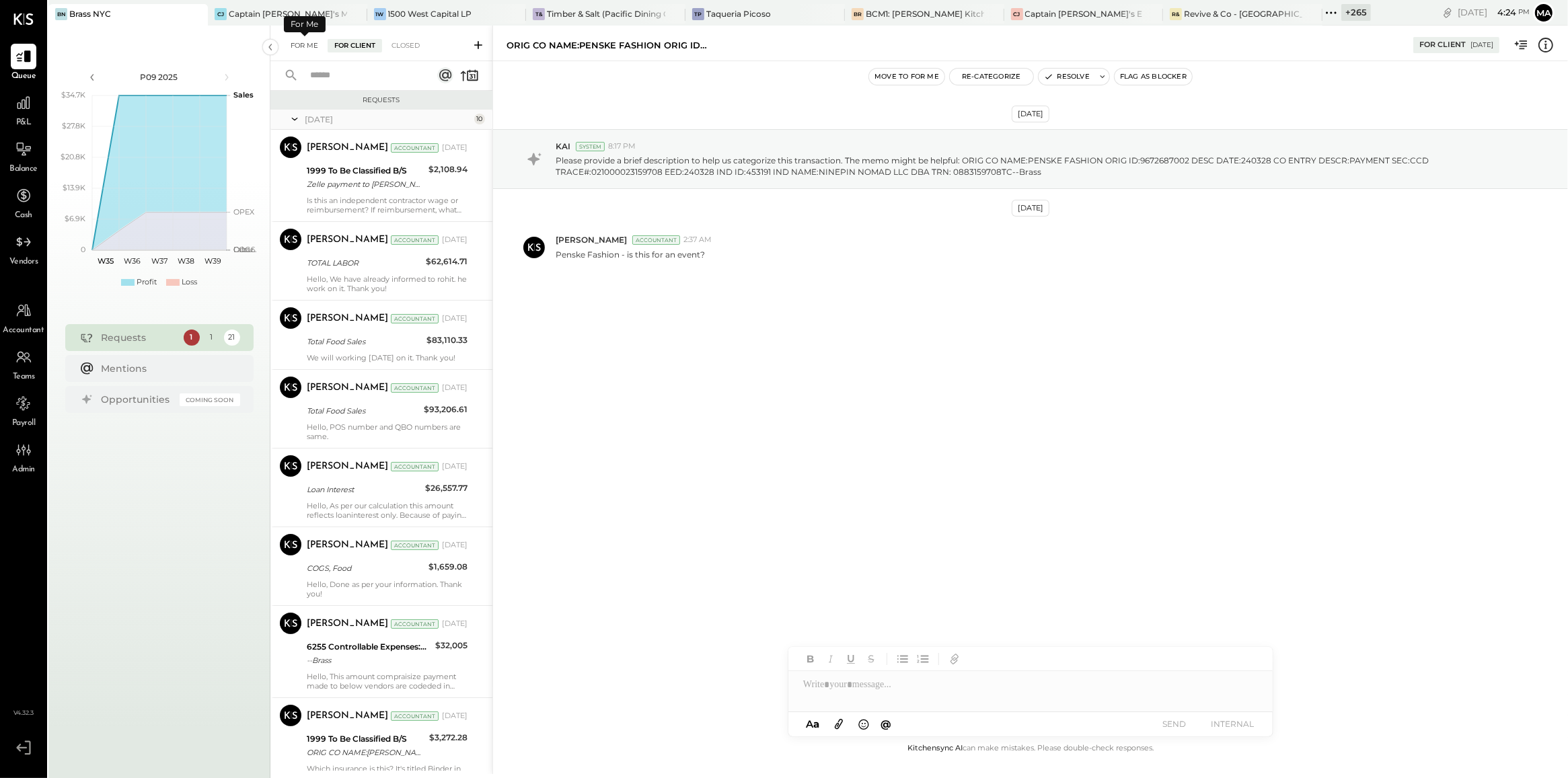
click at [310, 50] on div "For Me" at bounding box center [304, 46] width 41 height 14
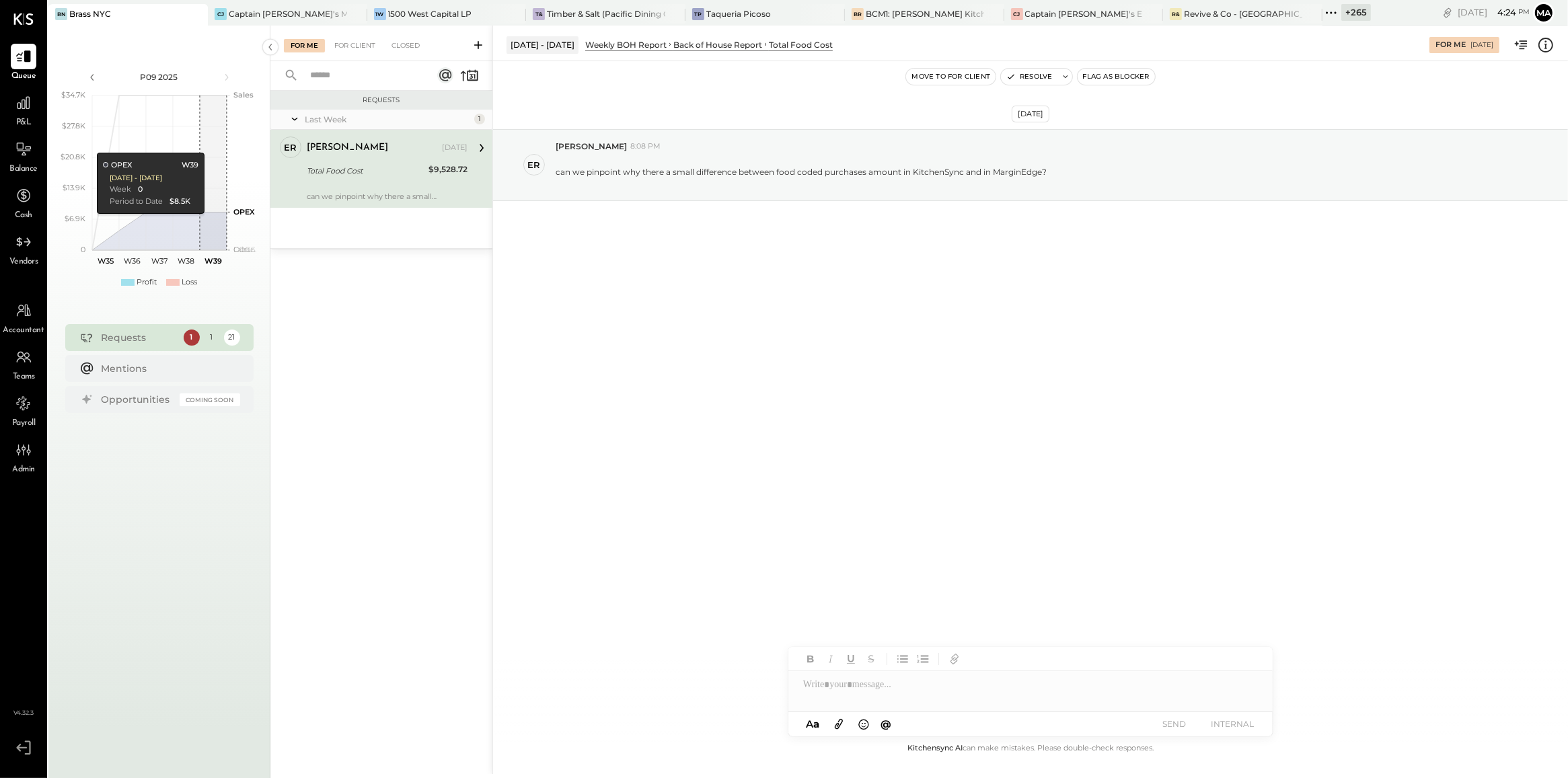
click at [475, 44] on icon at bounding box center [479, 45] width 14 height 14
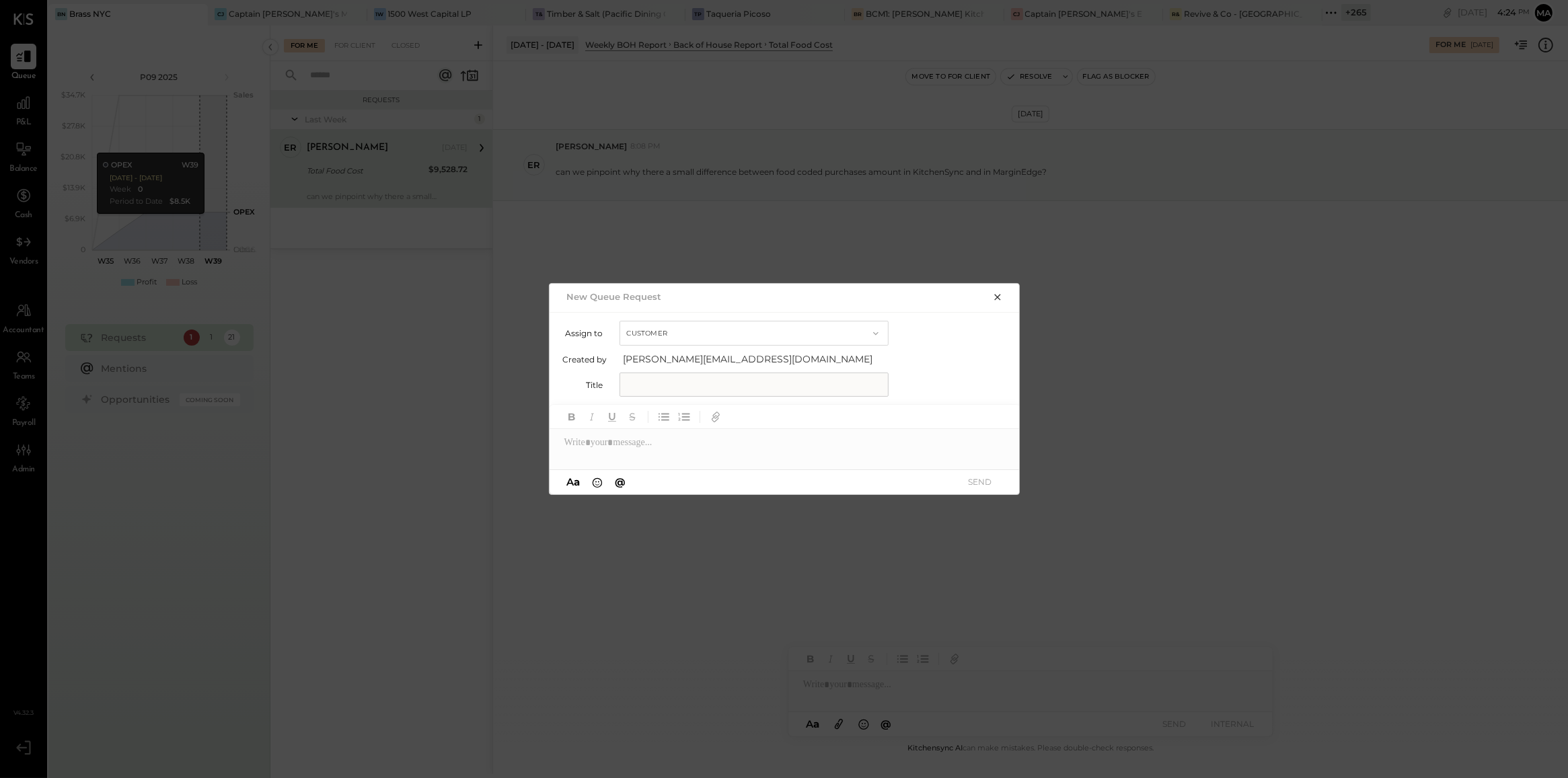
click at [747, 331] on button "Customer" at bounding box center [754, 333] width 269 height 25
click at [729, 364] on div "Accountant" at bounding box center [754, 358] width 267 height 24
click at [677, 444] on div at bounding box center [785, 442] width 471 height 27
click at [672, 415] on span "Harshil Mehta" at bounding box center [679, 414] width 106 height 13
type input "****"
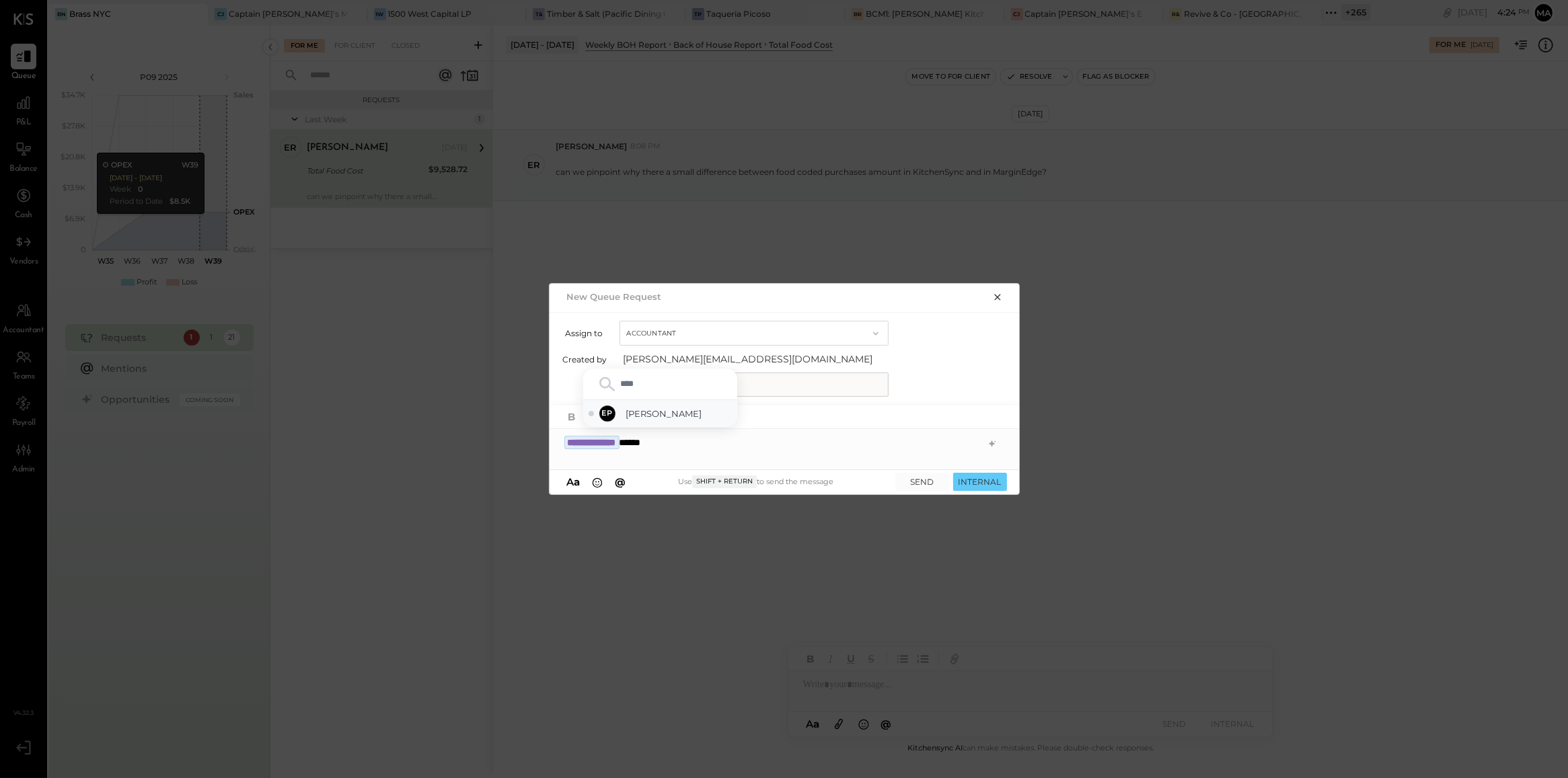
click at [672, 415] on span "Erika Perez" at bounding box center [679, 414] width 106 height 13
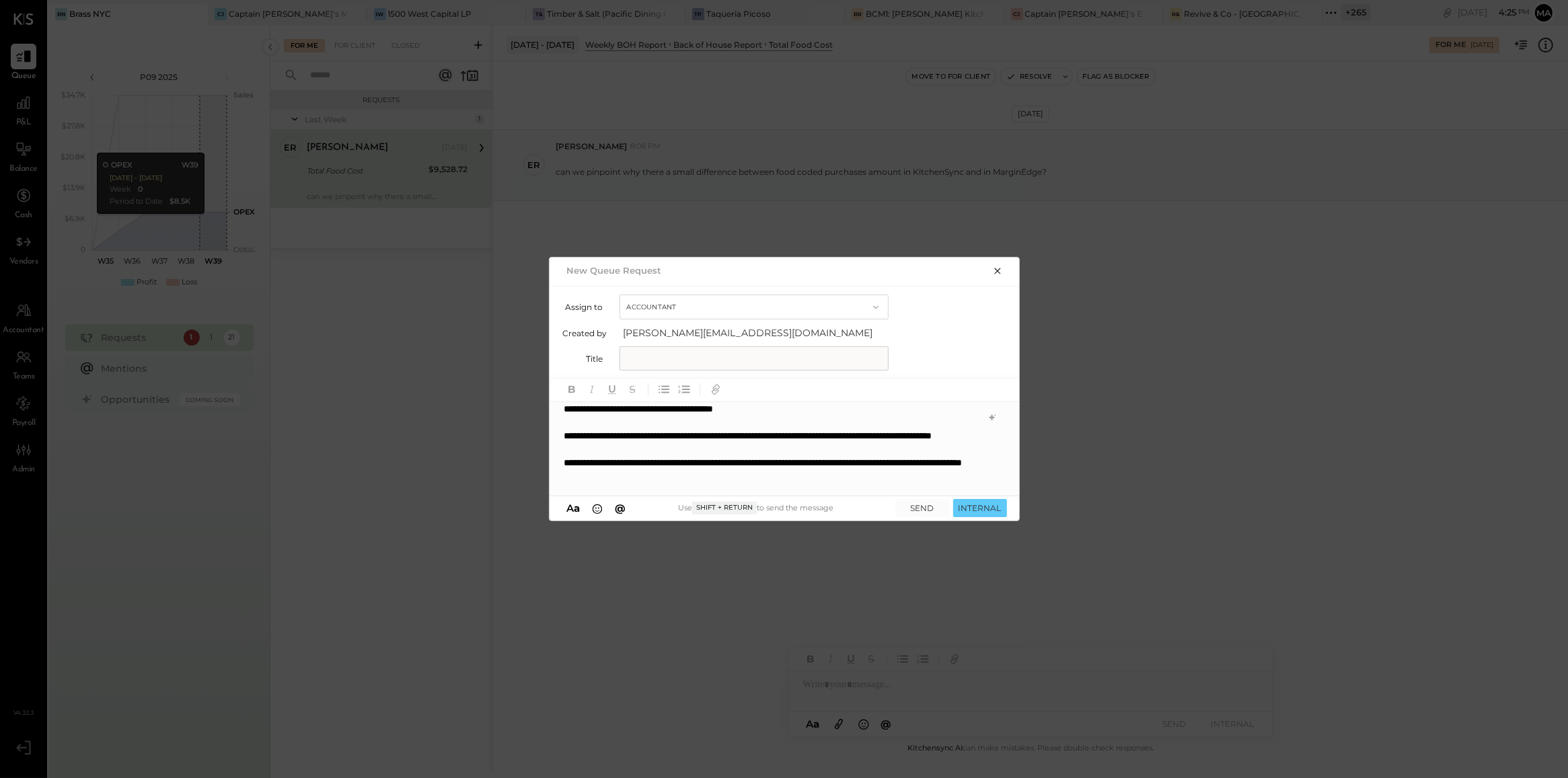
scroll to position [195, 0]
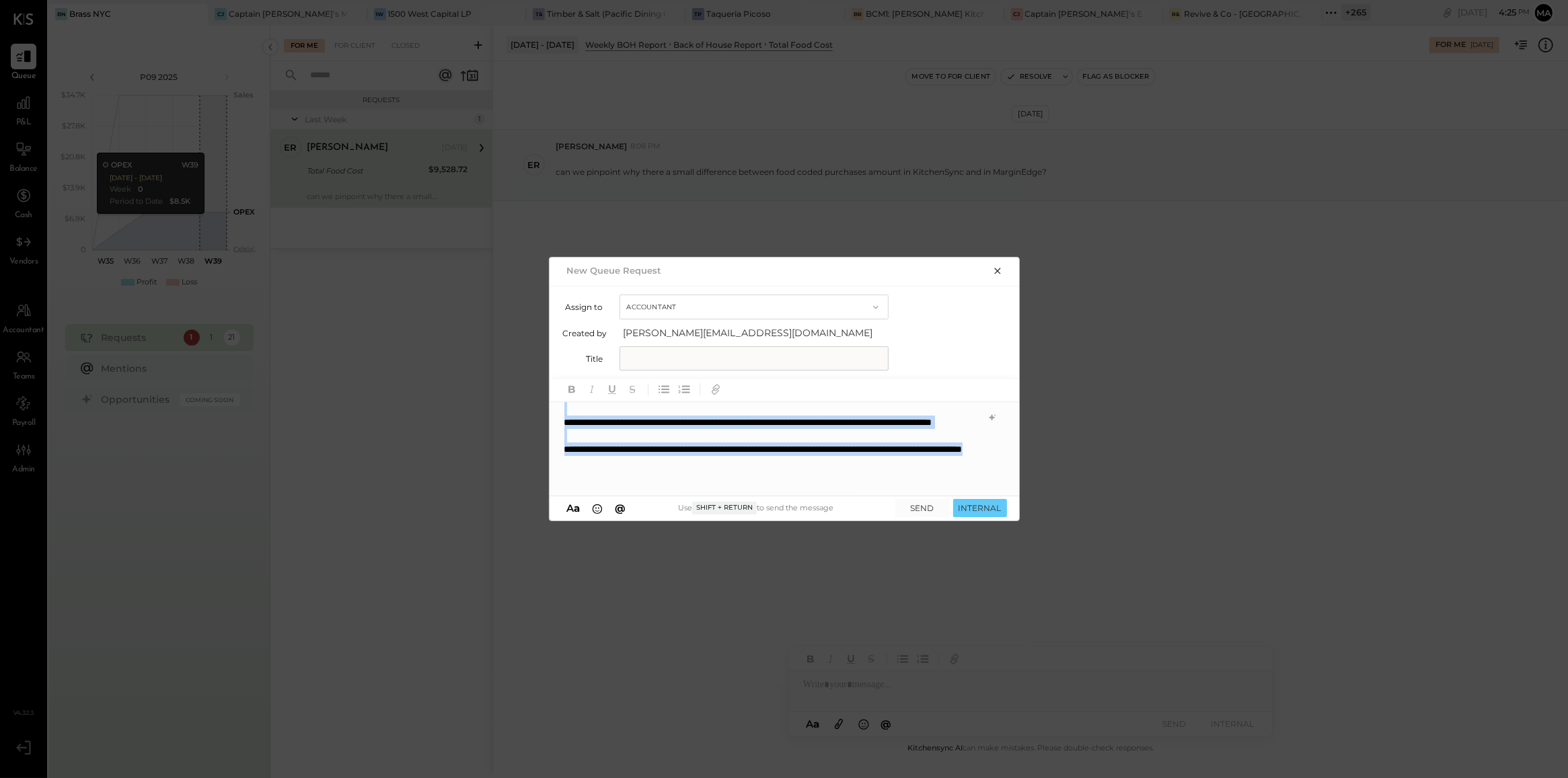
copy div "**********"
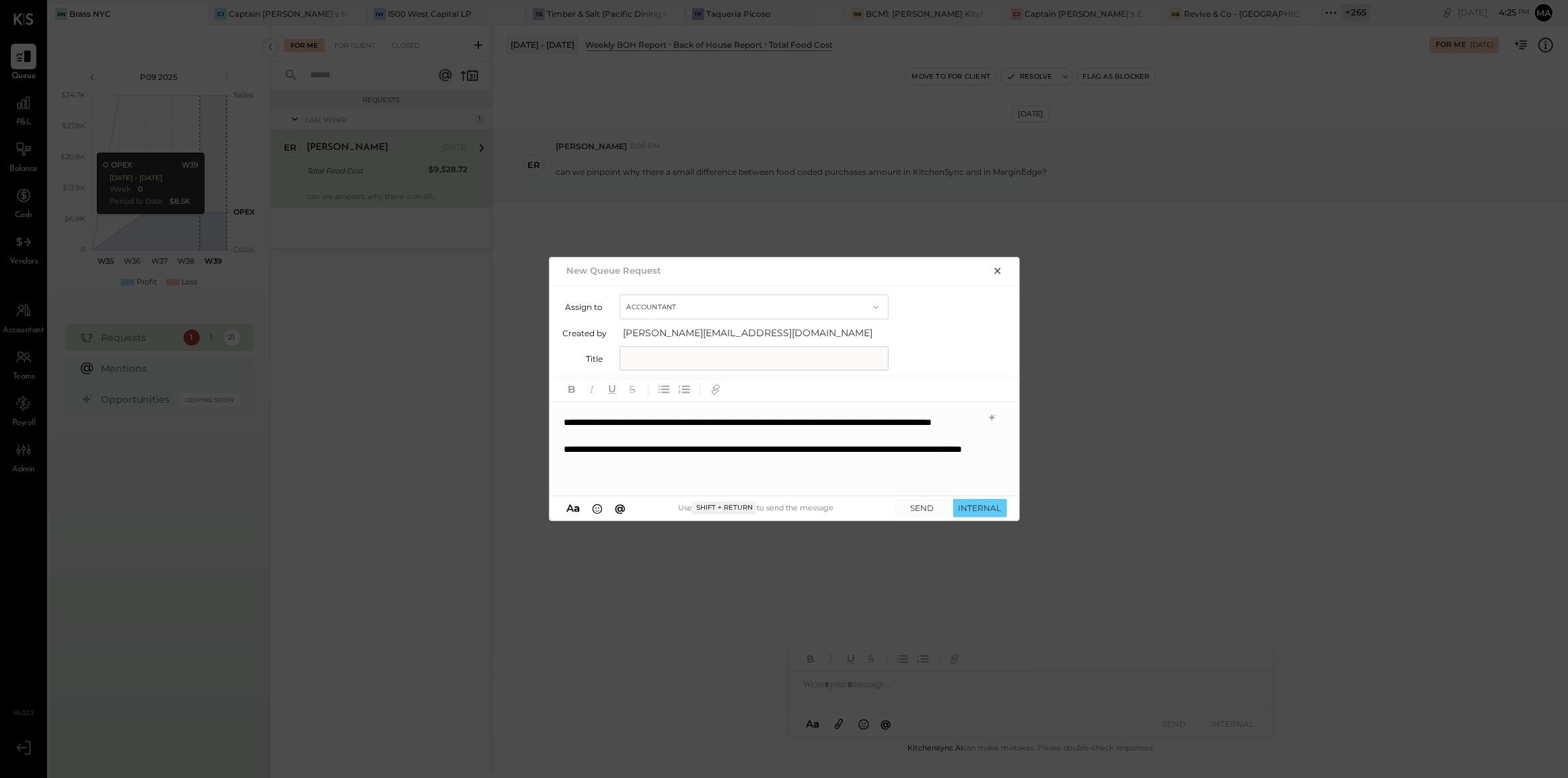
click at [835, 360] on input "text" at bounding box center [754, 358] width 269 height 24
type input "*********"
click at [962, 503] on button "INTERNAL" at bounding box center [980, 508] width 54 height 18
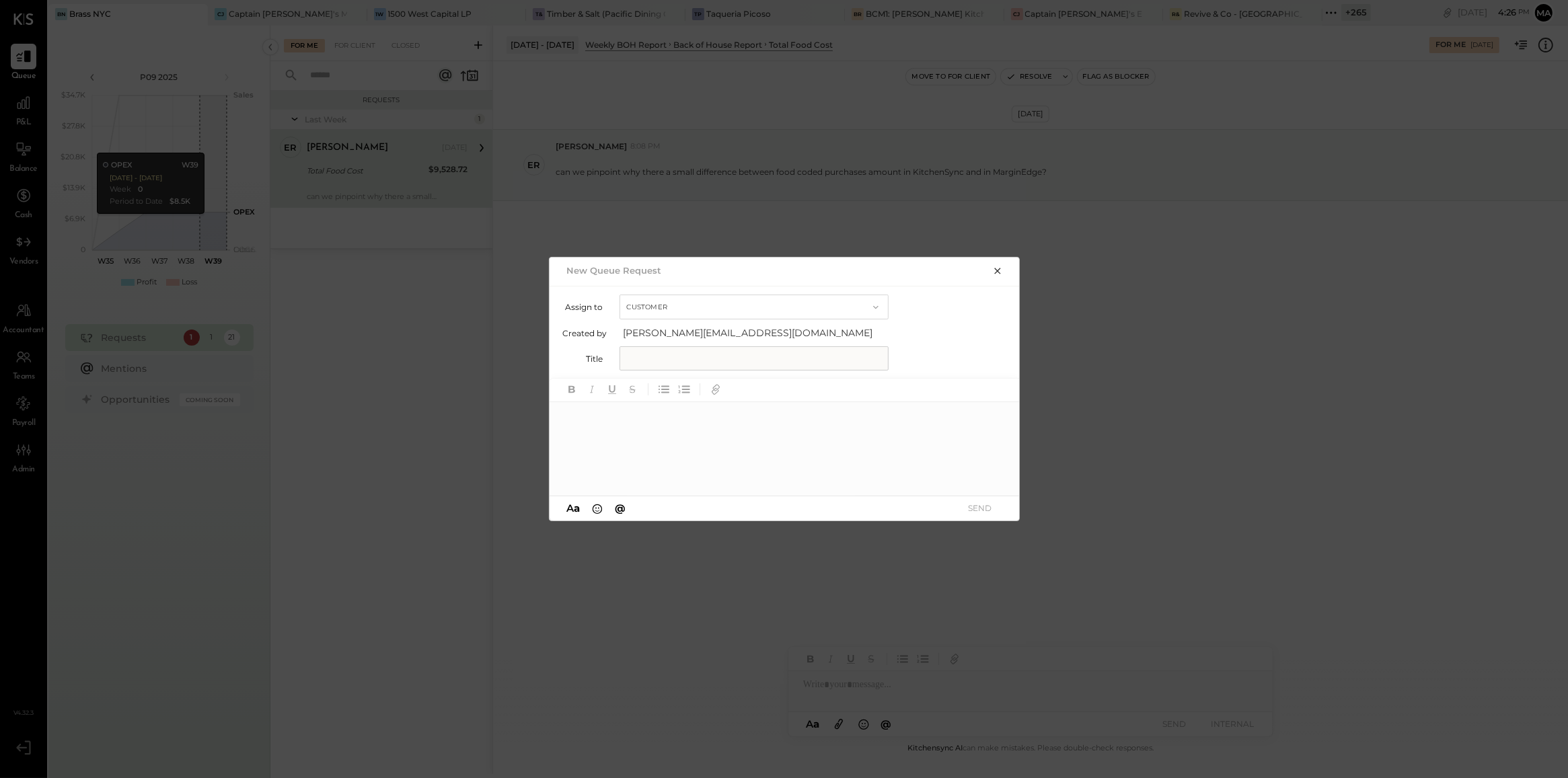
scroll to position [0, 0]
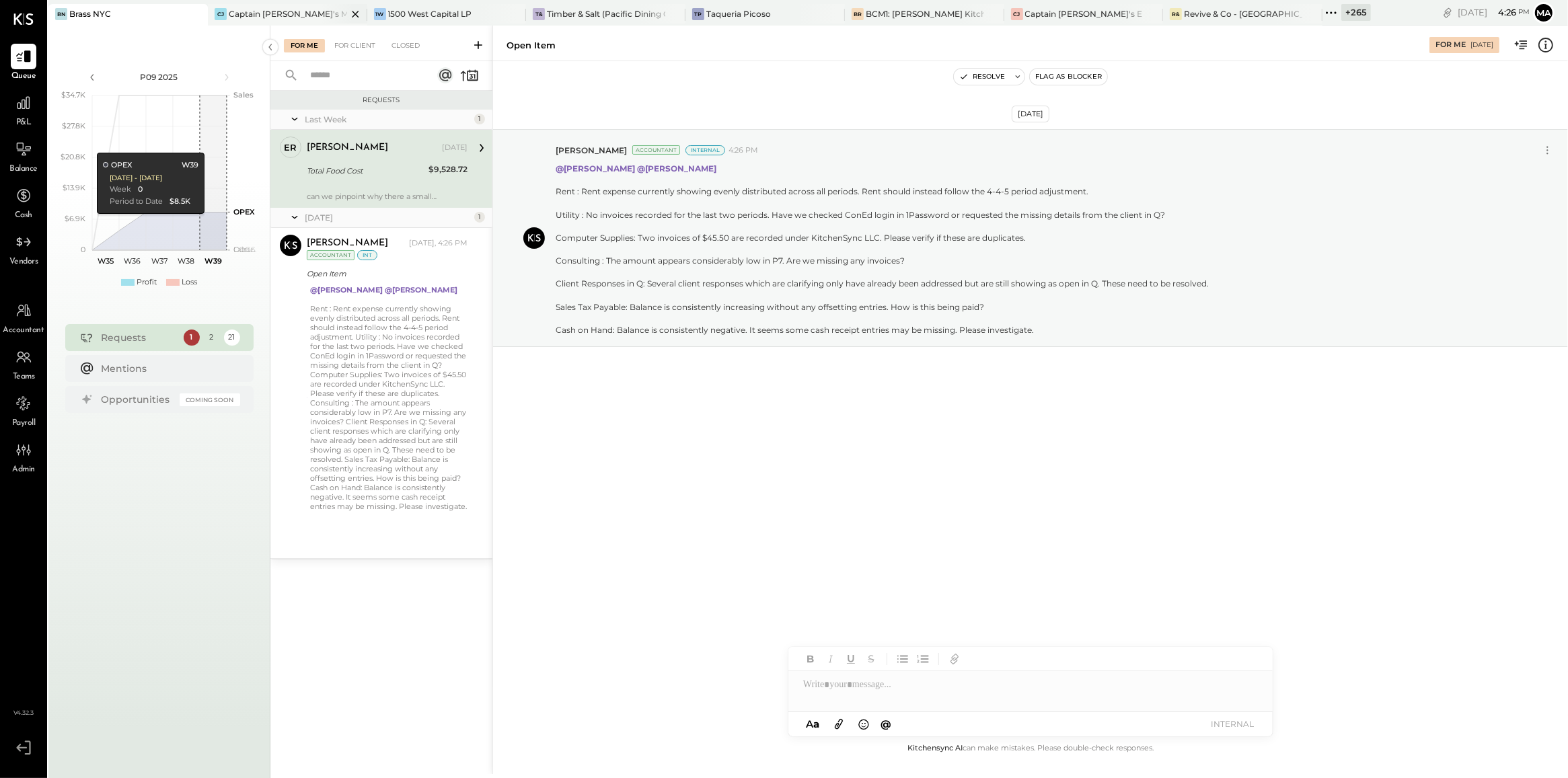
click at [231, 18] on div "Captain [PERSON_NAME]'s Mcalestar" at bounding box center [287, 13] width 119 height 11
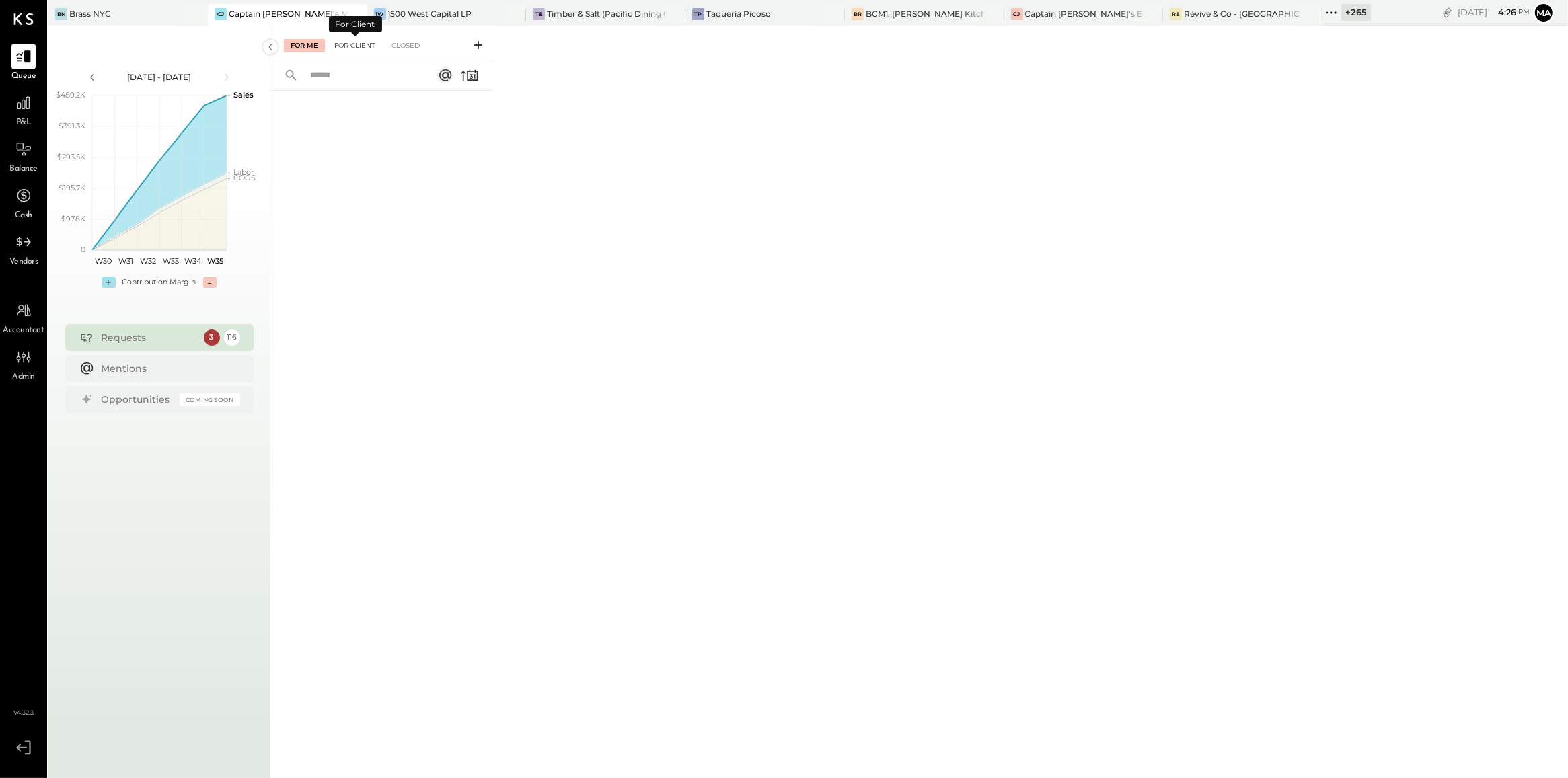
click at [361, 48] on div "For Client" at bounding box center [355, 46] width 55 height 14
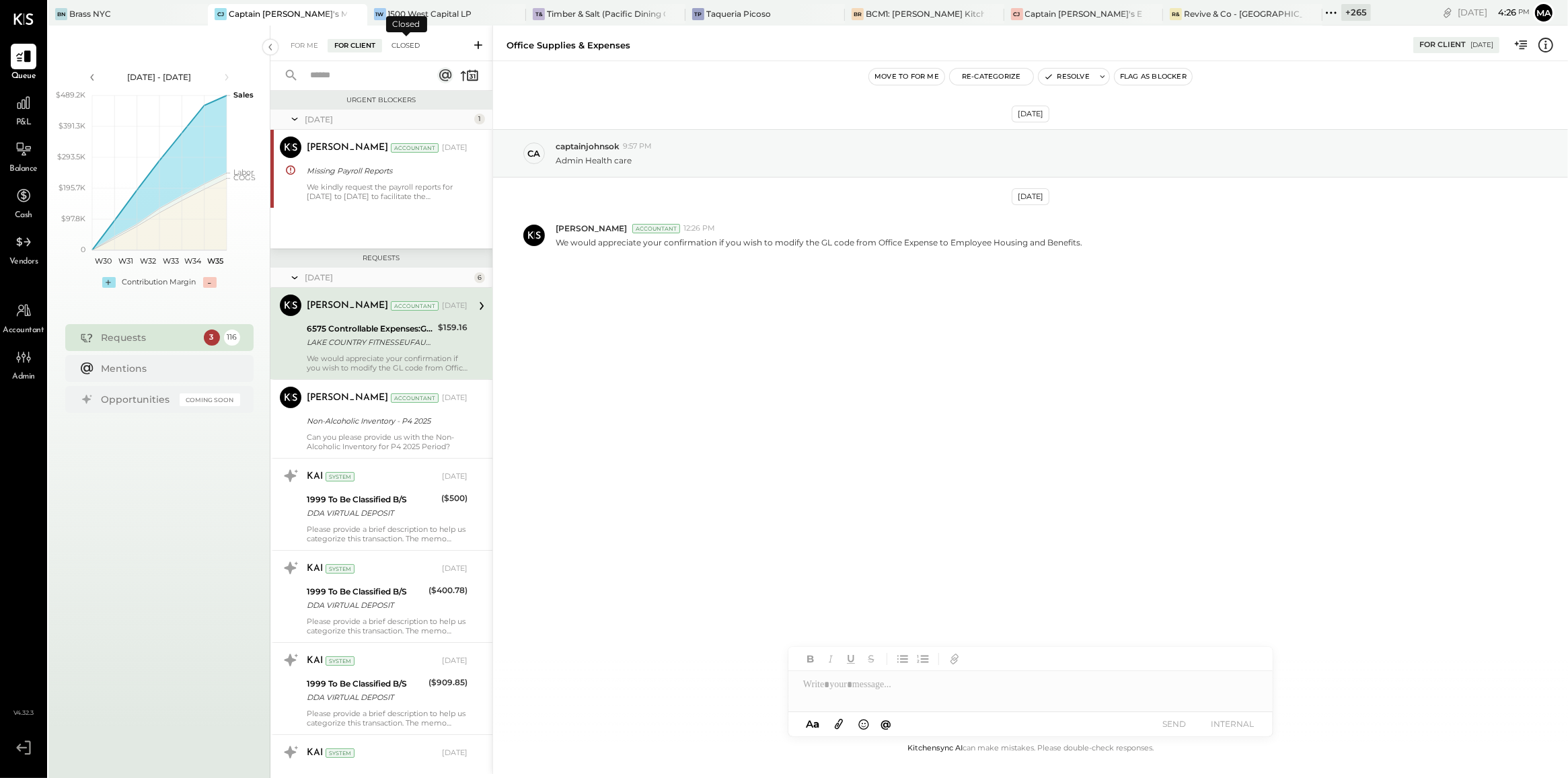
click at [399, 41] on div "Closed" at bounding box center [406, 46] width 42 height 14
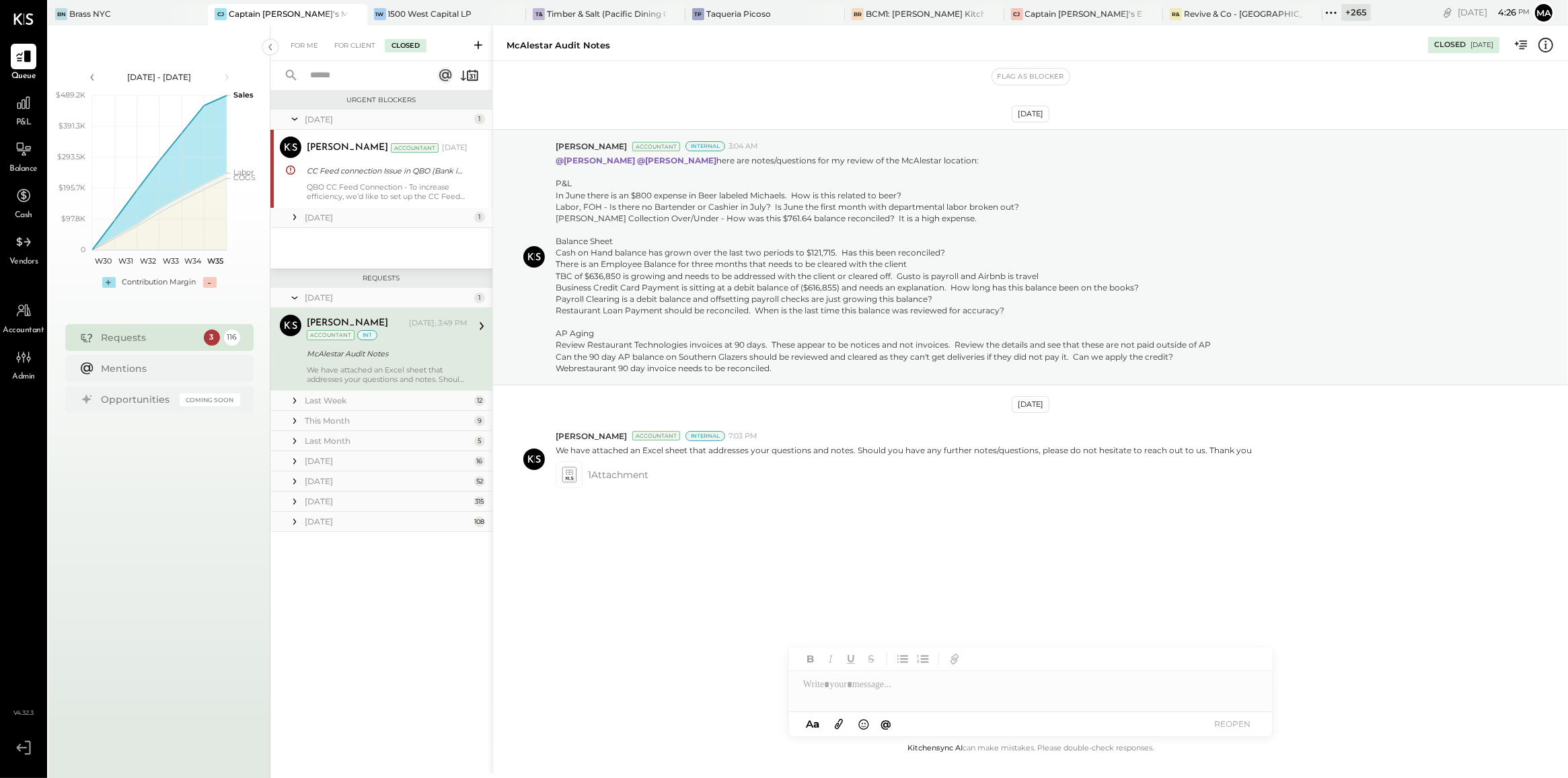
click at [597, 45] on div "McAlestar Audit Notes" at bounding box center [558, 45] width 104 height 13
click at [149, 11] on div "BN Brass NYC" at bounding box center [118, 14] width 139 height 12
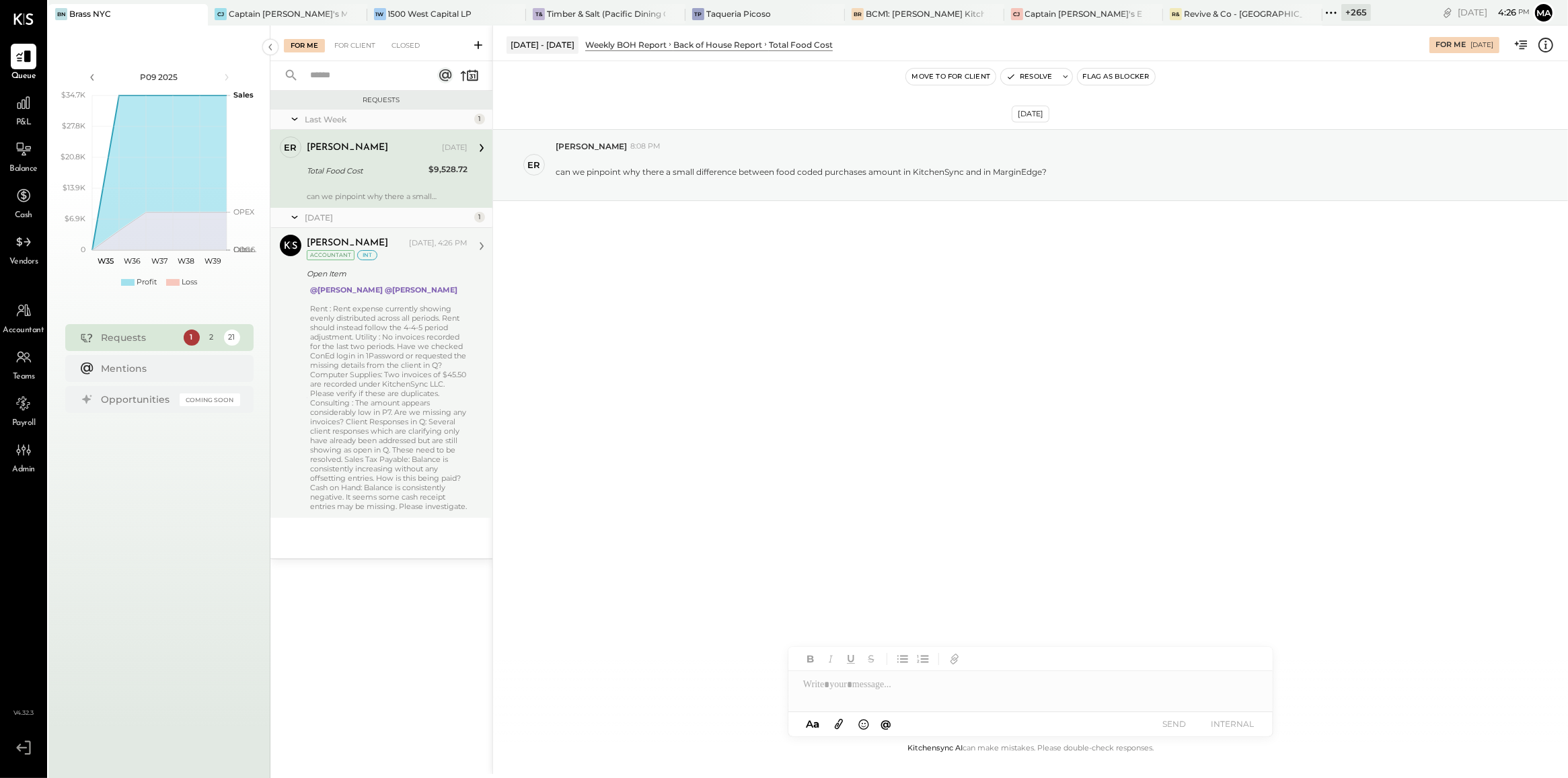
click at [405, 337] on div "Rent : Rent expense currently showing evenly distributed across all periods. Re…" at bounding box center [389, 407] width 157 height 207
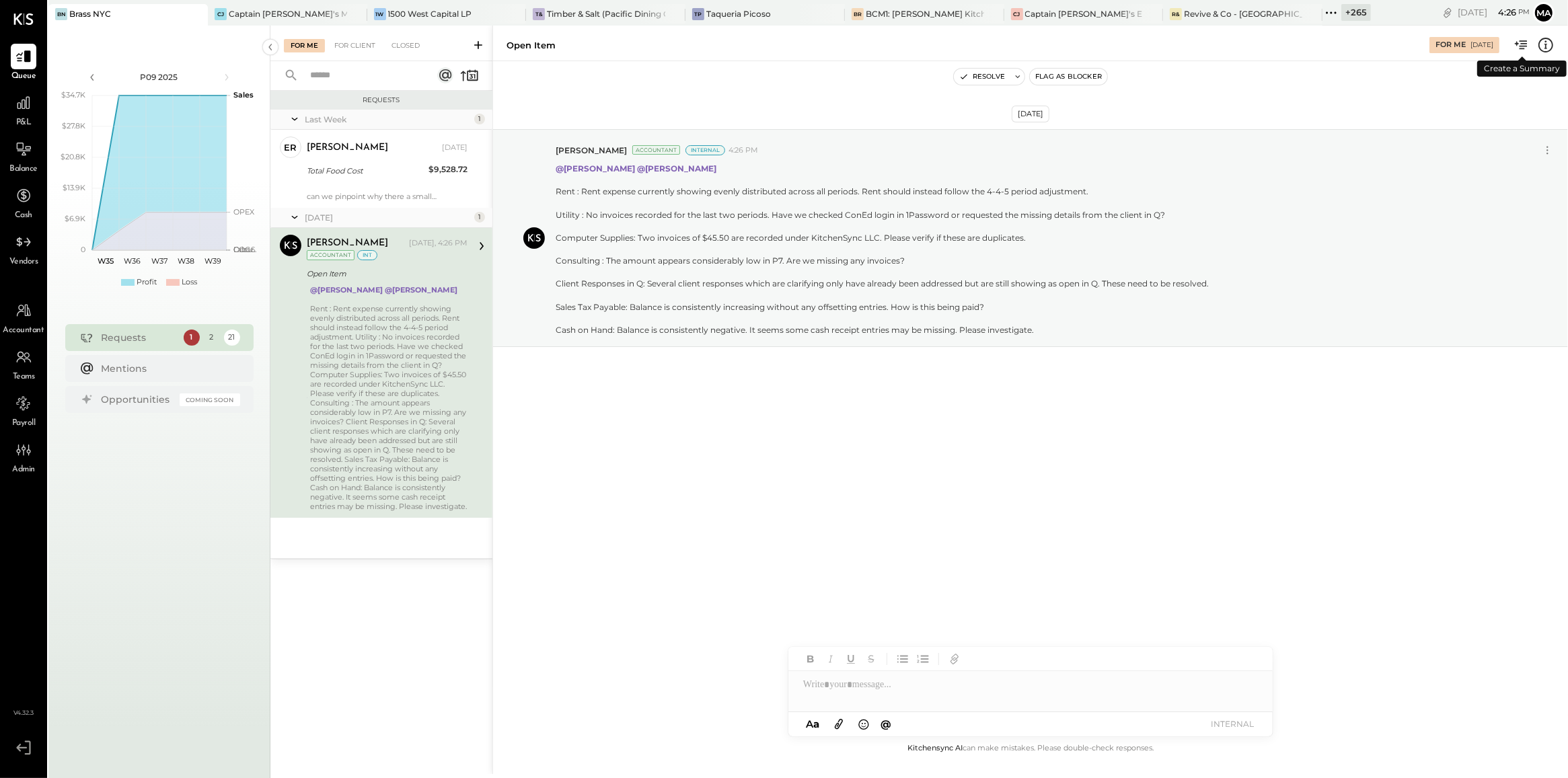
click at [1520, 44] on icon at bounding box center [1521, 45] width 17 height 17
